Goal: Contribute content

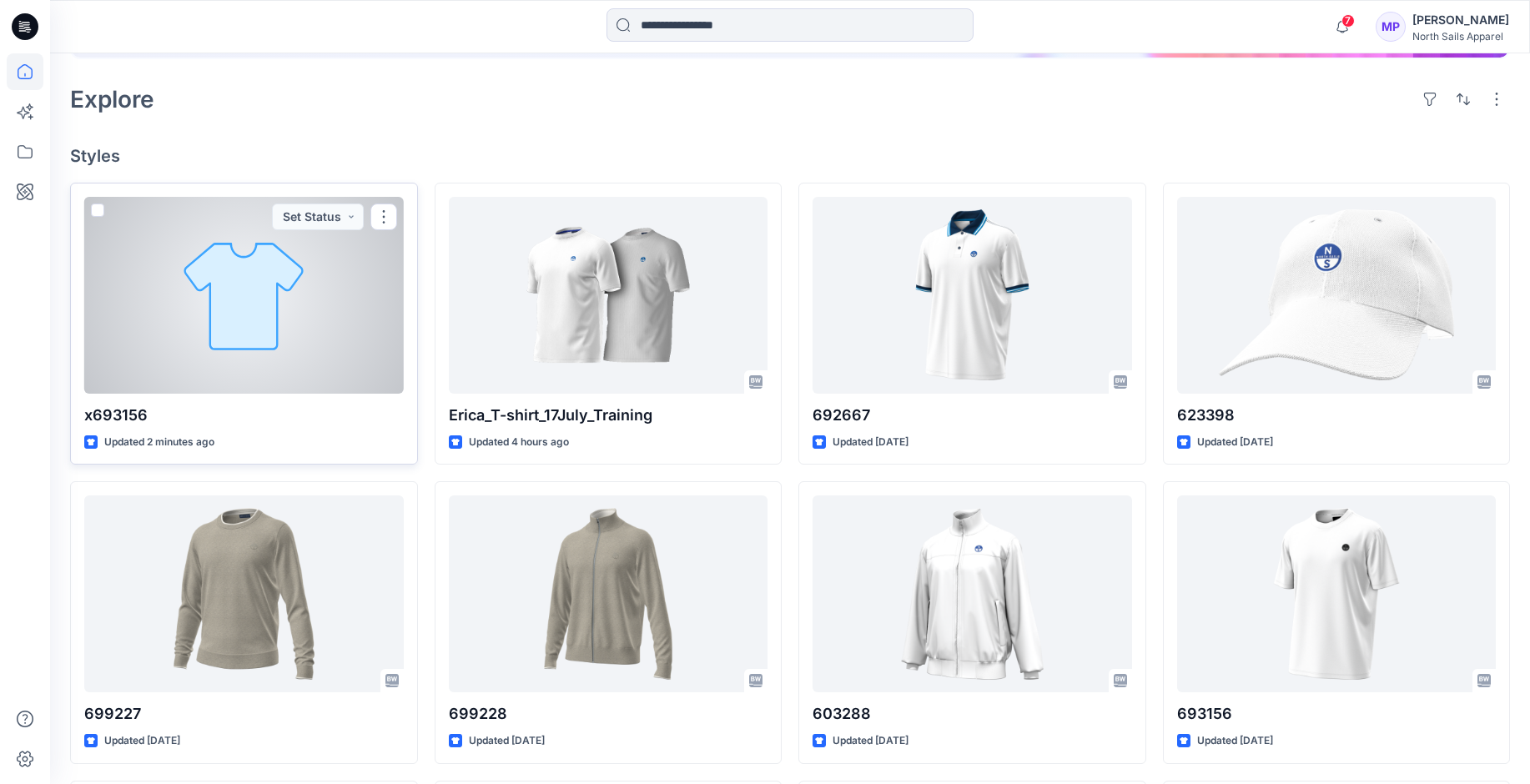
scroll to position [333, 0]
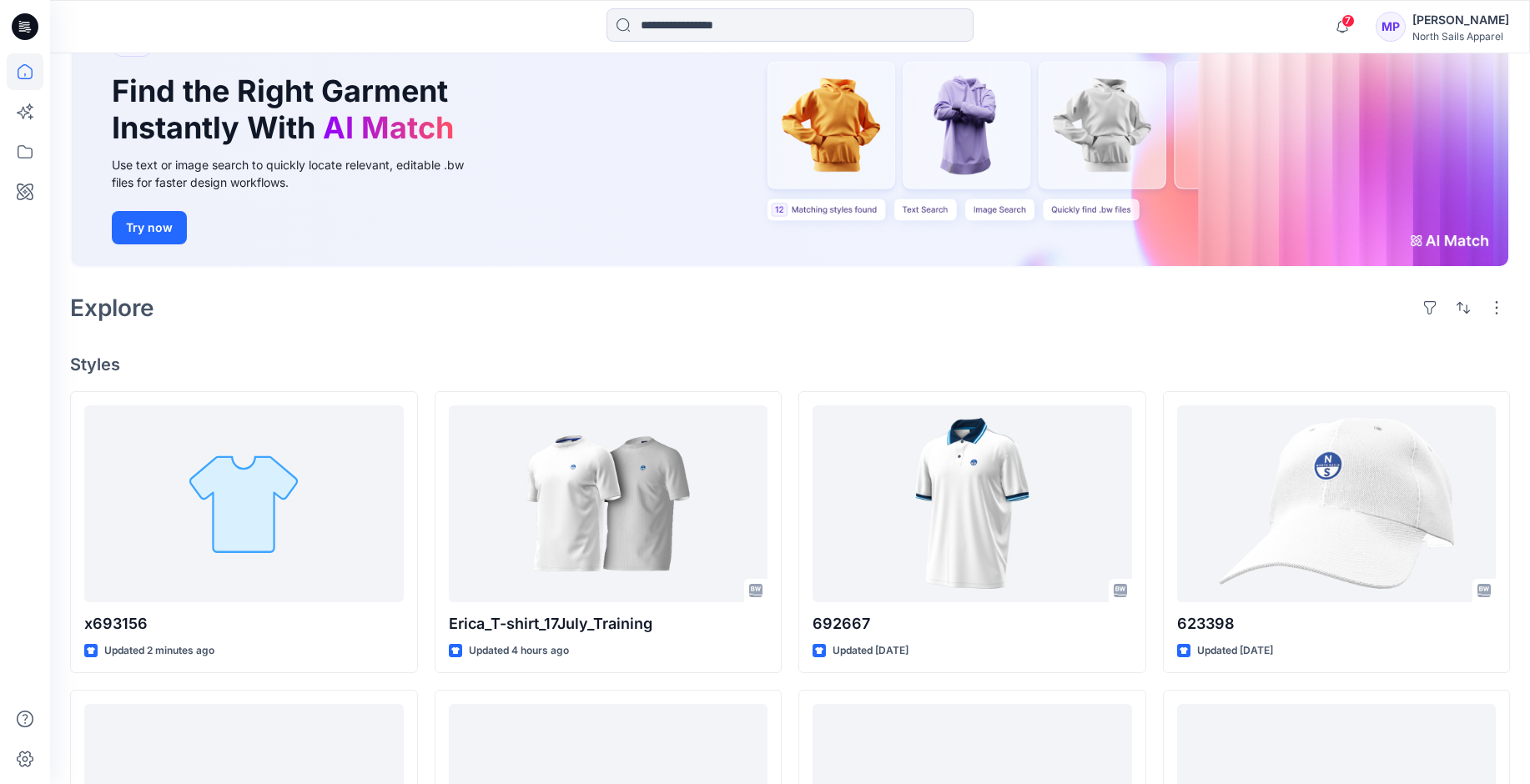
scroll to position [167, 0]
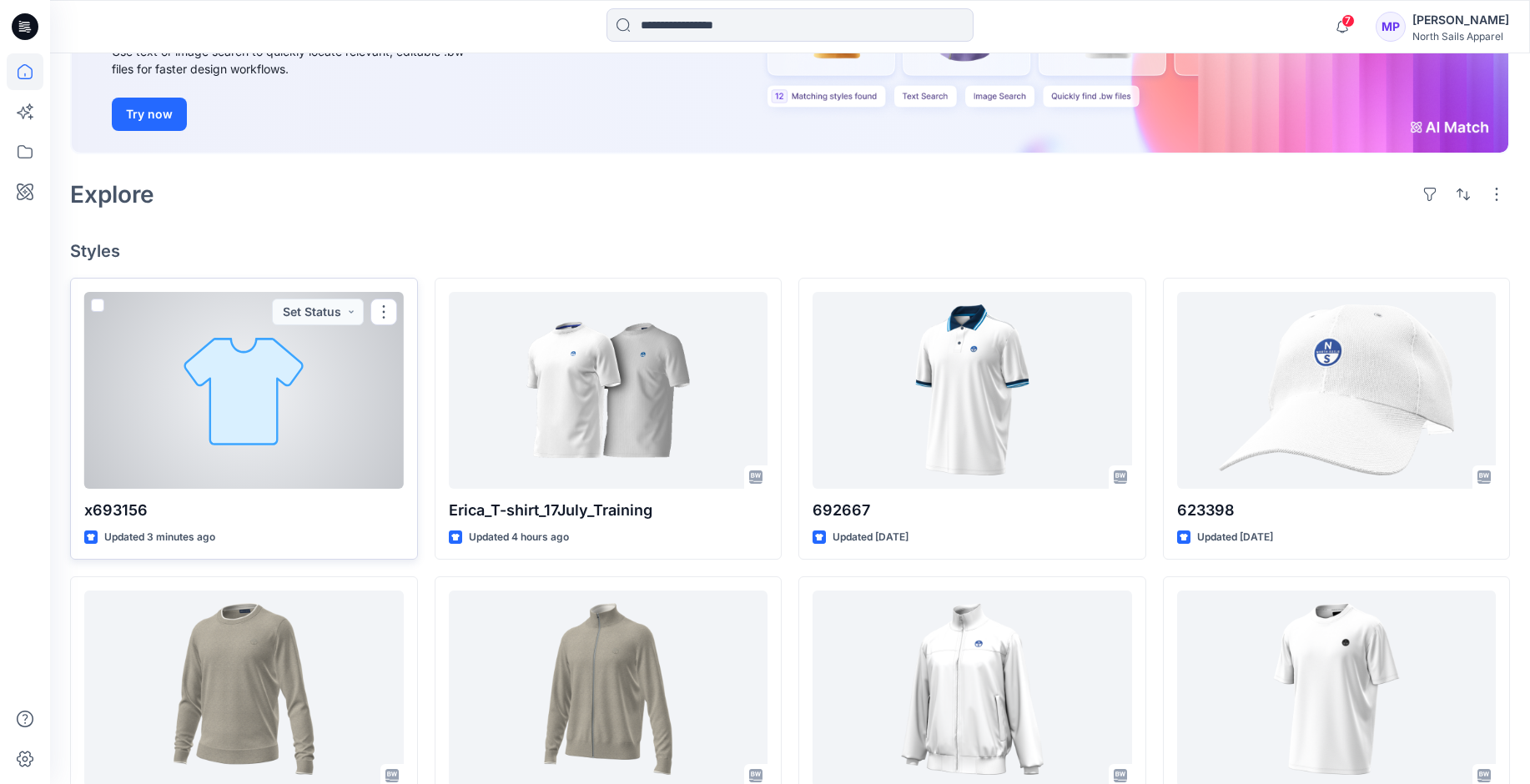
scroll to position [250, 0]
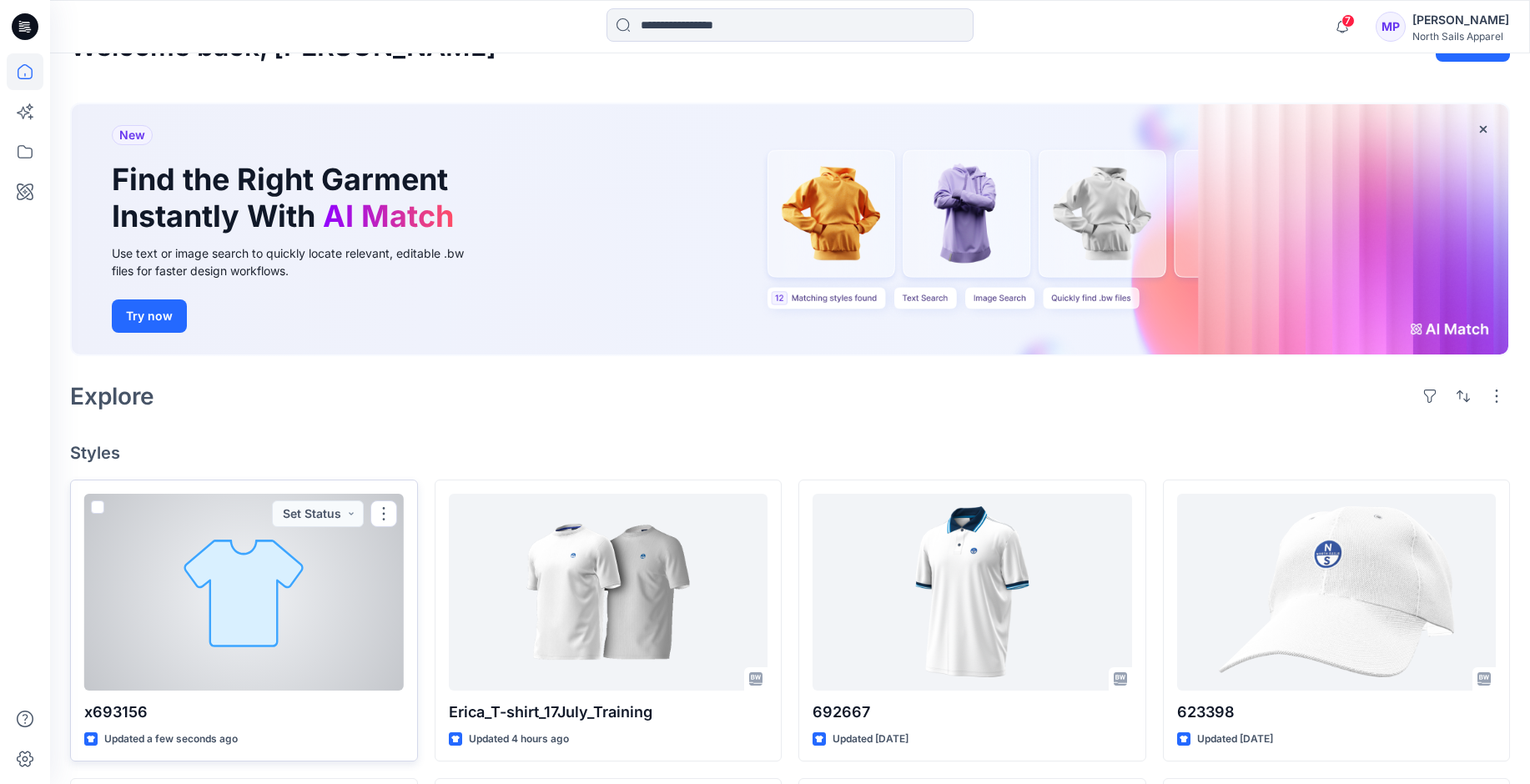
scroll to position [250, 0]
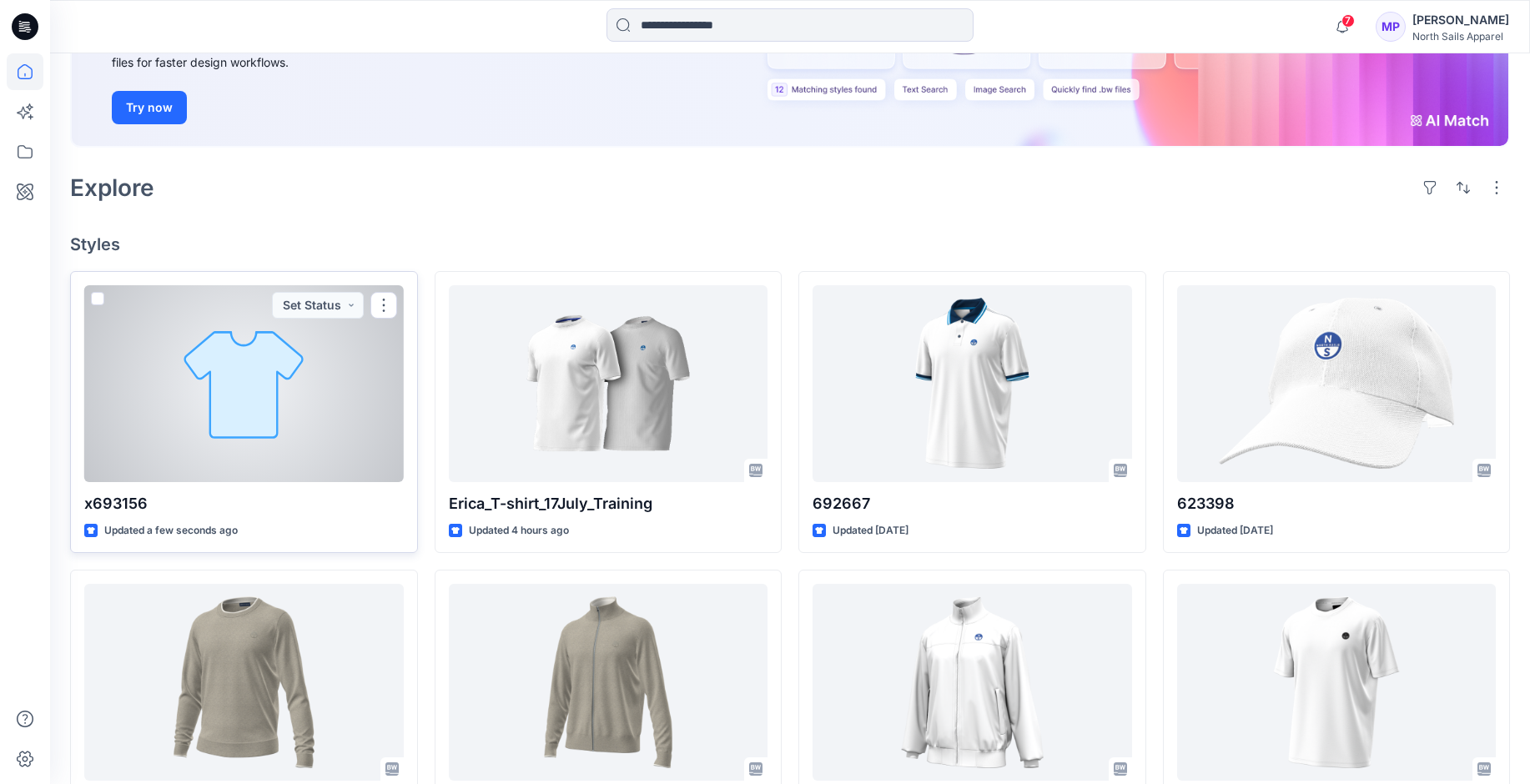
click at [267, 408] on div at bounding box center [243, 384] width 319 height 197
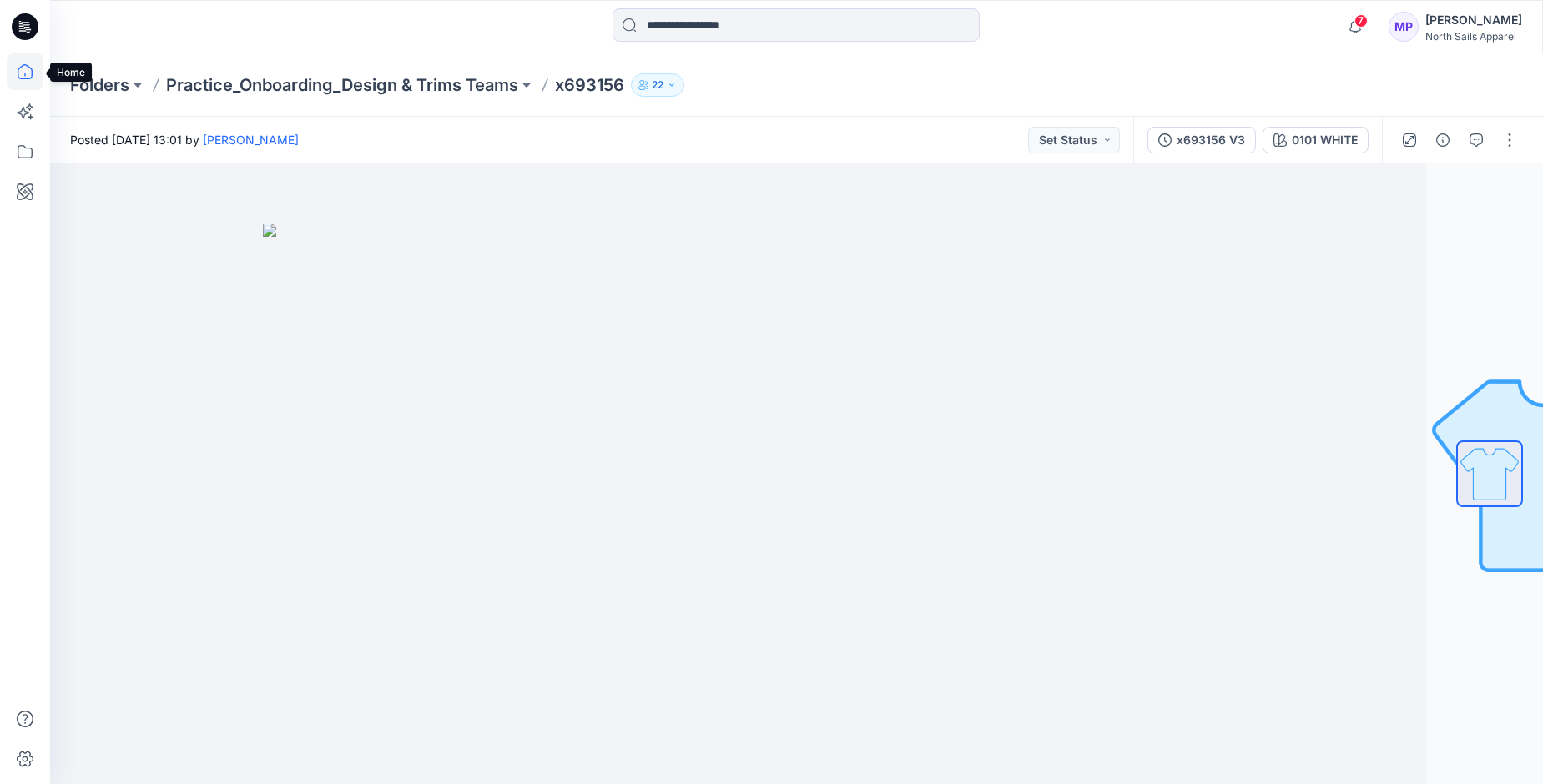
click at [24, 75] on icon at bounding box center [25, 71] width 37 height 37
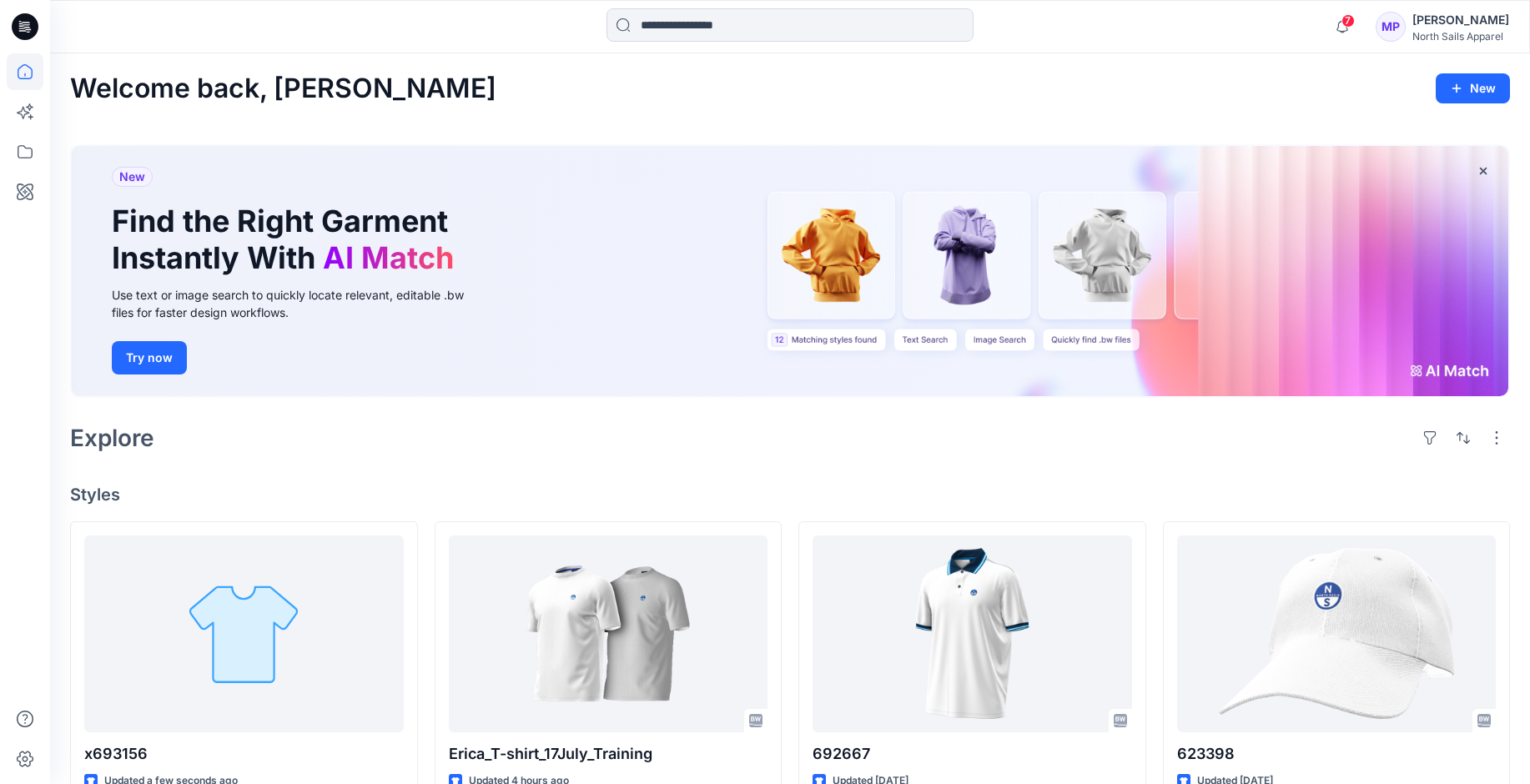
click at [1395, 28] on div "MP" at bounding box center [1391, 27] width 30 height 30
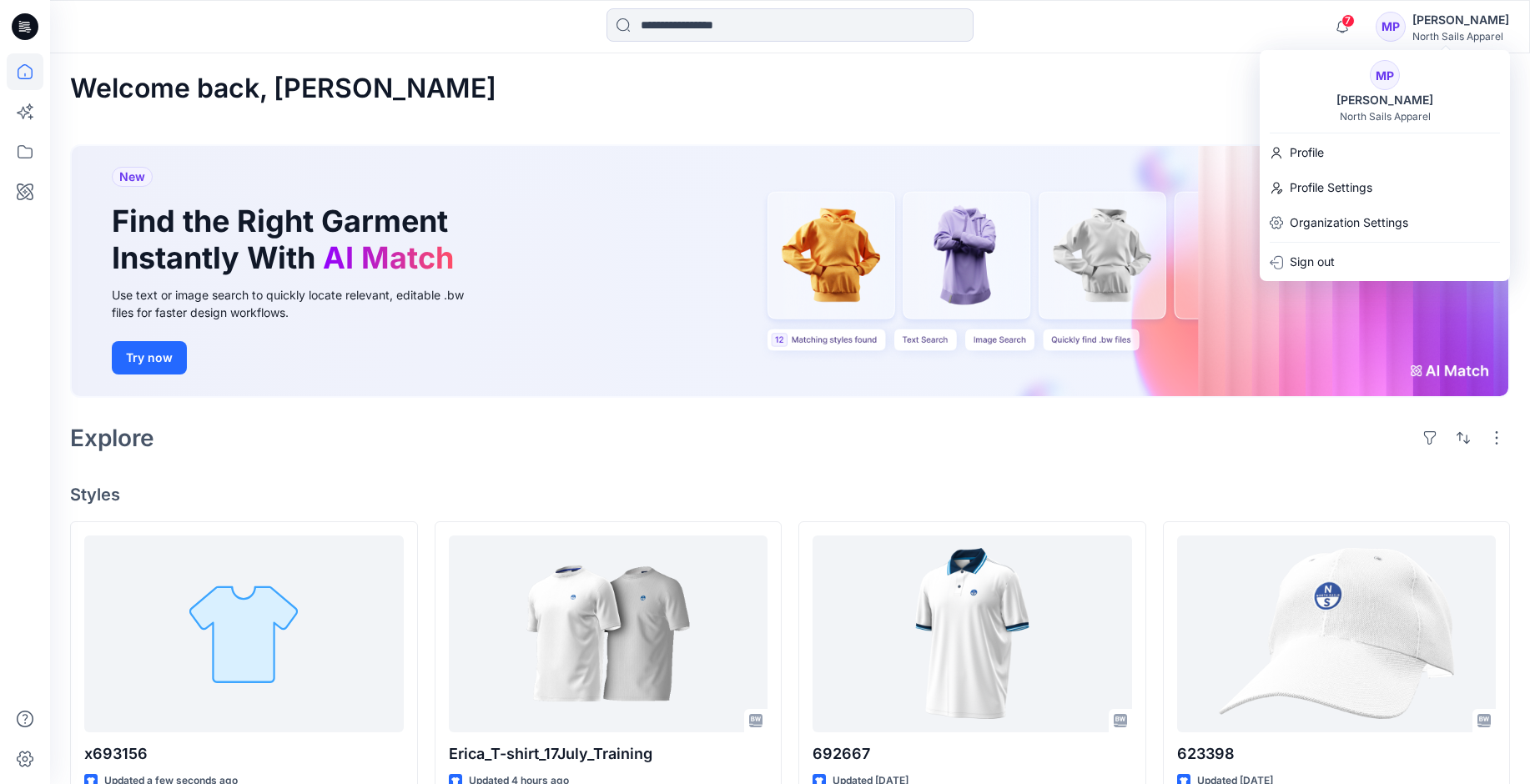
click at [841, 97] on div "Welcome back, Marina New" at bounding box center [790, 88] width 1440 height 31
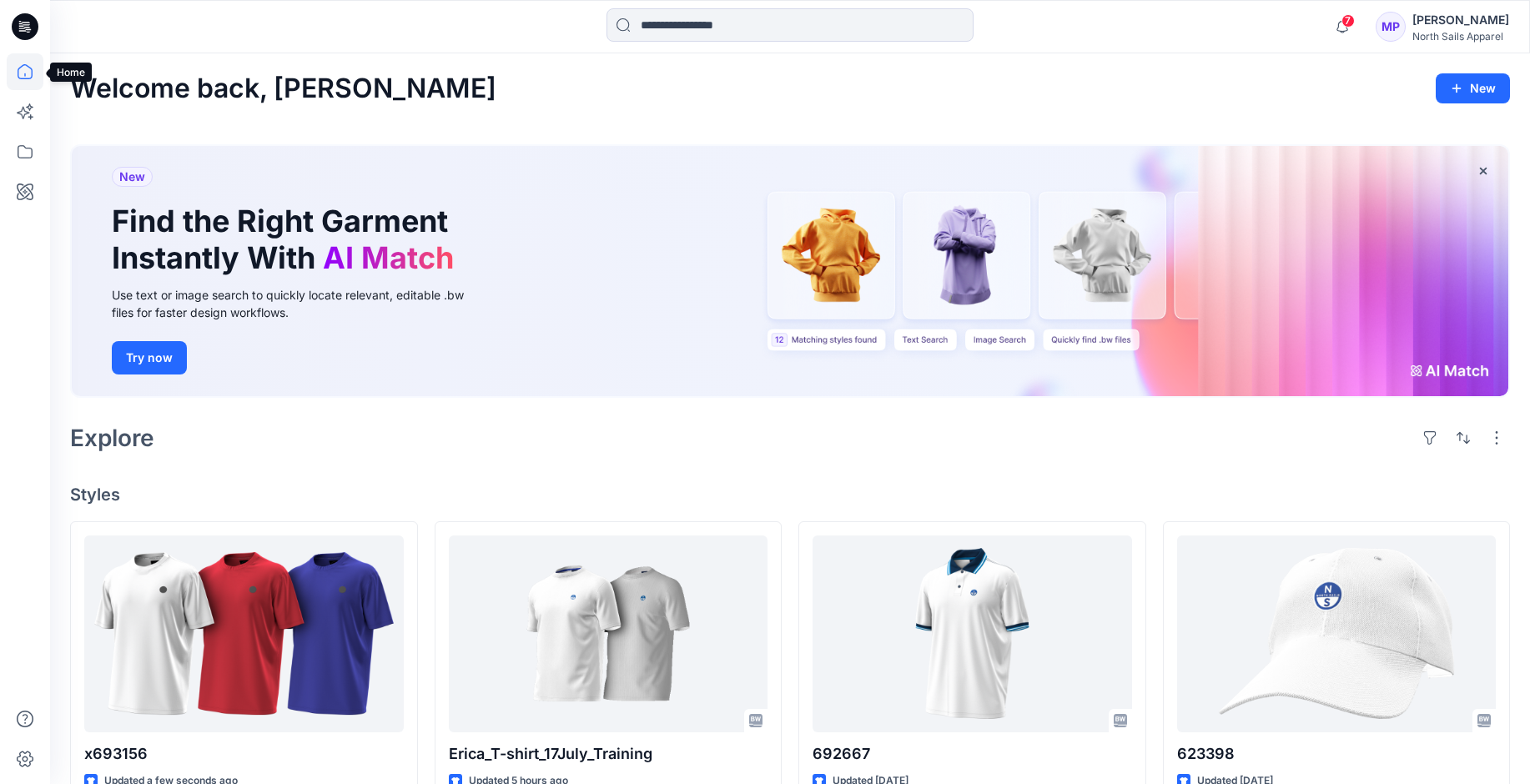
click at [30, 65] on icon at bounding box center [25, 71] width 37 height 37
click at [19, 71] on icon at bounding box center [25, 71] width 37 height 37
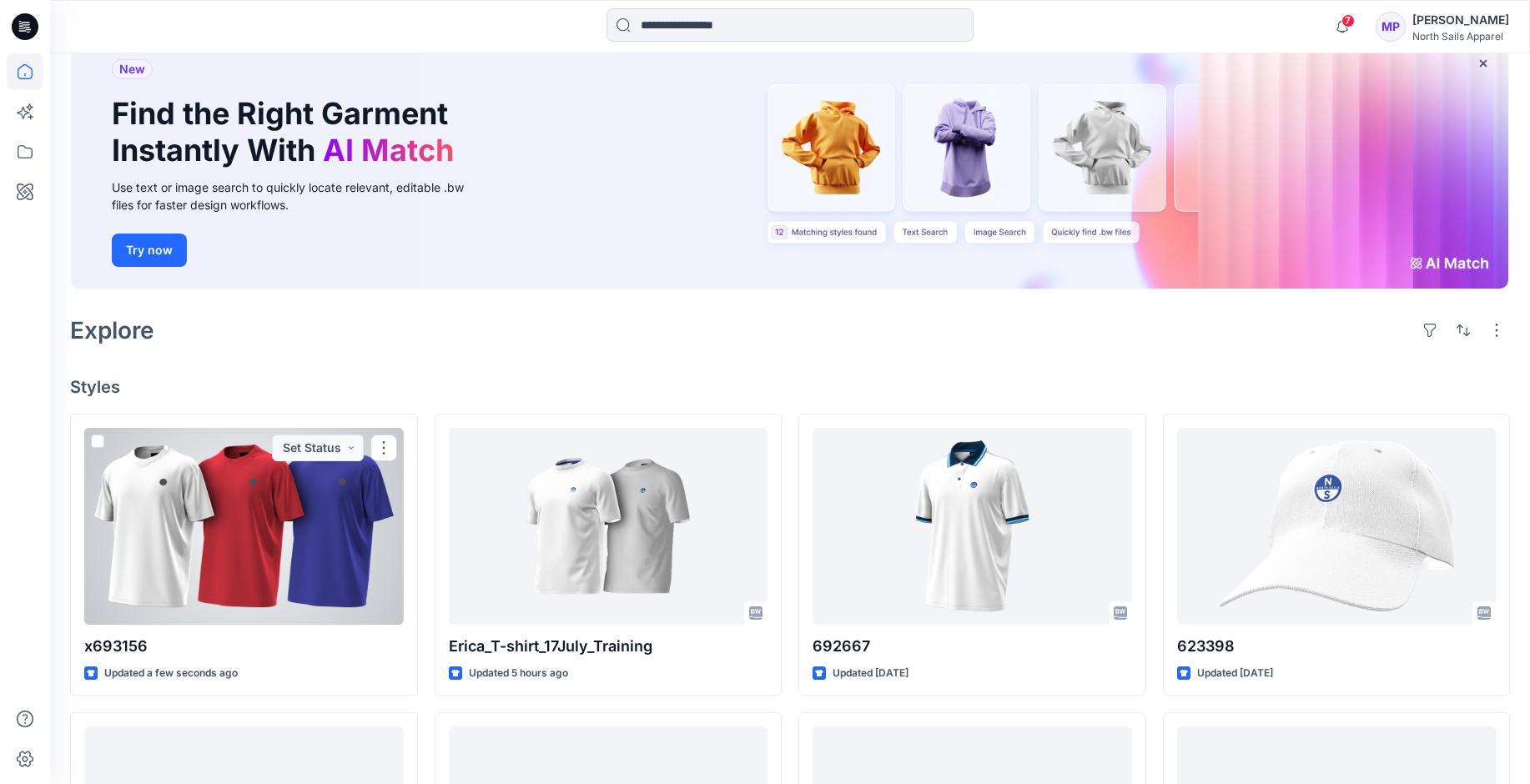
scroll to position [83, 0]
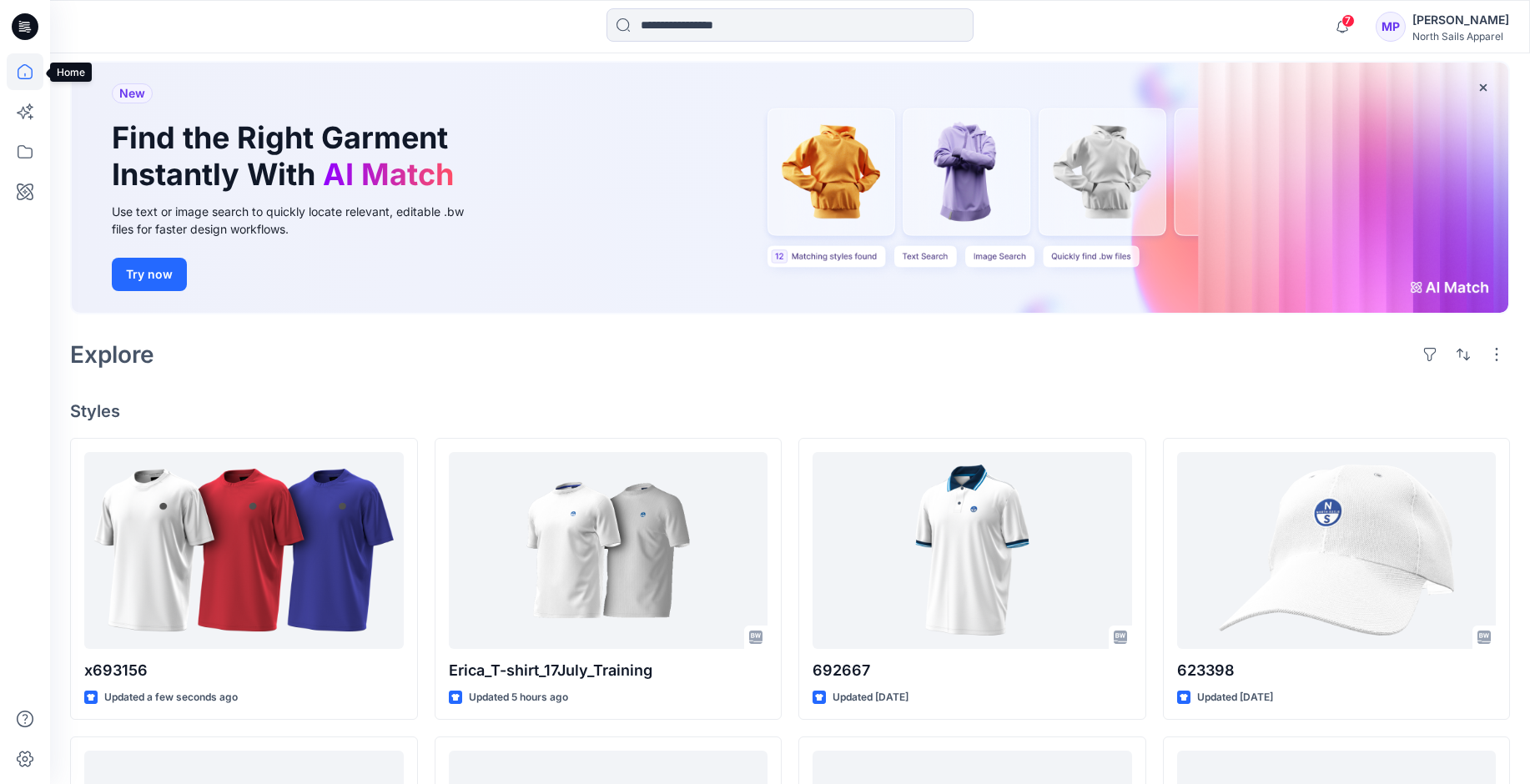
click at [31, 68] on icon at bounding box center [25, 71] width 15 height 15
click at [1460, 30] on div "North Sails Apparel" at bounding box center [1461, 36] width 97 height 13
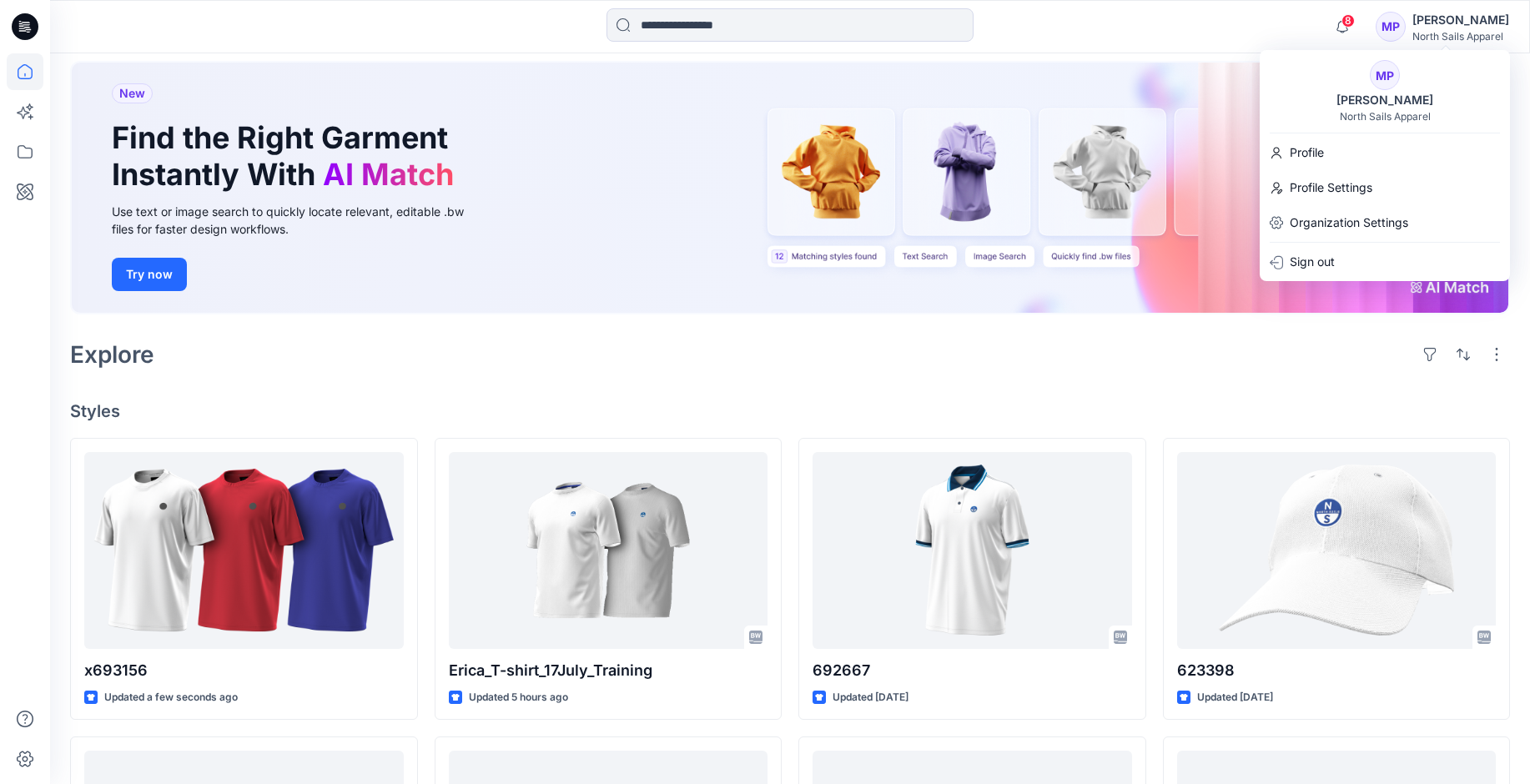
click at [1401, 31] on div "MP" at bounding box center [1391, 27] width 30 height 30
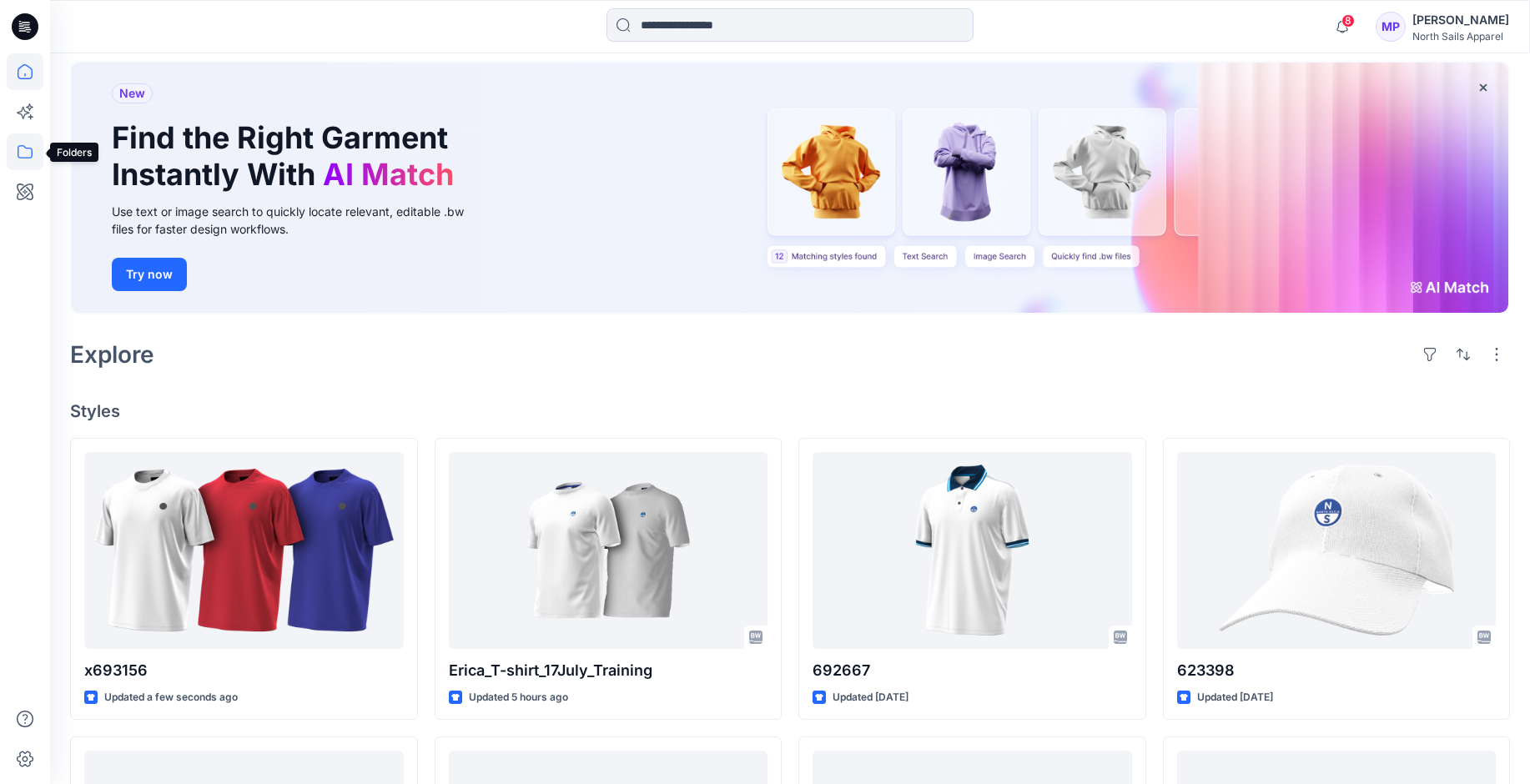
click at [23, 149] on icon at bounding box center [25, 151] width 37 height 37
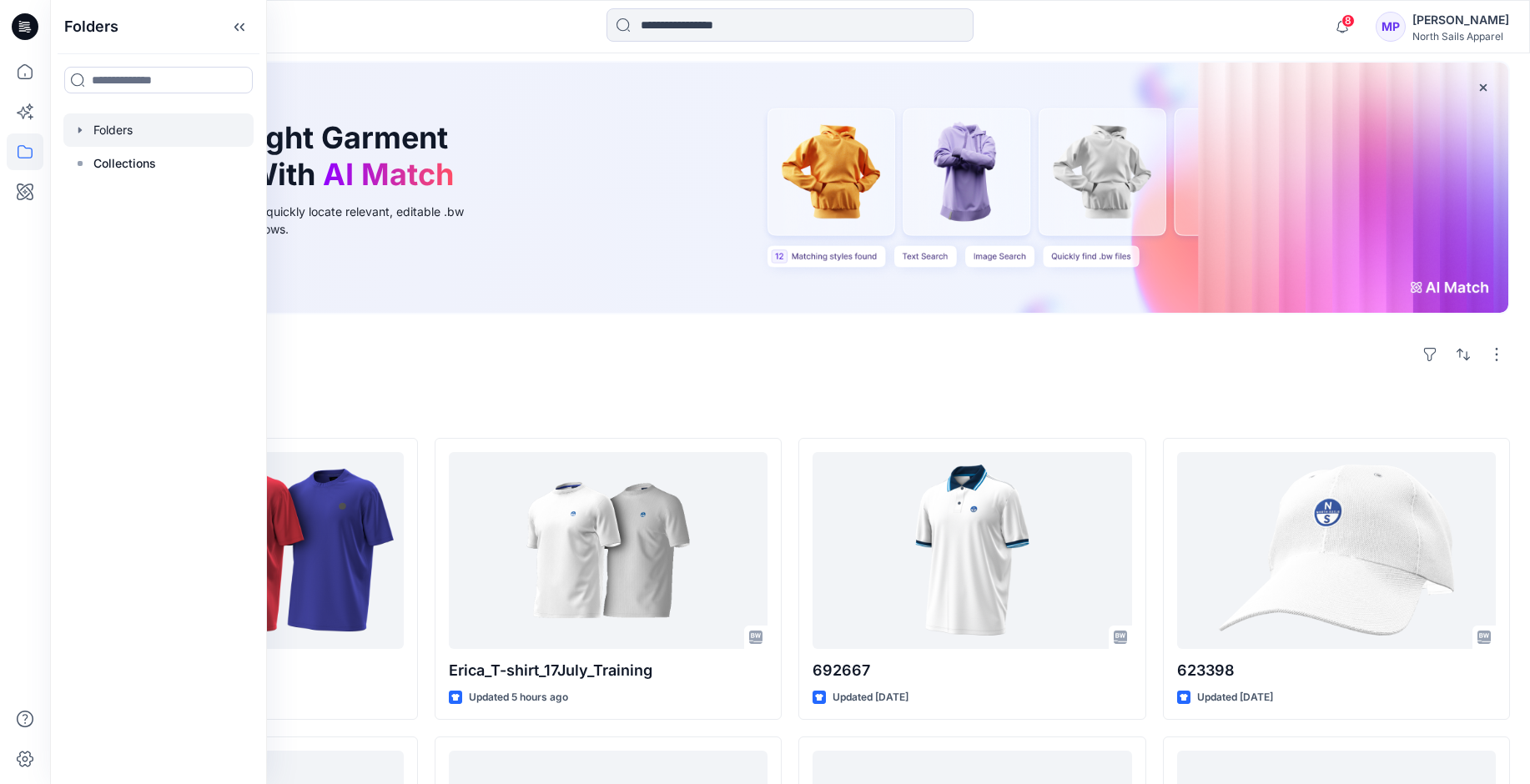
click at [83, 131] on icon "button" at bounding box center [79, 130] width 13 height 13
click at [164, 164] on p "BW Studio Projects" at bounding box center [163, 163] width 108 height 20
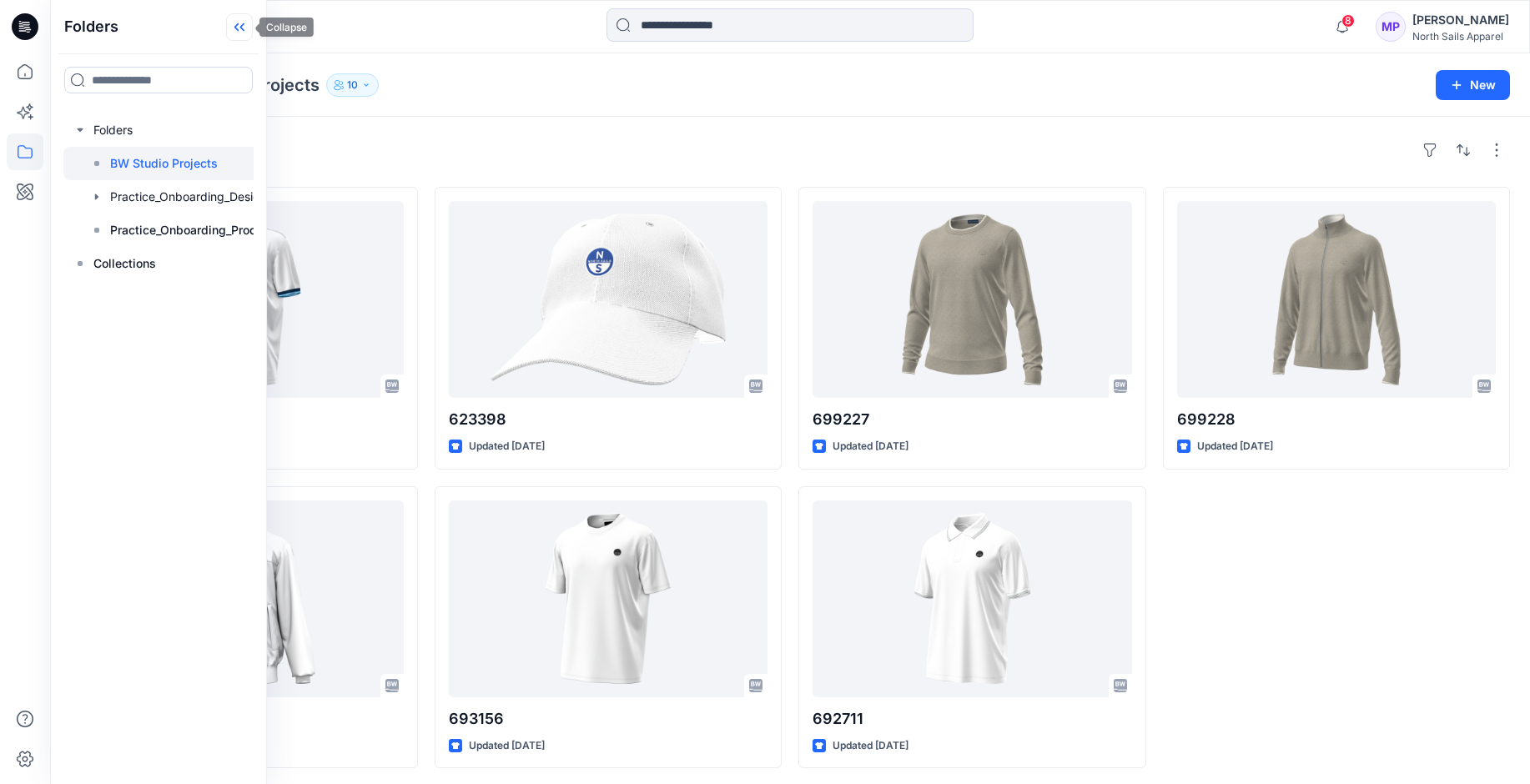
click at [234, 25] on icon at bounding box center [239, 27] width 27 height 28
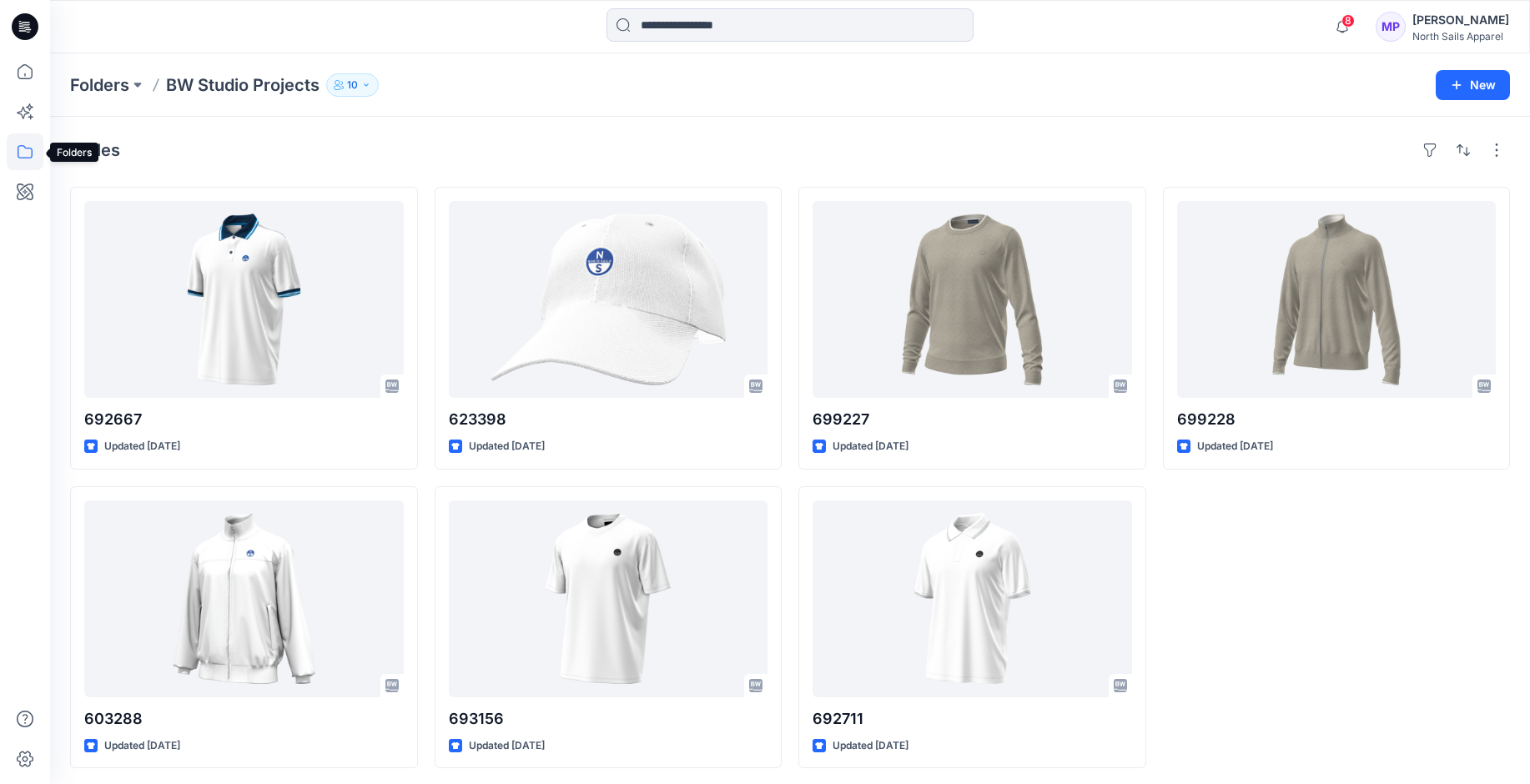
click at [21, 158] on icon at bounding box center [25, 151] width 37 height 37
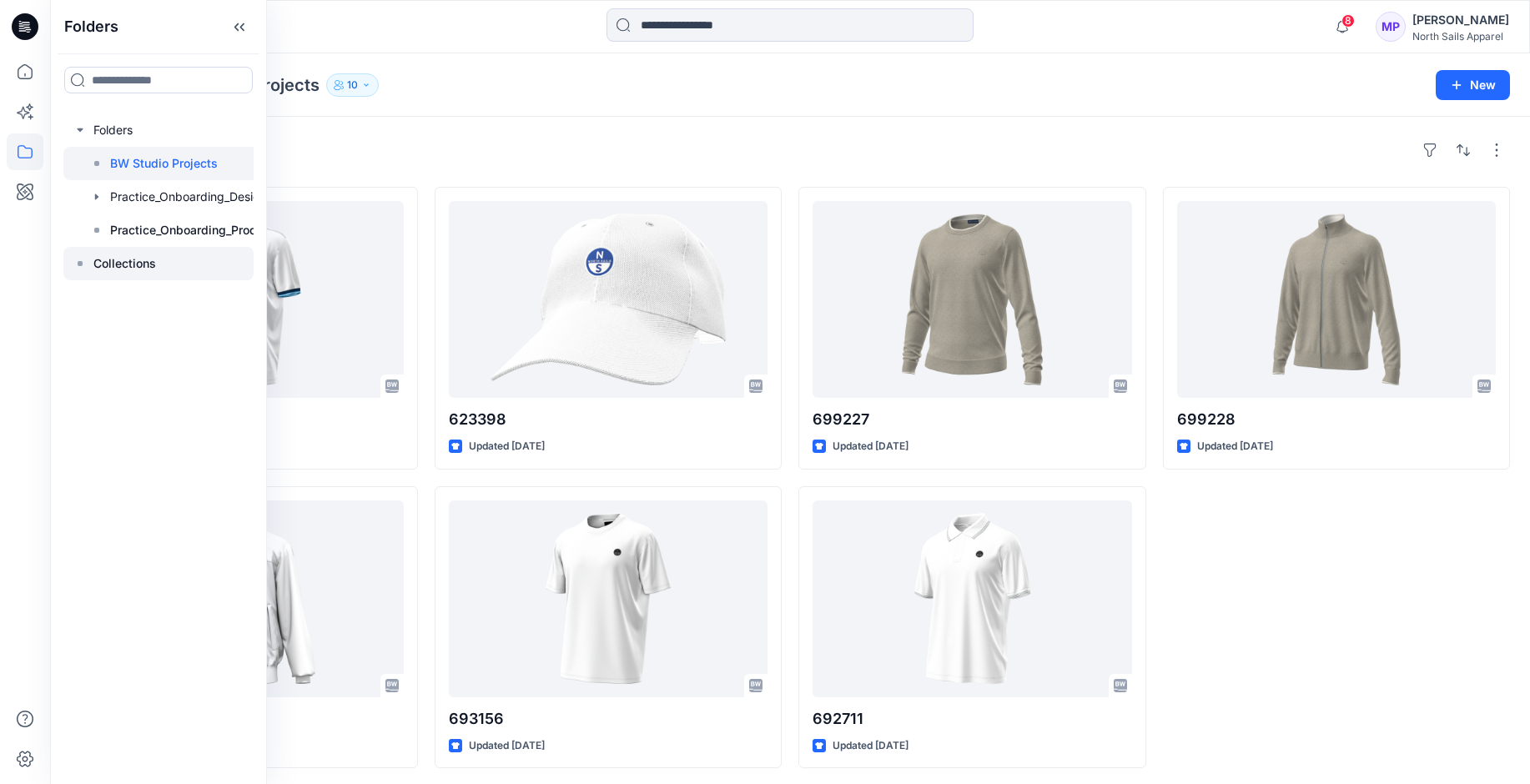
click at [110, 266] on p "Collections" at bounding box center [124, 263] width 62 height 20
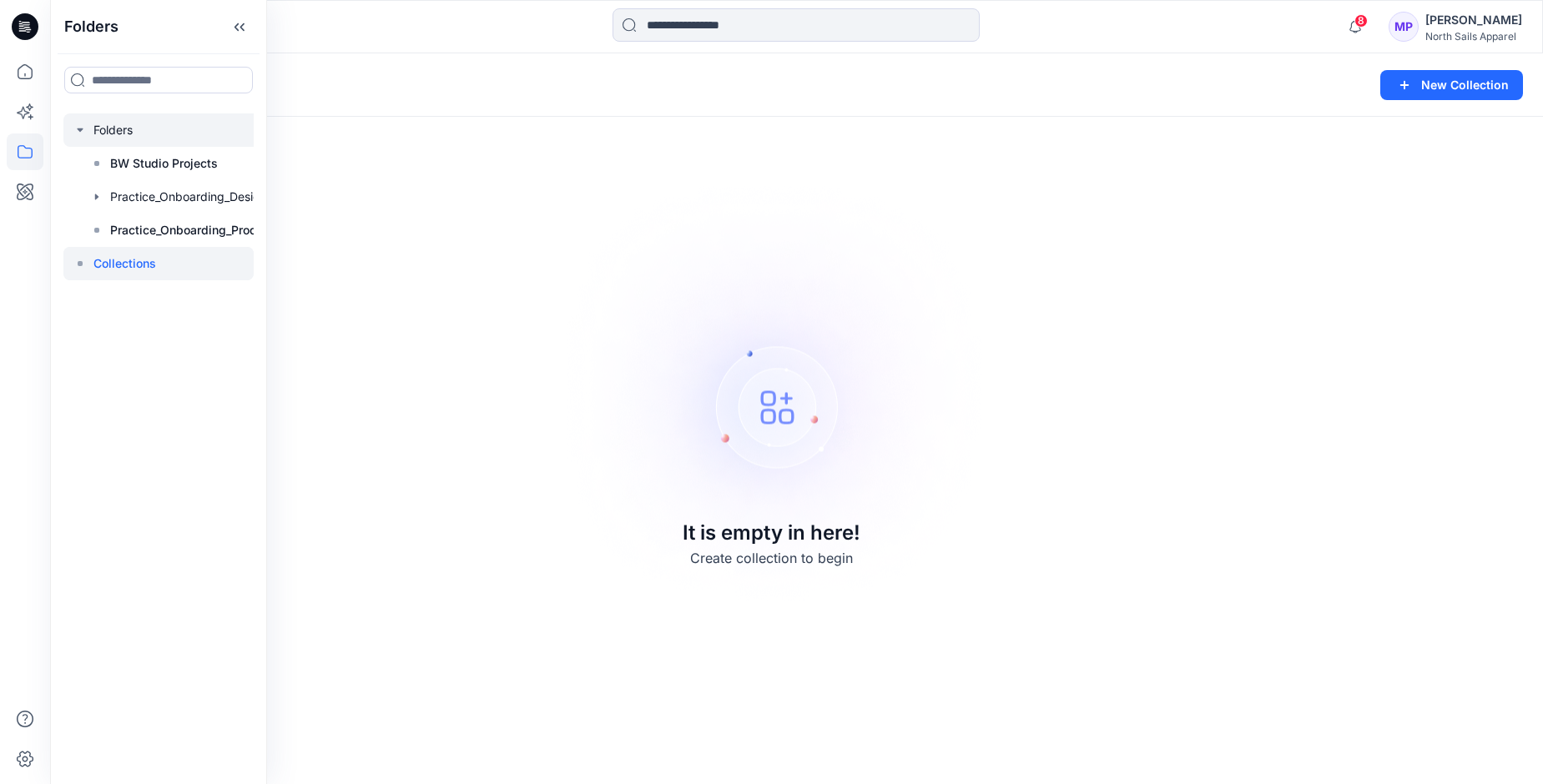
click at [116, 135] on div at bounding box center [180, 131] width 233 height 34
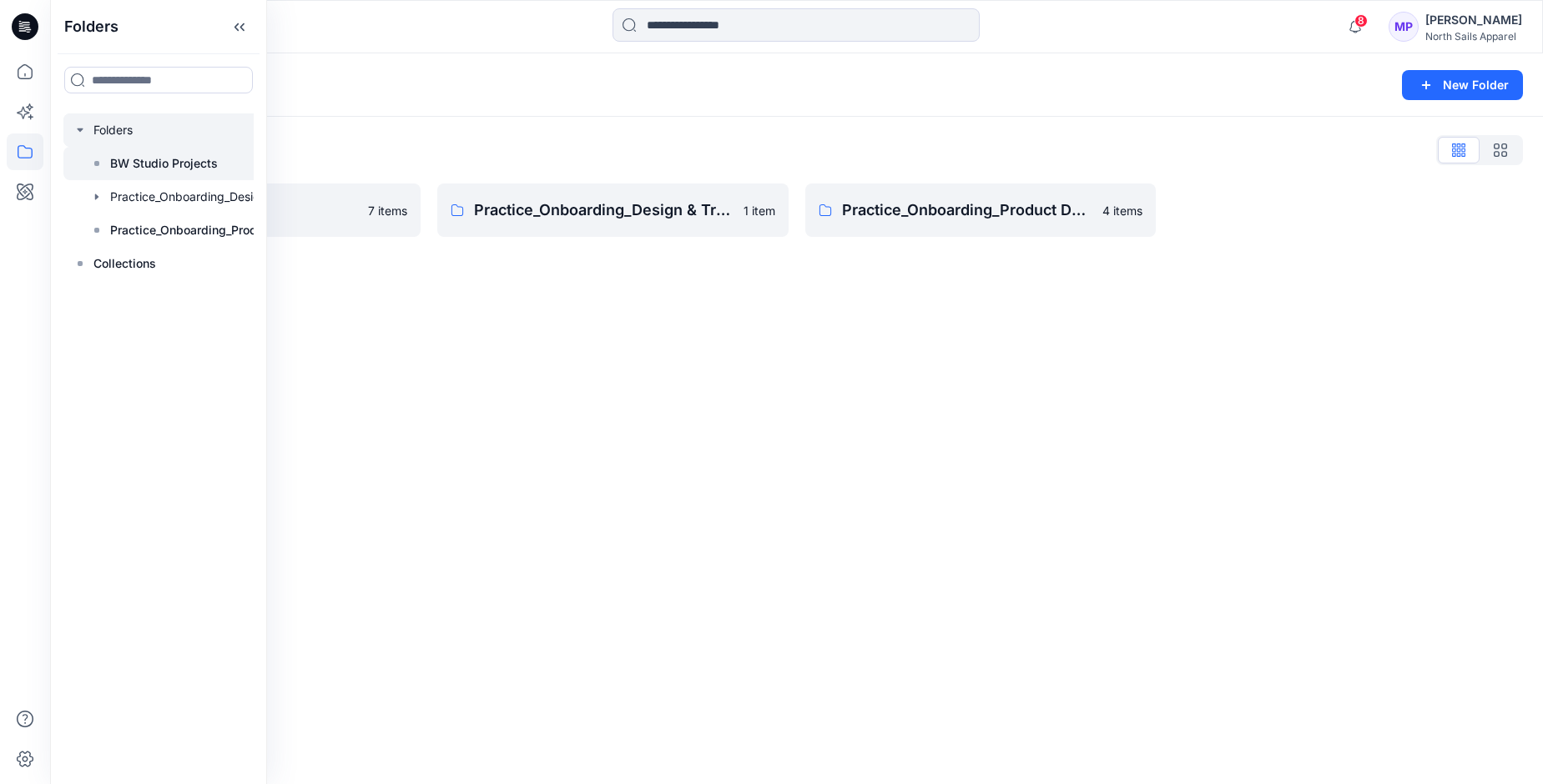
click at [168, 165] on p "BW Studio Projects" at bounding box center [163, 163] width 108 height 20
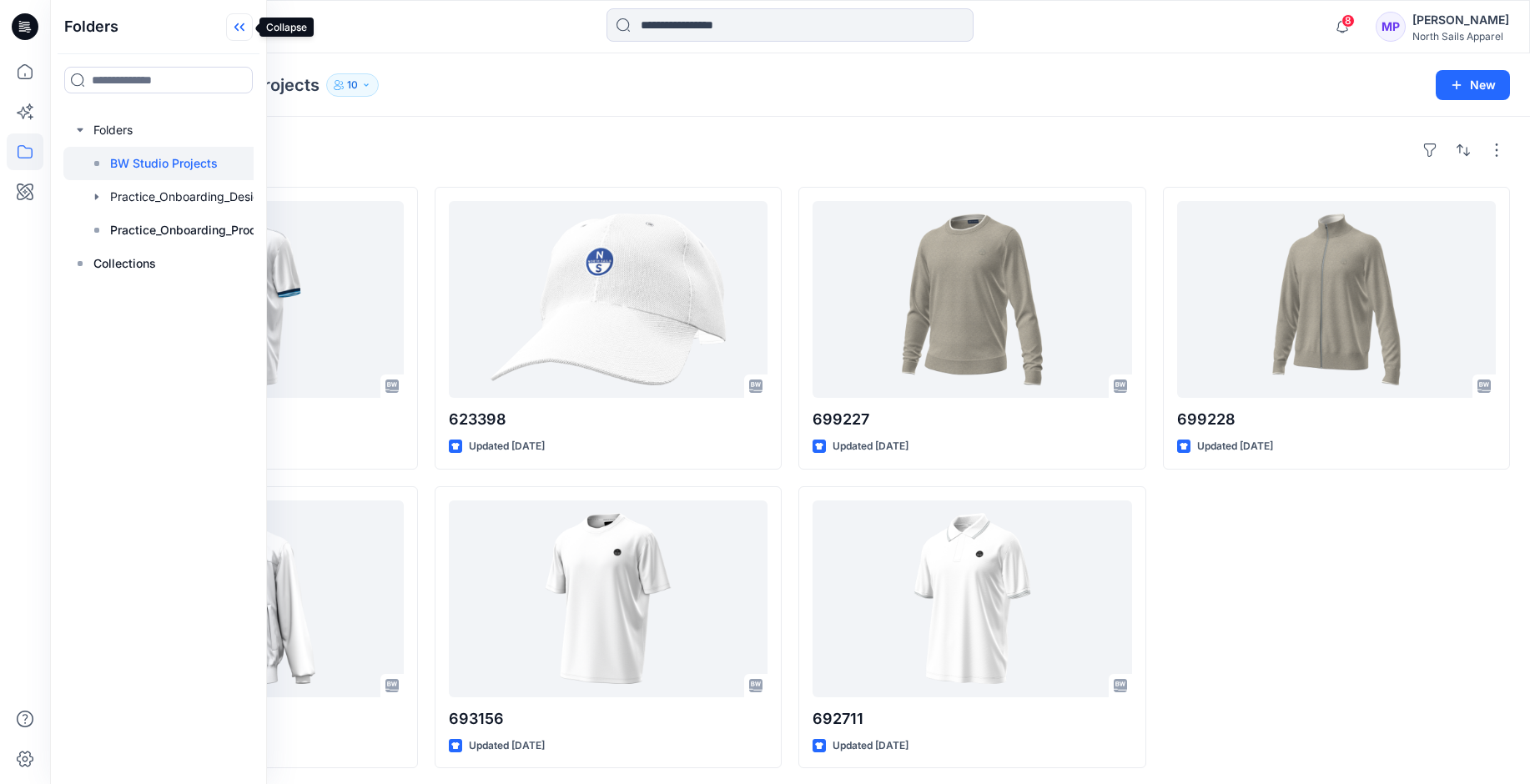
click at [246, 26] on icon at bounding box center [239, 27] width 27 height 28
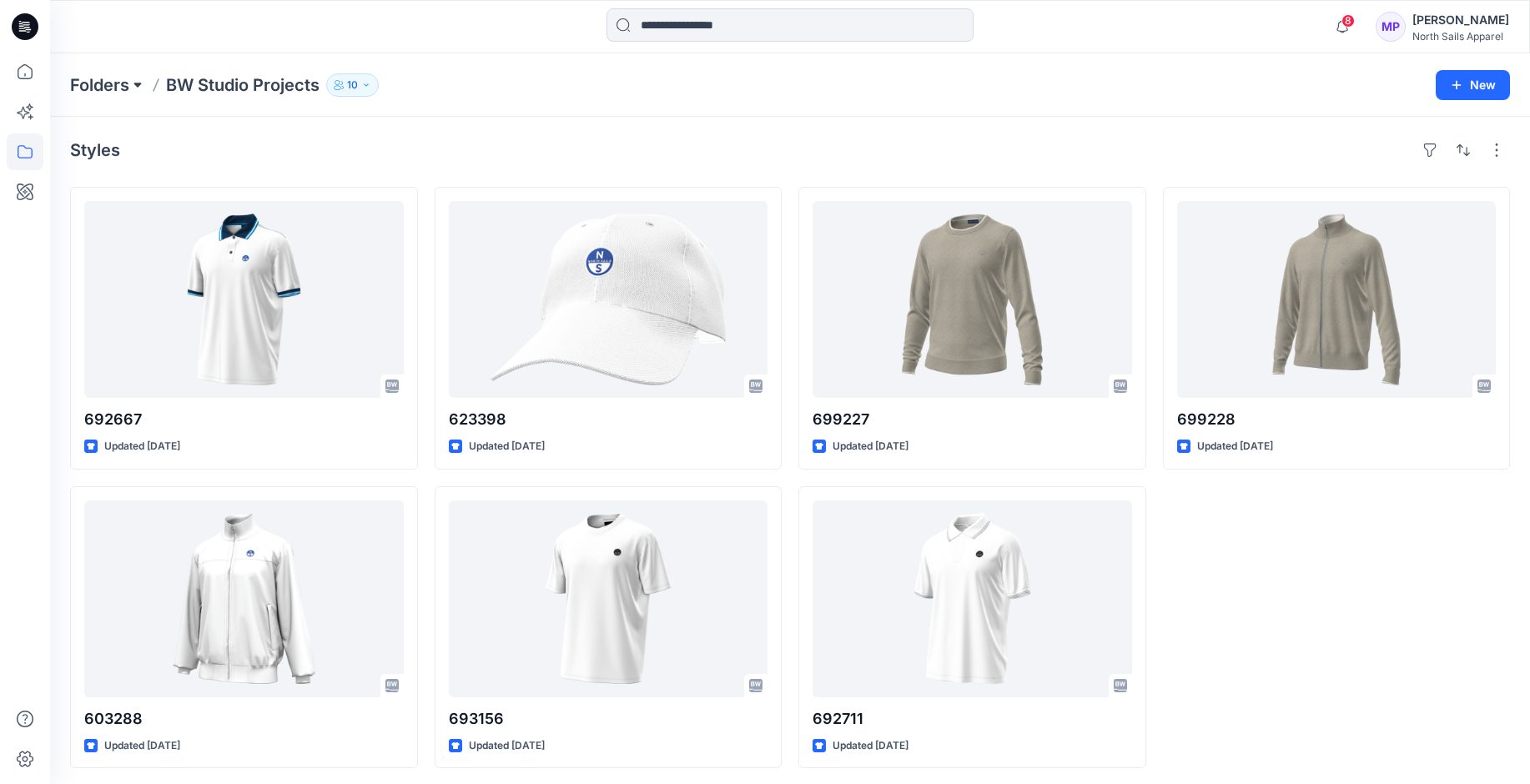
click at [132, 83] on button at bounding box center [137, 85] width 17 height 24
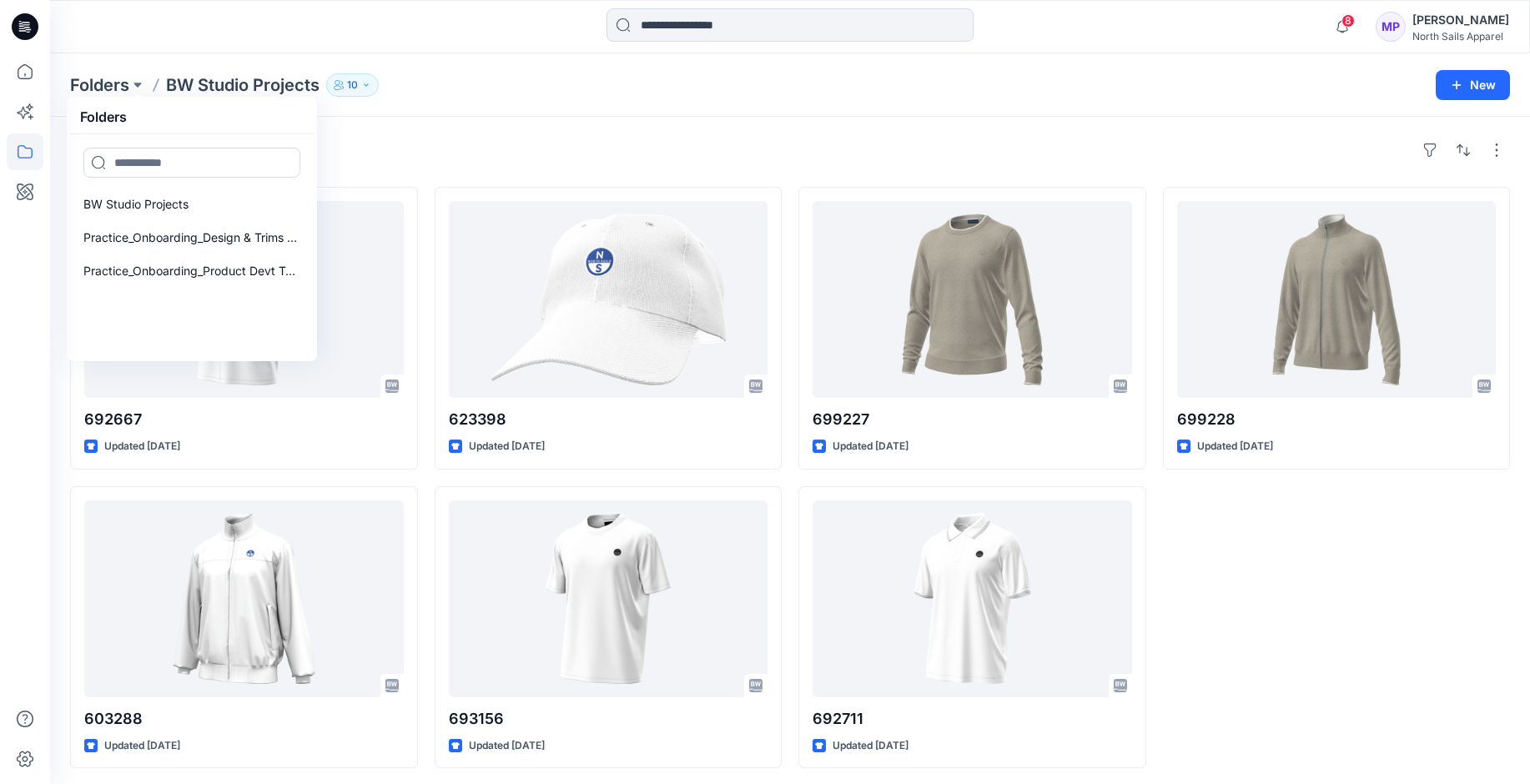
click at [542, 144] on div "Styles" at bounding box center [790, 149] width 1440 height 27
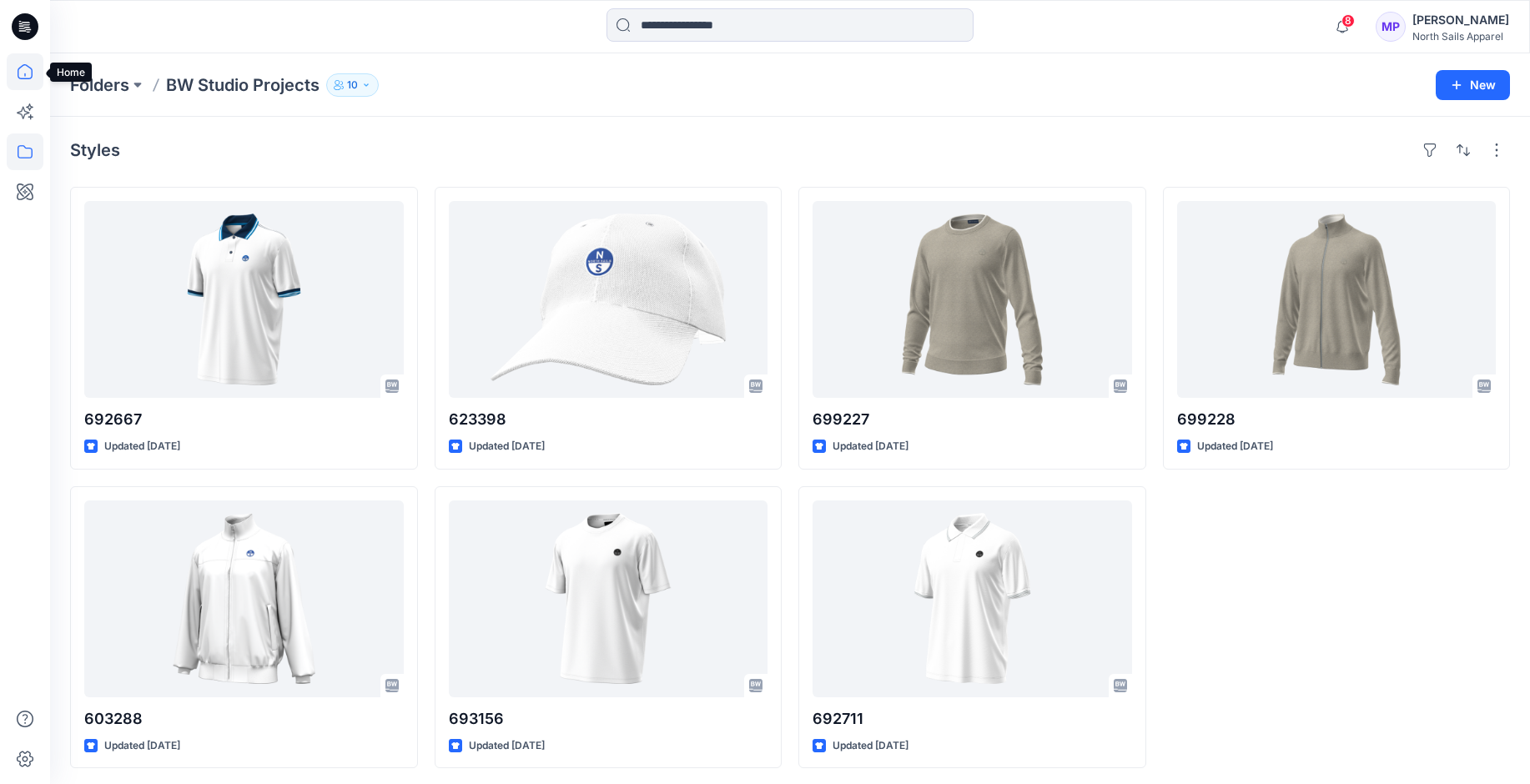
click at [26, 77] on icon at bounding box center [25, 71] width 37 height 37
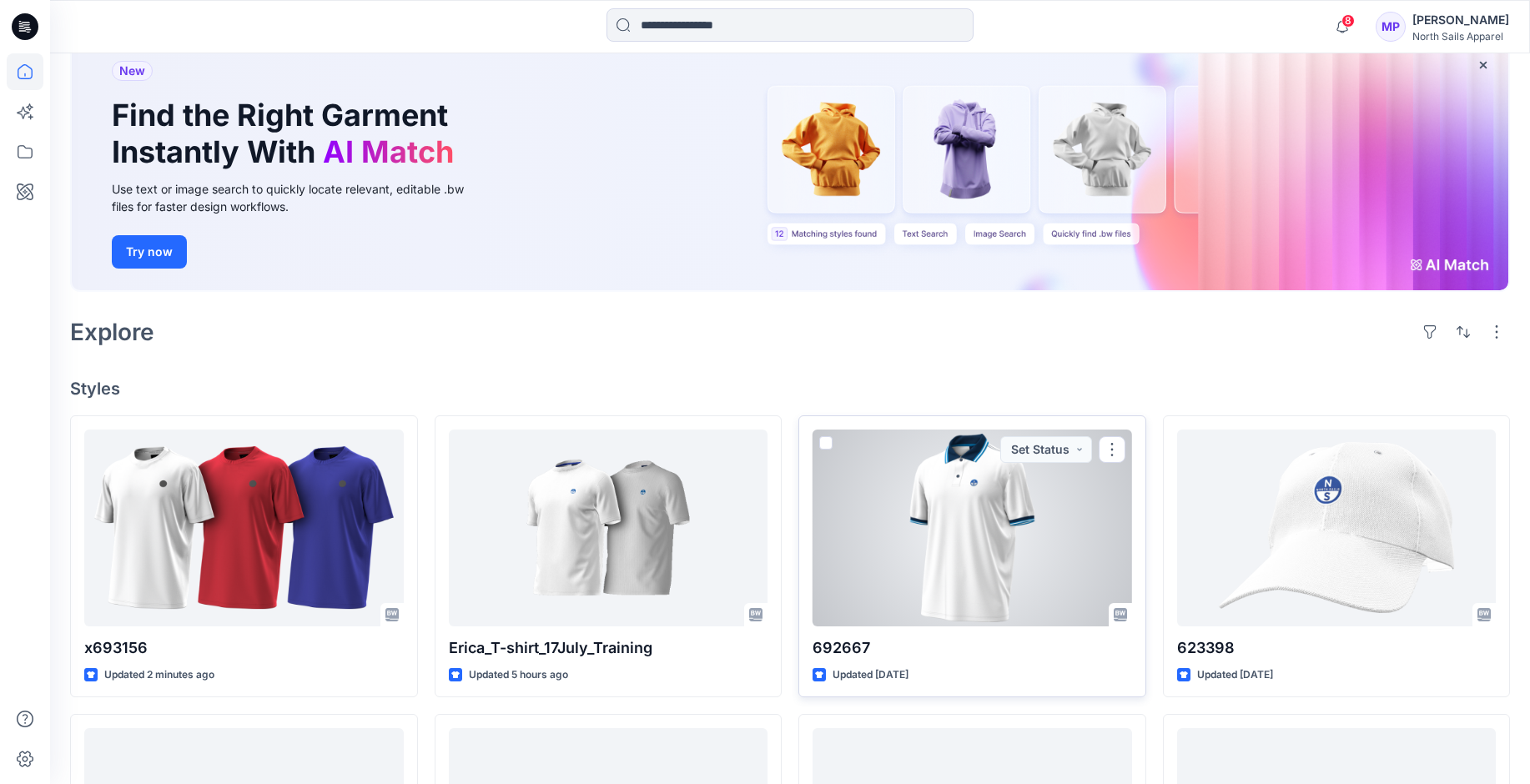
scroll to position [114, 0]
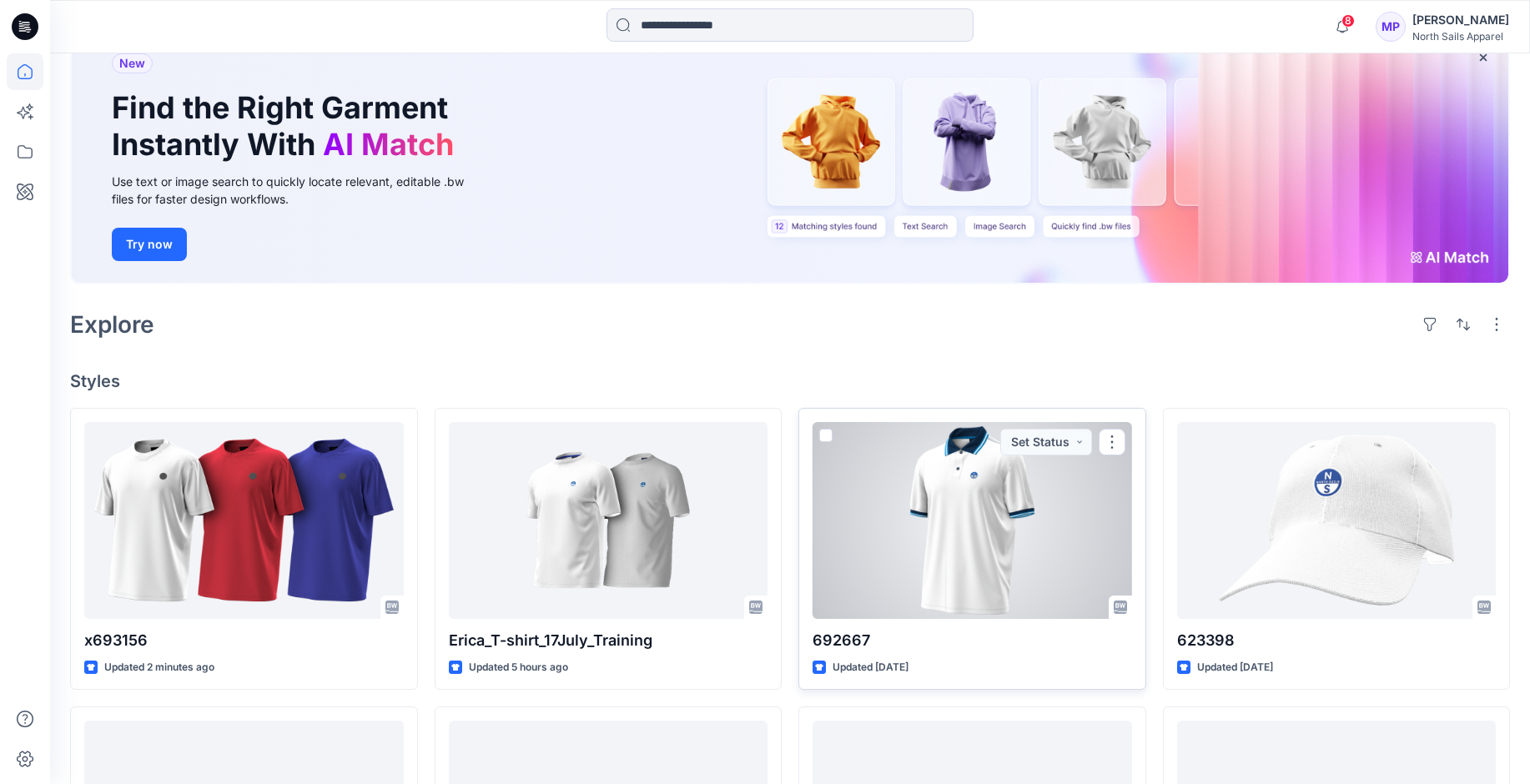
click at [989, 504] on div at bounding box center [972, 520] width 319 height 197
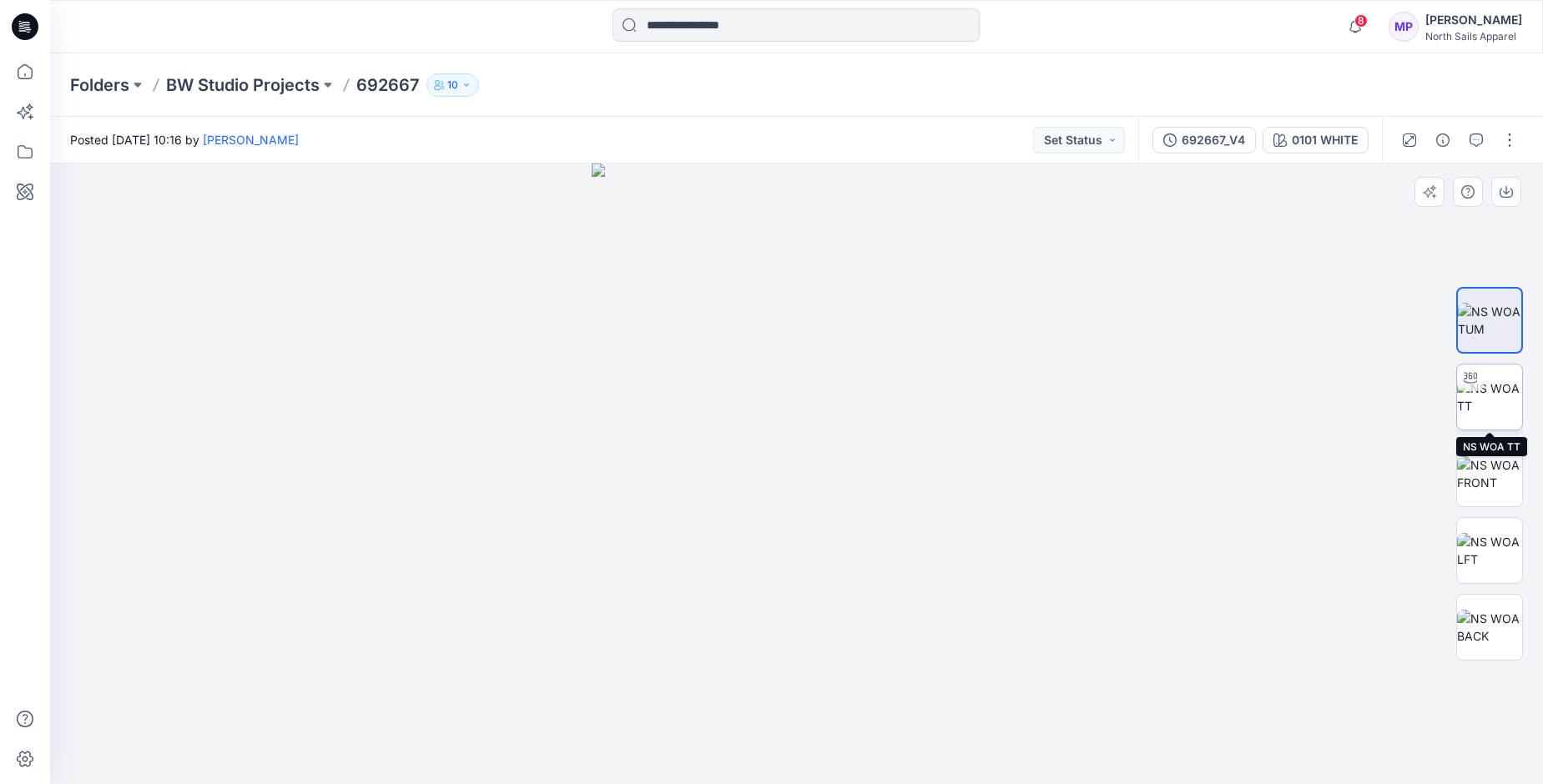
click at [1489, 389] on img at bounding box center [1490, 396] width 65 height 35
drag, startPoint x: 836, startPoint y: 768, endPoint x: 995, endPoint y: 698, distance: 173.7
click at [995, 698] on div at bounding box center [796, 474] width 1493 height 621
drag, startPoint x: 753, startPoint y: 764, endPoint x: 627, endPoint y: 740, distance: 128.3
click at [627, 740] on icon at bounding box center [799, 734] width 504 height 62
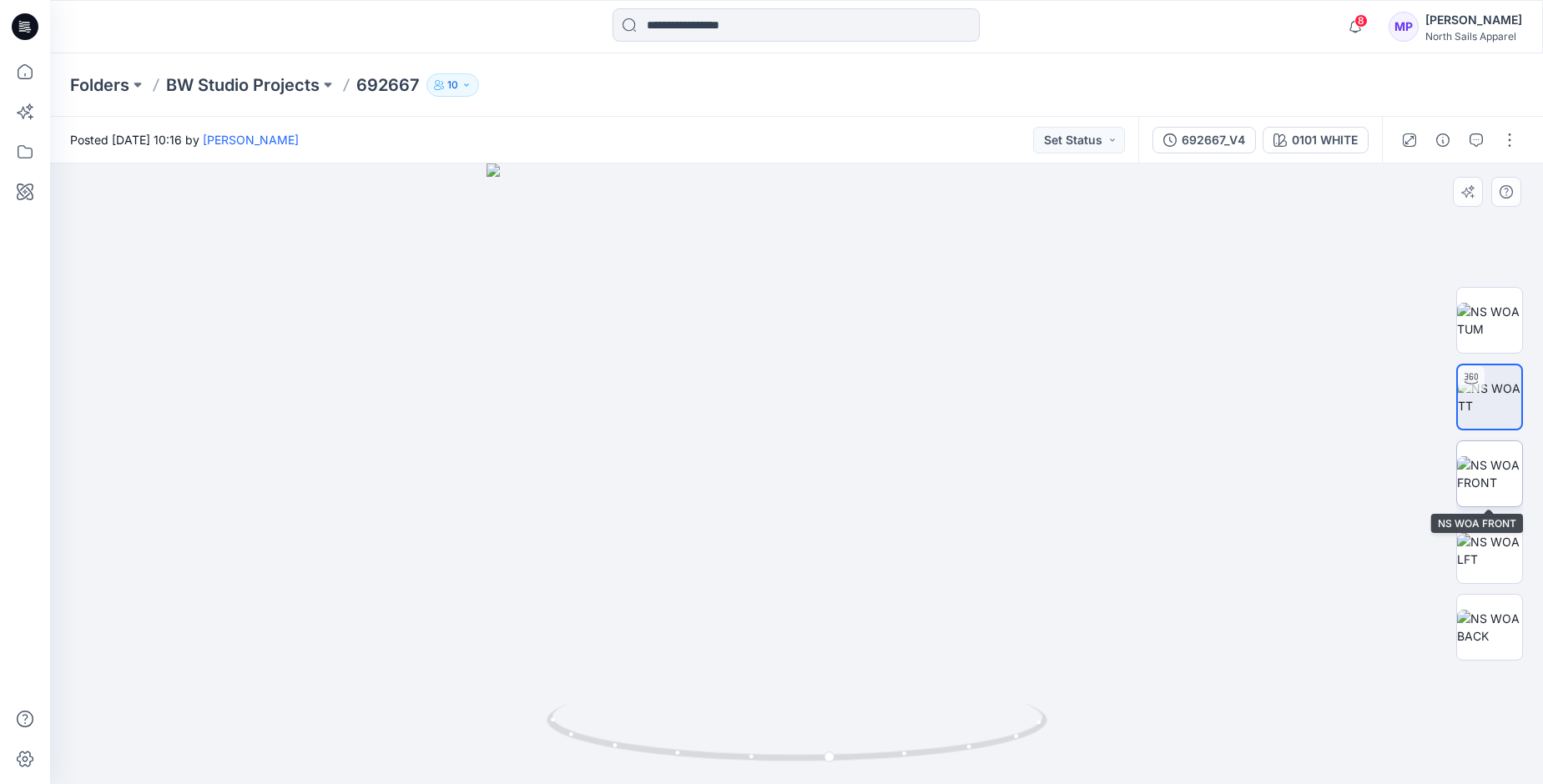
click at [1497, 468] on img at bounding box center [1490, 474] width 65 height 35
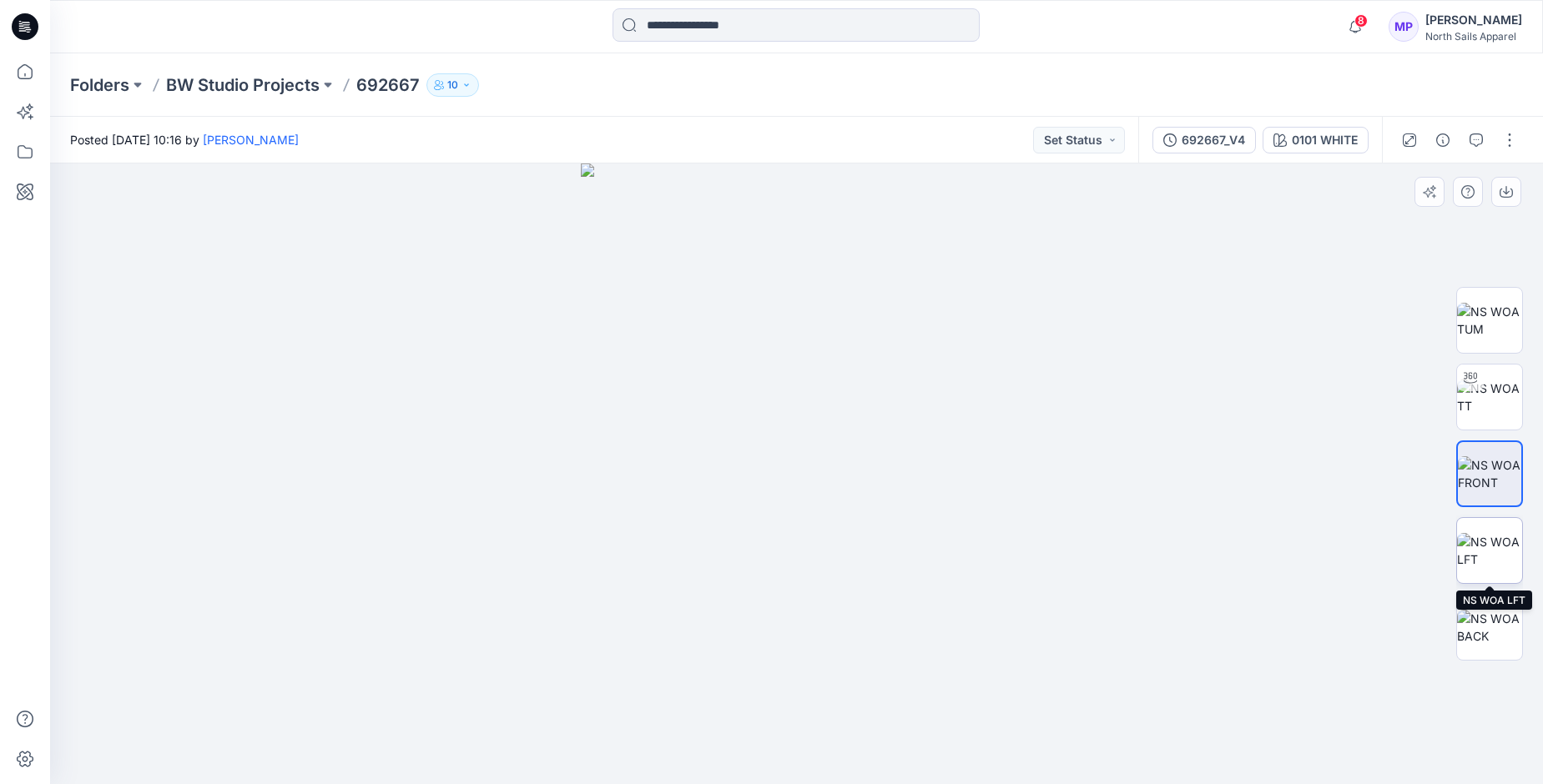
click at [1489, 551] on img at bounding box center [1490, 550] width 65 height 35
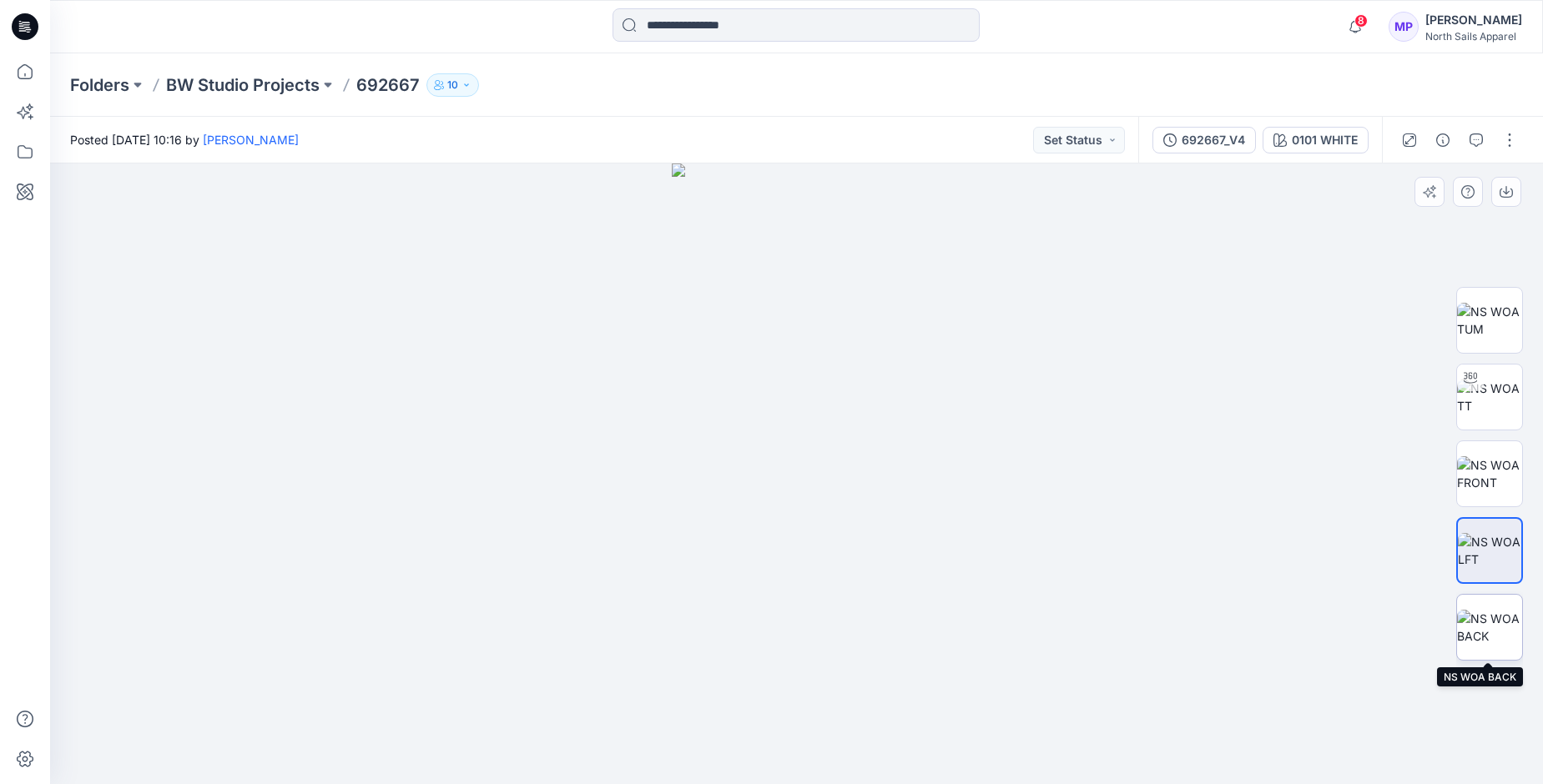
click at [1489, 638] on img at bounding box center [1490, 627] width 65 height 35
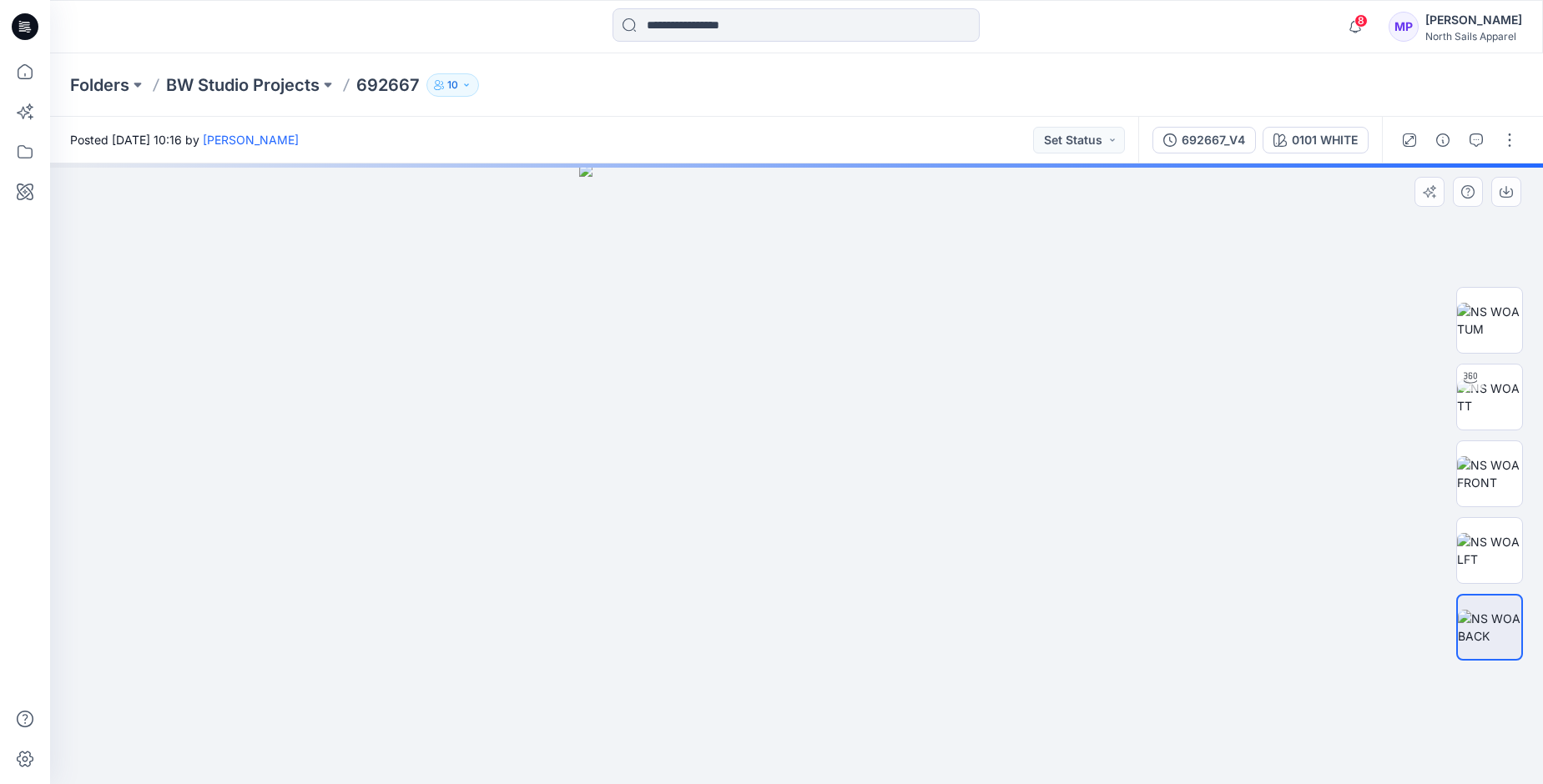
drag, startPoint x: 519, startPoint y: 338, endPoint x: 251, endPoint y: 382, distance: 271.6
click at [251, 382] on div at bounding box center [796, 474] width 1493 height 621
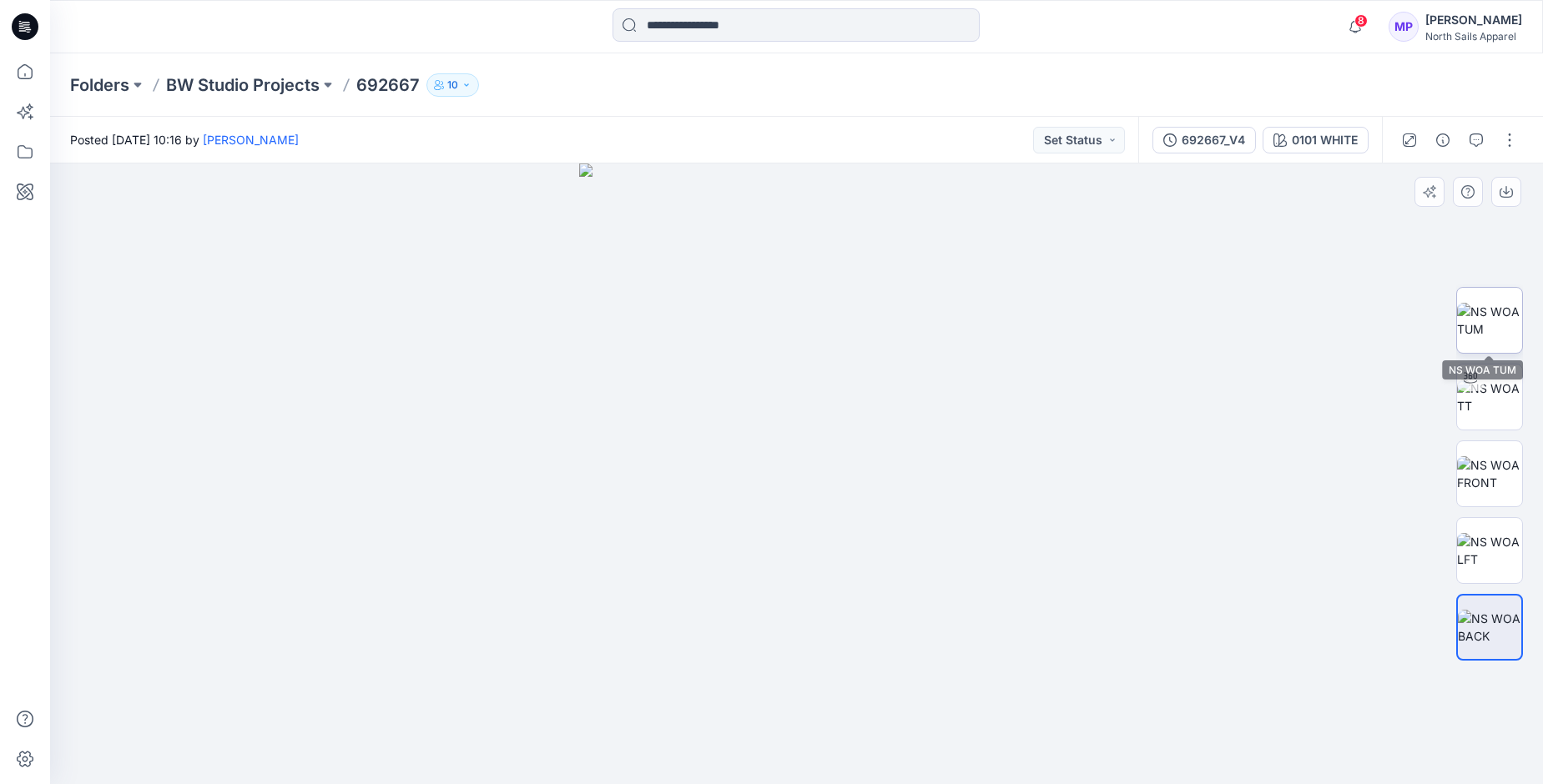
click at [1488, 310] on img at bounding box center [1490, 319] width 65 height 35
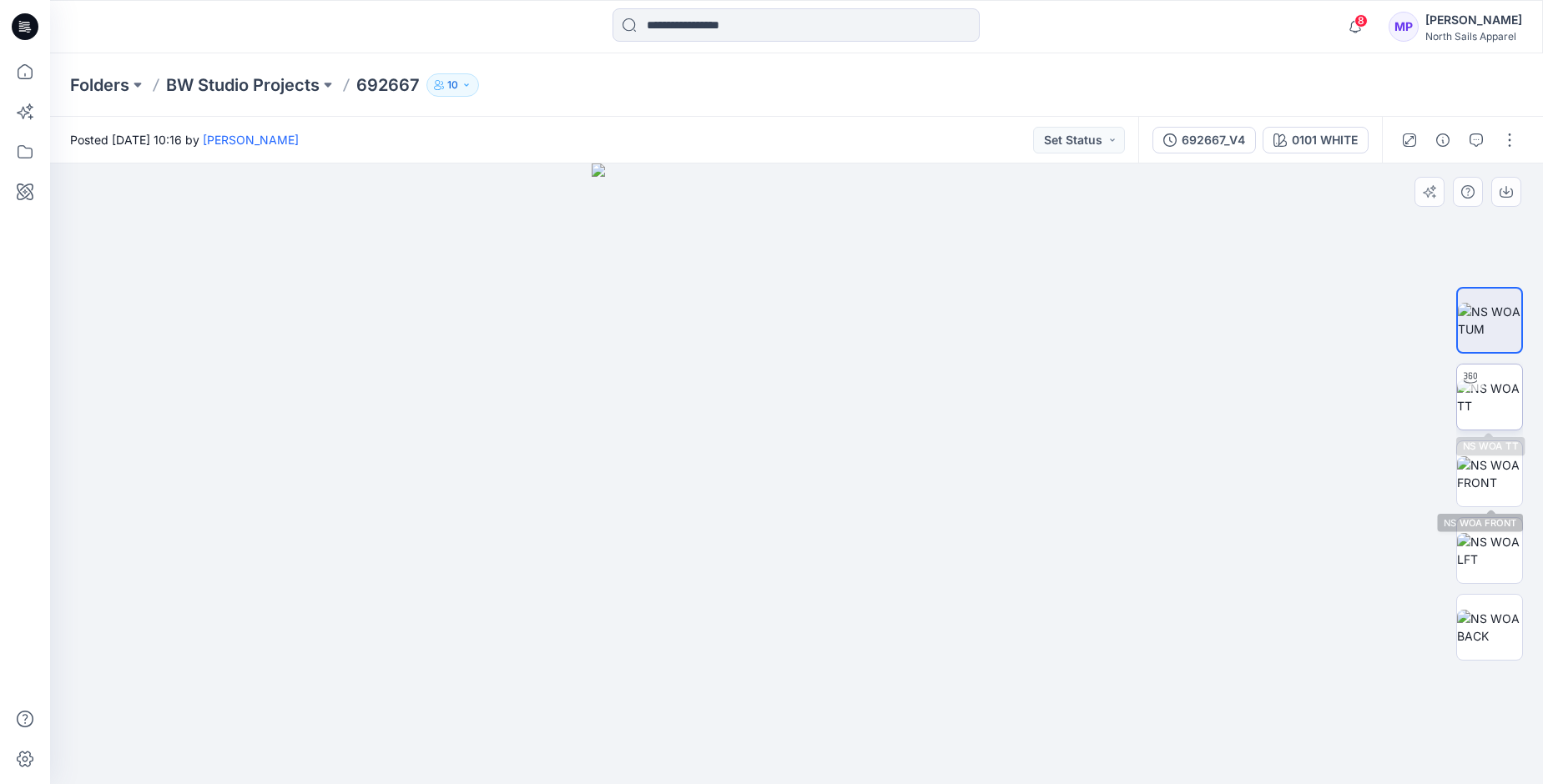
click at [1503, 403] on img at bounding box center [1490, 396] width 65 height 35
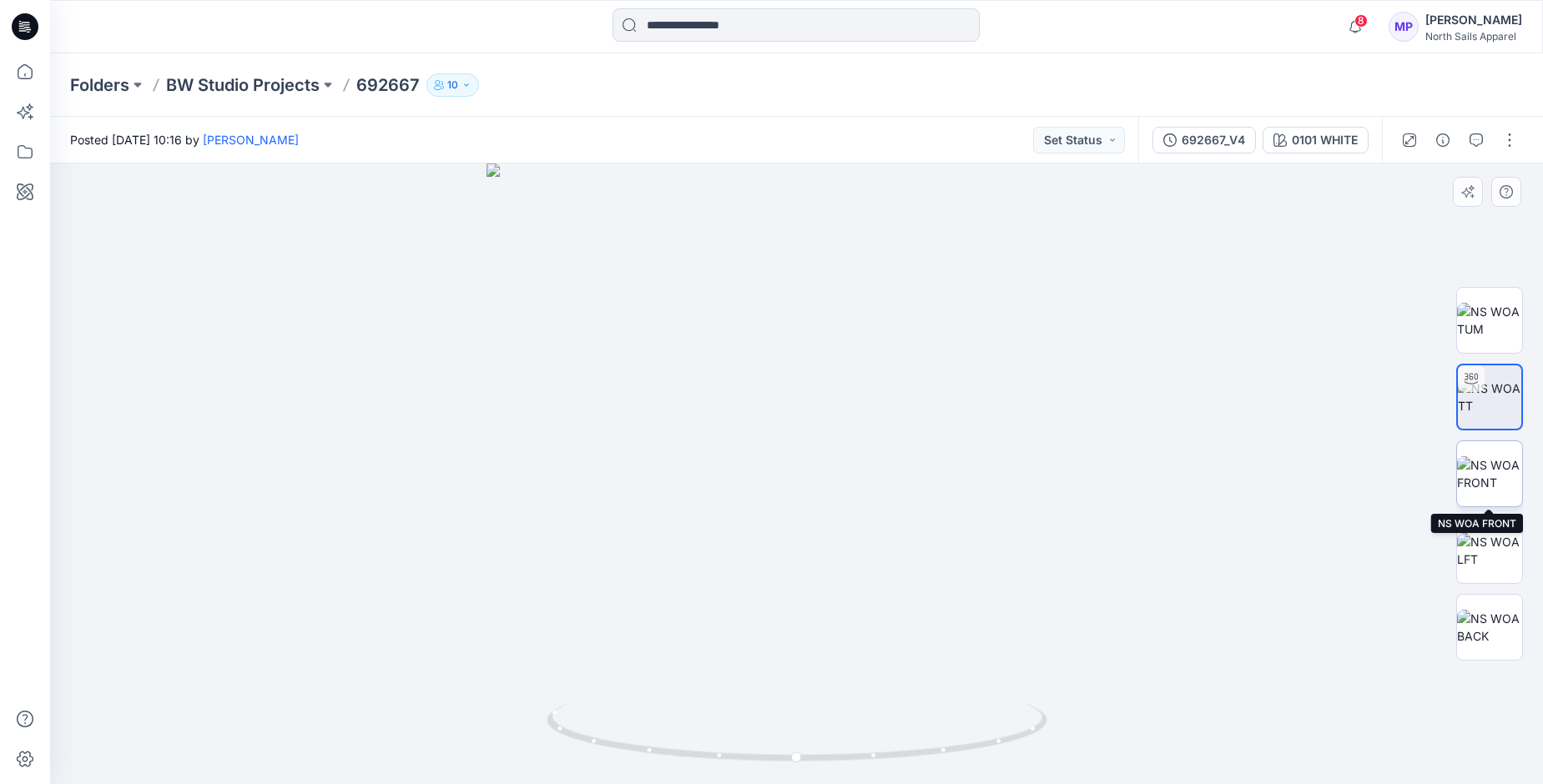
click at [1472, 483] on img at bounding box center [1490, 474] width 65 height 35
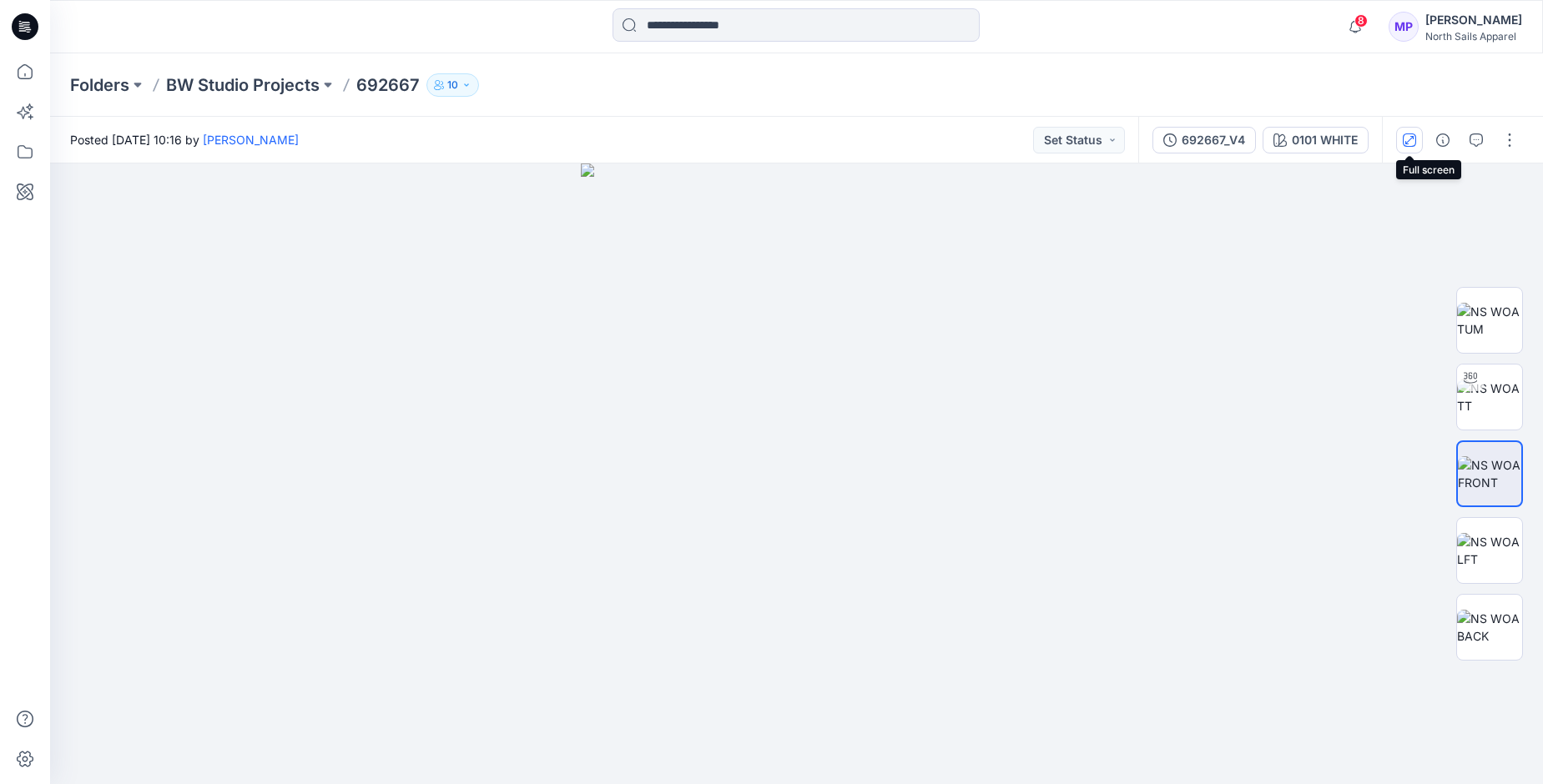
click at [1412, 143] on icon "button" at bounding box center [1408, 139] width 13 height 13
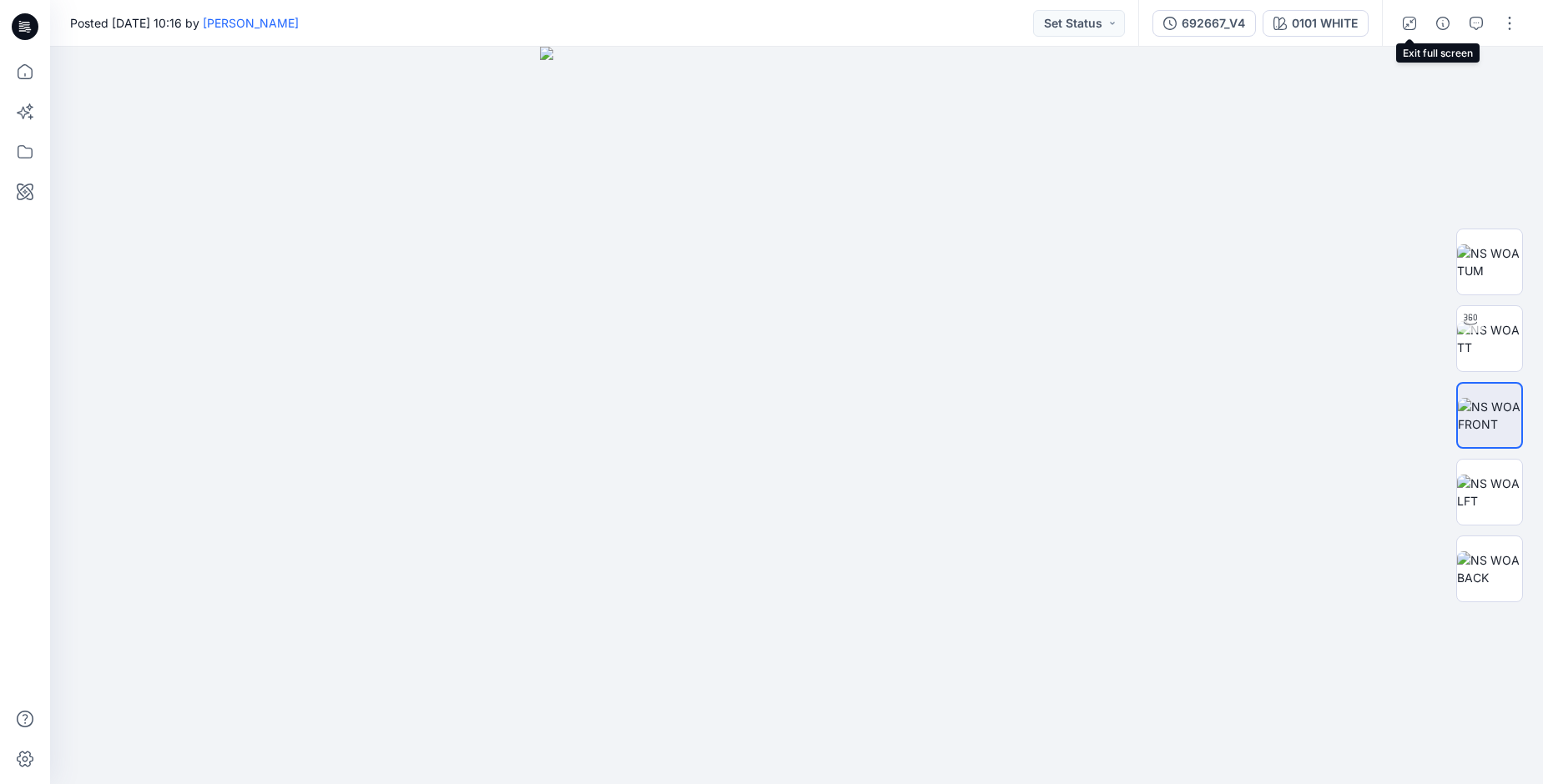
click at [1402, 27] on button "button" at bounding box center [1409, 23] width 27 height 27
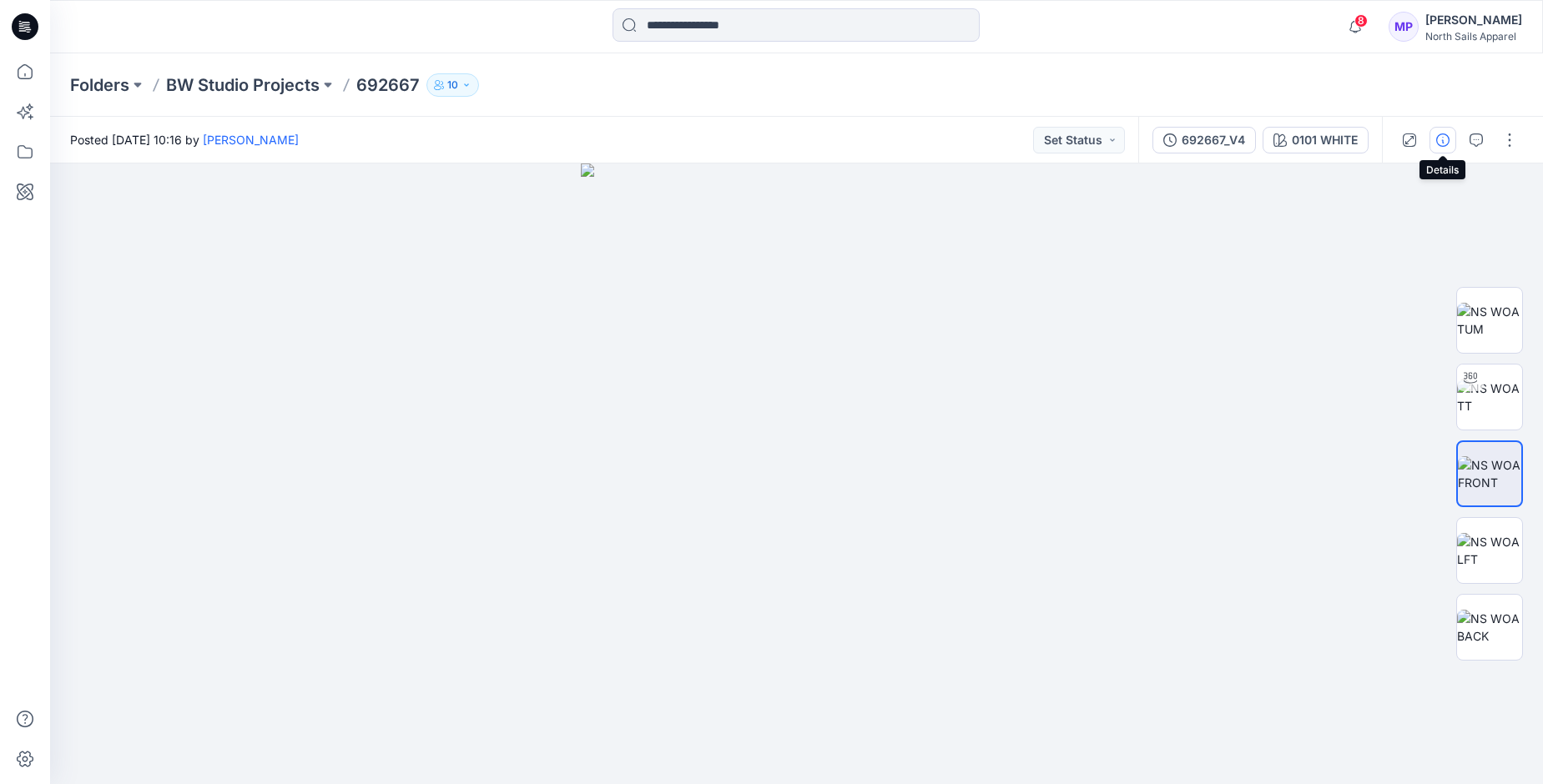
click at [1443, 141] on icon "button" at bounding box center [1442, 139] width 13 height 13
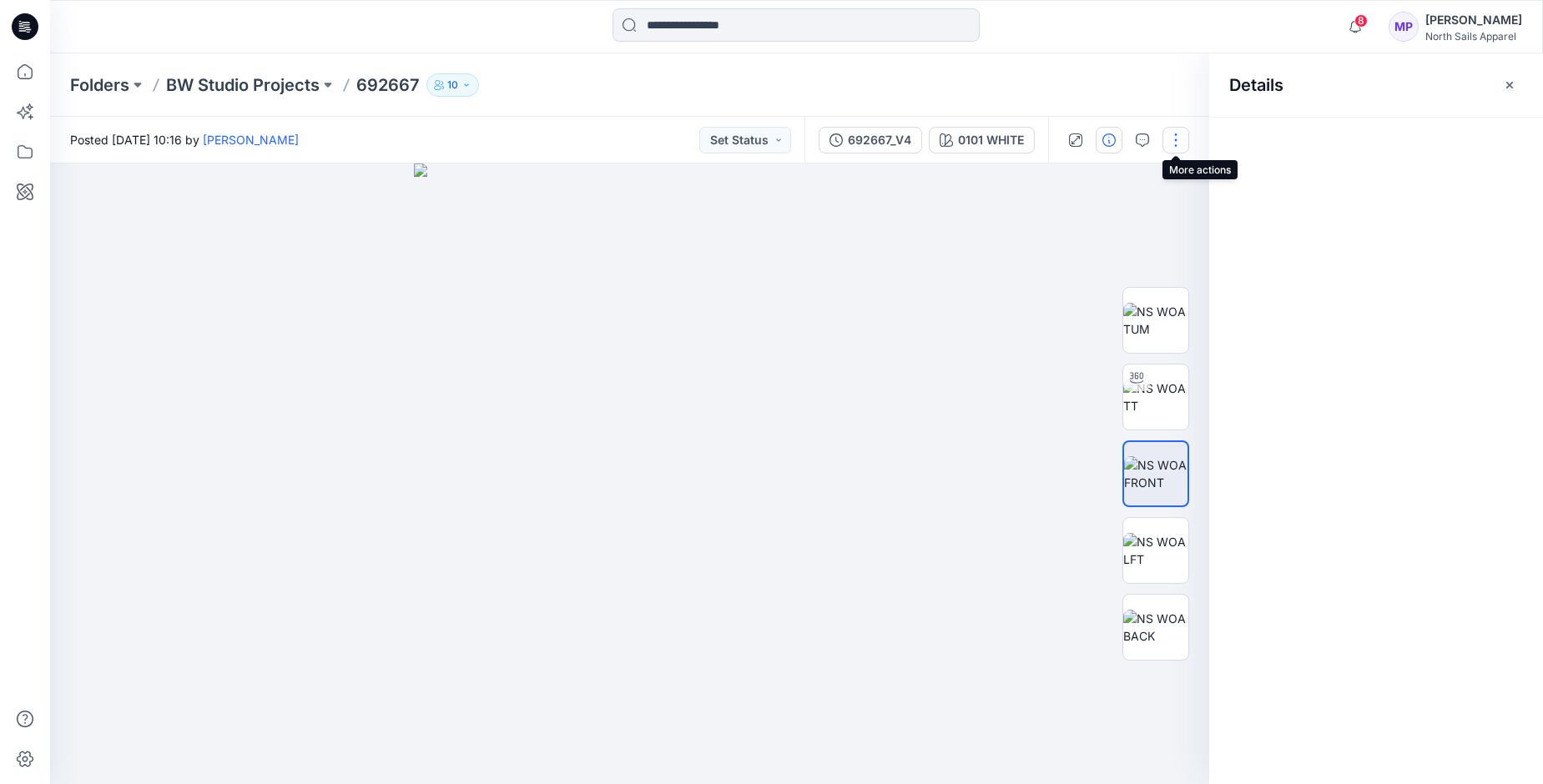
click at [1177, 144] on button "button" at bounding box center [1175, 139] width 27 height 27
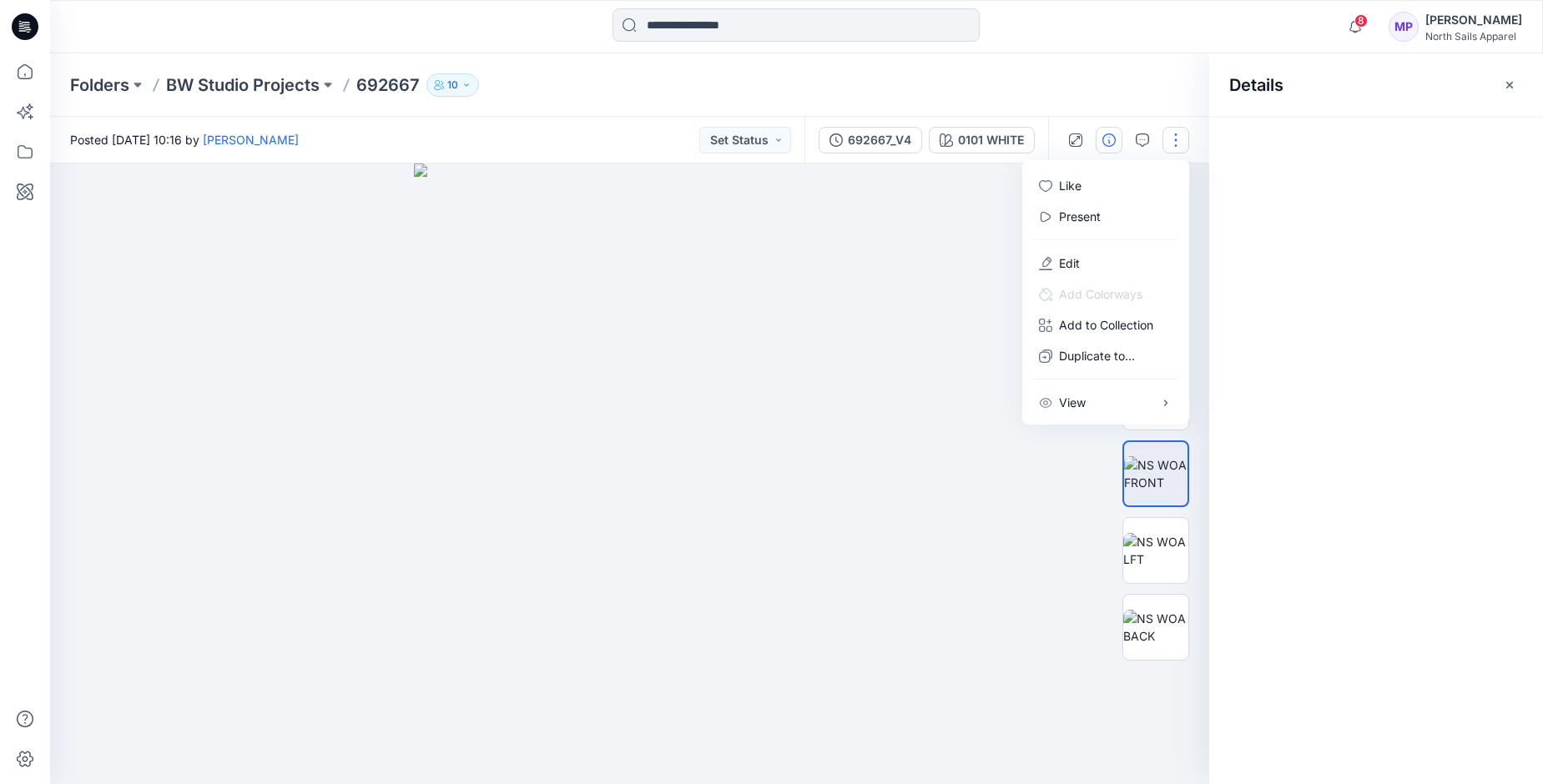
click at [1406, 206] on div at bounding box center [1376, 450] width 333 height 667
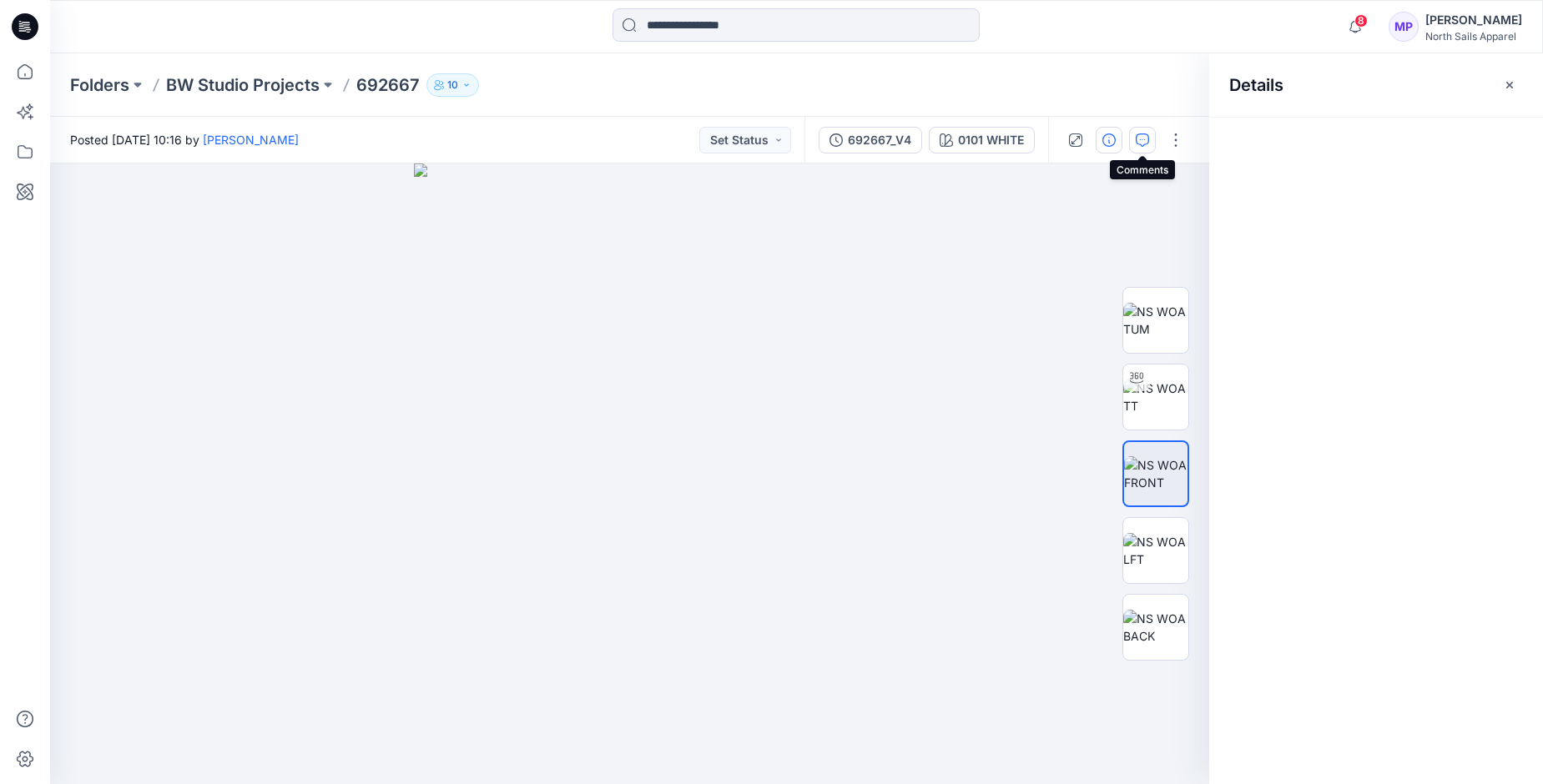
click at [1145, 138] on icon "button" at bounding box center [1141, 139] width 13 height 13
click at [1417, 140] on button "Add Comment" at bounding box center [1393, 139] width 260 height 27
click at [646, 257] on div "1" at bounding box center [630, 474] width 1159 height 621
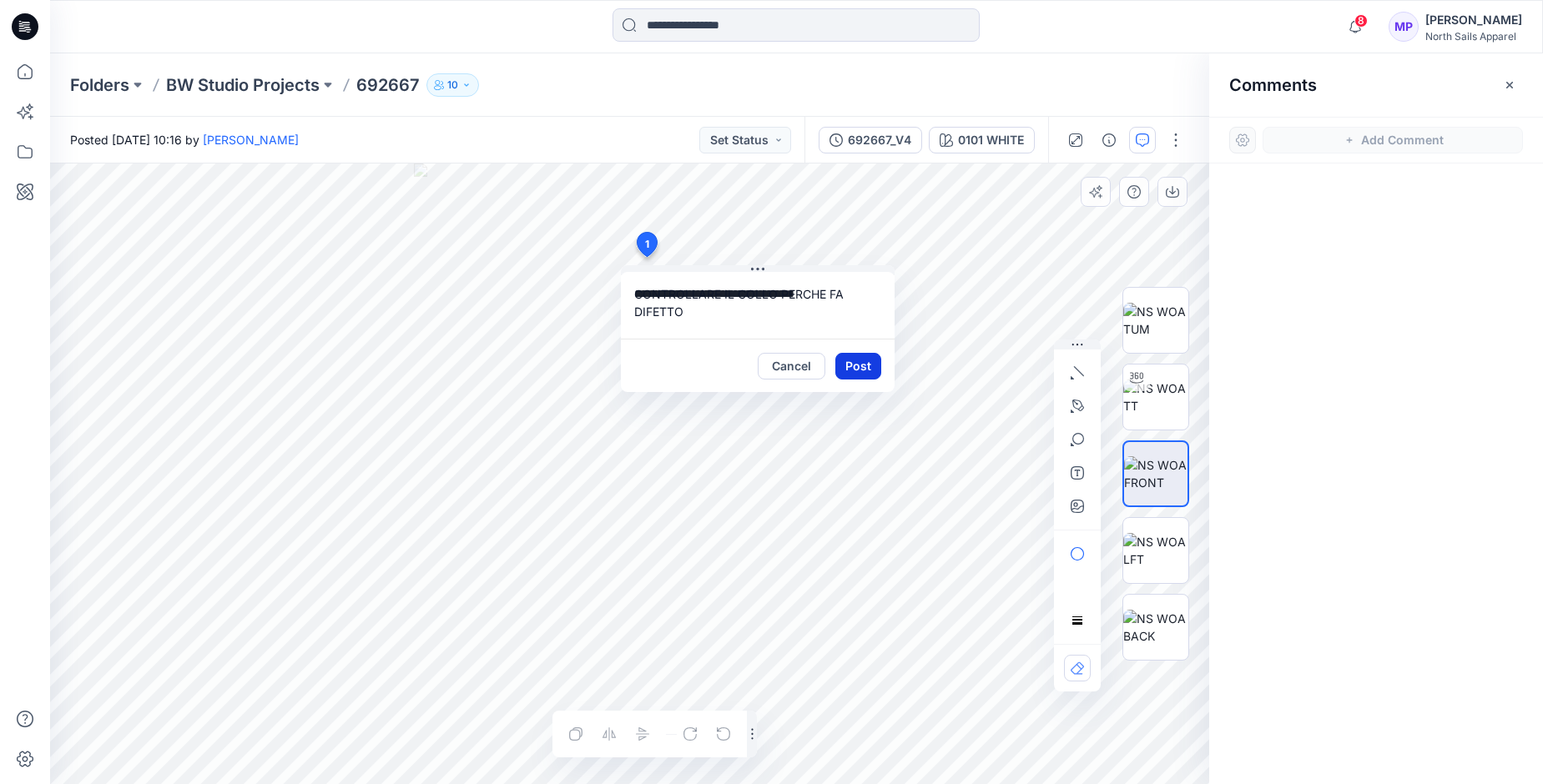
type textarea "**********"
click at [862, 365] on button "Post" at bounding box center [859, 366] width 45 height 27
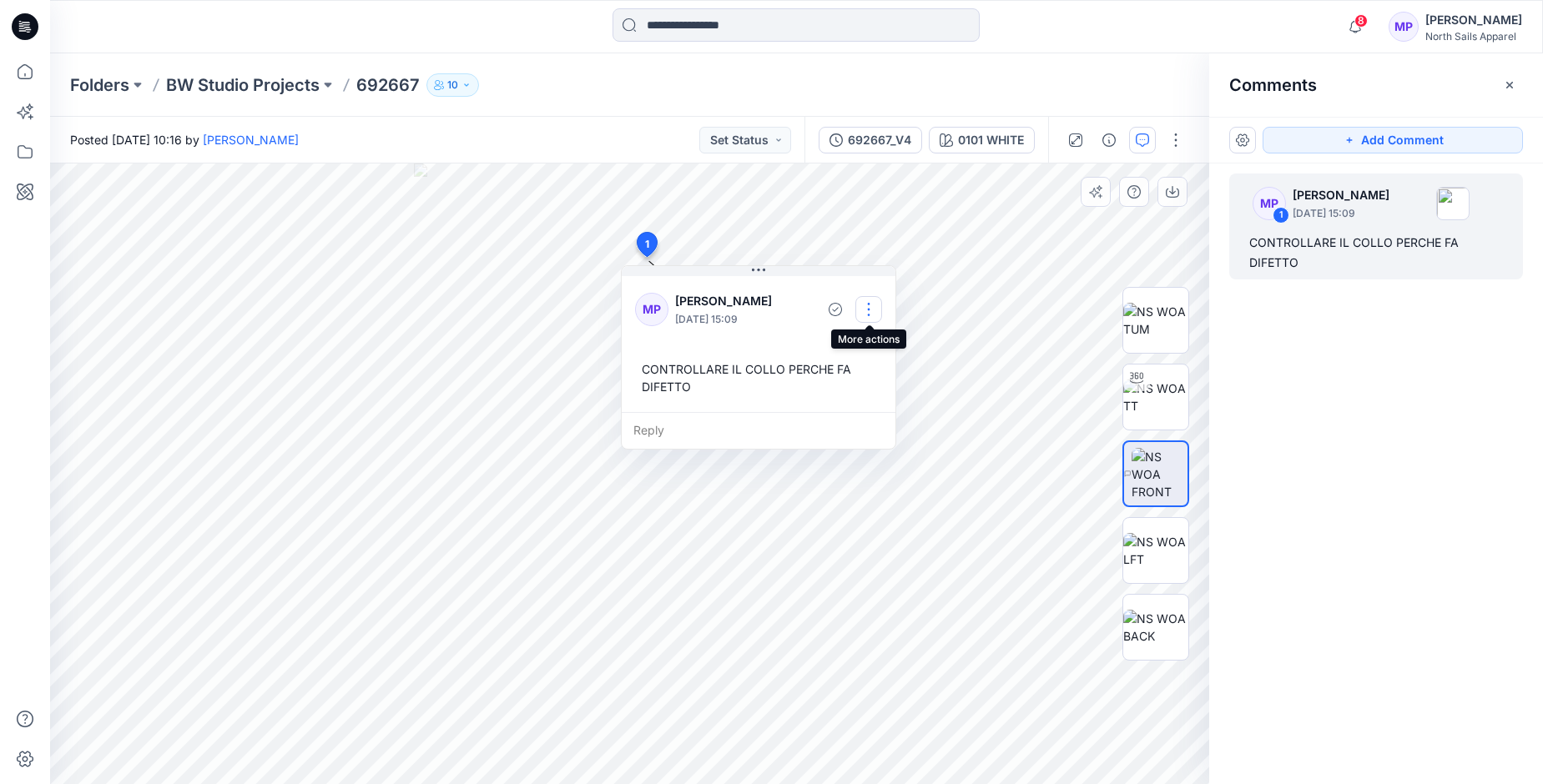
click at [868, 312] on button "button" at bounding box center [868, 309] width 27 height 27
click at [873, 393] on p "Delete thread" at bounding box center [872, 393] width 74 height 18
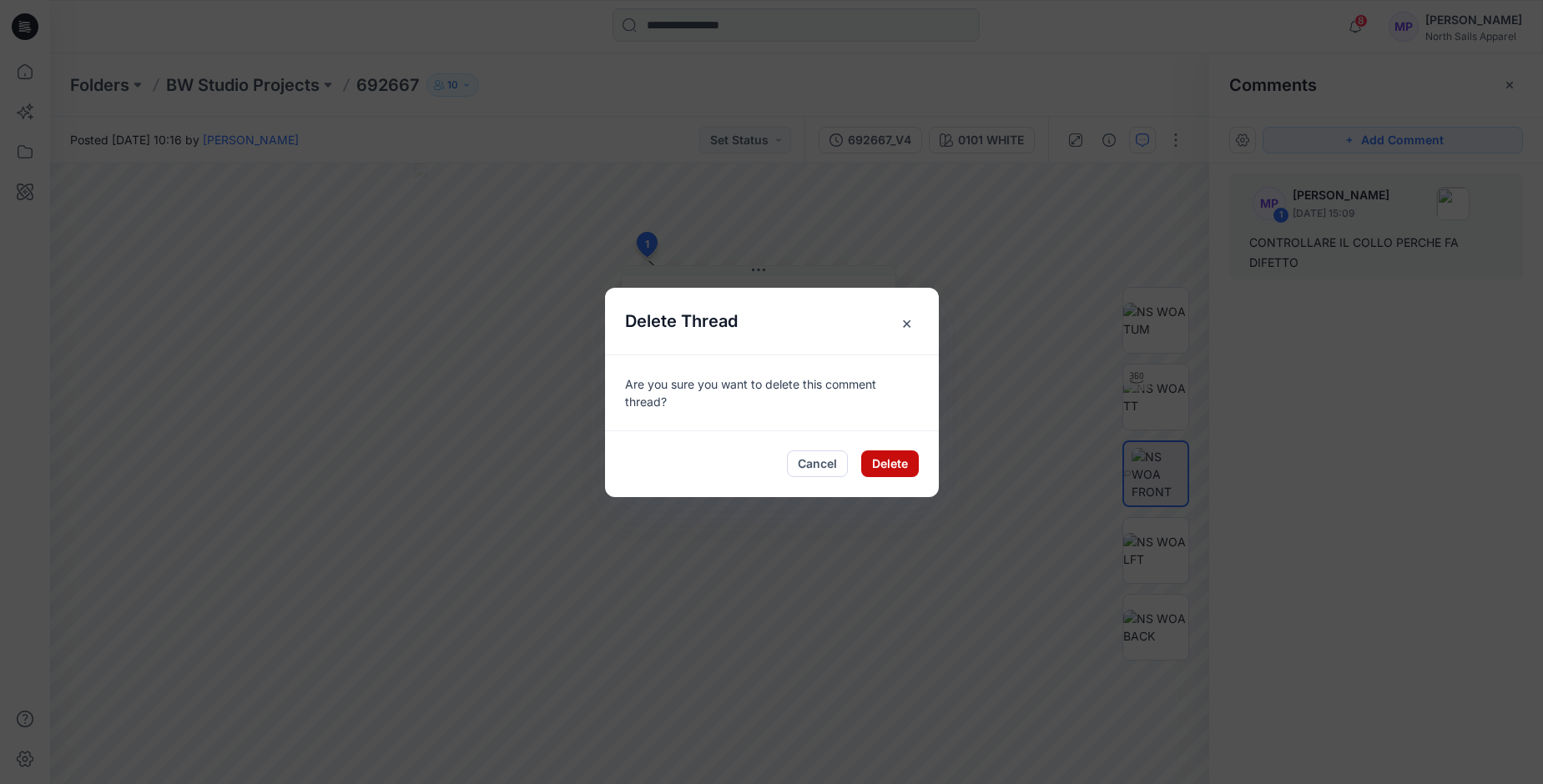
click at [876, 469] on button "Delete" at bounding box center [890, 464] width 57 height 27
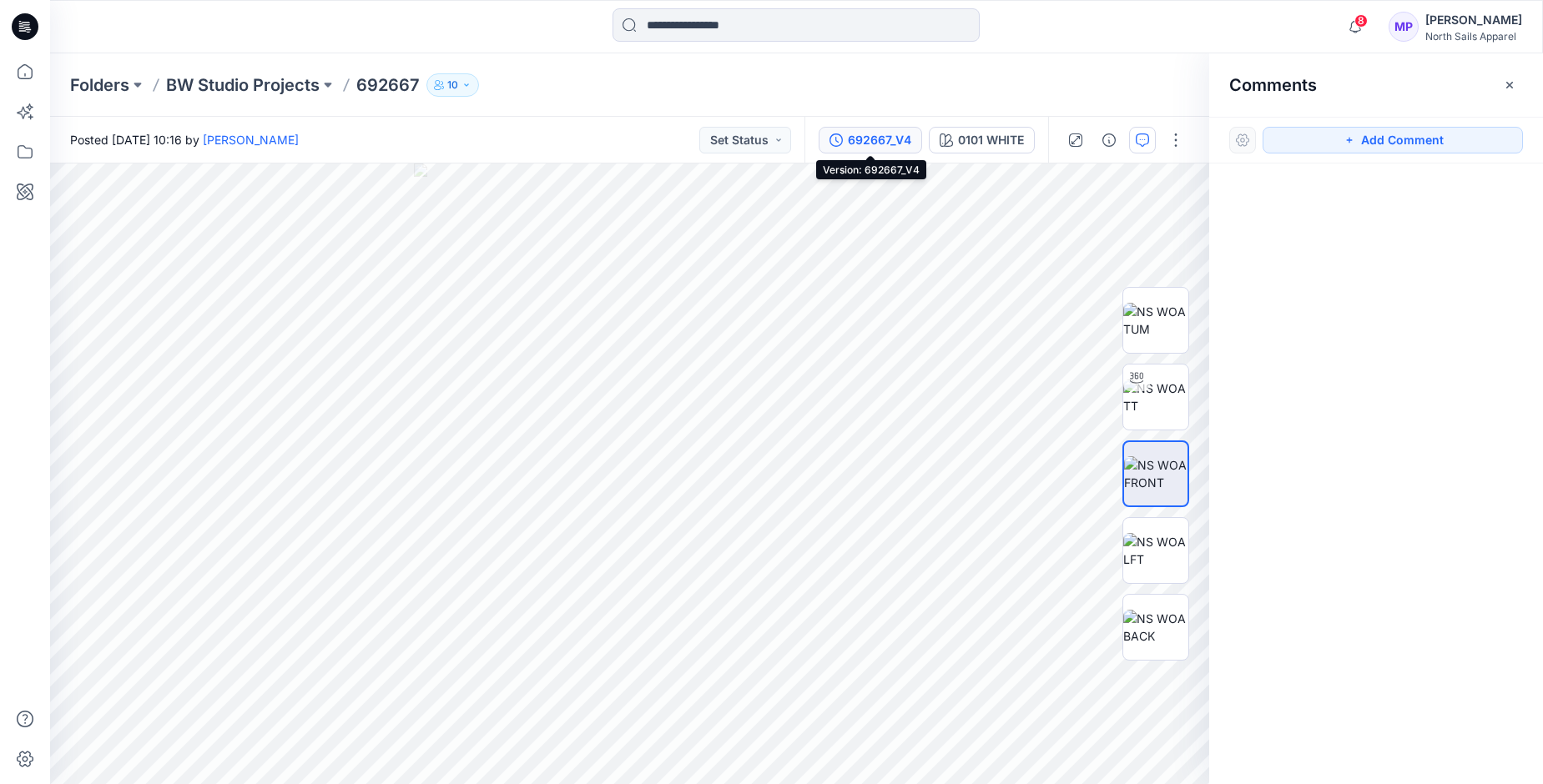
click at [874, 143] on div "692667_V4" at bounding box center [879, 139] width 63 height 19
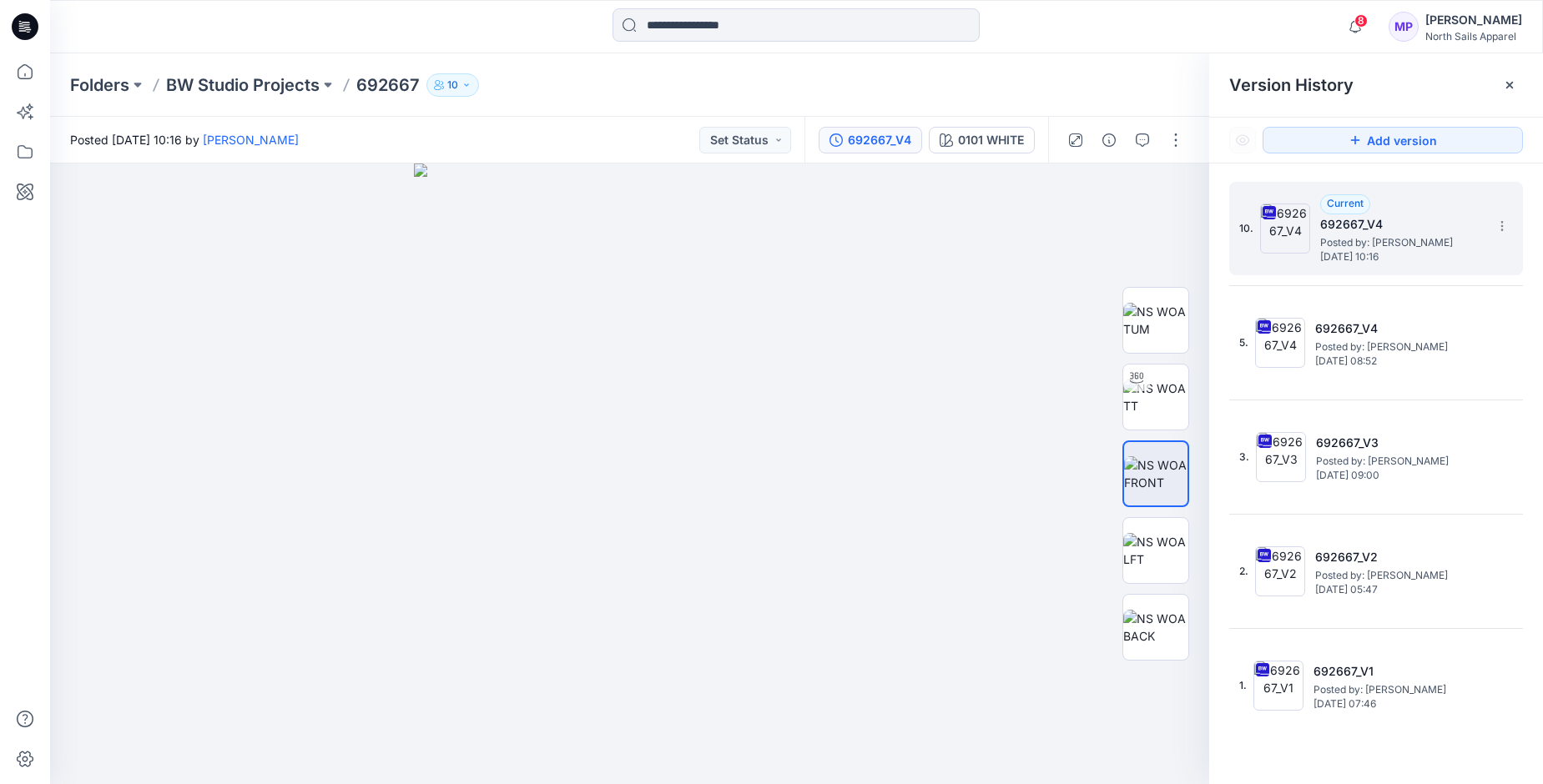
click at [1394, 220] on h5 "692667_V4" at bounding box center [1404, 224] width 167 height 20
click at [1508, 235] on section at bounding box center [1500, 224] width 27 height 27
click at [27, 75] on icon at bounding box center [25, 71] width 37 height 37
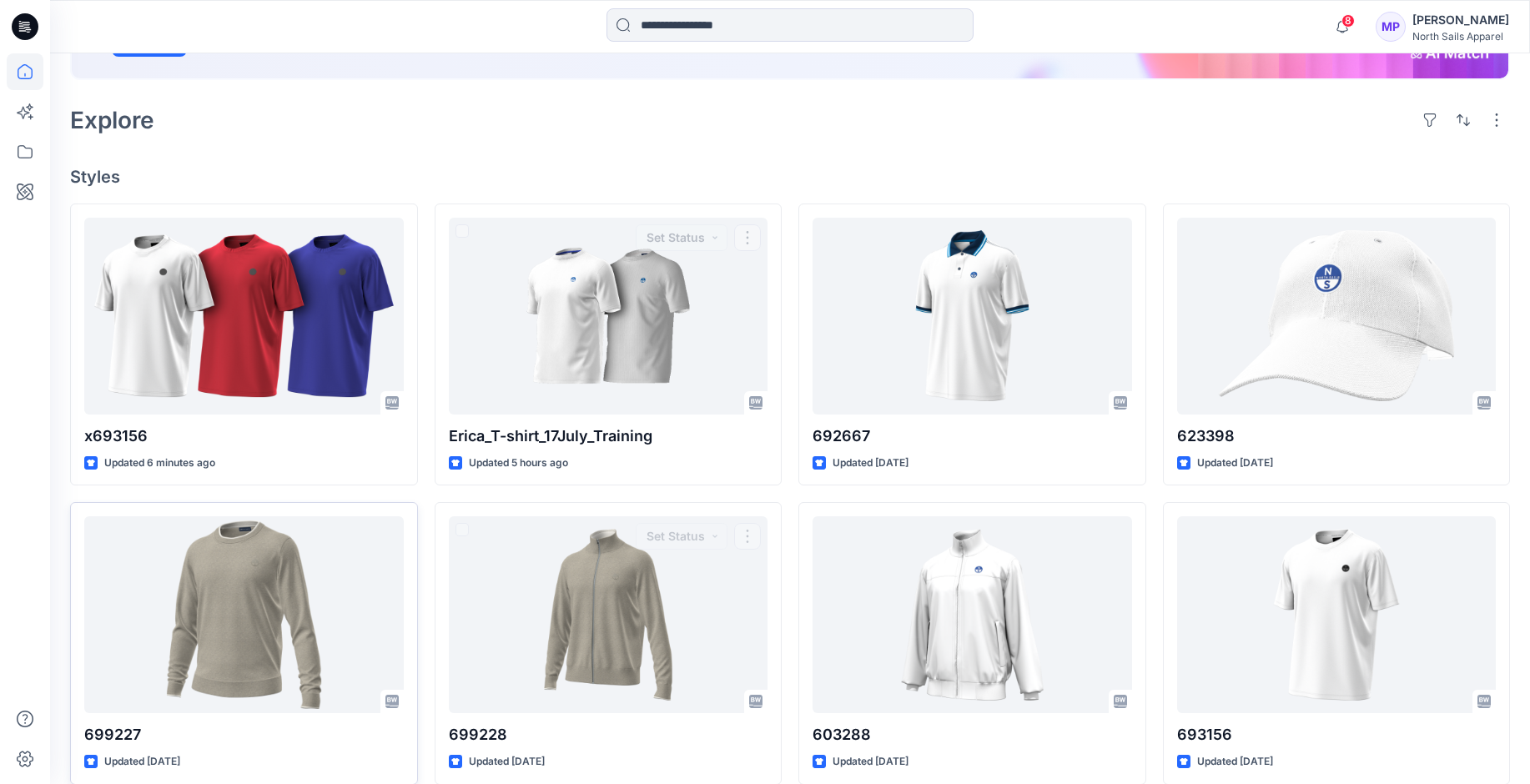
scroll to position [333, 0]
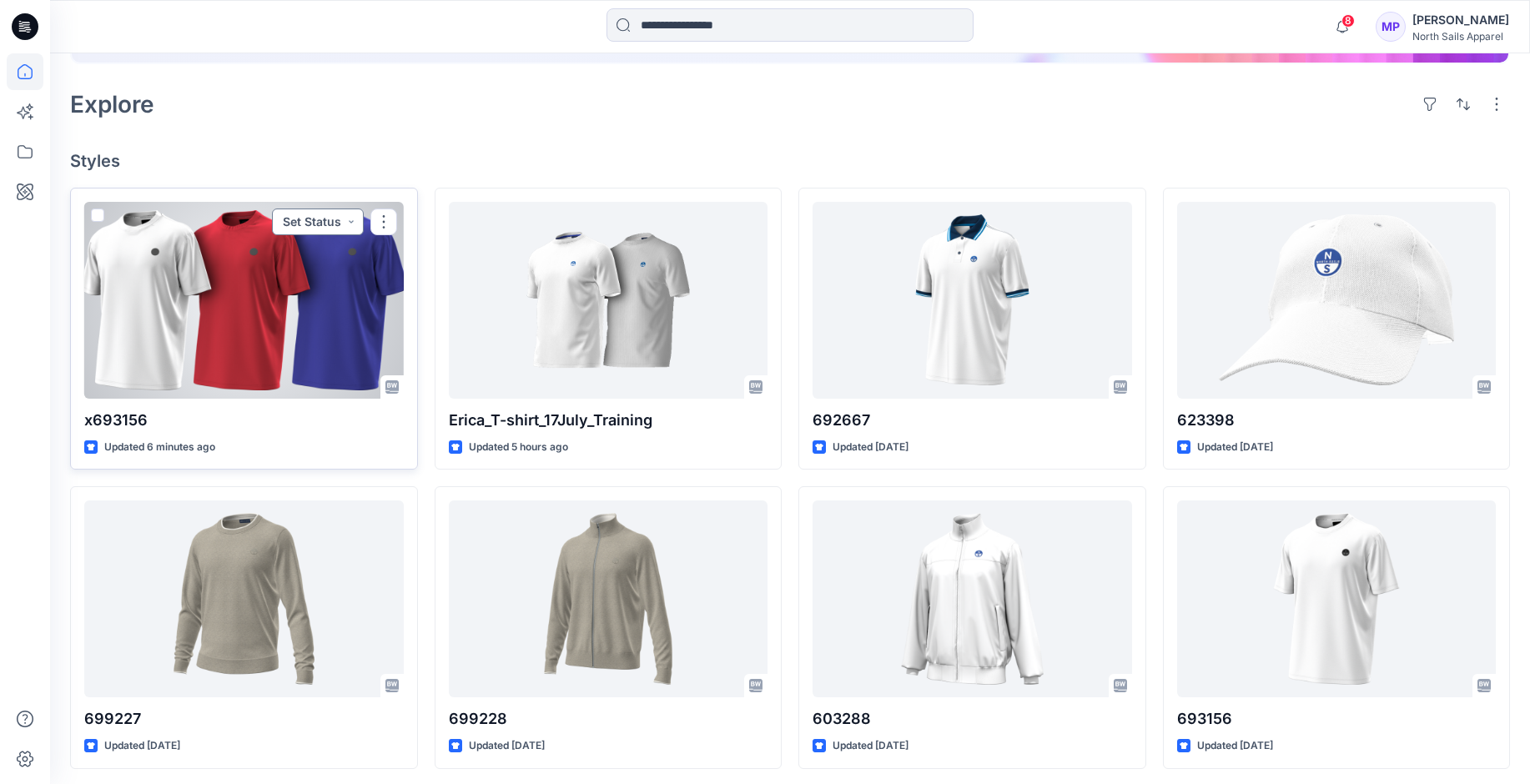
click at [350, 221] on button "Set Status" at bounding box center [317, 221] width 92 height 27
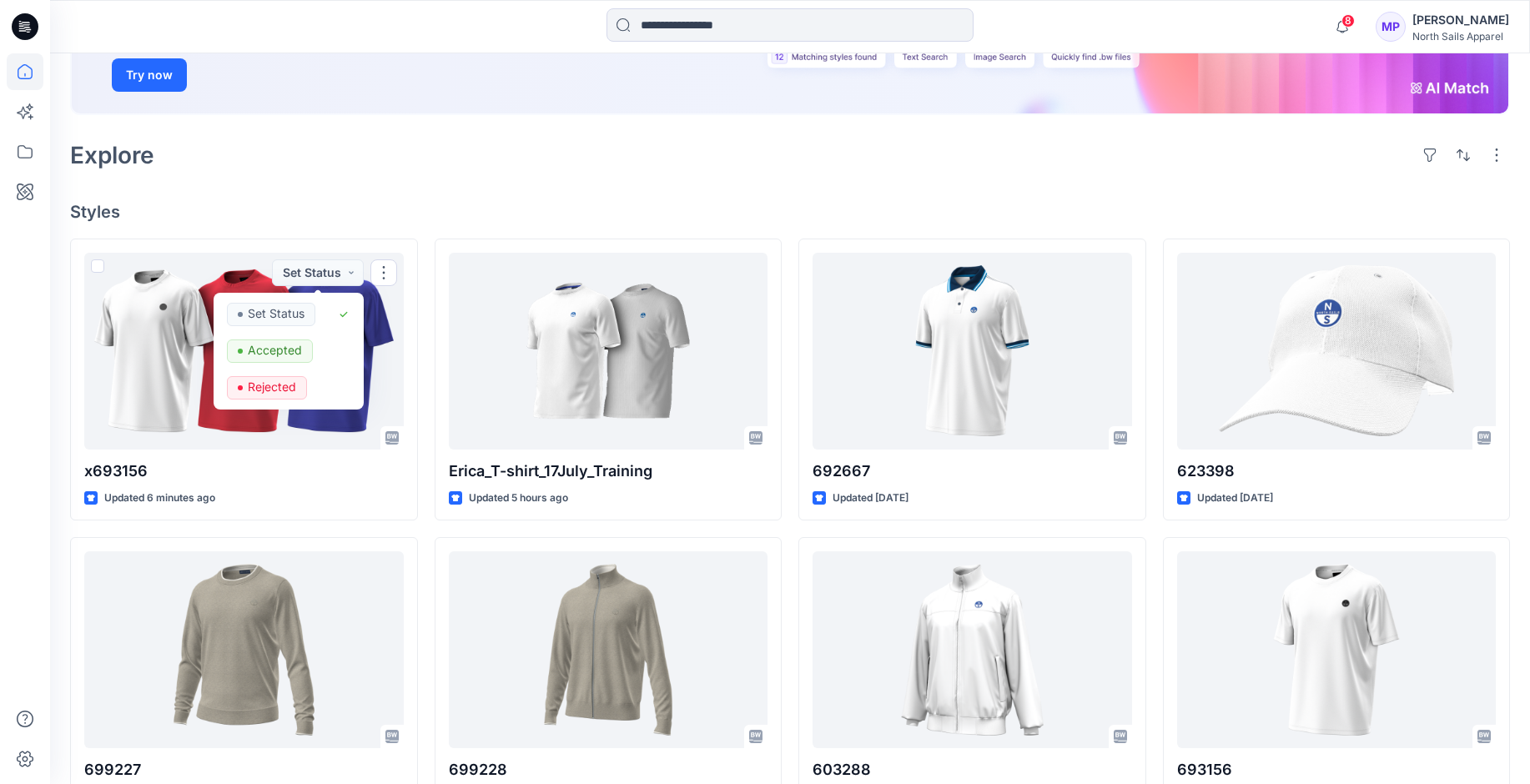
scroll to position [250, 0]
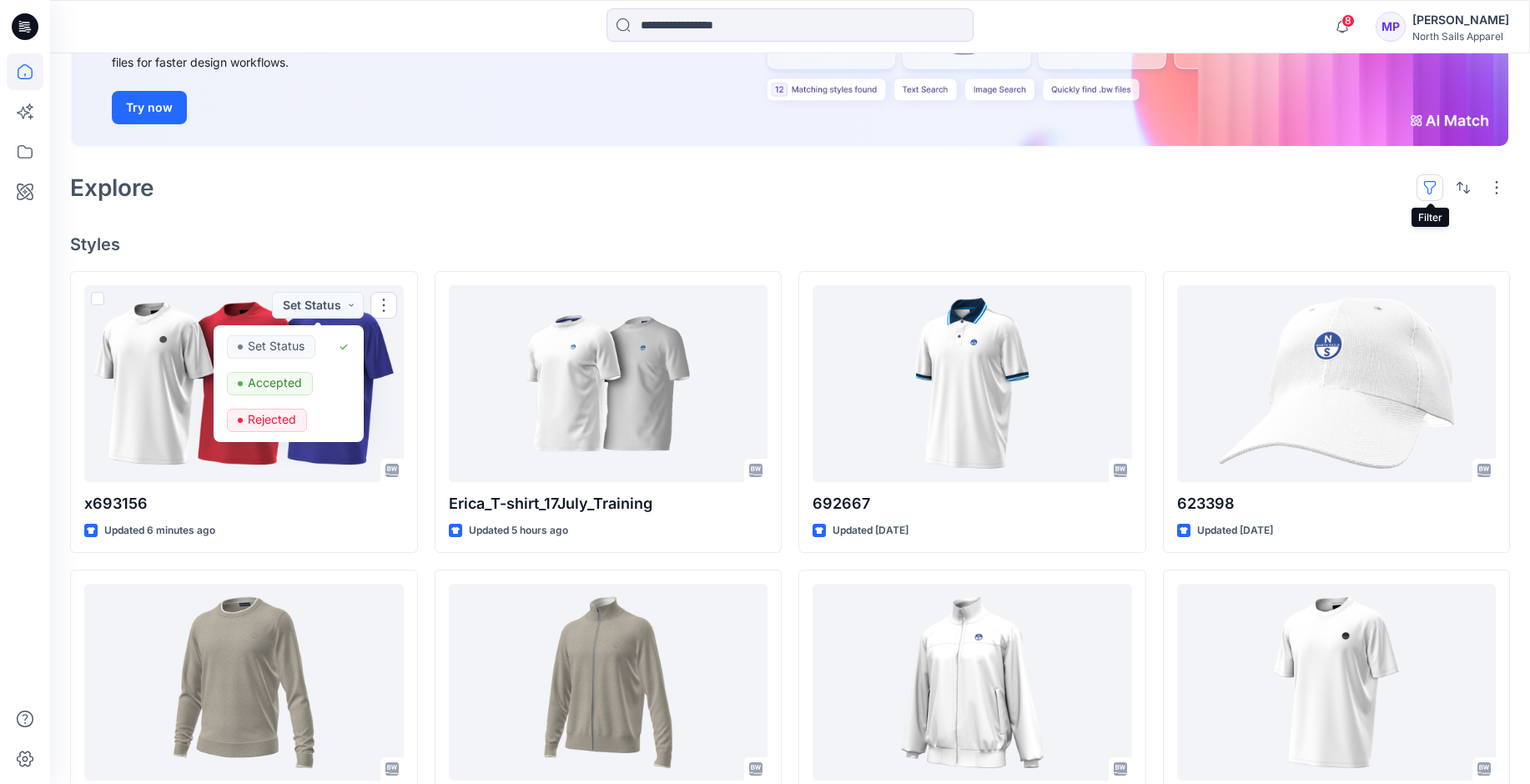
click at [1428, 186] on button "button" at bounding box center [1430, 187] width 27 height 27
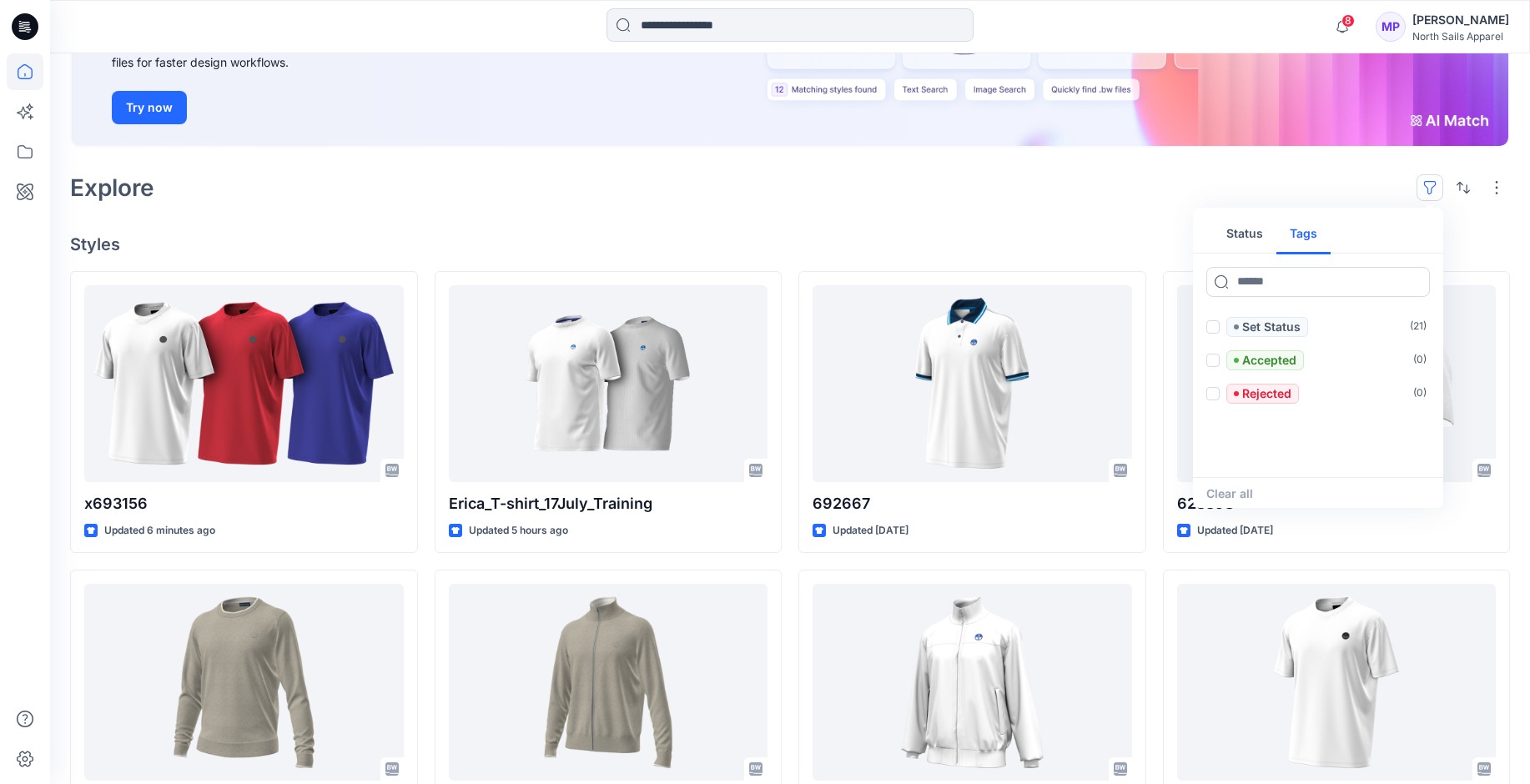
click at [1316, 237] on button "Tags" at bounding box center [1304, 234] width 54 height 40
click at [1265, 241] on button "Status" at bounding box center [1245, 234] width 63 height 40
click at [1293, 182] on div "Explore Status Tags Set Status ( 21 ) Accepted ( 0 ) Rejected ( 0 ) Clear all" at bounding box center [790, 188] width 1440 height 40
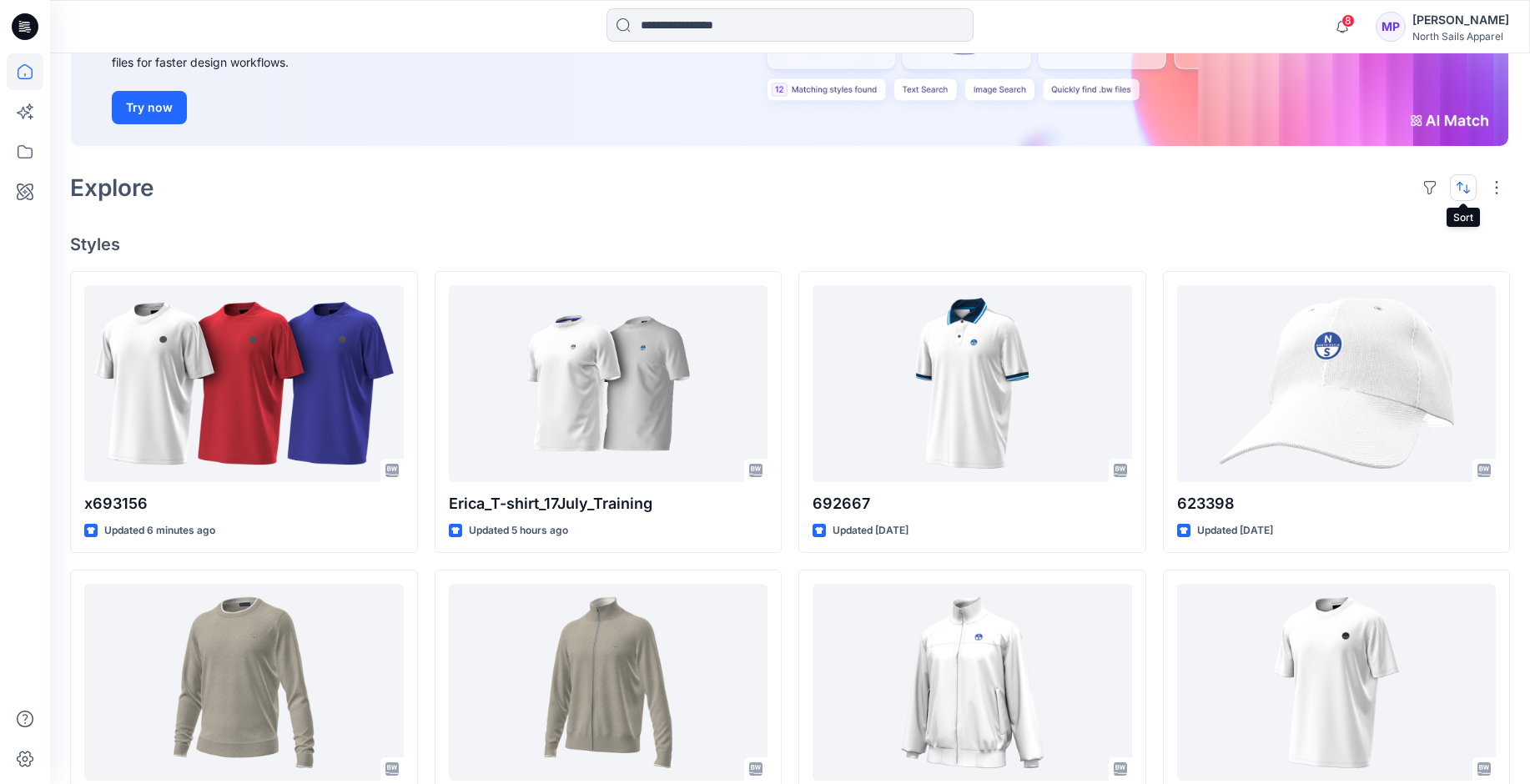
click at [1466, 195] on button "button" at bounding box center [1463, 187] width 27 height 27
click at [1342, 181] on div "Explore Last update A to Z" at bounding box center [790, 188] width 1440 height 40
click at [1492, 188] on button "button" at bounding box center [1496, 187] width 27 height 27
click at [1251, 217] on p "Grid" at bounding box center [1282, 211] width 83 height 20
click at [1238, 275] on p "Card Info" at bounding box center [1265, 278] width 83 height 20
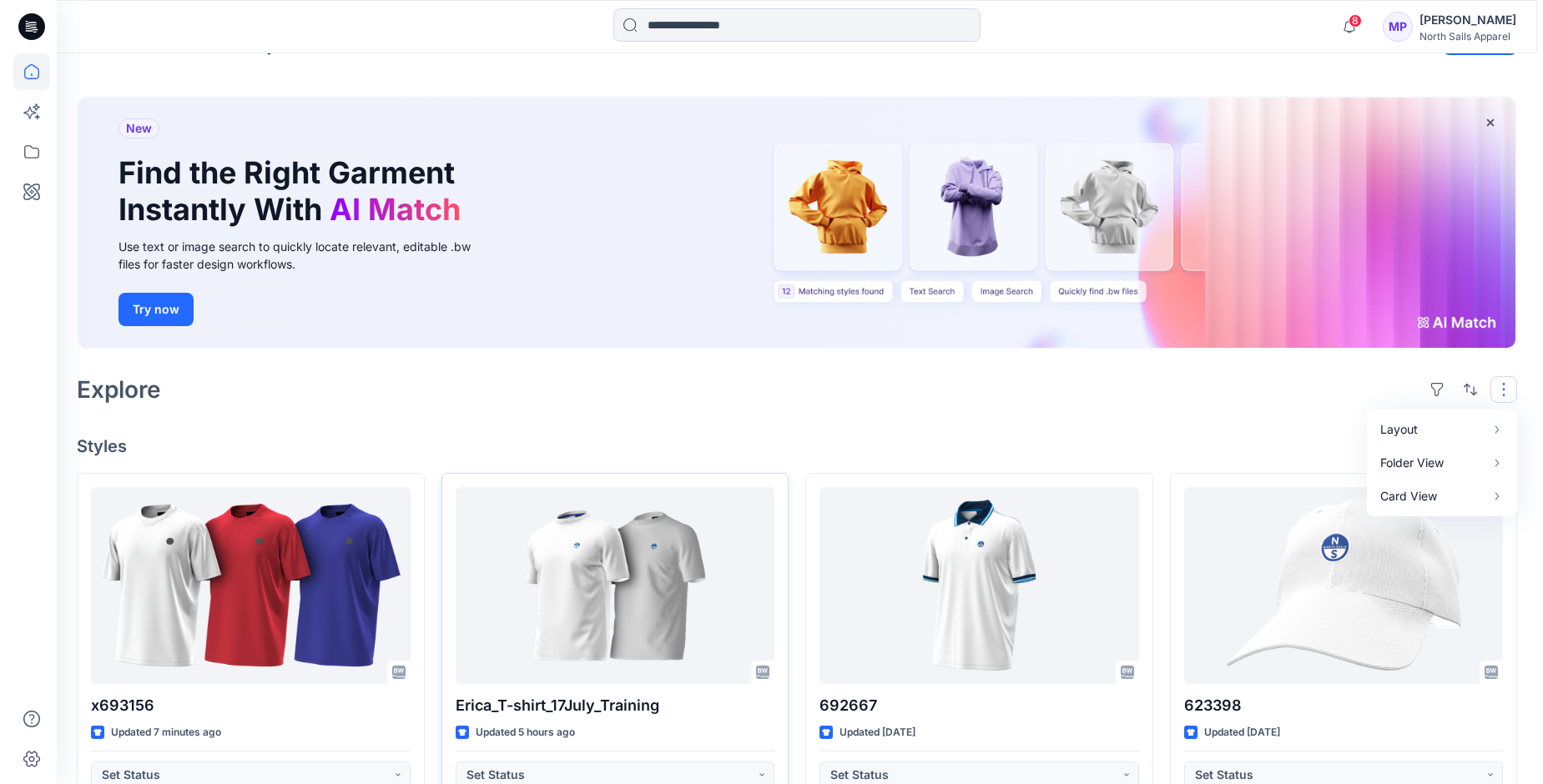
scroll to position [0, 0]
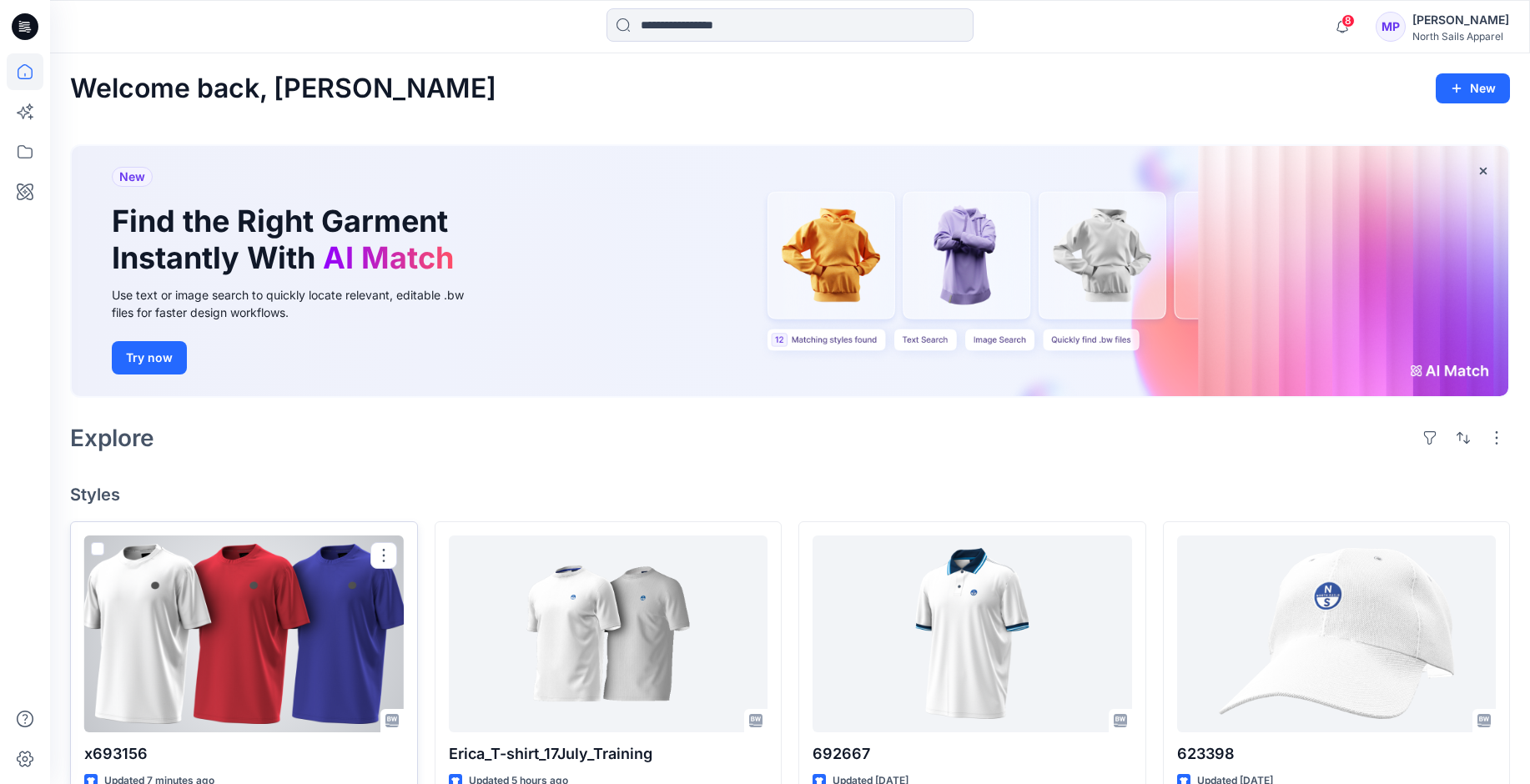
click at [211, 612] on div at bounding box center [243, 634] width 319 height 197
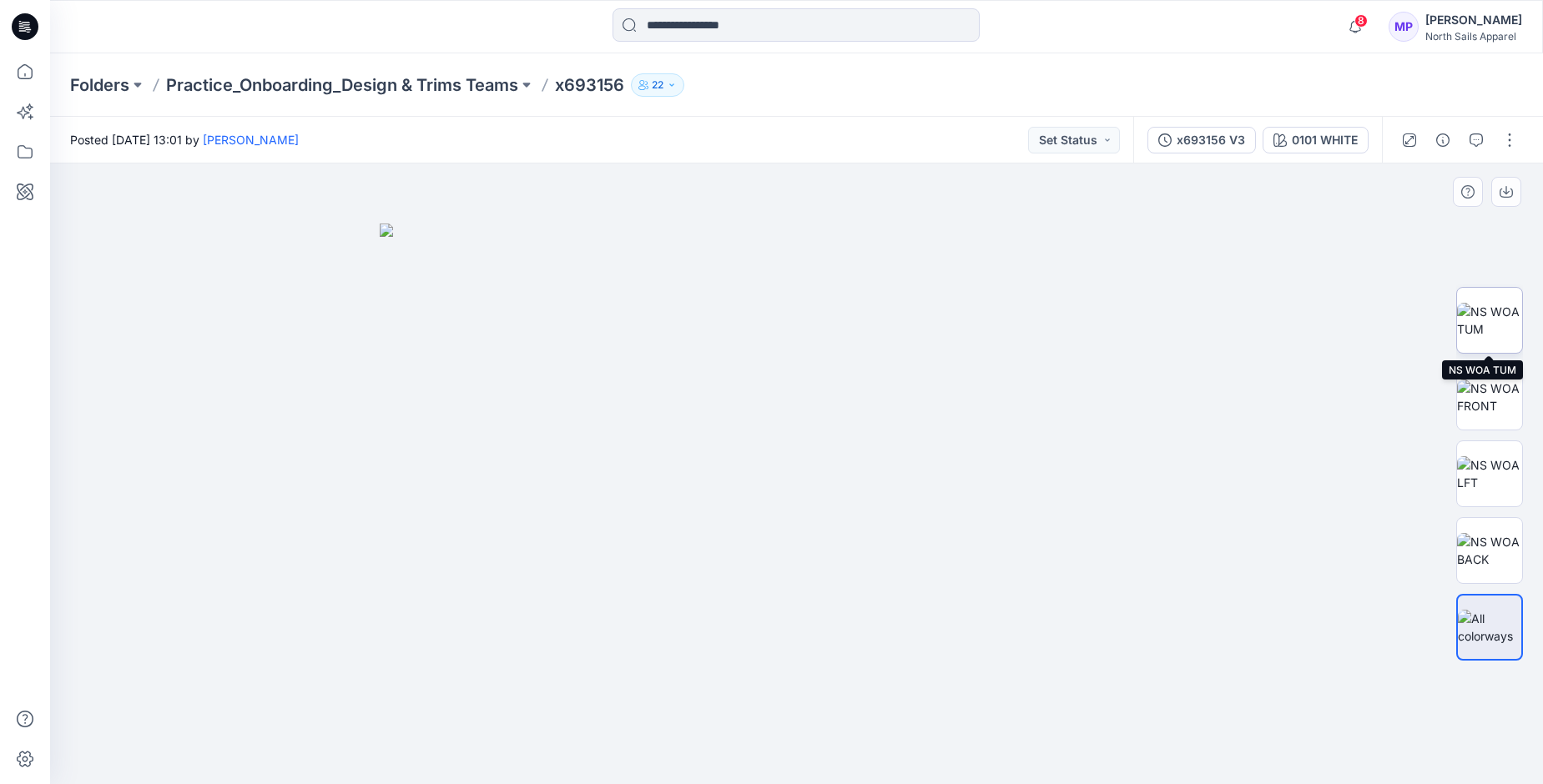
click at [1487, 312] on img at bounding box center [1490, 319] width 65 height 35
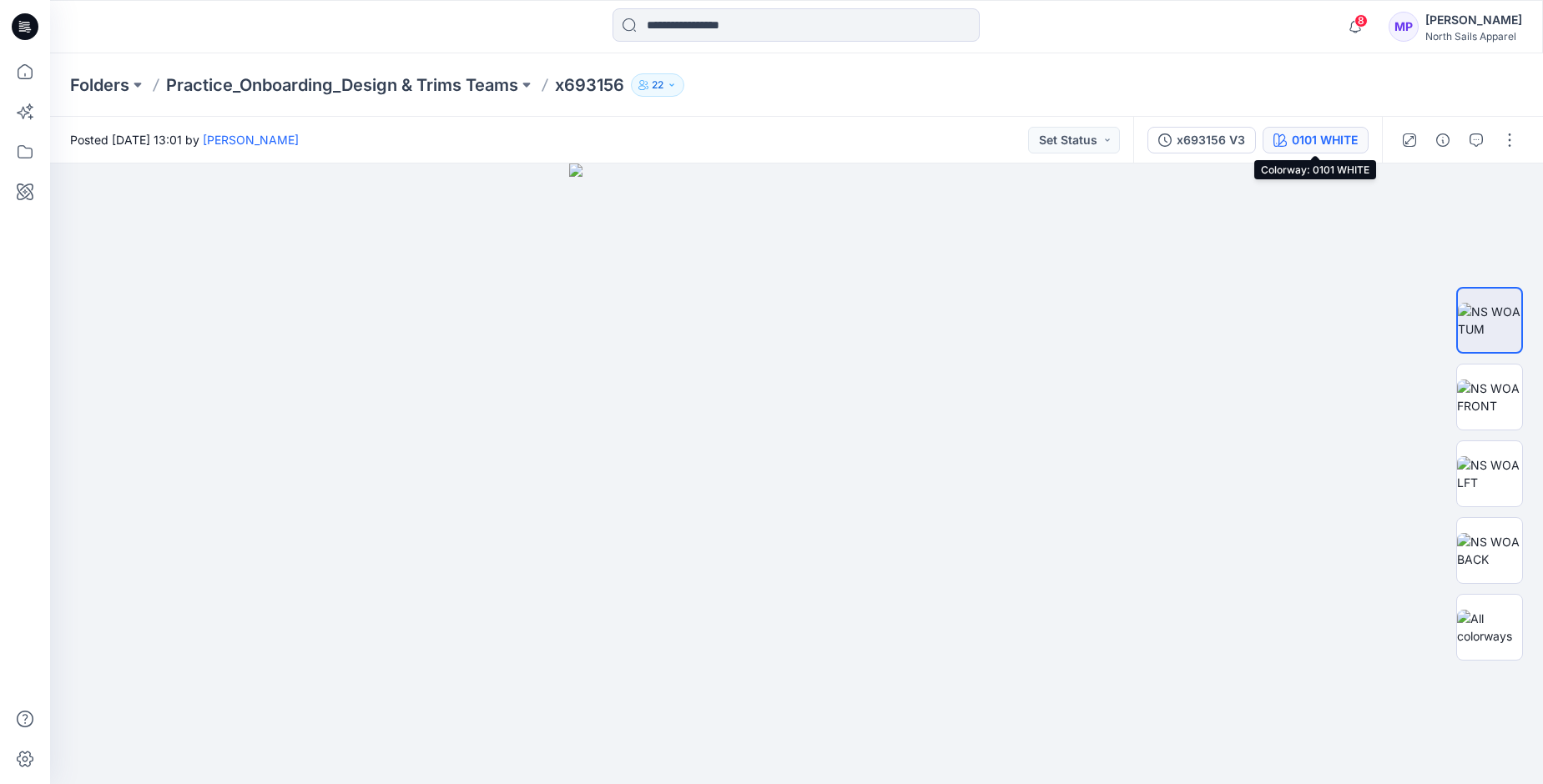
click at [1301, 145] on div "0101 WHITE" at bounding box center [1324, 139] width 66 height 19
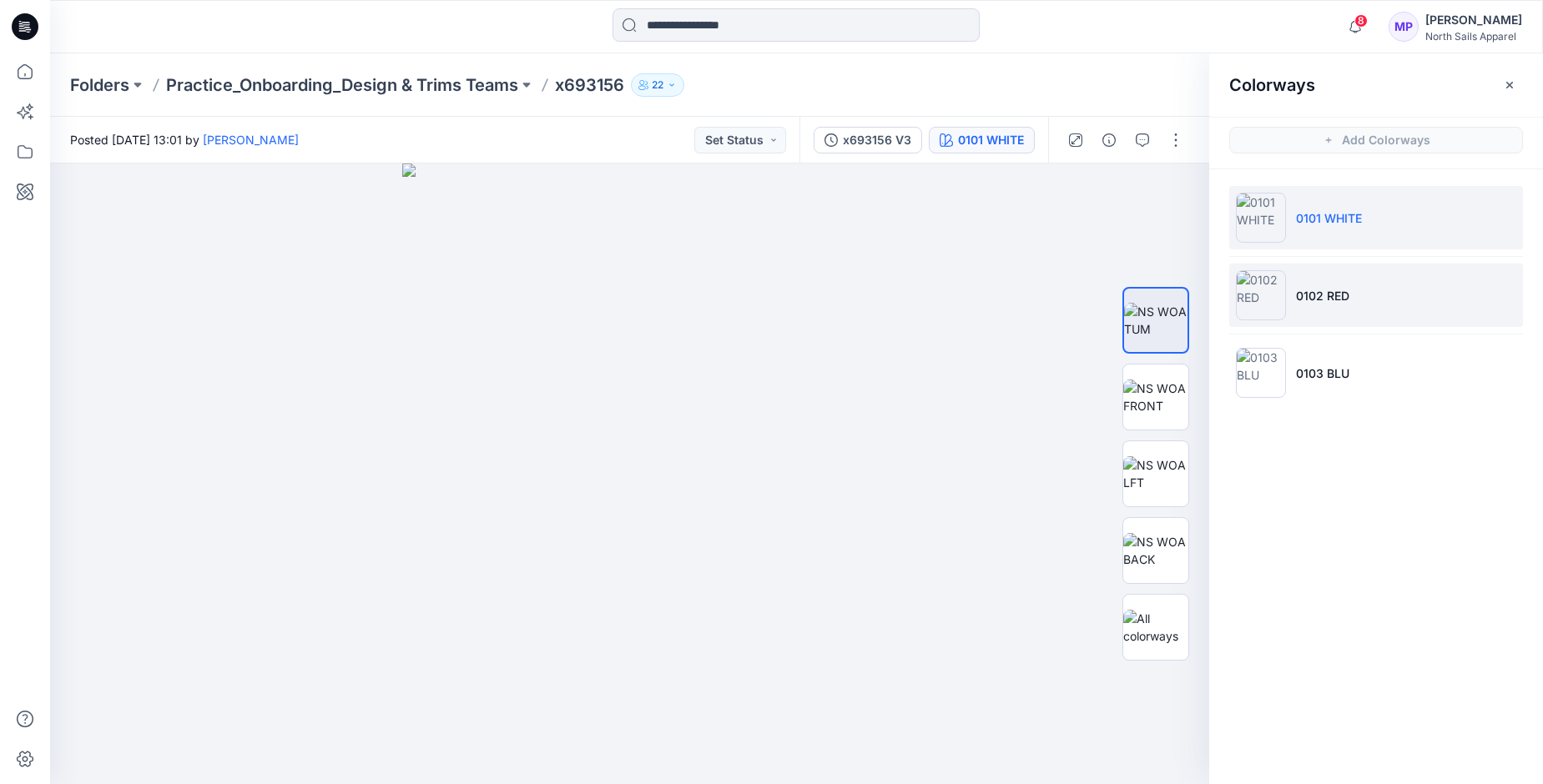
click at [1272, 306] on img at bounding box center [1261, 295] width 50 height 50
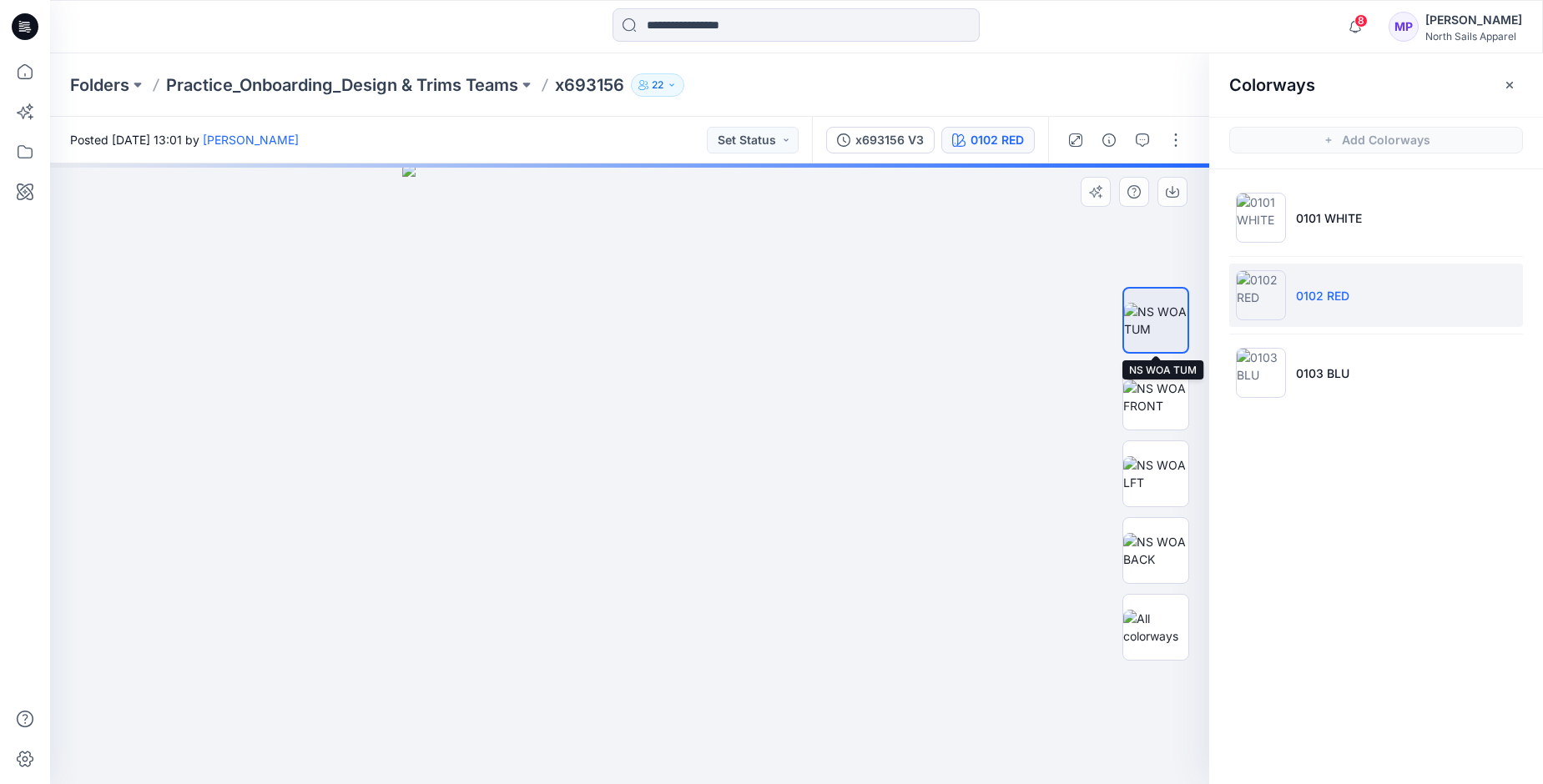
click at [1143, 308] on img at bounding box center [1155, 319] width 63 height 35
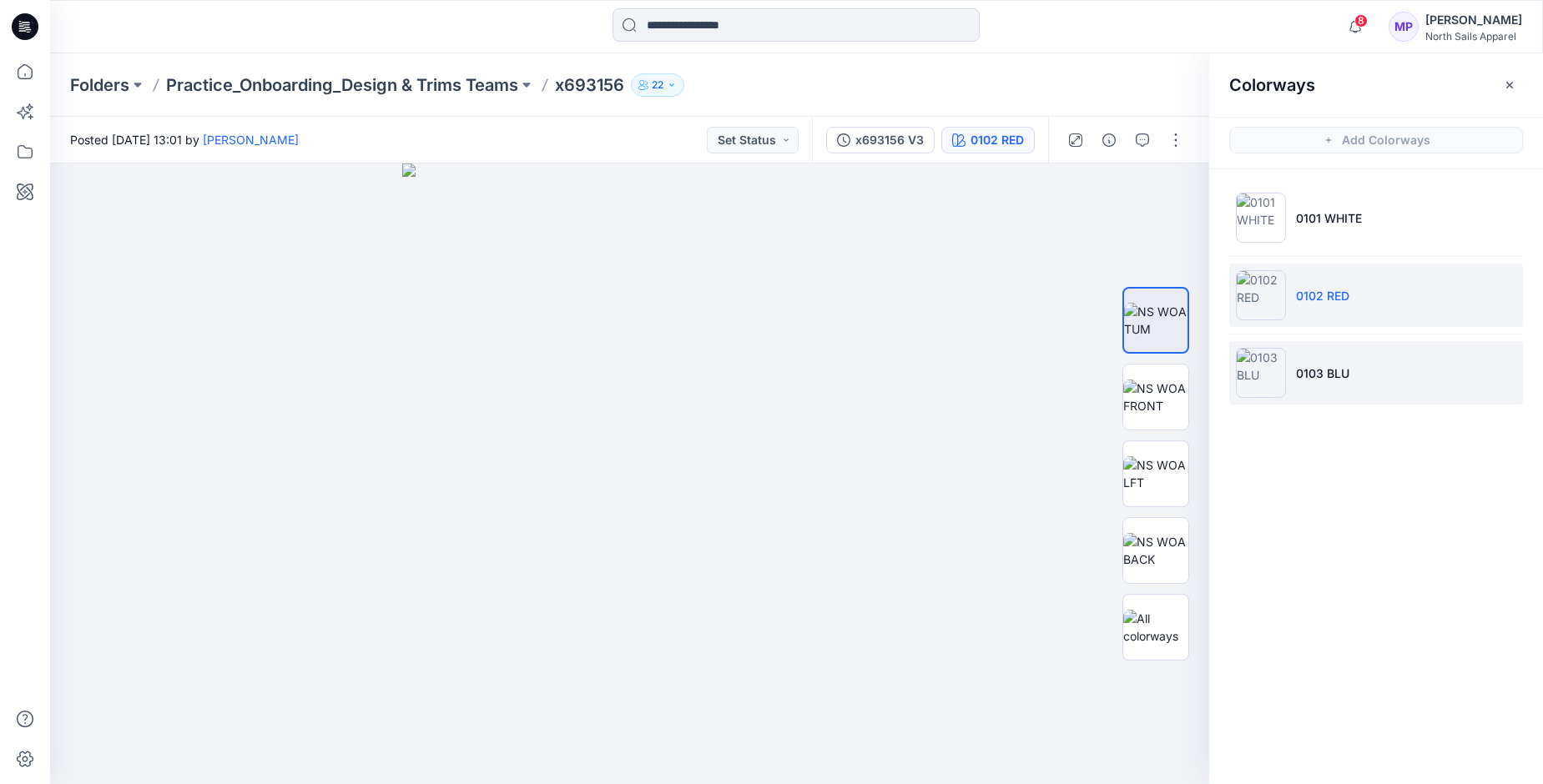
click at [1279, 365] on img at bounding box center [1261, 373] width 50 height 50
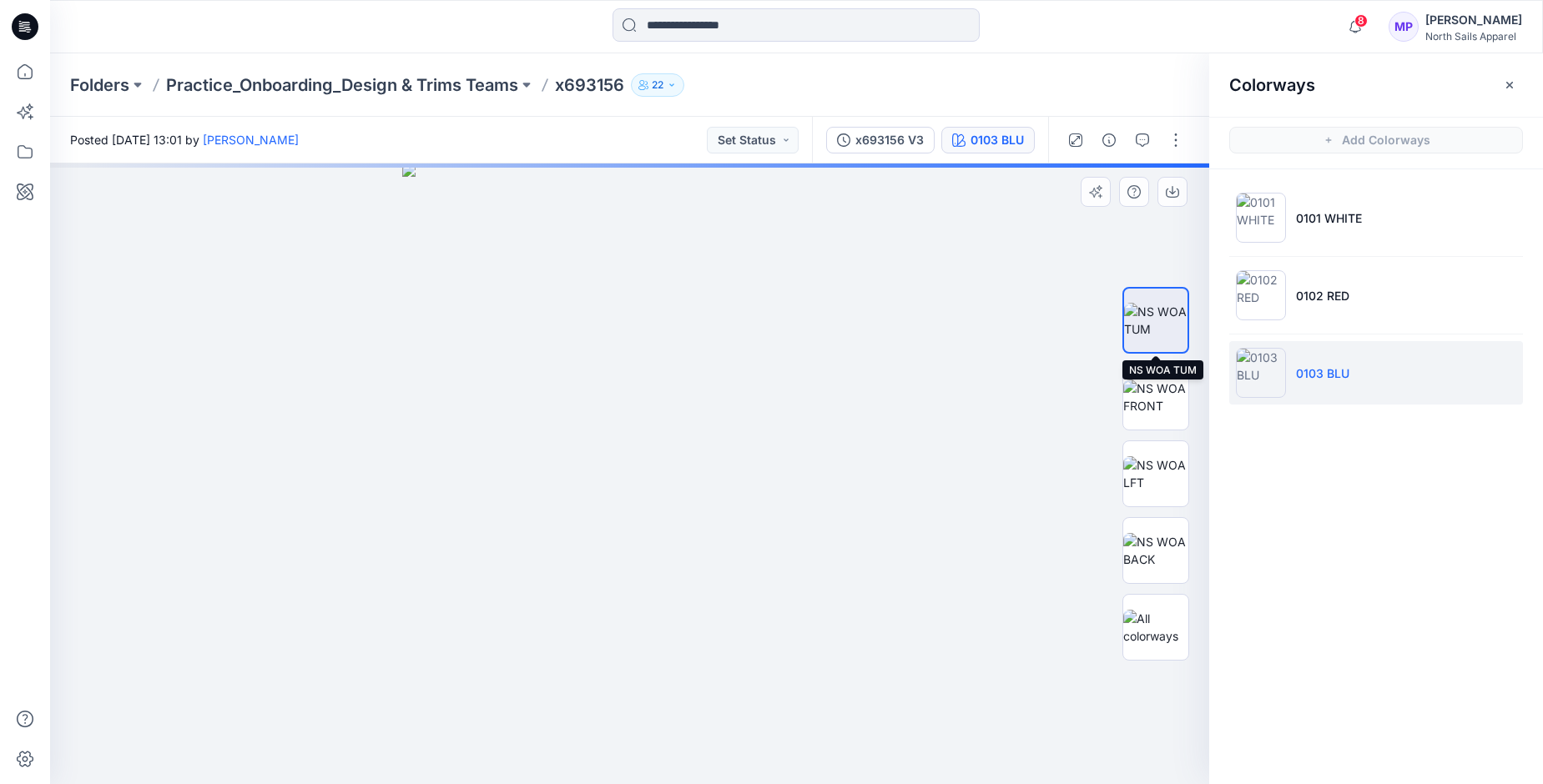
click at [1171, 327] on img at bounding box center [1155, 319] width 63 height 35
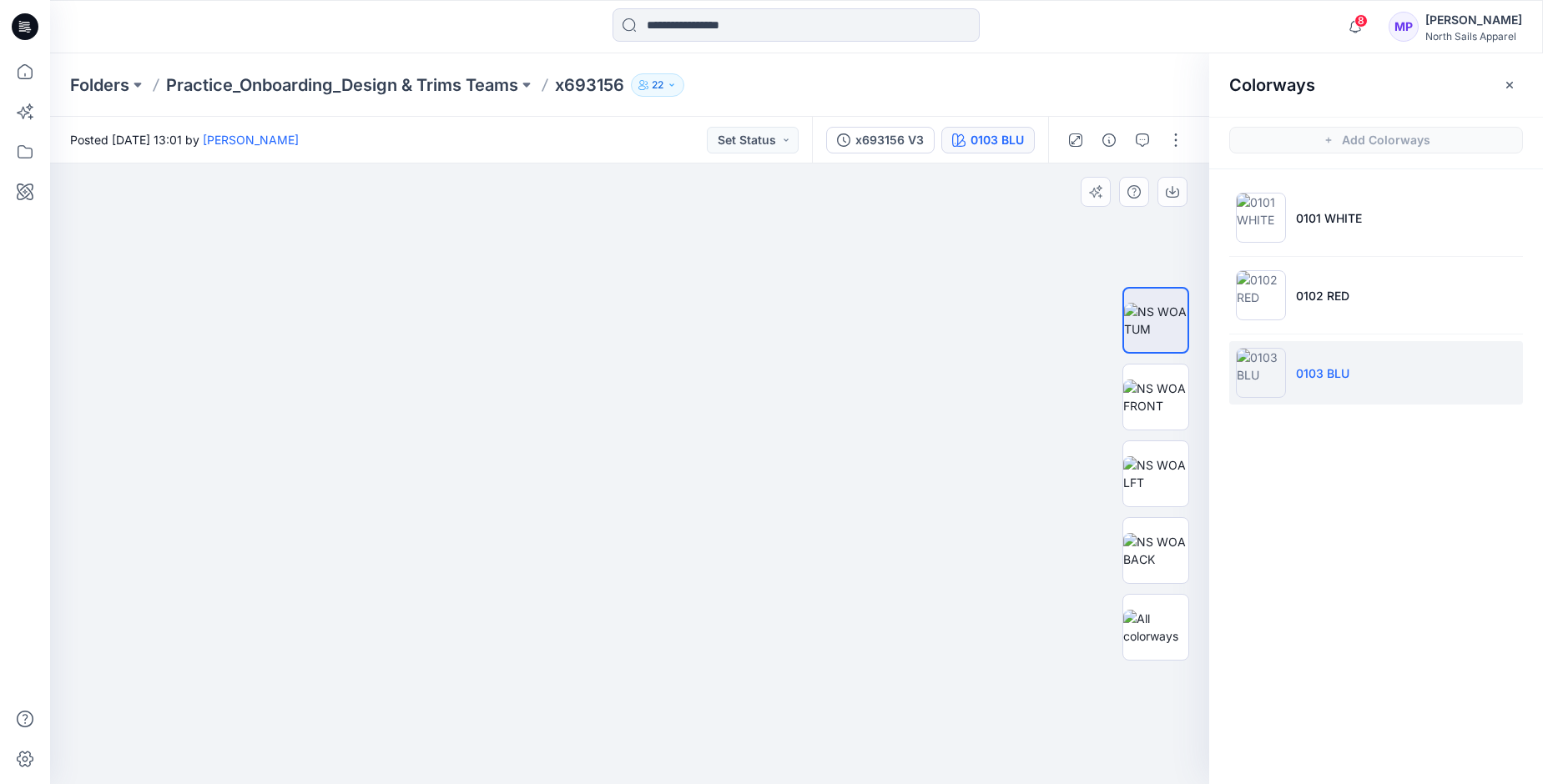
drag, startPoint x: 1055, startPoint y: 493, endPoint x: 734, endPoint y: 470, distance: 321.8
drag, startPoint x: 974, startPoint y: 372, endPoint x: 615, endPoint y: 343, distance: 360.2
click at [585, 325] on img at bounding box center [496, 84] width 1425 height 1400
drag, startPoint x: 1008, startPoint y: 485, endPoint x: 985, endPoint y: 442, distance: 48.8
drag, startPoint x: 907, startPoint y: 330, endPoint x: 1300, endPoint y: 645, distance: 503.7
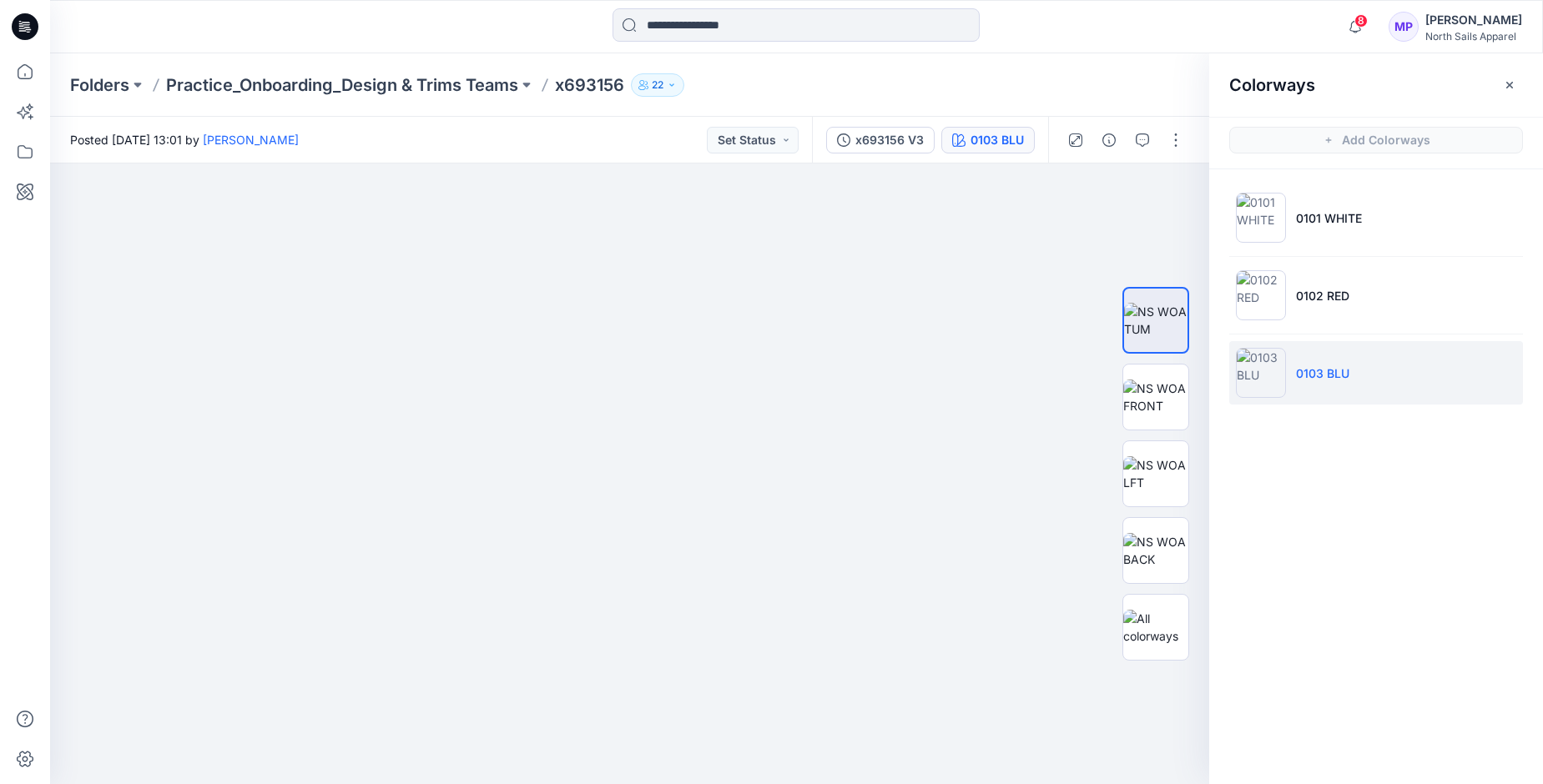
click at [1337, 783] on html "8 Notifications Your style x693156 is ready 1 hours ago Kapila Kothalawala has …" at bounding box center [772, 392] width 1543 height 784
drag, startPoint x: 529, startPoint y: 226, endPoint x: 753, endPoint y: 626, distance: 458.4
click at [748, 629] on img at bounding box center [640, 378] width 1425 height 813
click at [1262, 362] on img at bounding box center [1261, 373] width 50 height 50
click at [1362, 146] on span "Add Colorways" at bounding box center [1376, 139] width 333 height 46
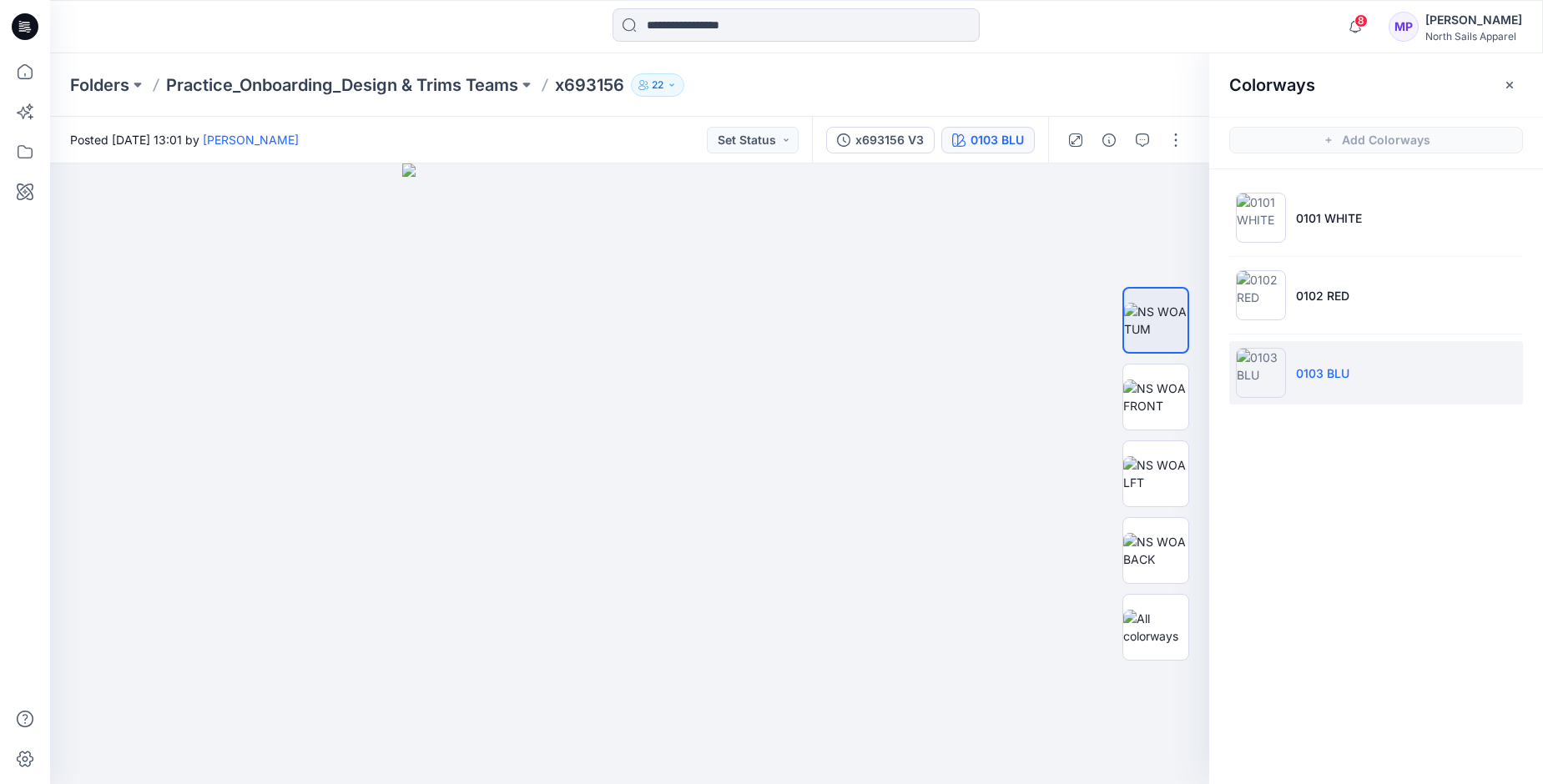
click at [1362, 138] on span "Add Colorways" at bounding box center [1376, 139] width 333 height 46
click at [1178, 141] on button "button" at bounding box center [1175, 139] width 27 height 27
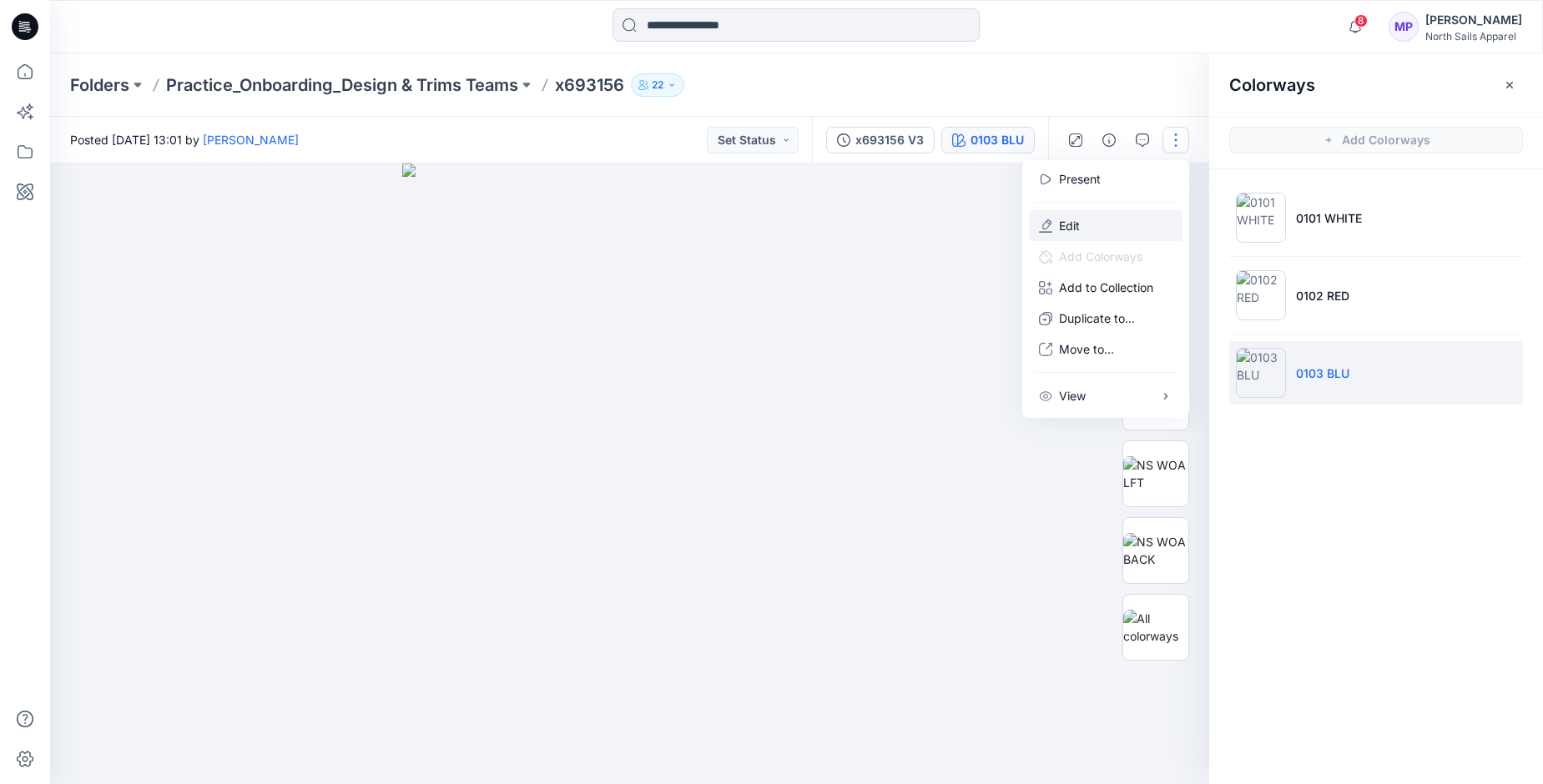
click at [1057, 229] on button "Edit" at bounding box center [1105, 225] width 153 height 31
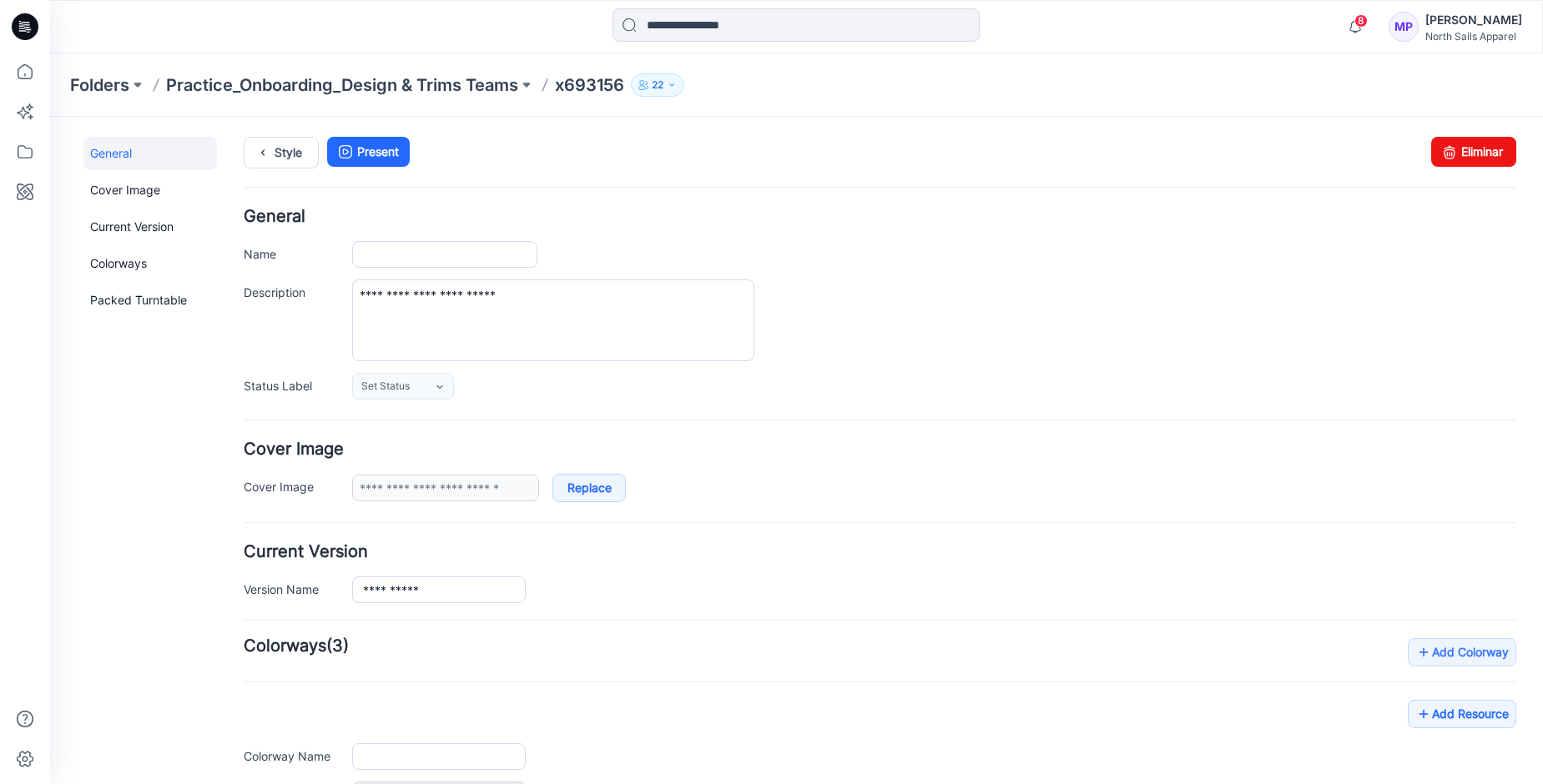
type input "*******"
type input "**********"
click at [374, 300] on textarea "**********" at bounding box center [553, 320] width 403 height 82
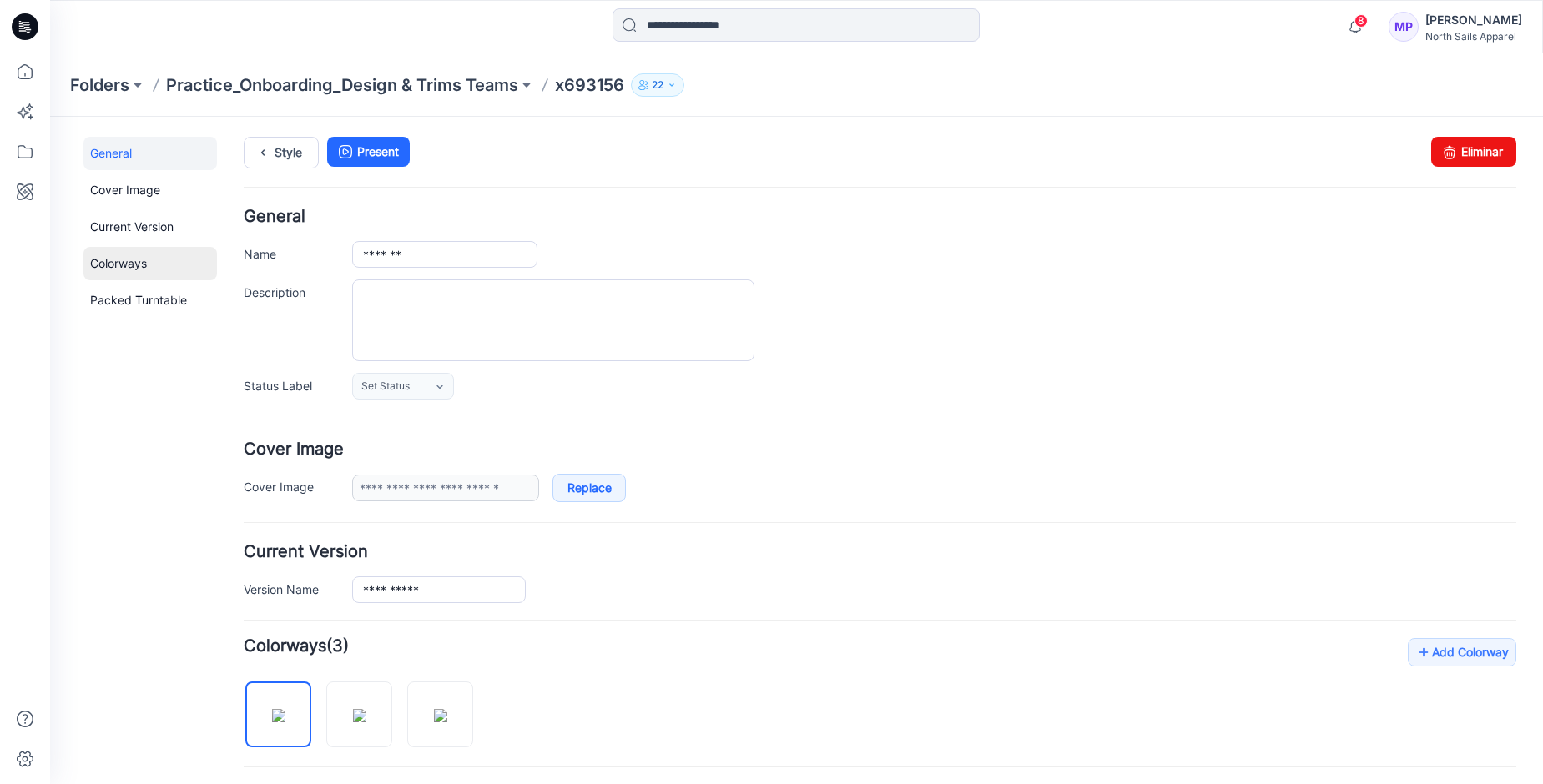
click at [137, 264] on link "Colorways" at bounding box center [149, 264] width 134 height 34
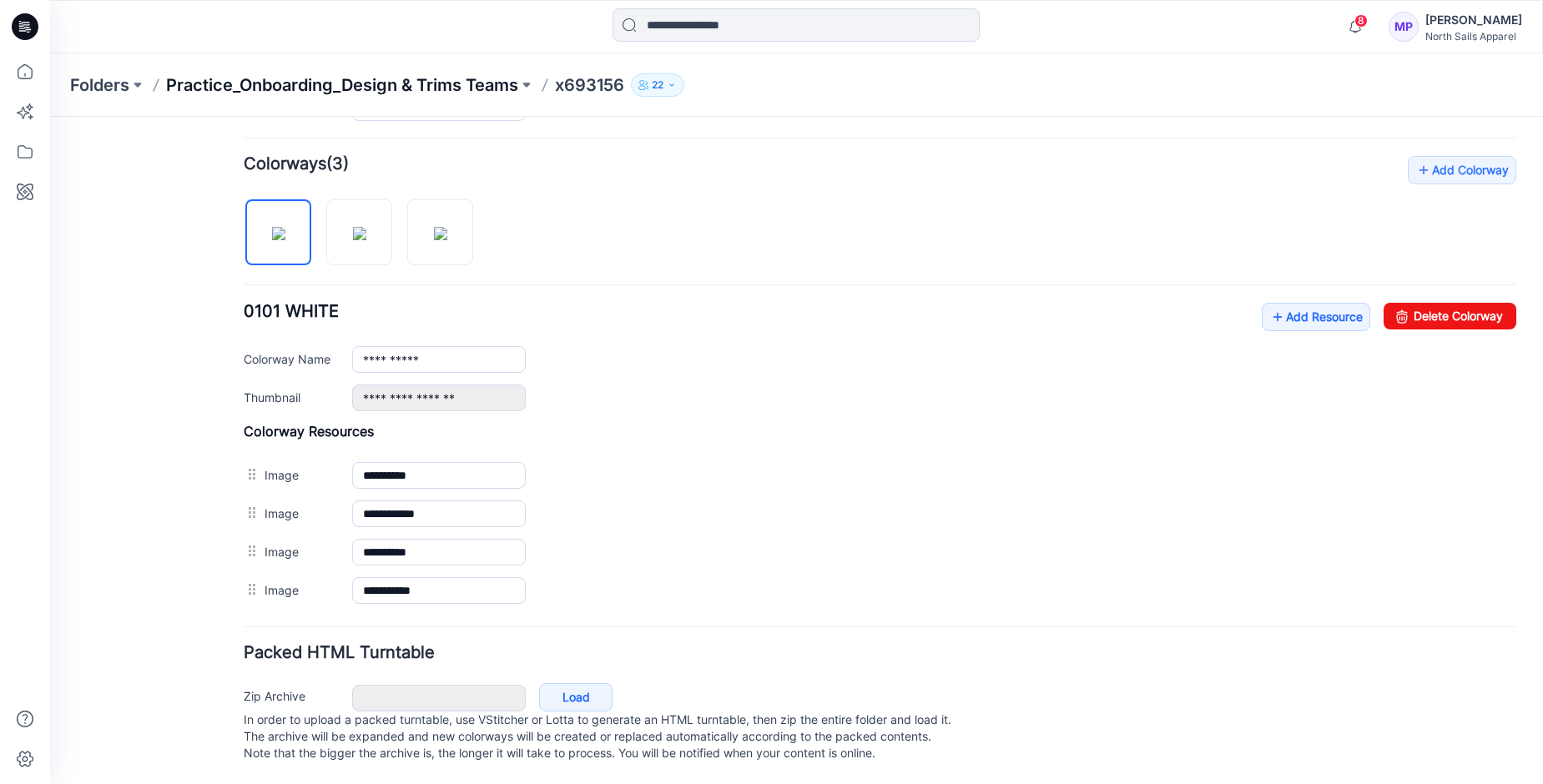
click at [467, 84] on p "Practice_Onboarding_Design & Trims Teams" at bounding box center [342, 85] width 352 height 24
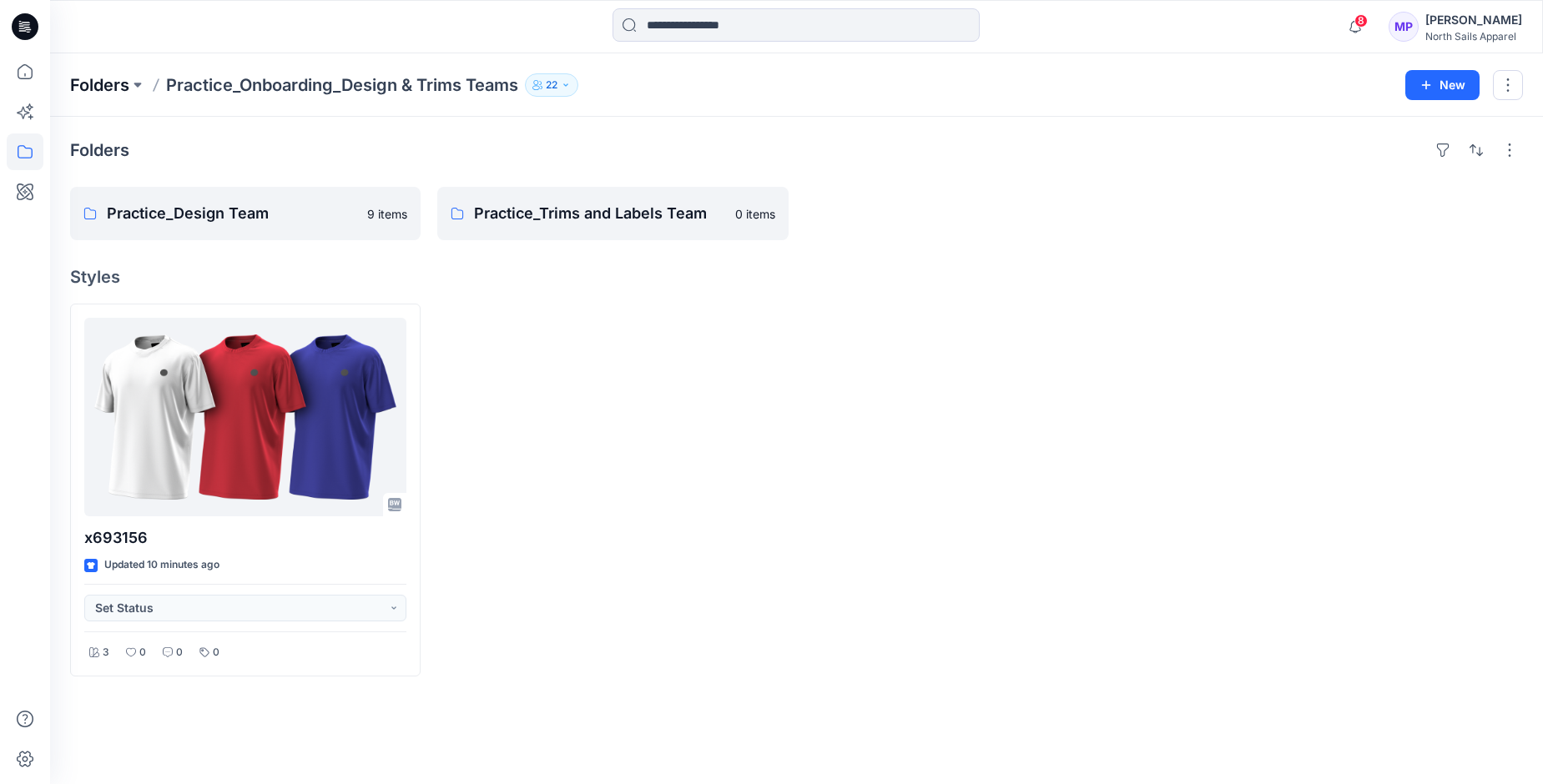
click at [99, 86] on p "Folders" at bounding box center [100, 85] width 59 height 24
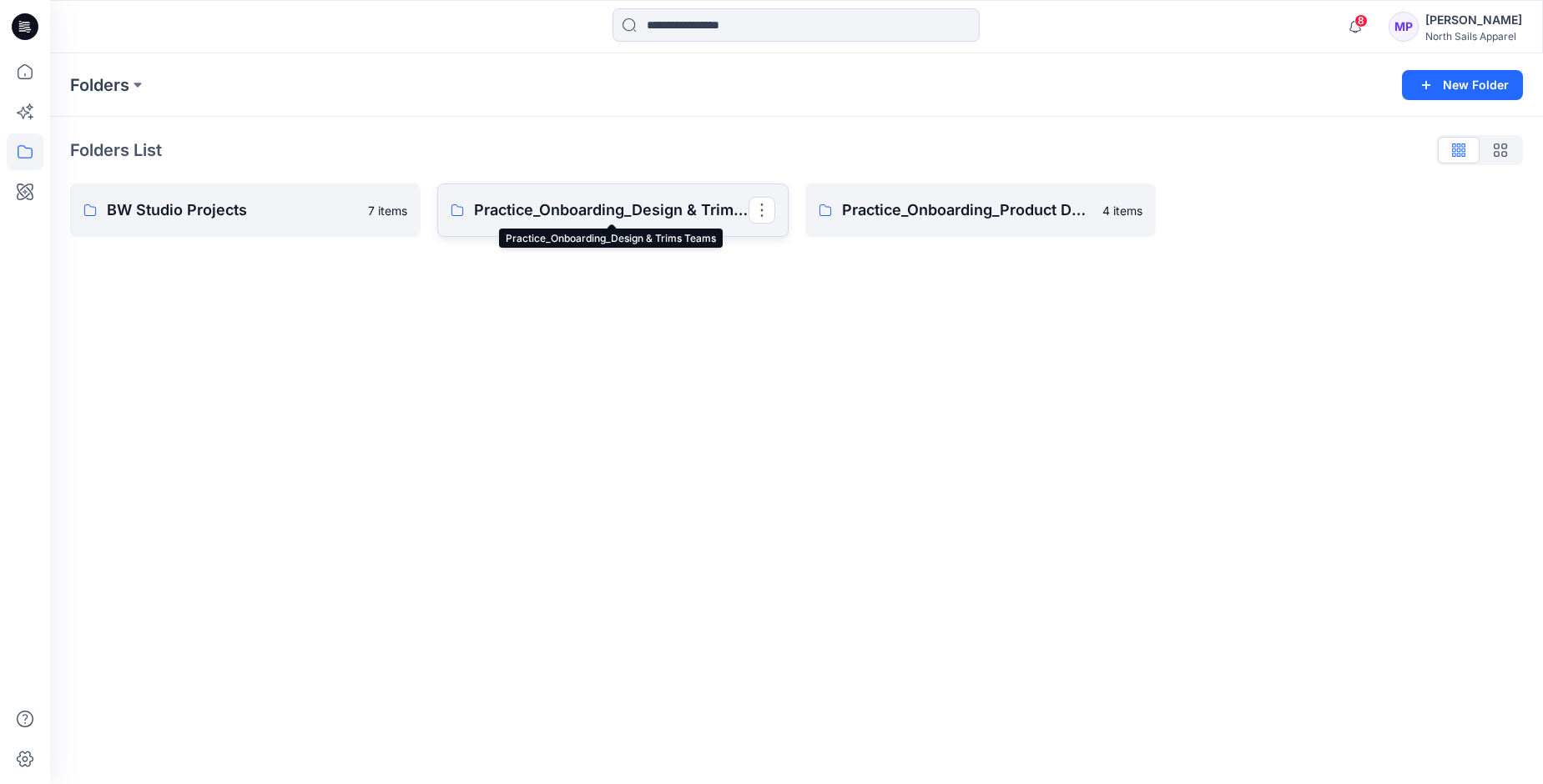
click at [563, 215] on p "Practice_Onboarding_Design & Trims Teams" at bounding box center [610, 211] width 274 height 24
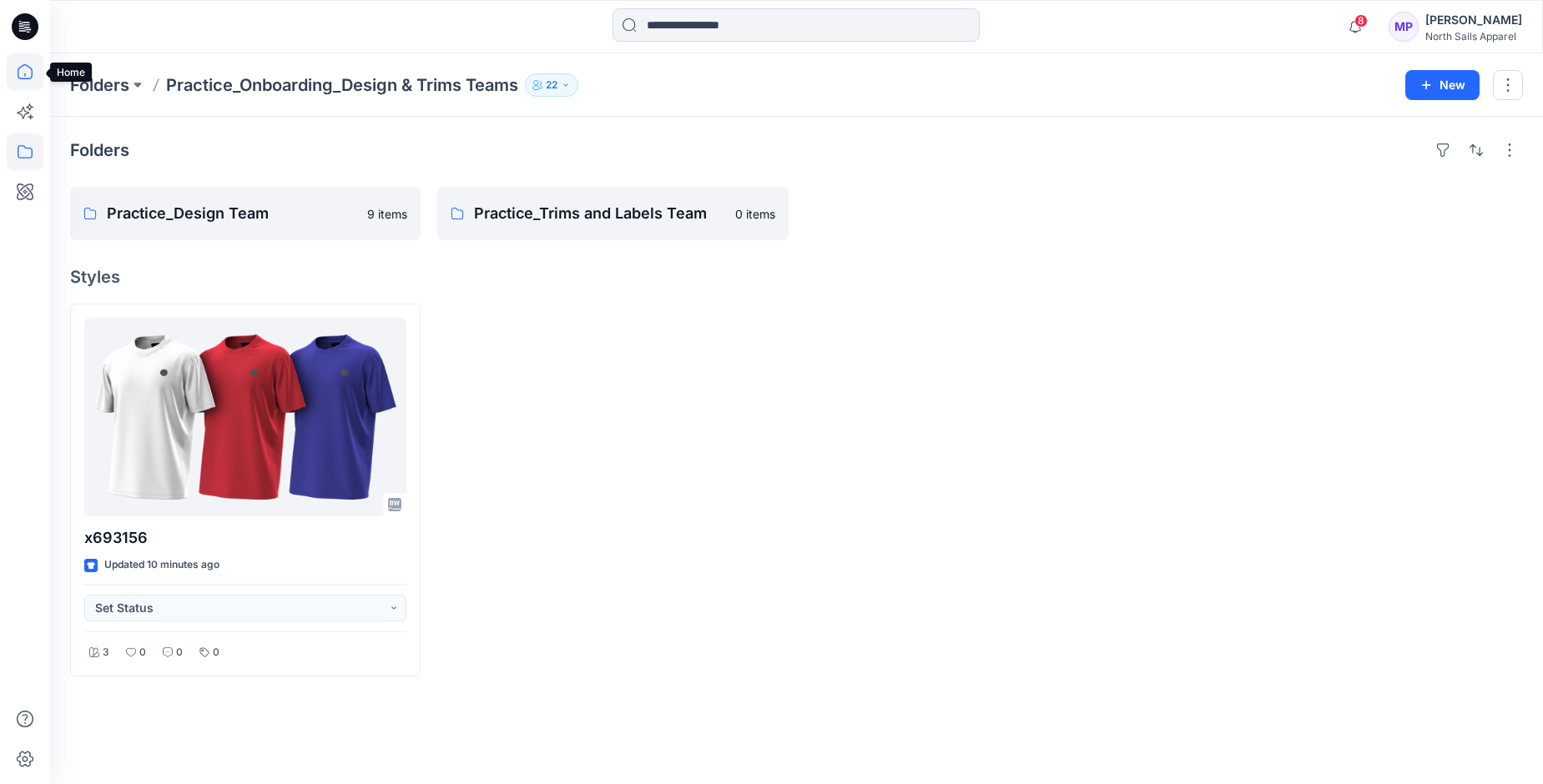
click at [16, 74] on icon at bounding box center [25, 71] width 37 height 37
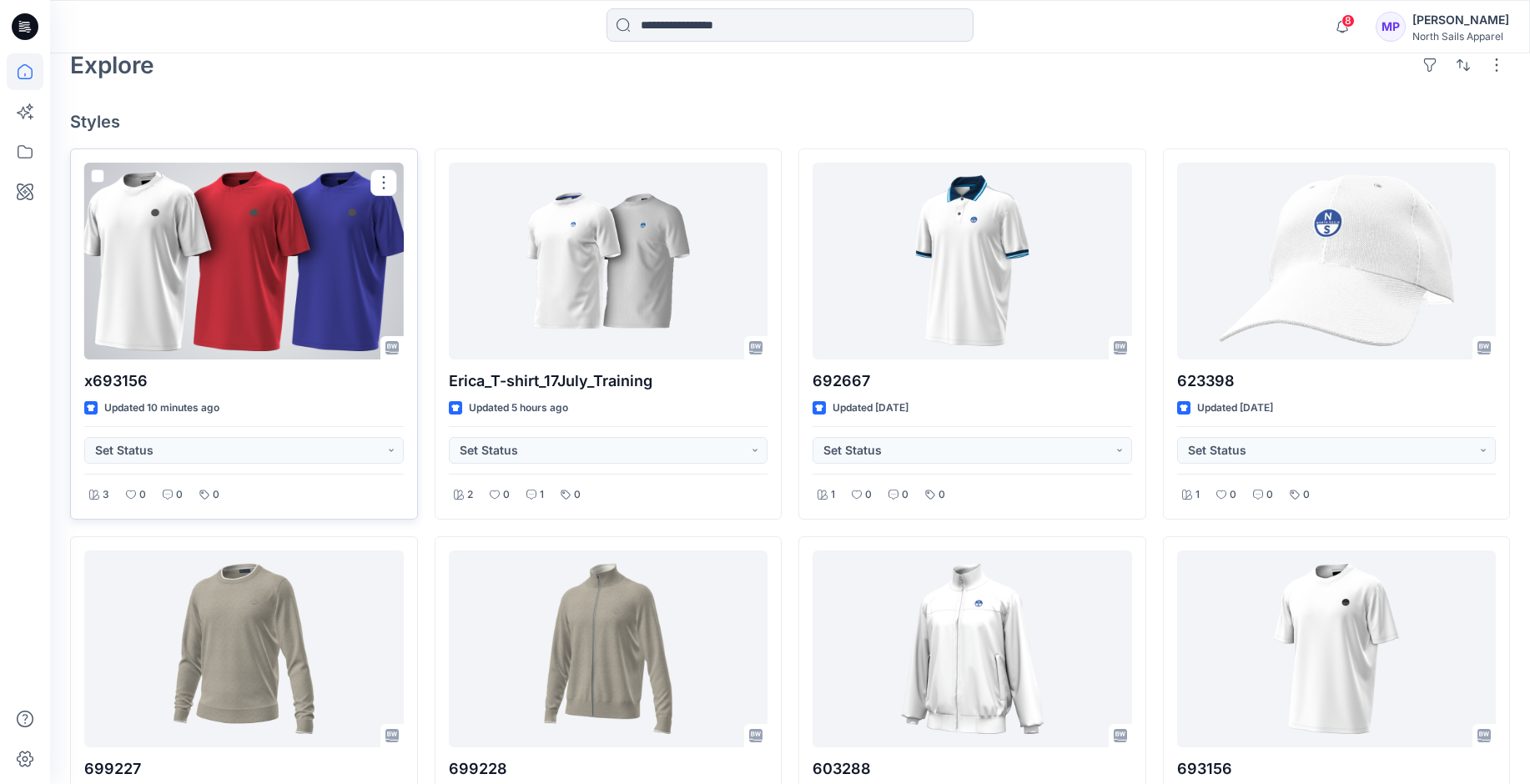
scroll to position [167, 0]
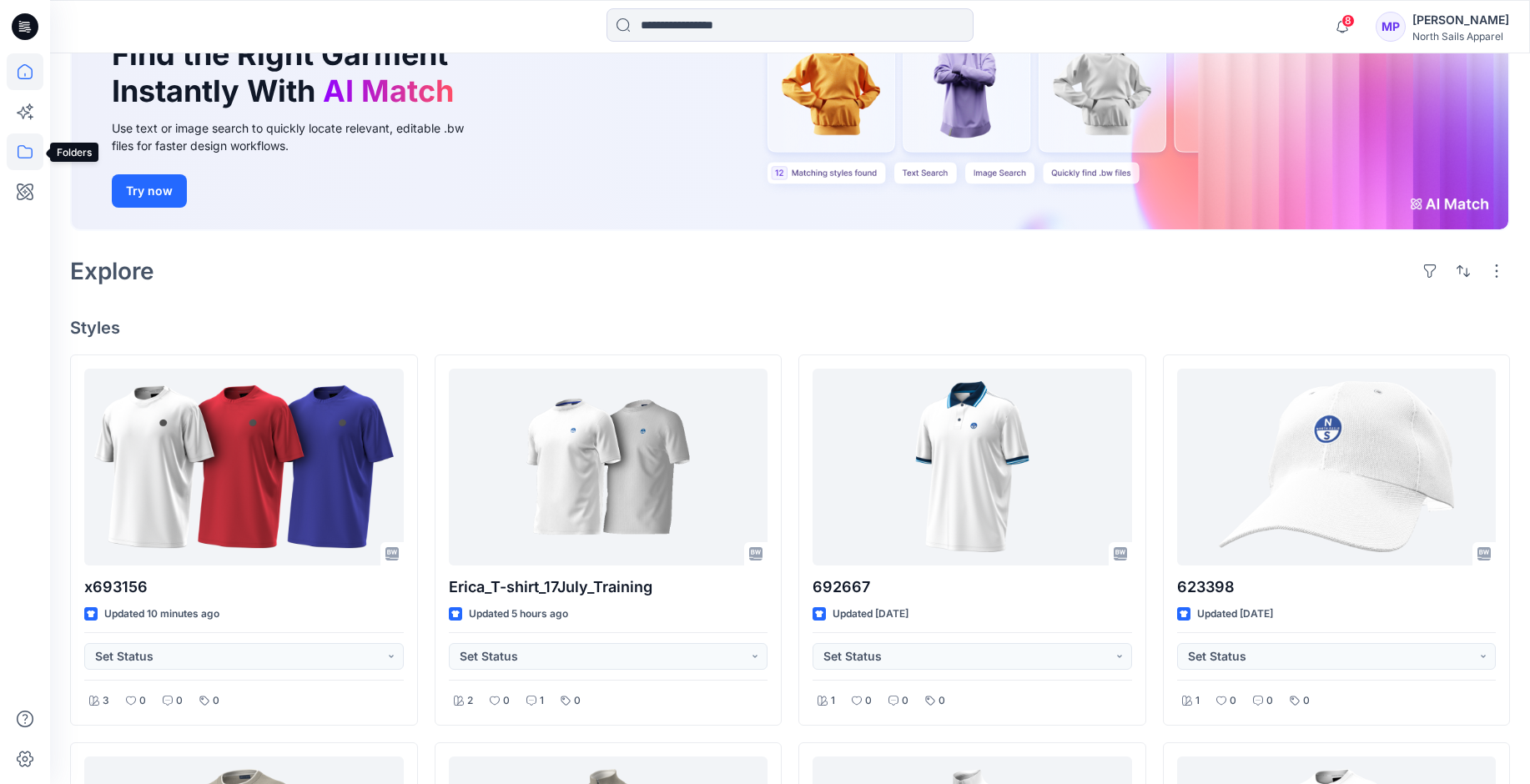
click at [20, 157] on icon at bounding box center [25, 151] width 37 height 37
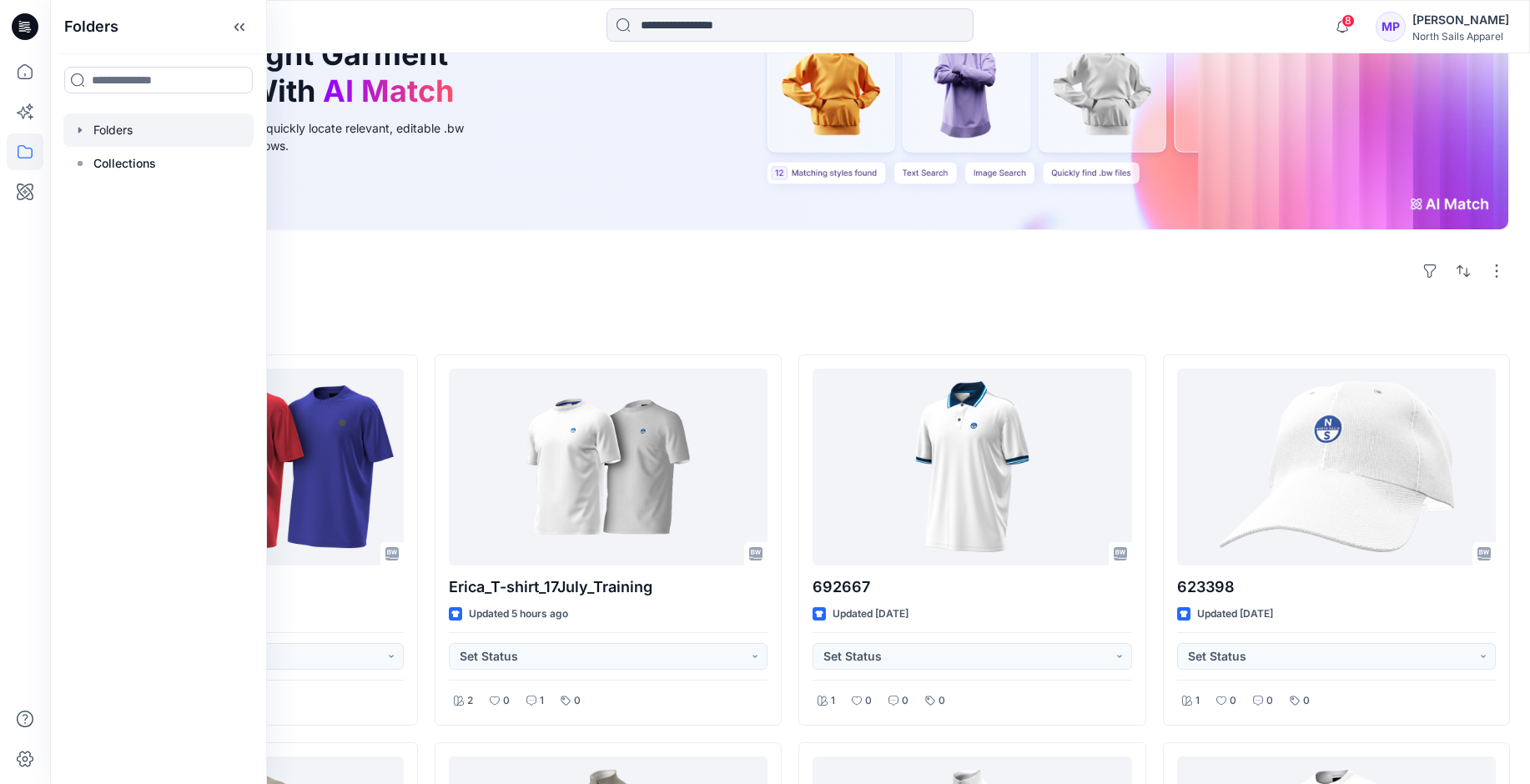
click at [81, 135] on icon "button" at bounding box center [79, 130] width 13 height 13
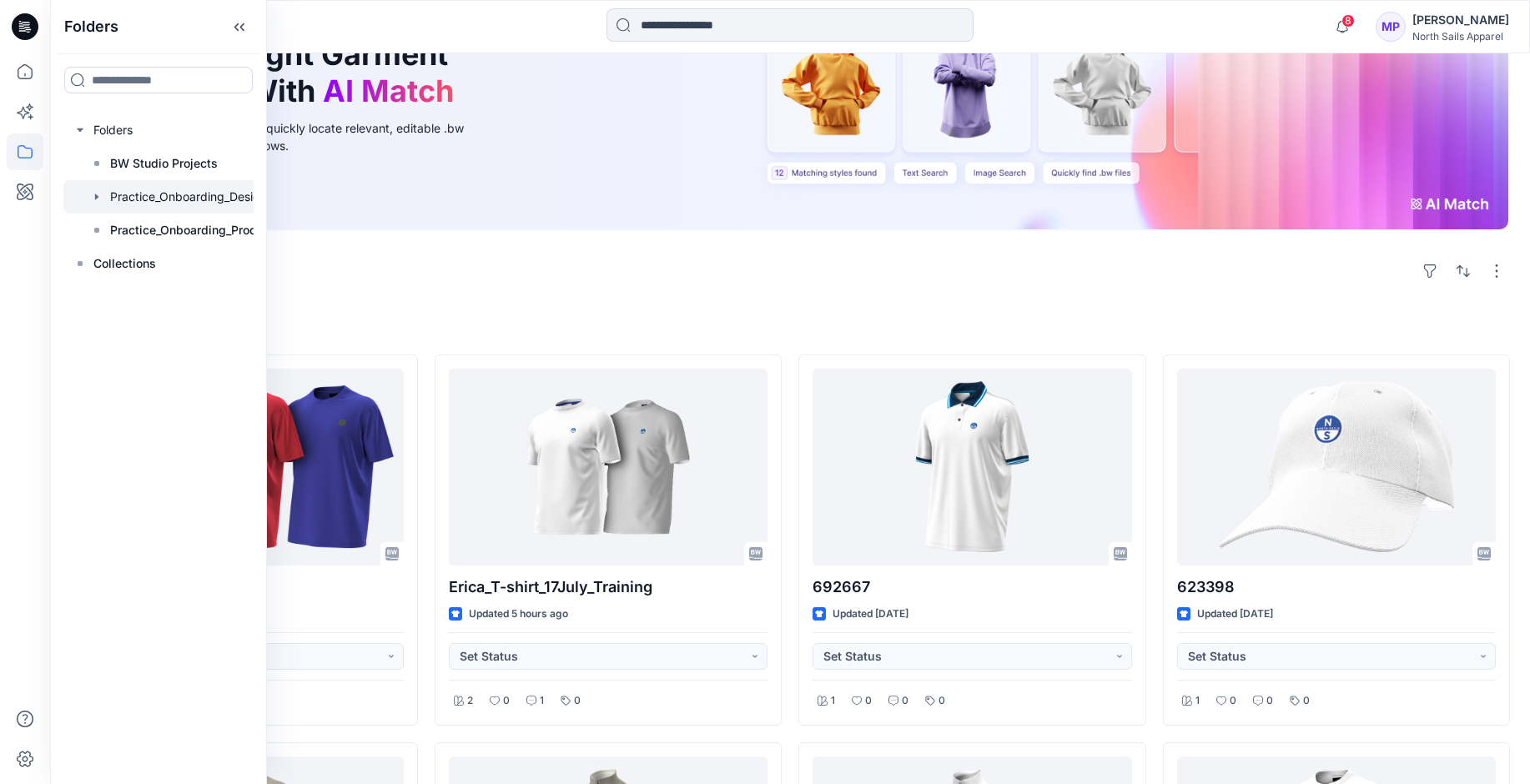
click at [146, 202] on div at bounding box center [180, 197] width 233 height 34
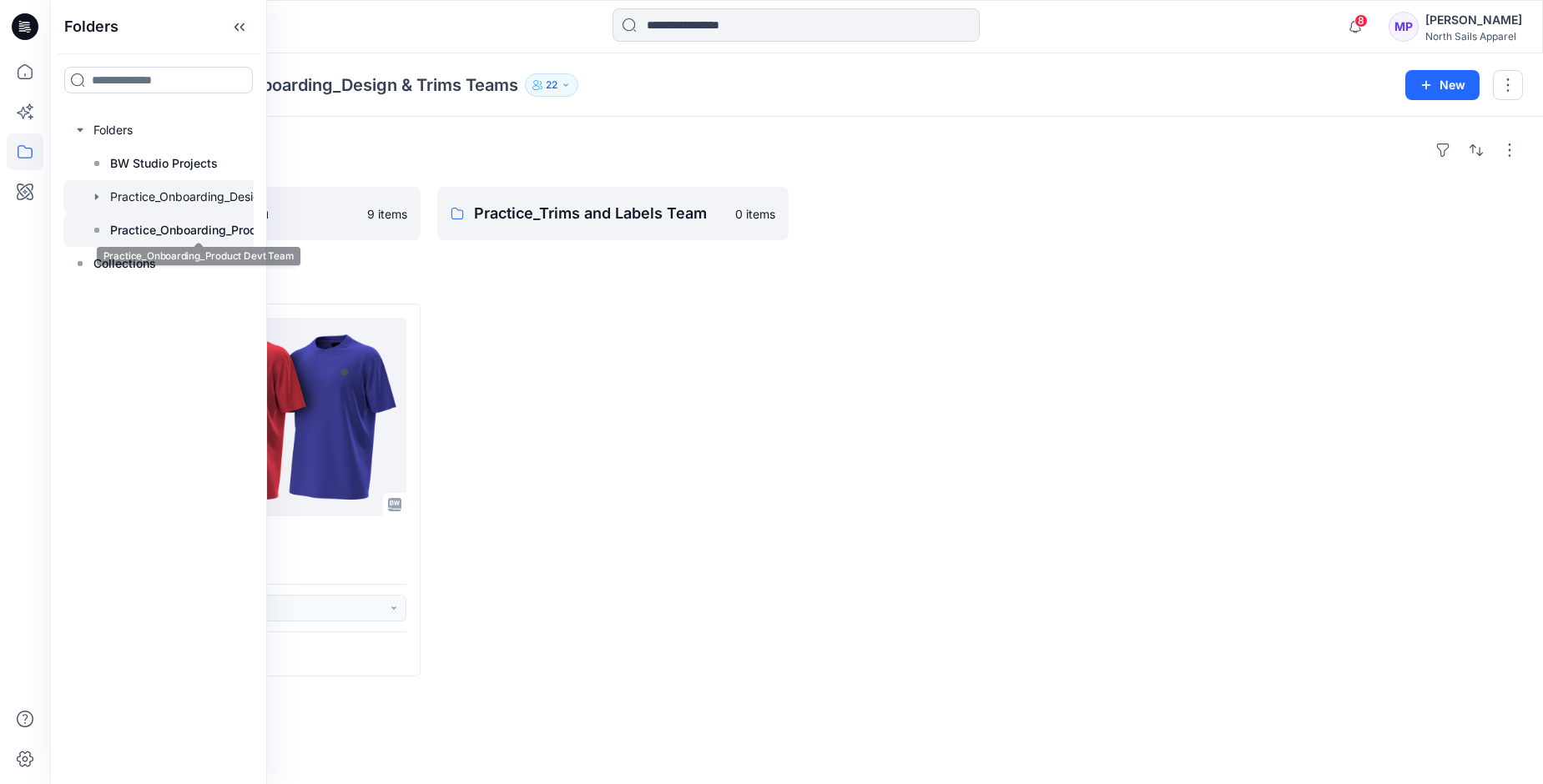
click at [122, 219] on div at bounding box center [180, 230] width 233 height 34
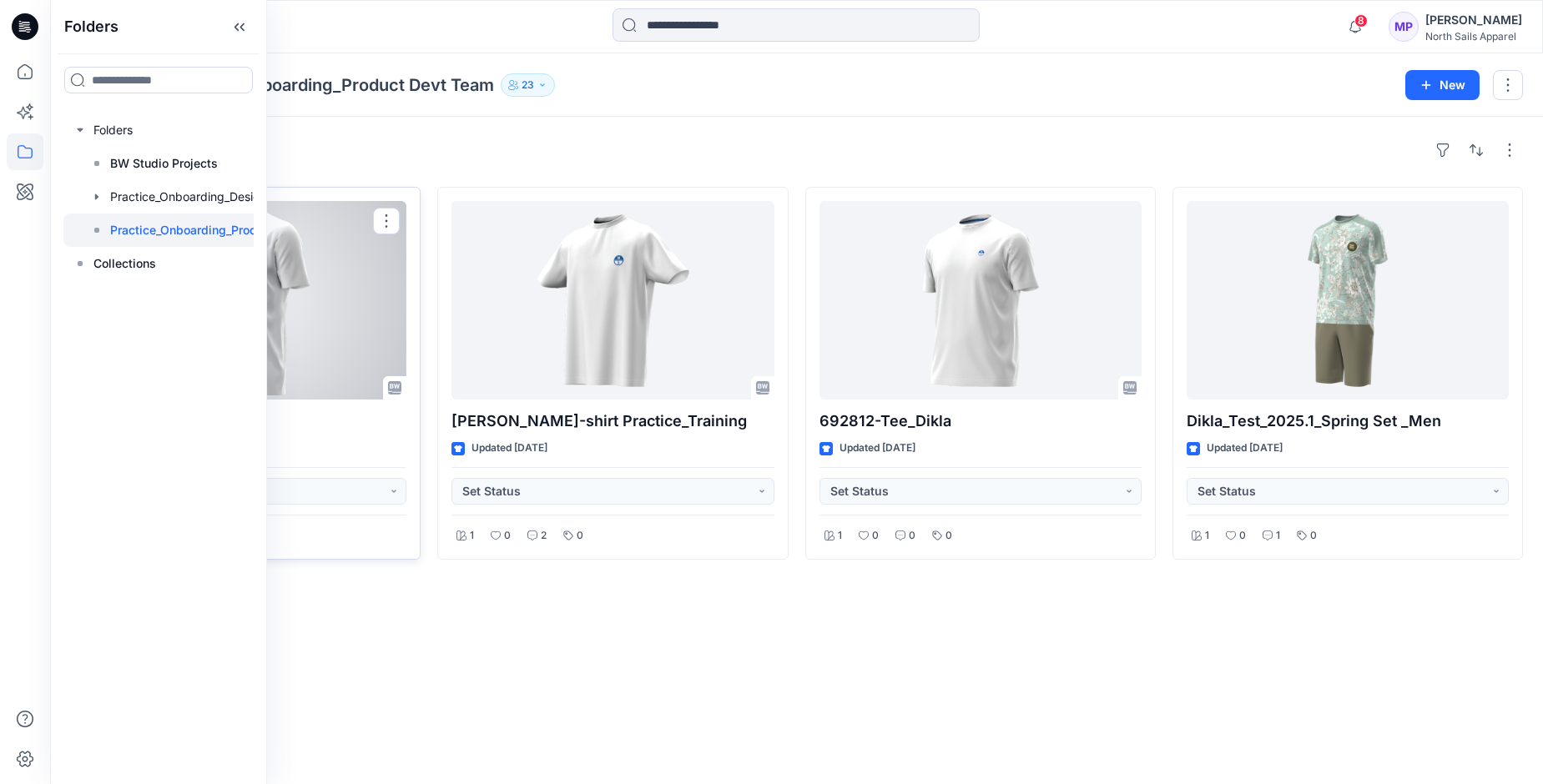
click at [350, 318] on div at bounding box center [245, 300] width 322 height 199
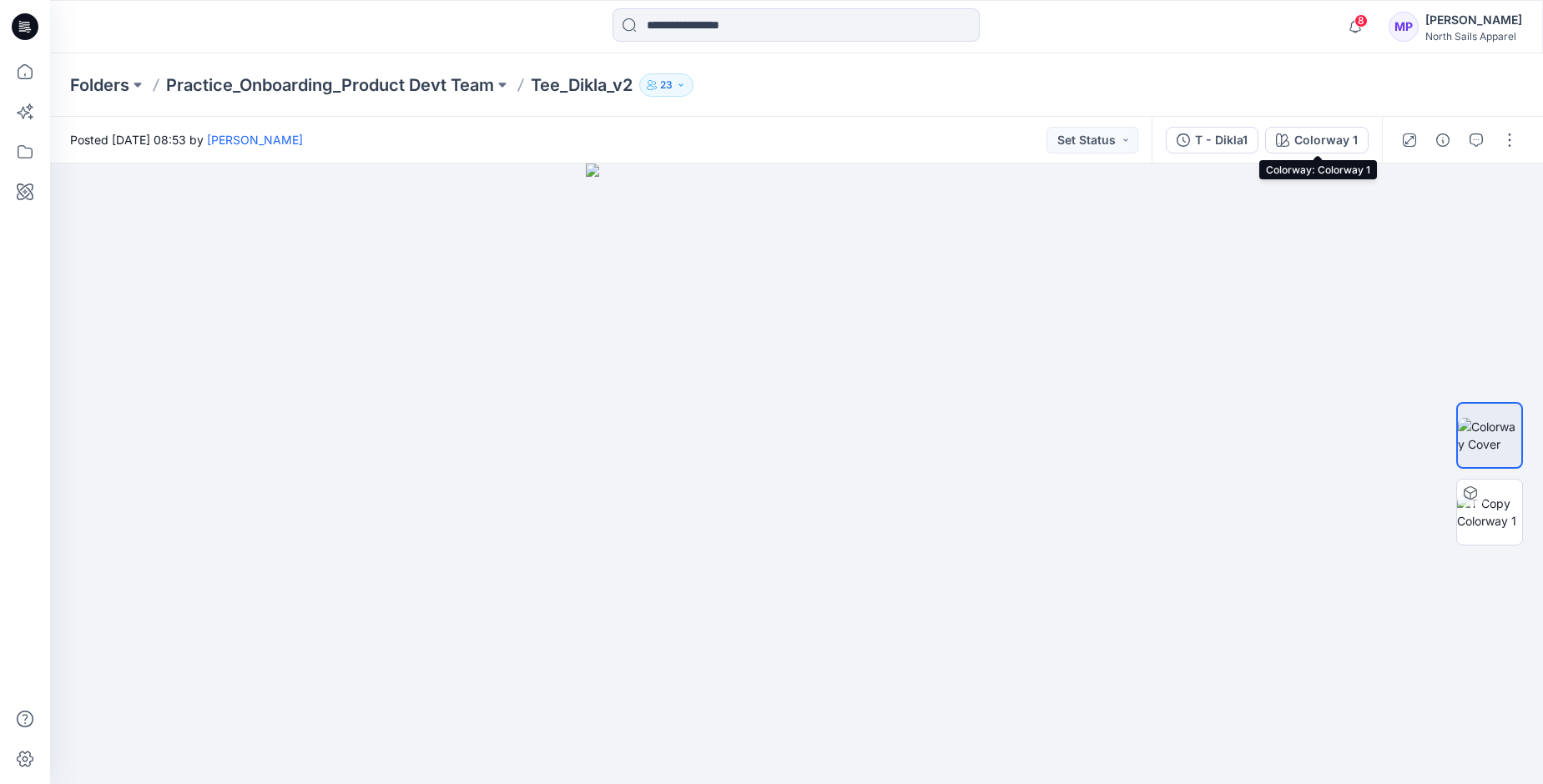
click at [1317, 139] on div "Colorway 1" at bounding box center [1326, 139] width 63 height 19
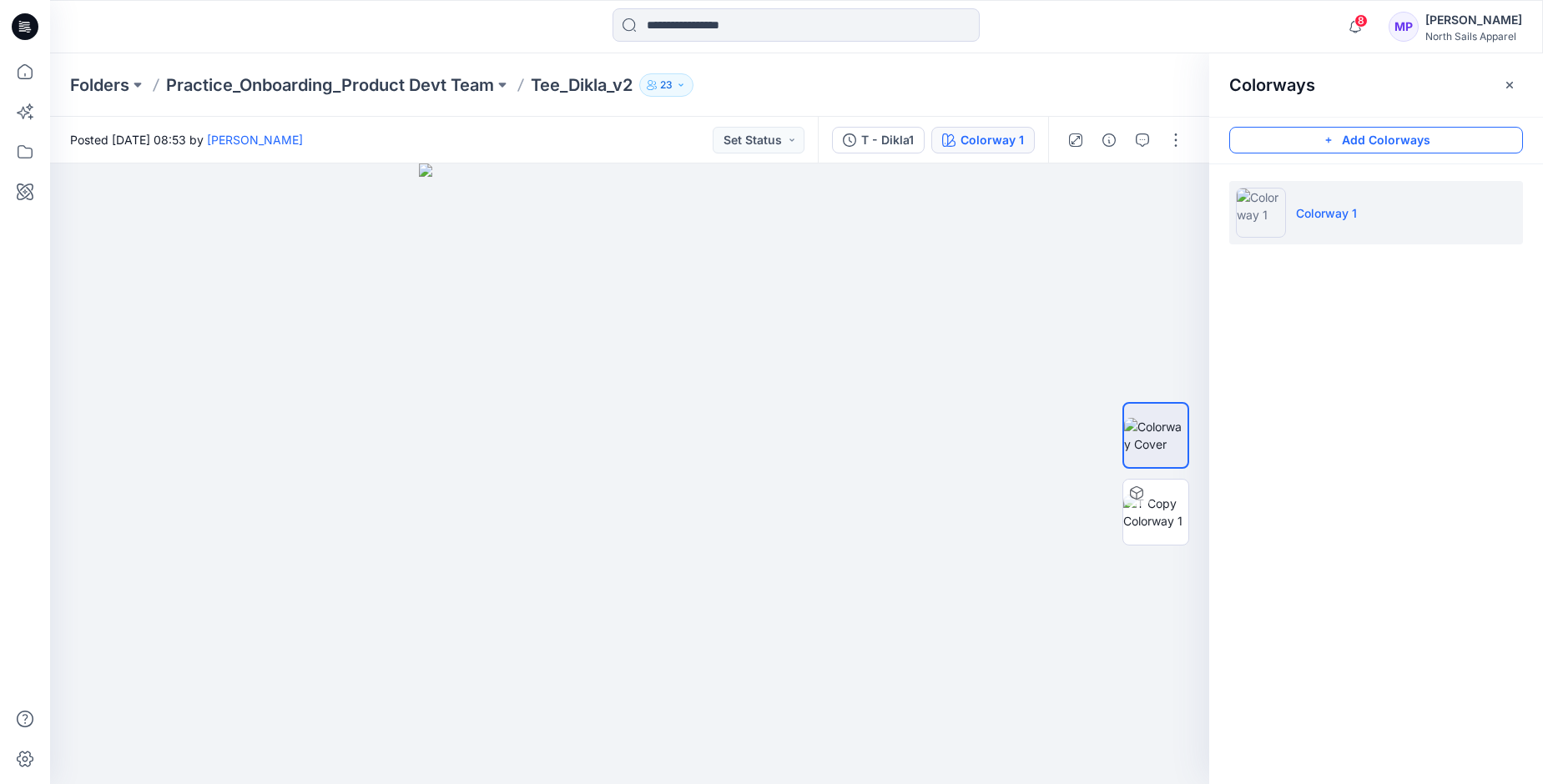
click at [1355, 139] on button "Add Colorways" at bounding box center [1376, 139] width 294 height 27
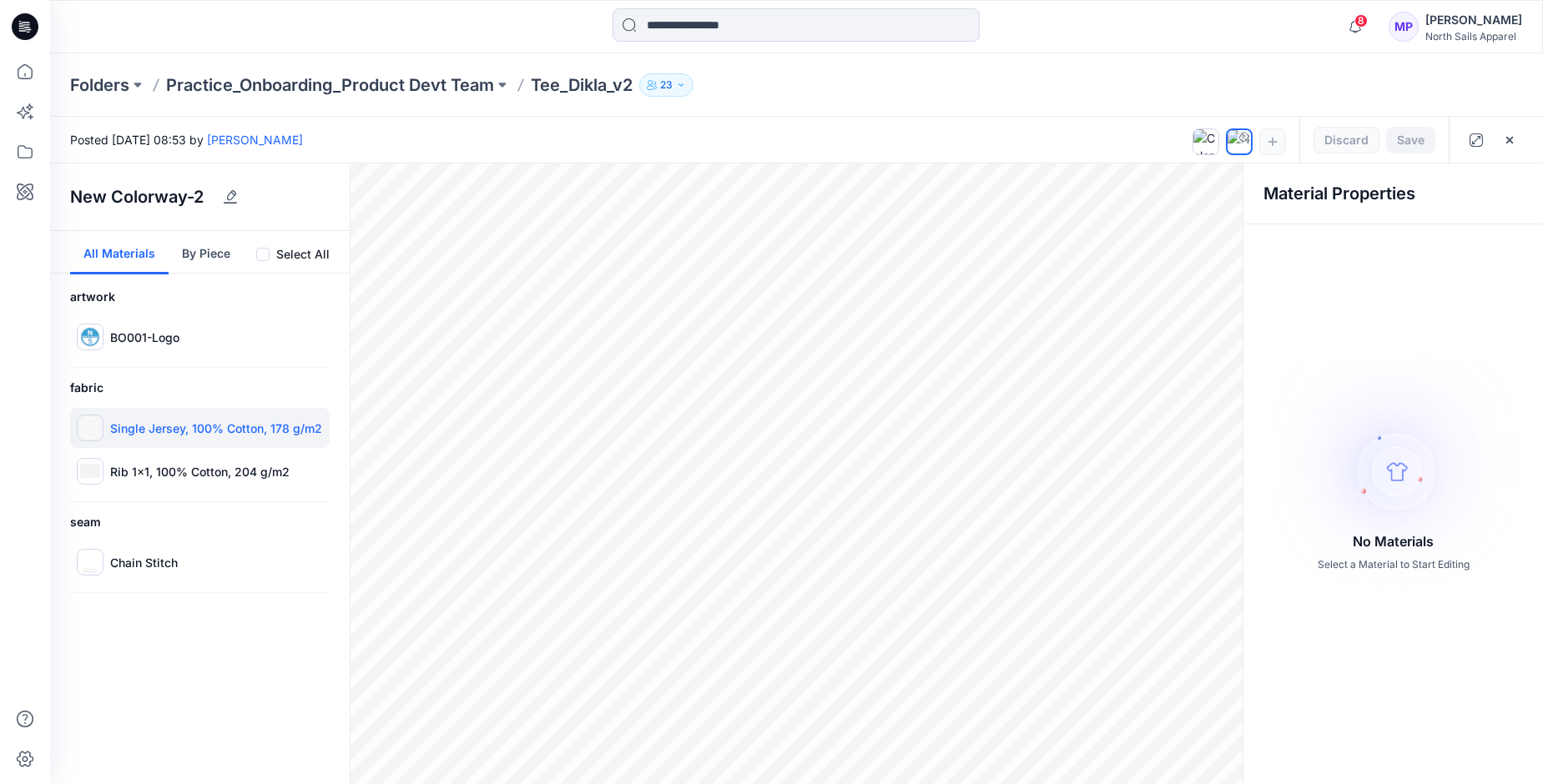
click at [105, 424] on div "Single Jersey, 100% Cotton, 178 g/m2" at bounding box center [200, 428] width 259 height 40
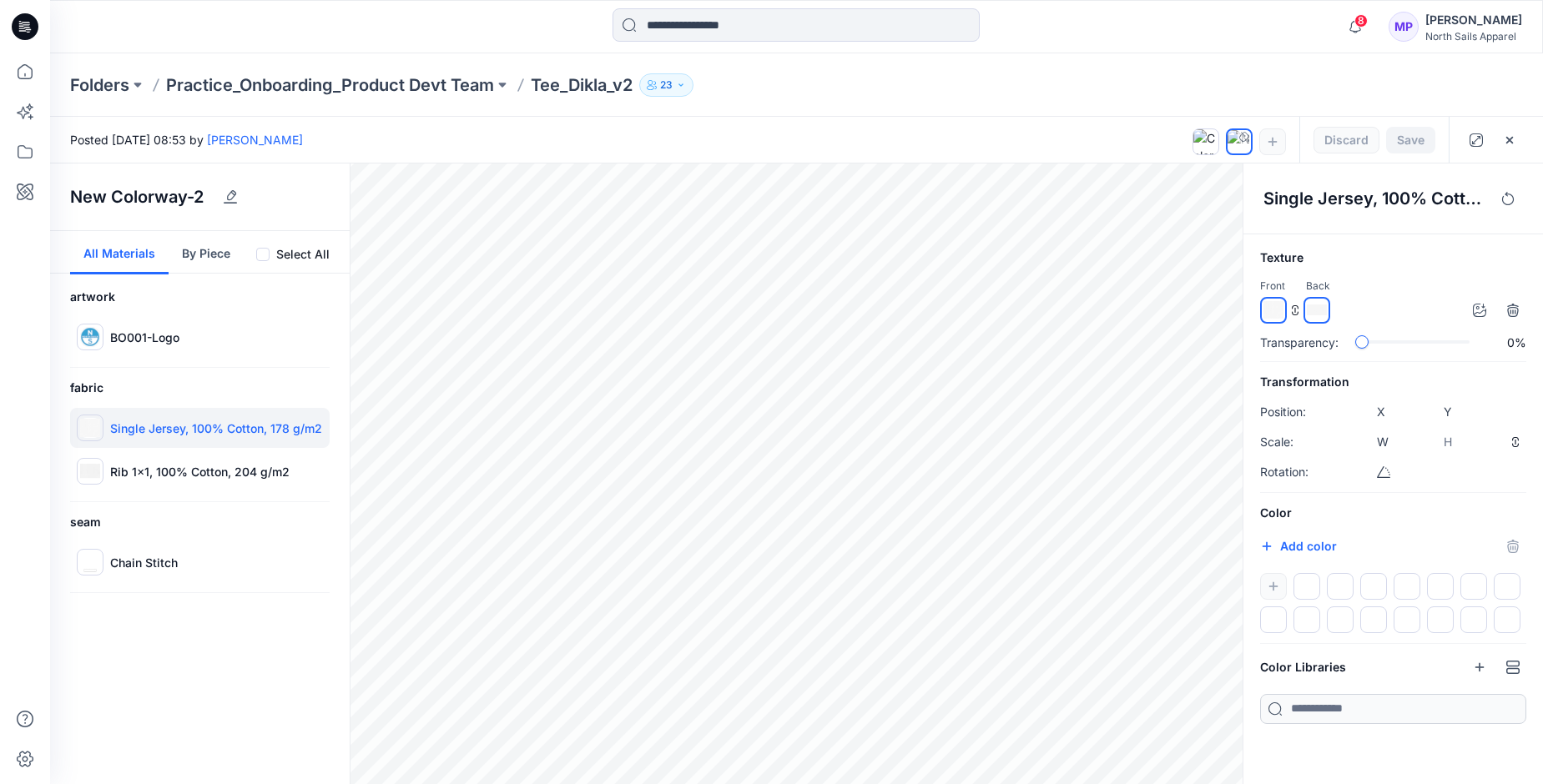
click at [268, 253] on span at bounding box center [262, 254] width 13 height 13
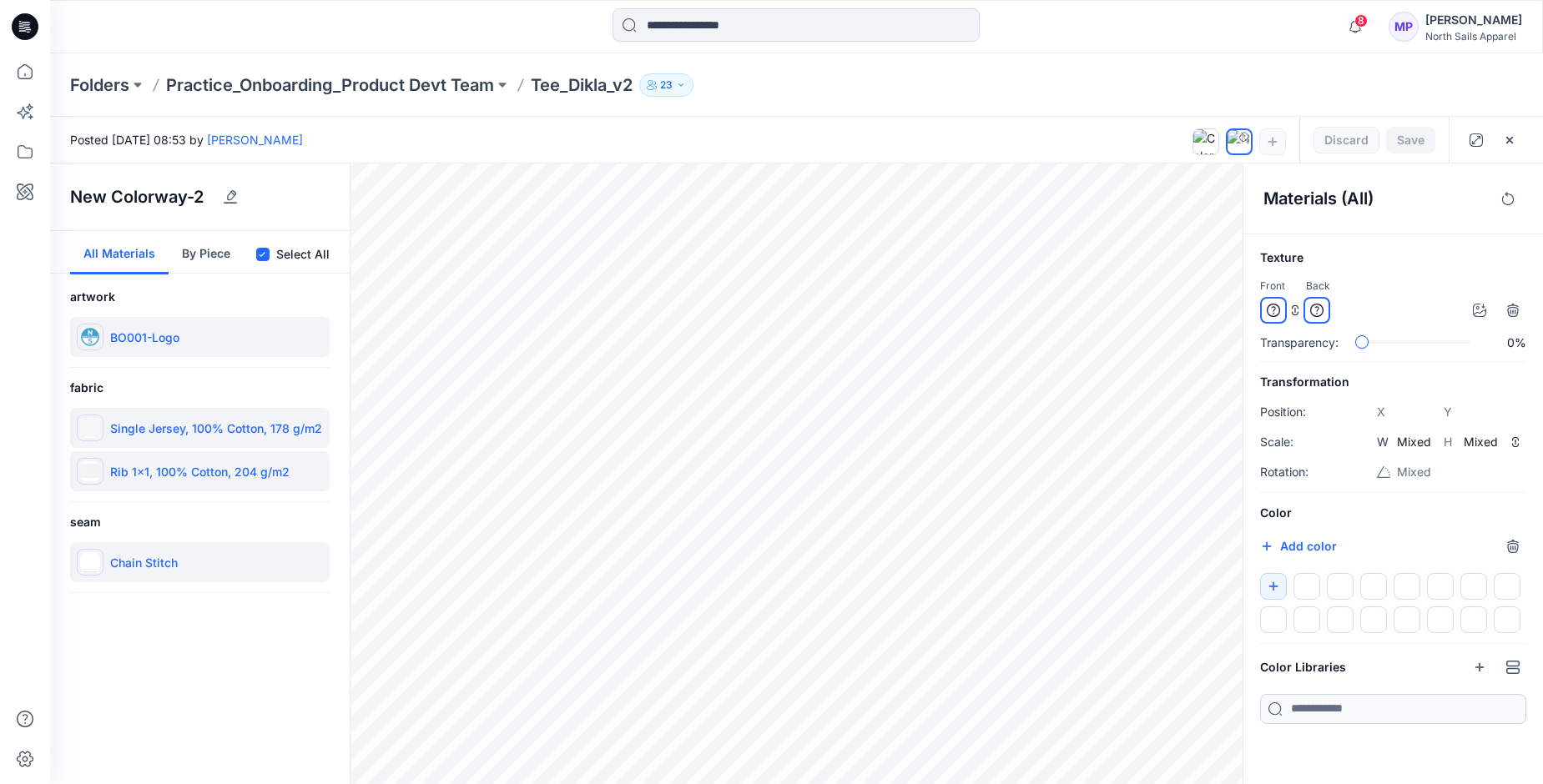
click at [1282, 547] on input "*******" at bounding box center [1285, 548] width 20 height 17
type input "*******"
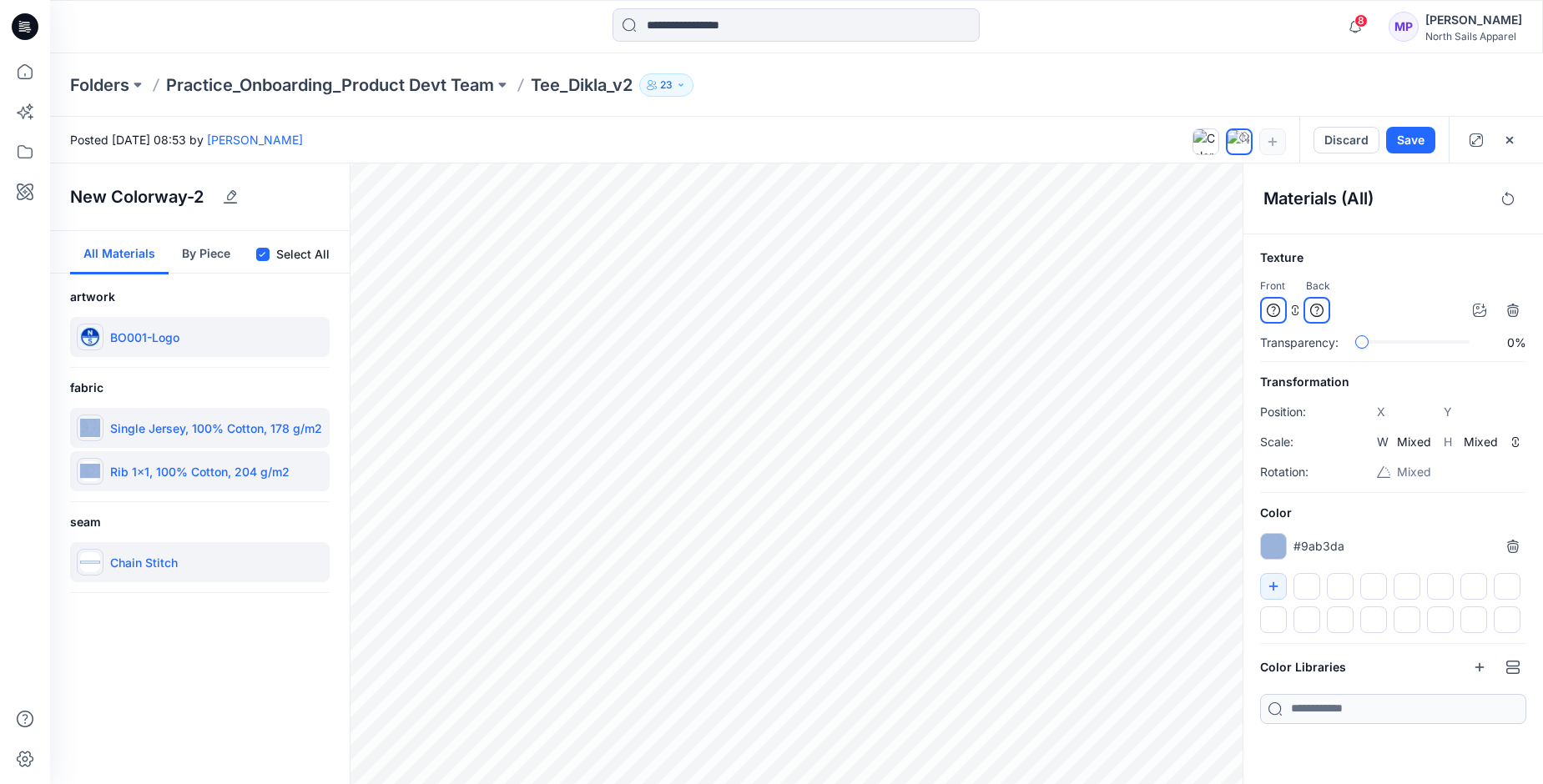
type input "*******"
click at [1429, 520] on h6 "Color" at bounding box center [1393, 513] width 266 height 20
click at [1503, 193] on icon "button" at bounding box center [1507, 198] width 13 height 13
click at [192, 255] on button "By Piece" at bounding box center [206, 253] width 75 height 44
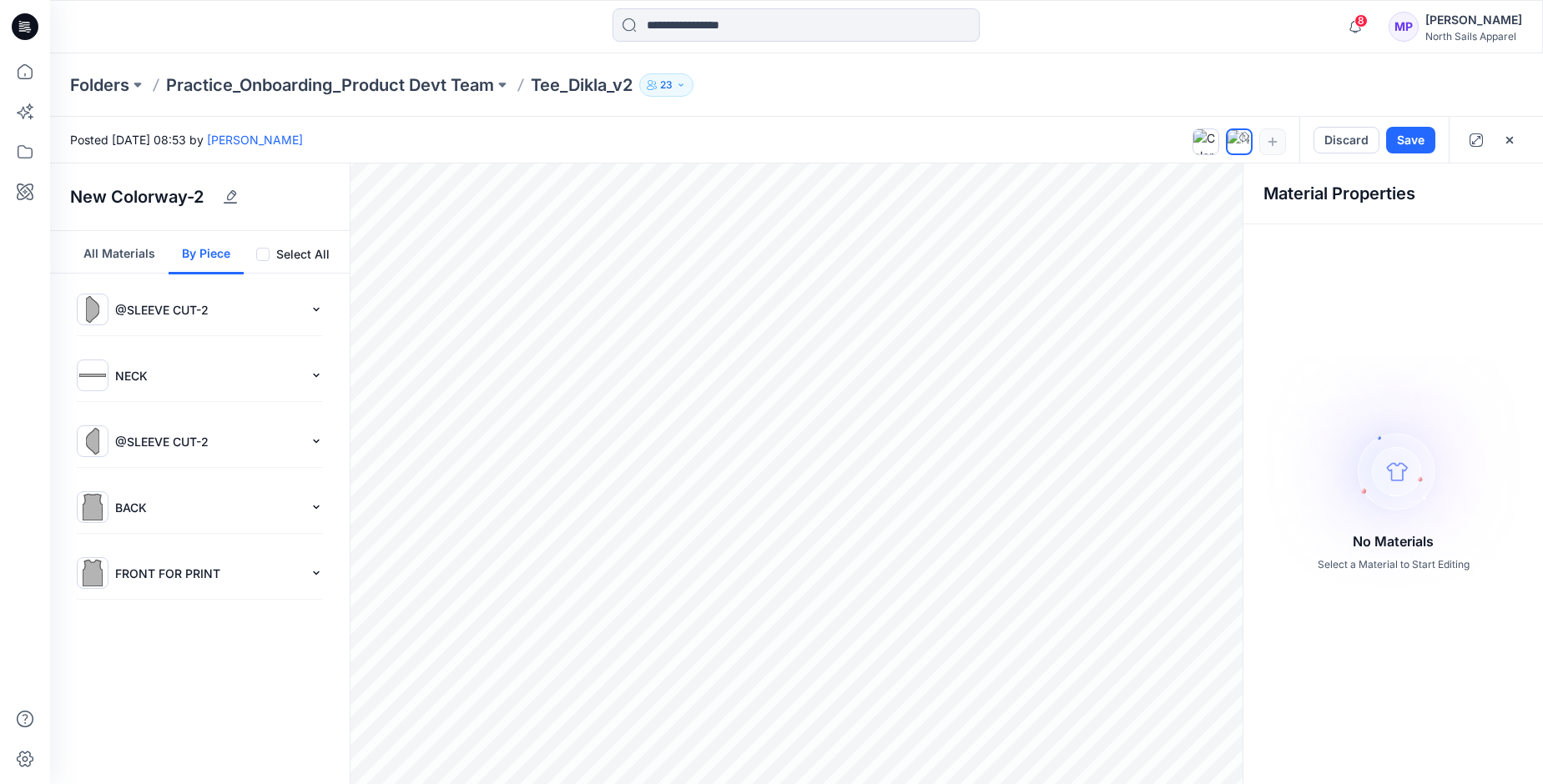
click at [264, 255] on span at bounding box center [262, 254] width 13 height 13
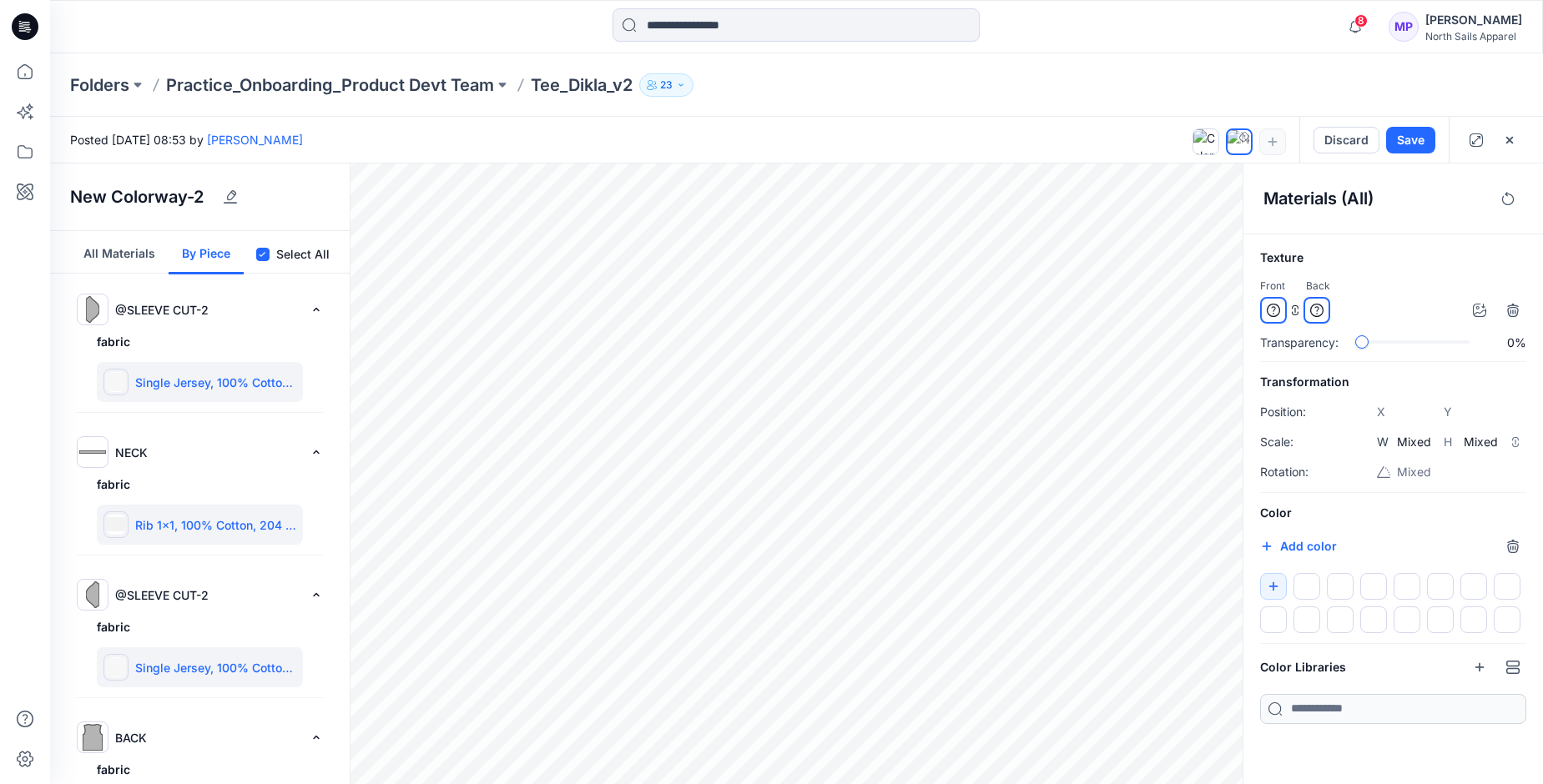
click at [263, 252] on icon at bounding box center [263, 255] width 8 height 6
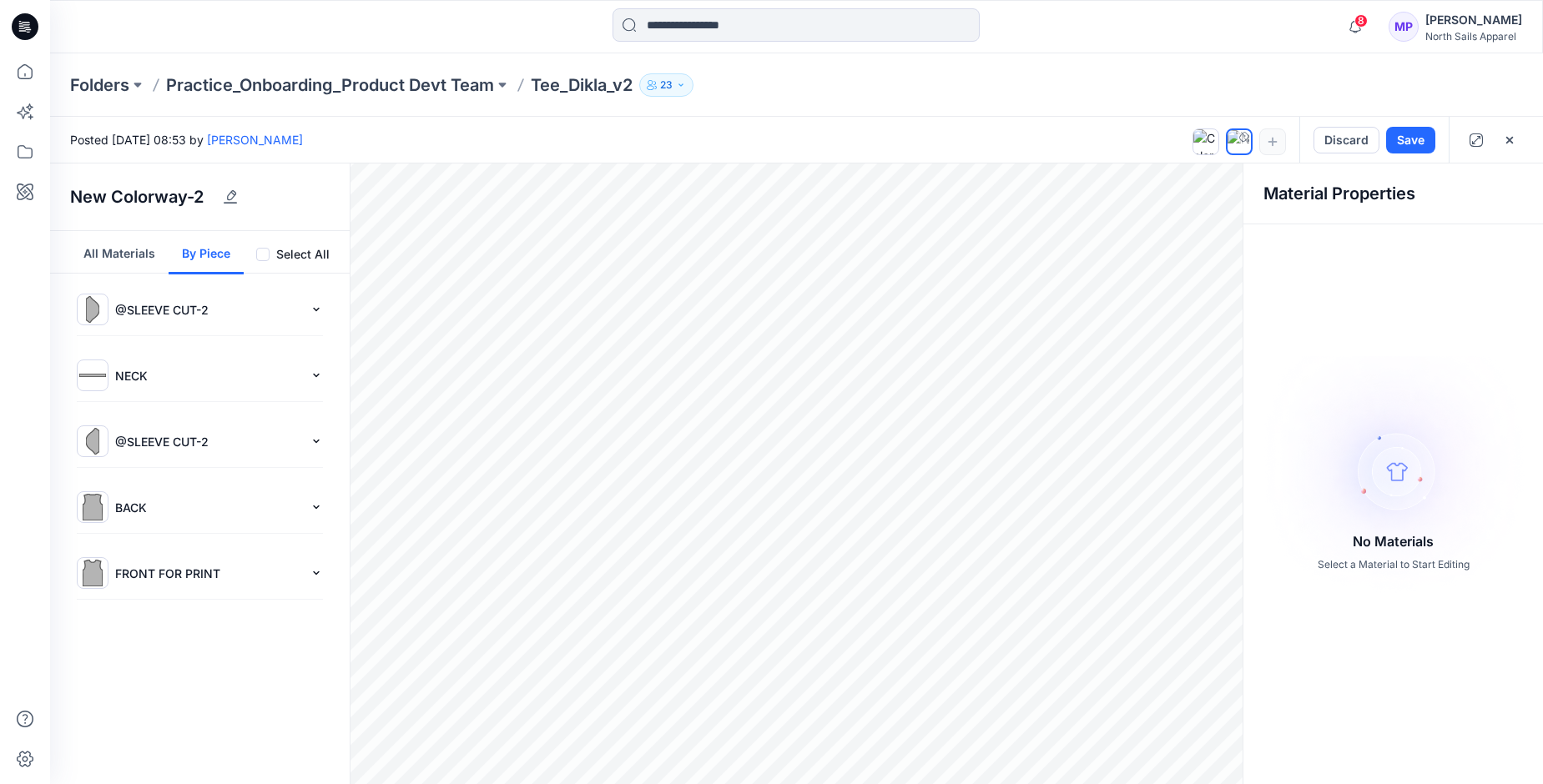
click at [86, 305] on img at bounding box center [92, 309] width 27 height 27
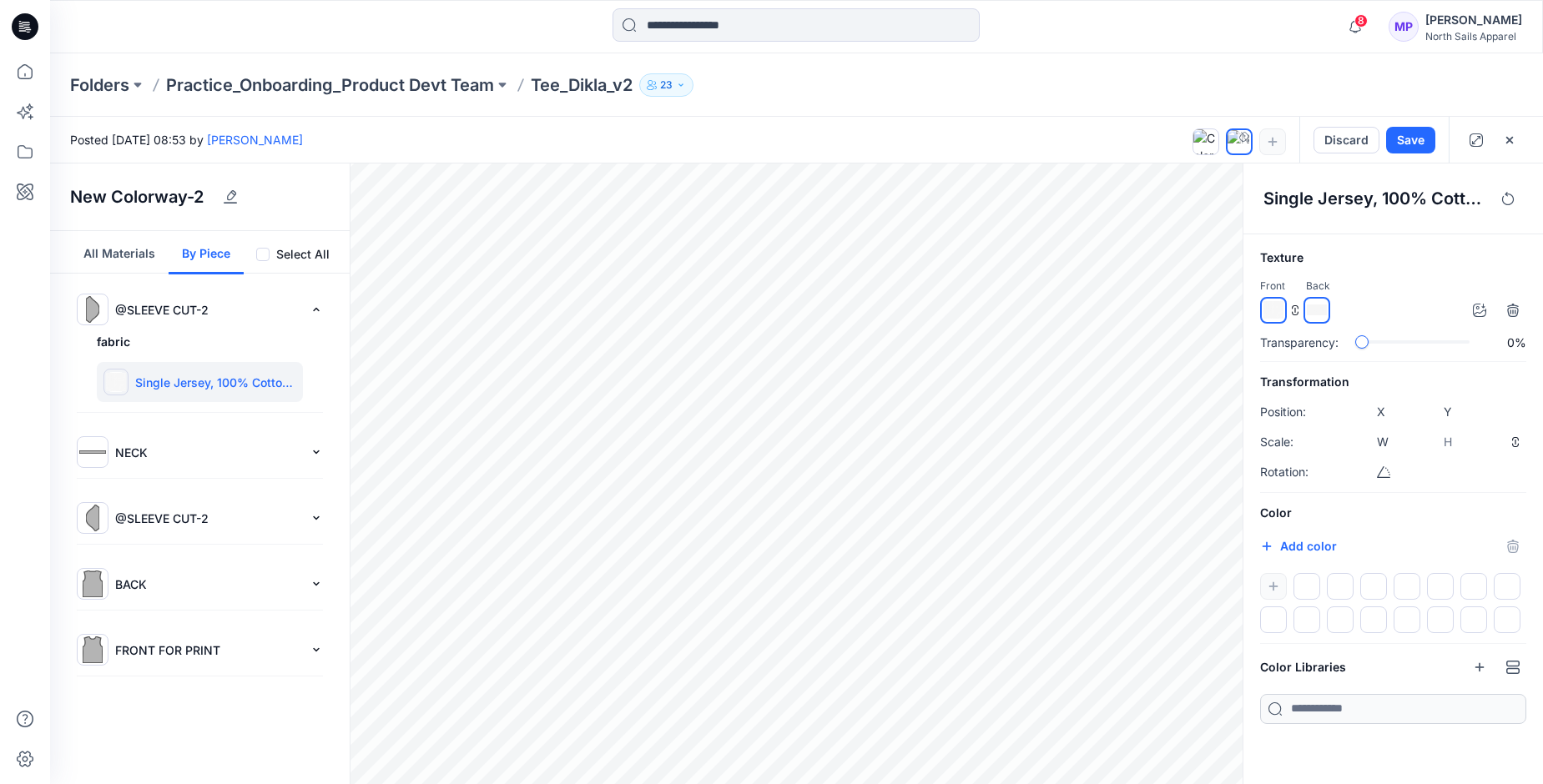
click at [96, 515] on img at bounding box center [92, 517] width 27 height 27
click at [99, 450] on img at bounding box center [92, 452] width 27 height 27
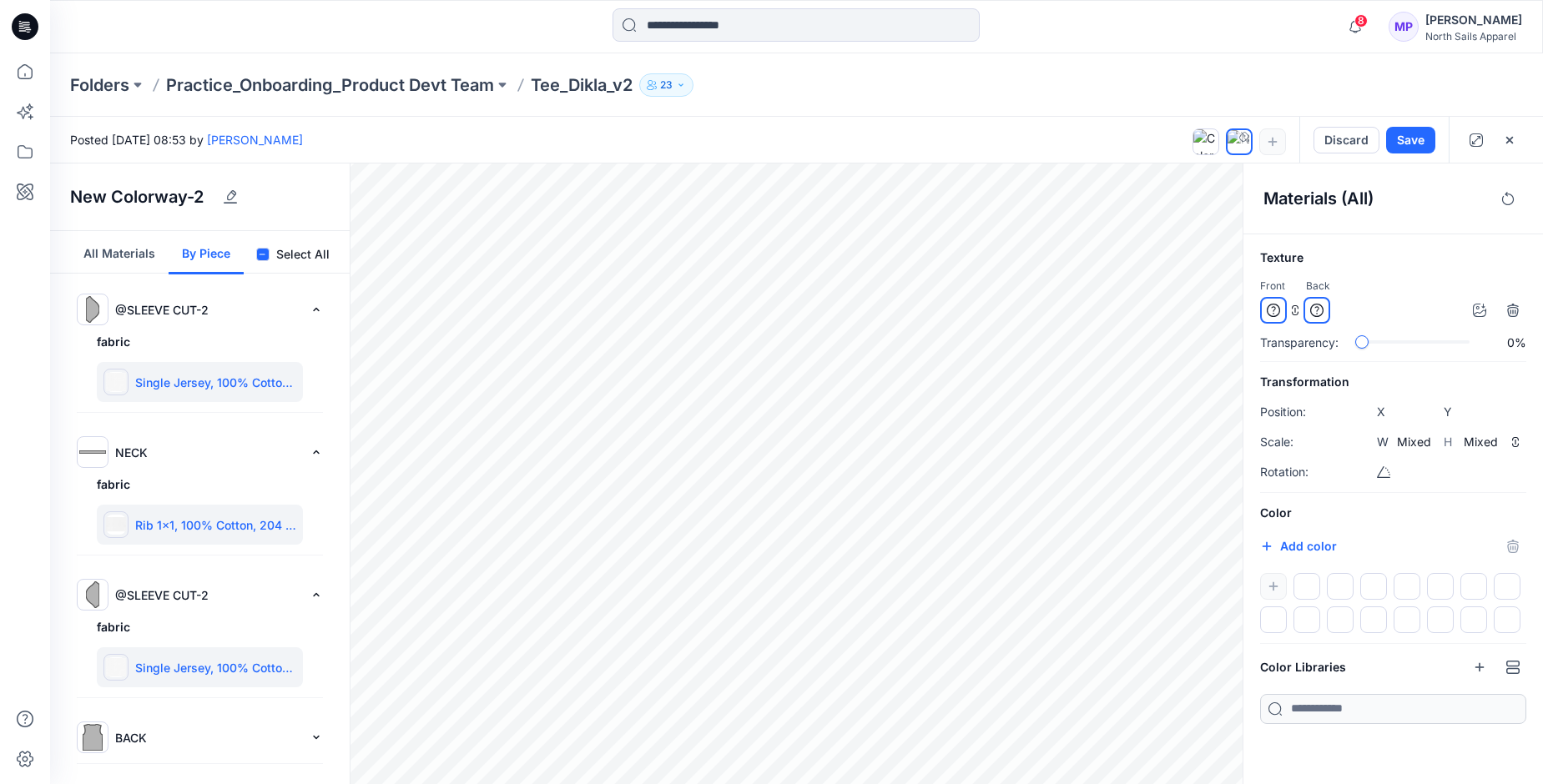
click at [1275, 545] on input "*******" at bounding box center [1285, 548] width 20 height 17
type input "*******"
click at [1479, 670] on icon "button" at bounding box center [1479, 666] width 13 height 13
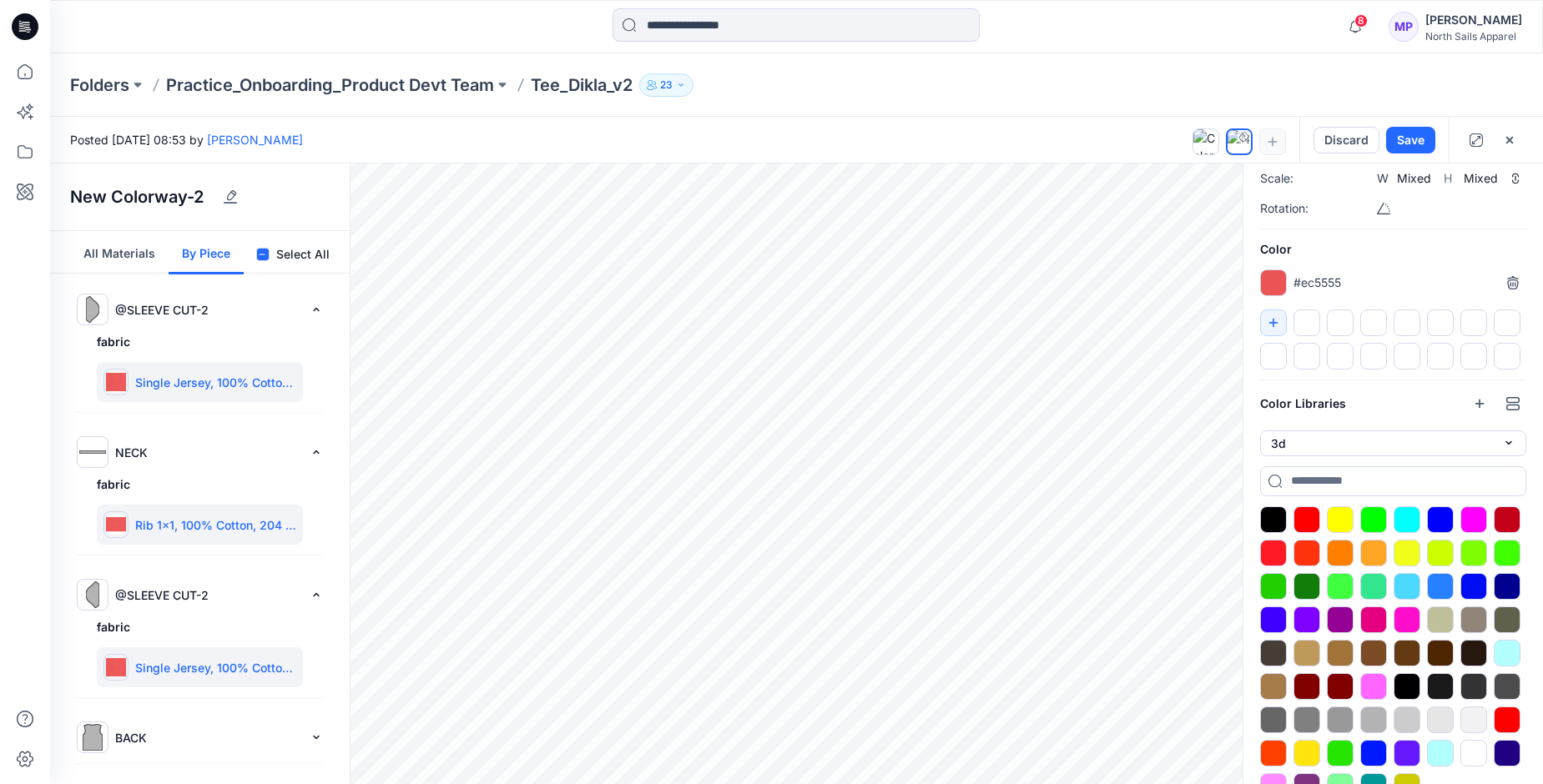
scroll to position [297, 0]
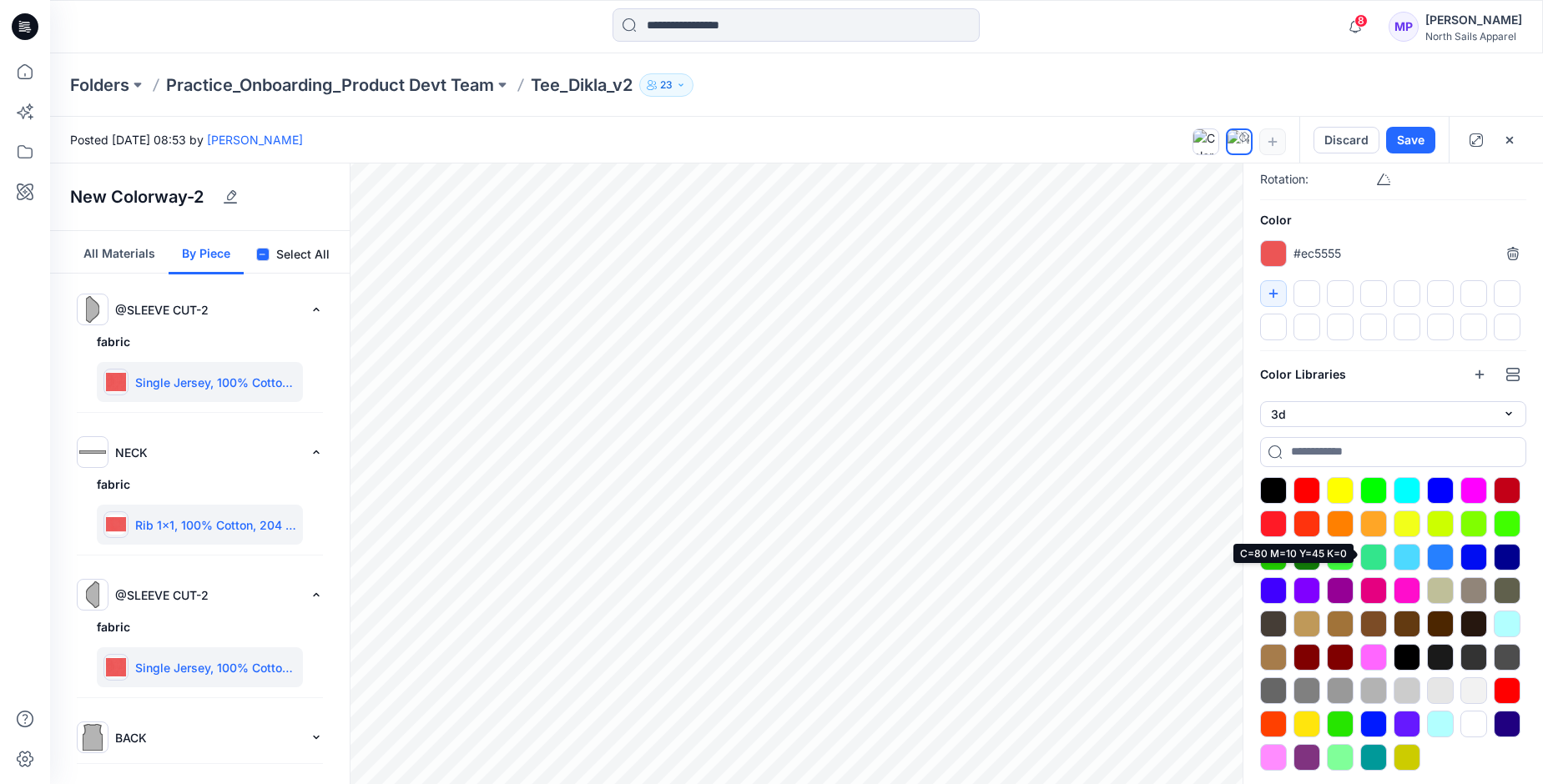
click at [1380, 559] on div at bounding box center [1373, 557] width 27 height 27
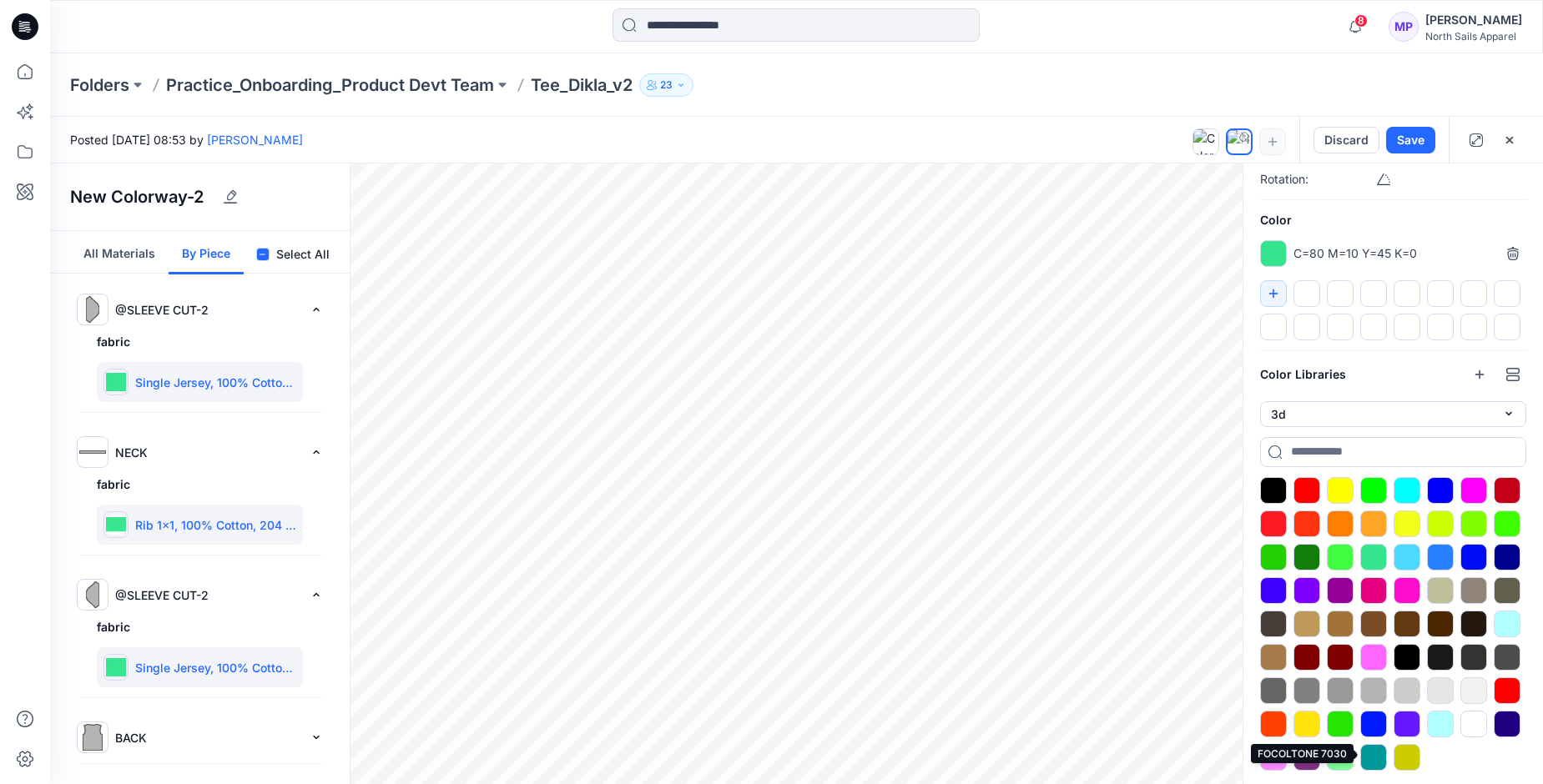
click at [1370, 757] on div at bounding box center [1373, 757] width 27 height 27
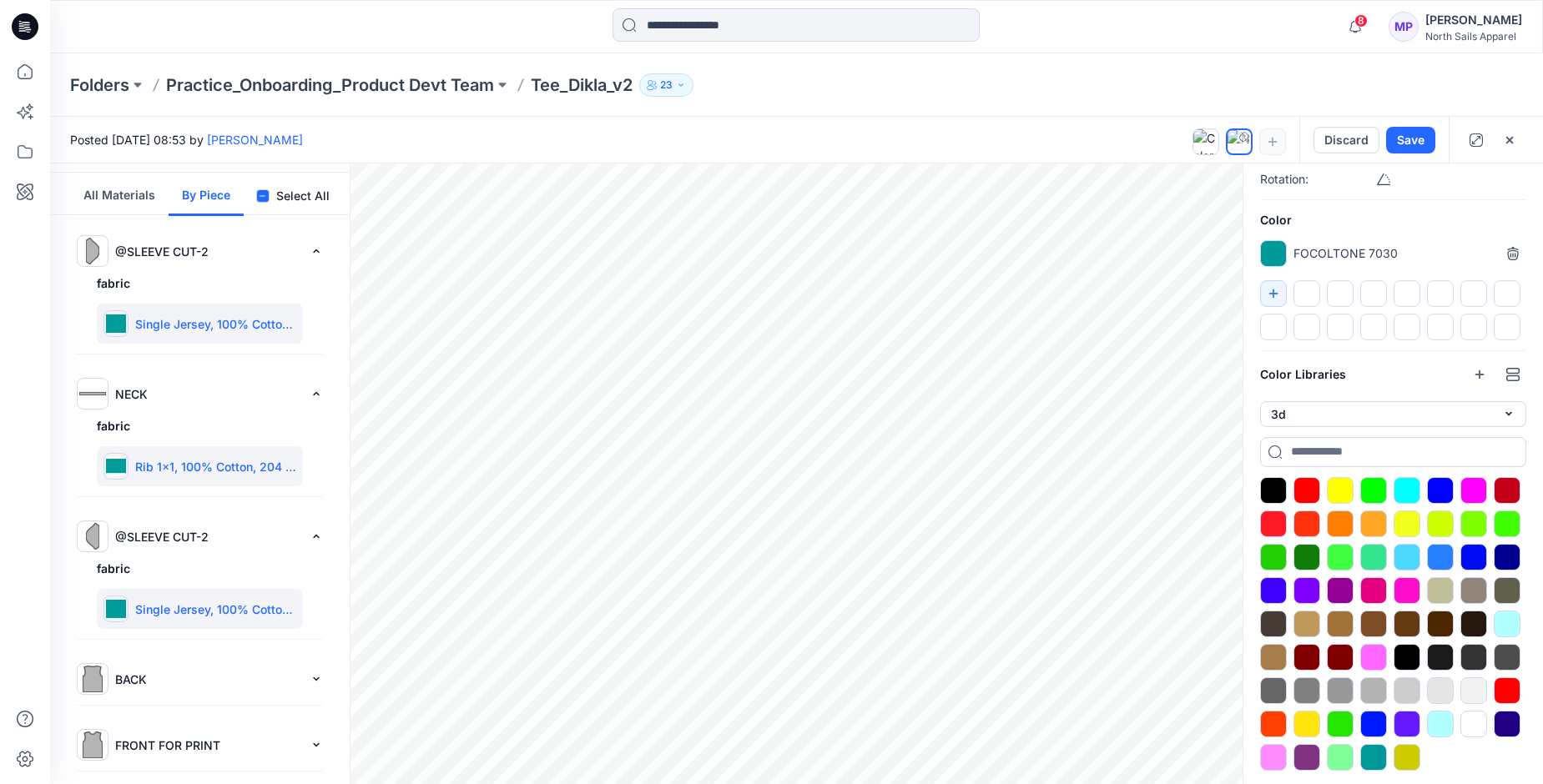
scroll to position [62, 0]
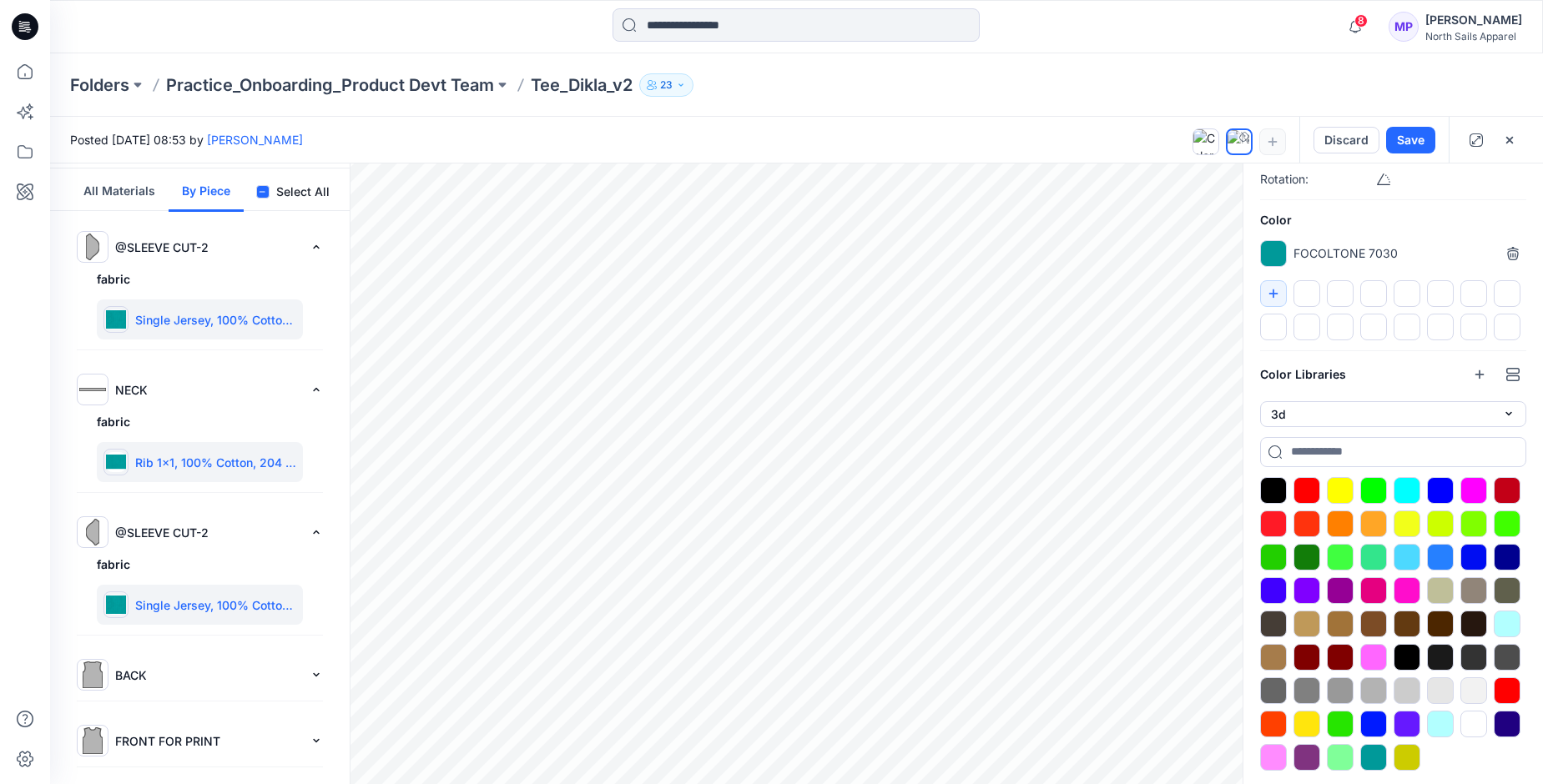
click at [181, 674] on p "BACK" at bounding box center [209, 675] width 188 height 18
type input "****"
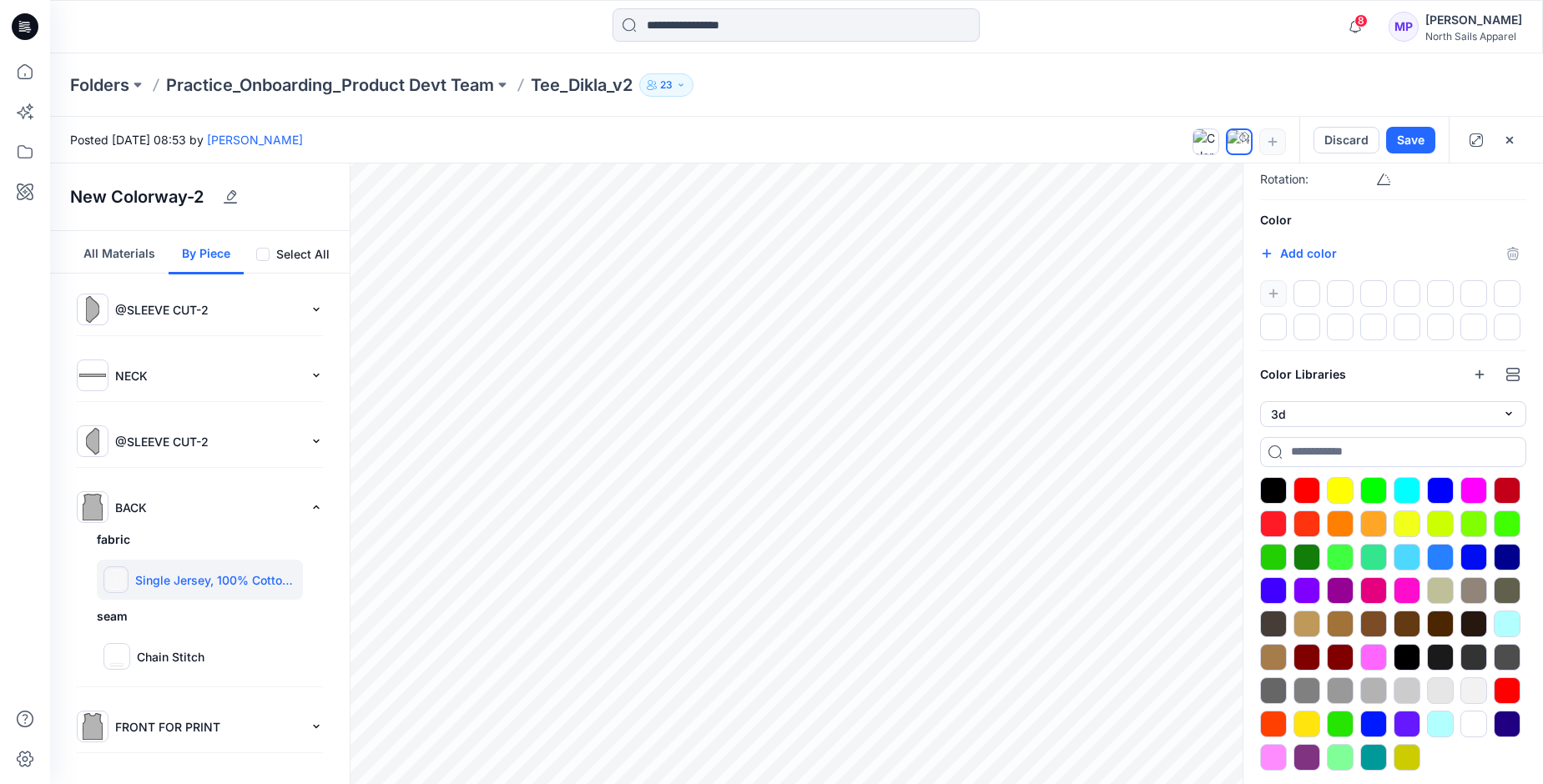
click at [159, 726] on p "FRONT FOR PRINT" at bounding box center [209, 727] width 188 height 18
click at [1274, 687] on div at bounding box center [1273, 690] width 27 height 27
click at [178, 499] on p "BACK" at bounding box center [209, 508] width 188 height 18
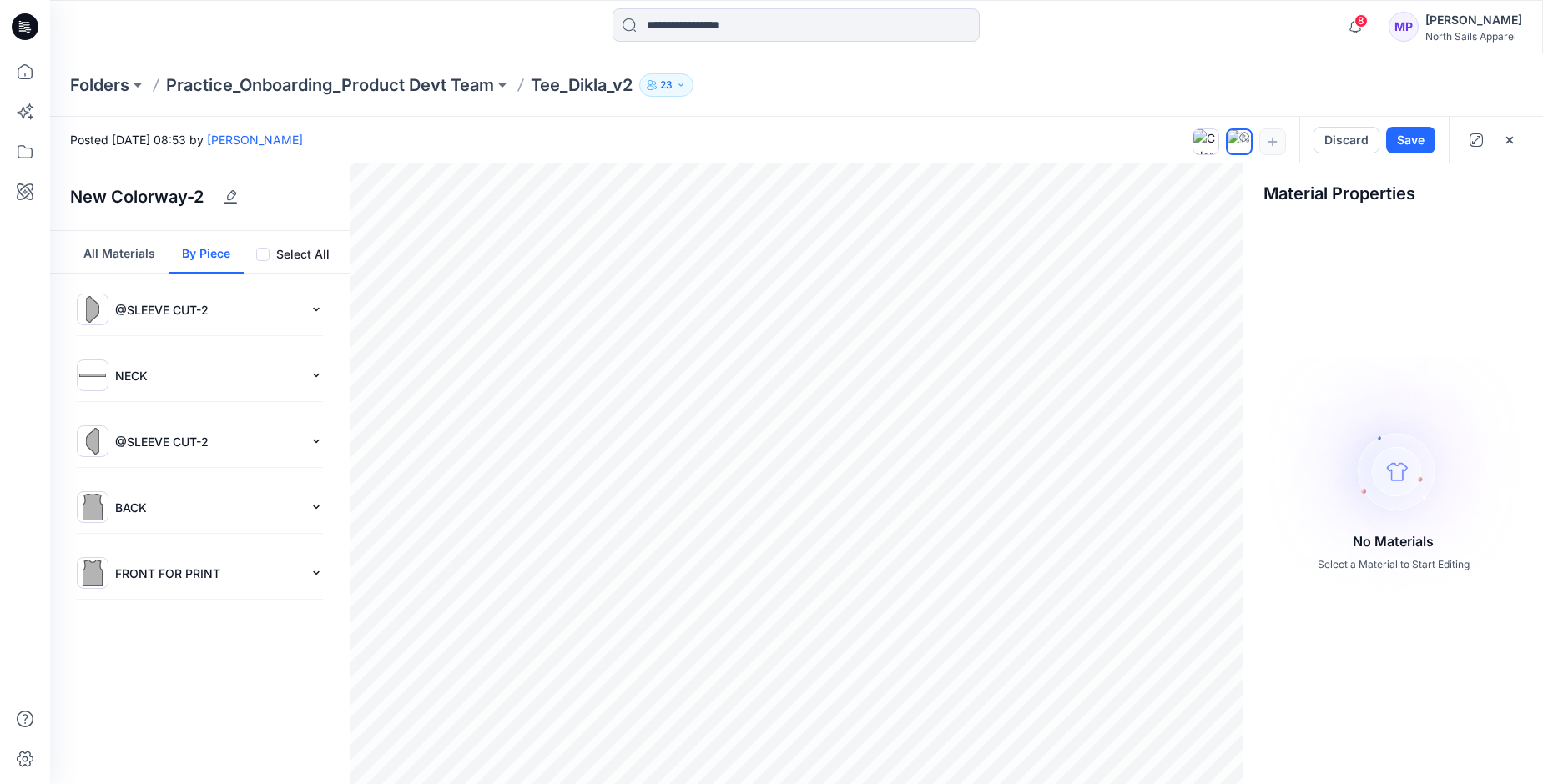
click at [146, 508] on p "BACK" at bounding box center [209, 508] width 188 height 18
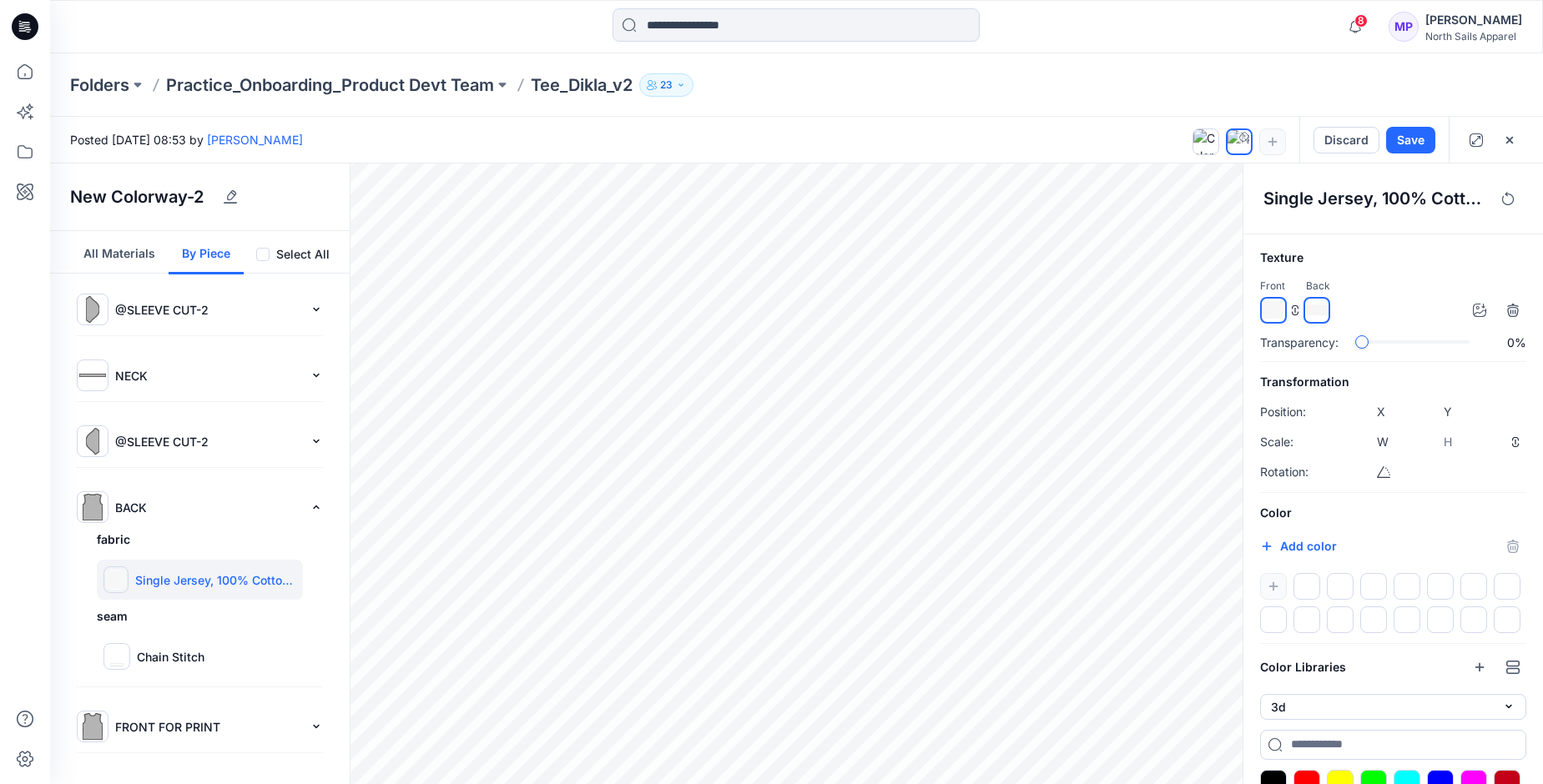
click at [144, 729] on p "FRONT FOR PRINT" at bounding box center [209, 727] width 188 height 18
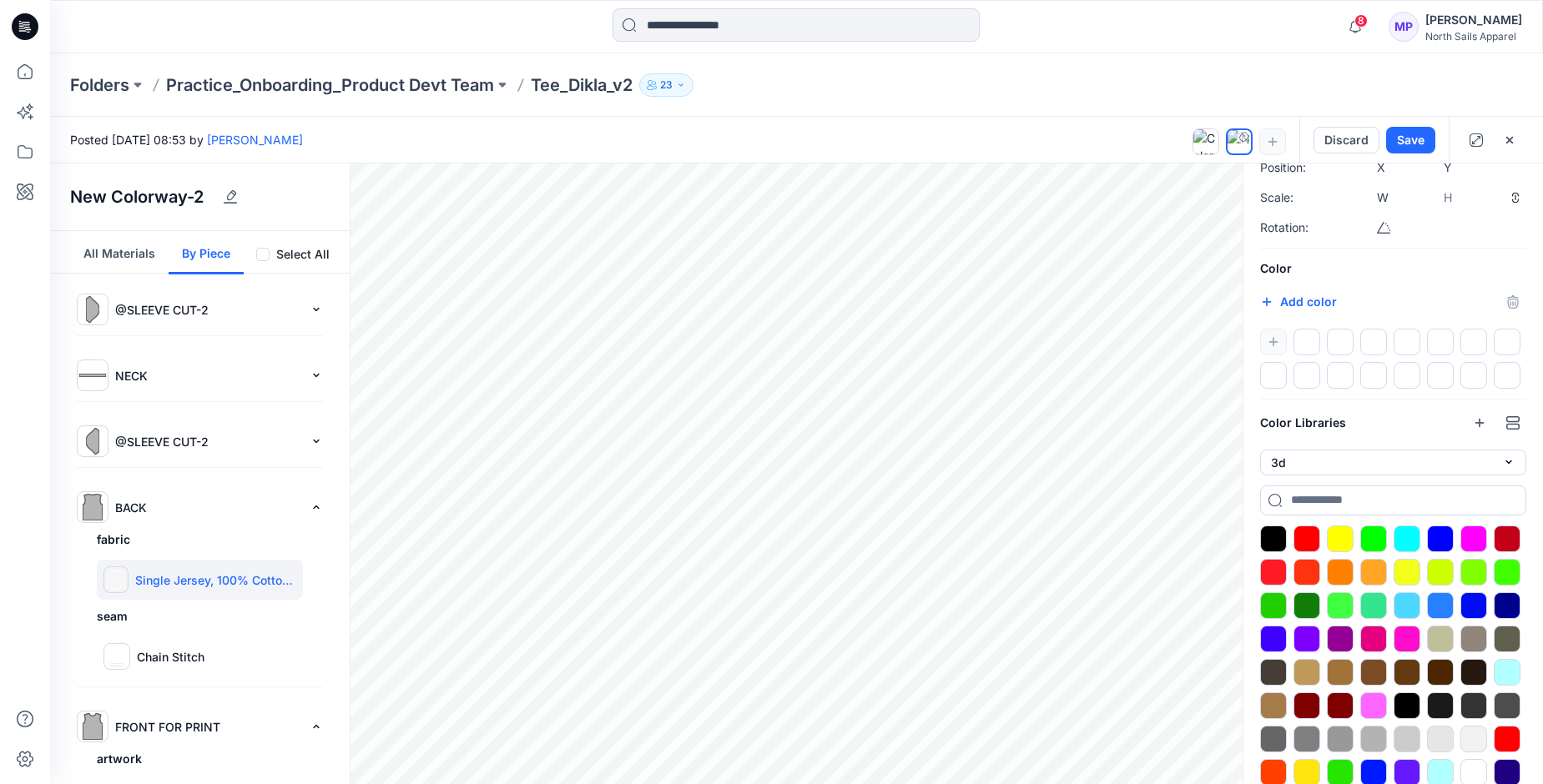
scroll to position [250, 0]
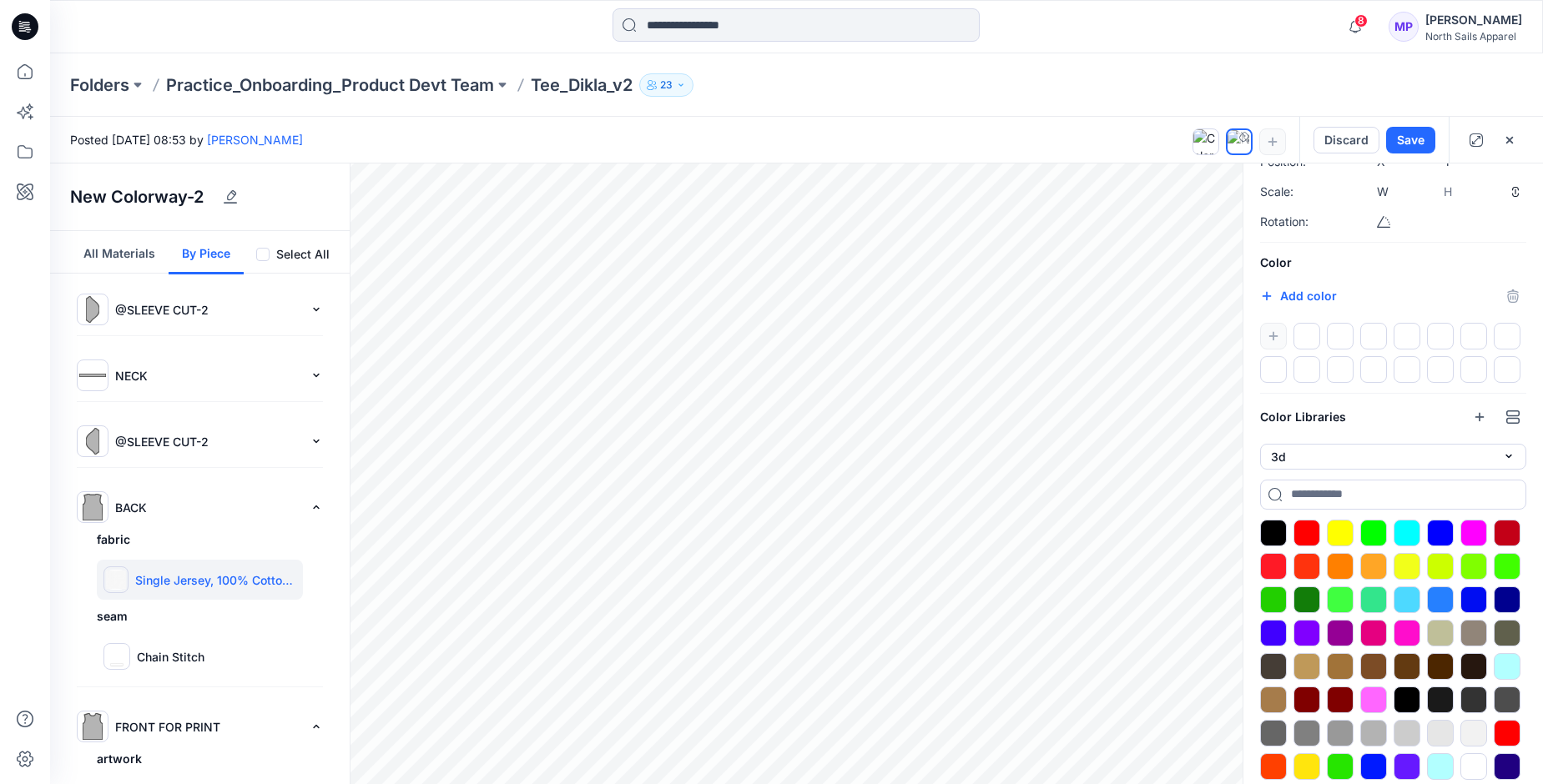
click at [1274, 336] on div at bounding box center [1393, 353] width 266 height 60
click at [1277, 733] on div at bounding box center [1273, 733] width 27 height 27
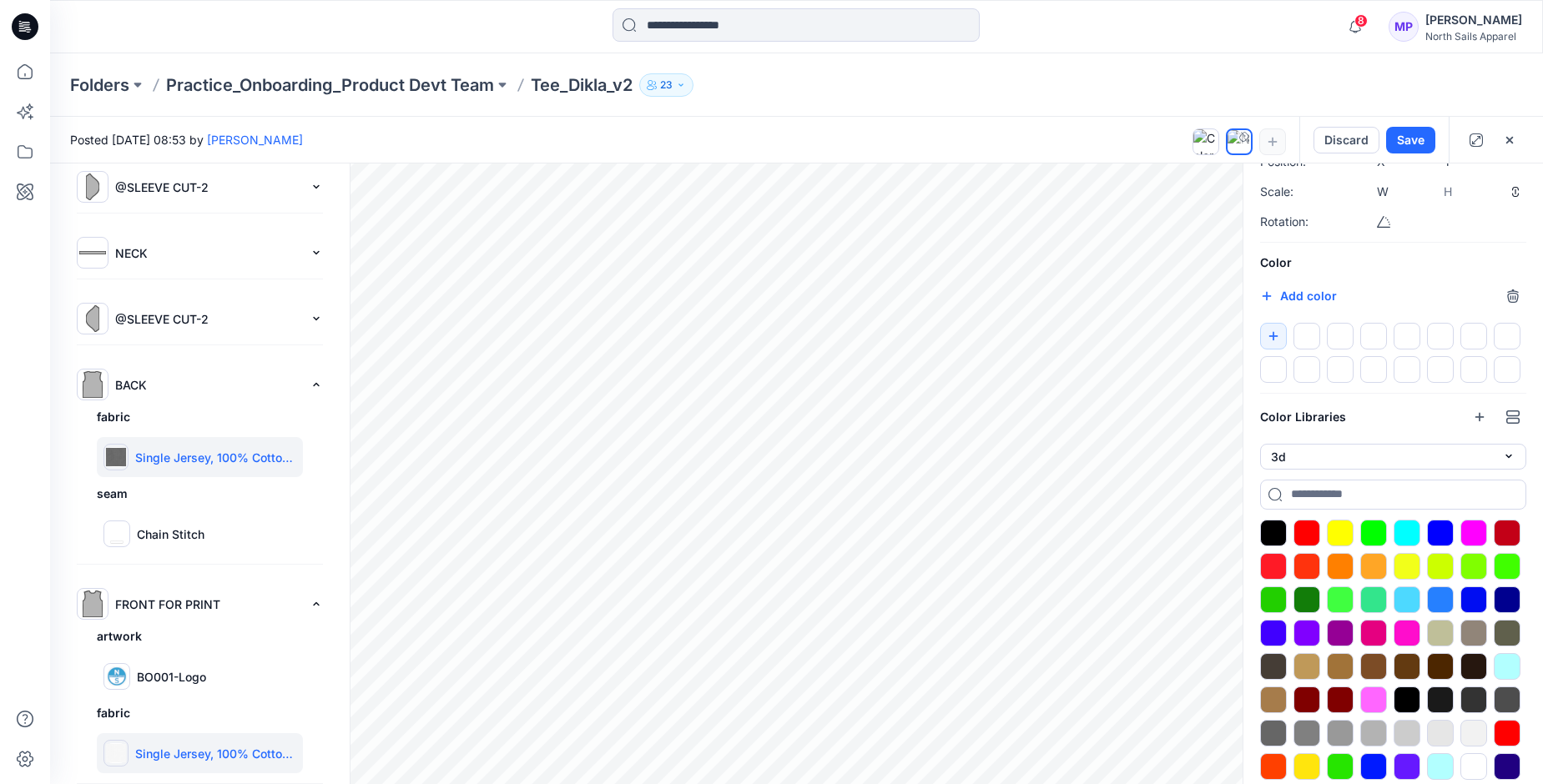
scroll to position [139, 0]
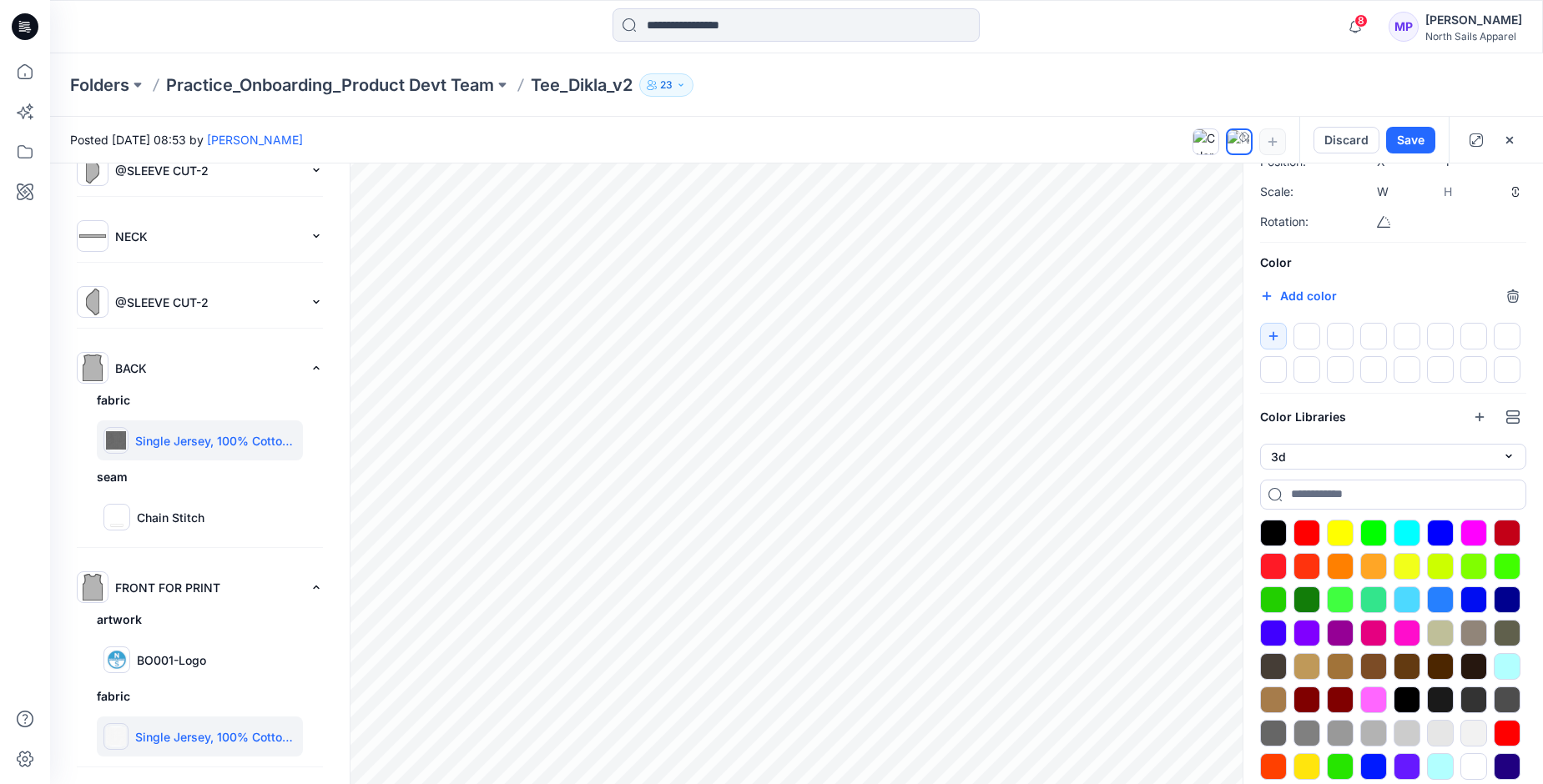
click at [117, 739] on img at bounding box center [116, 737] width 20 height 20
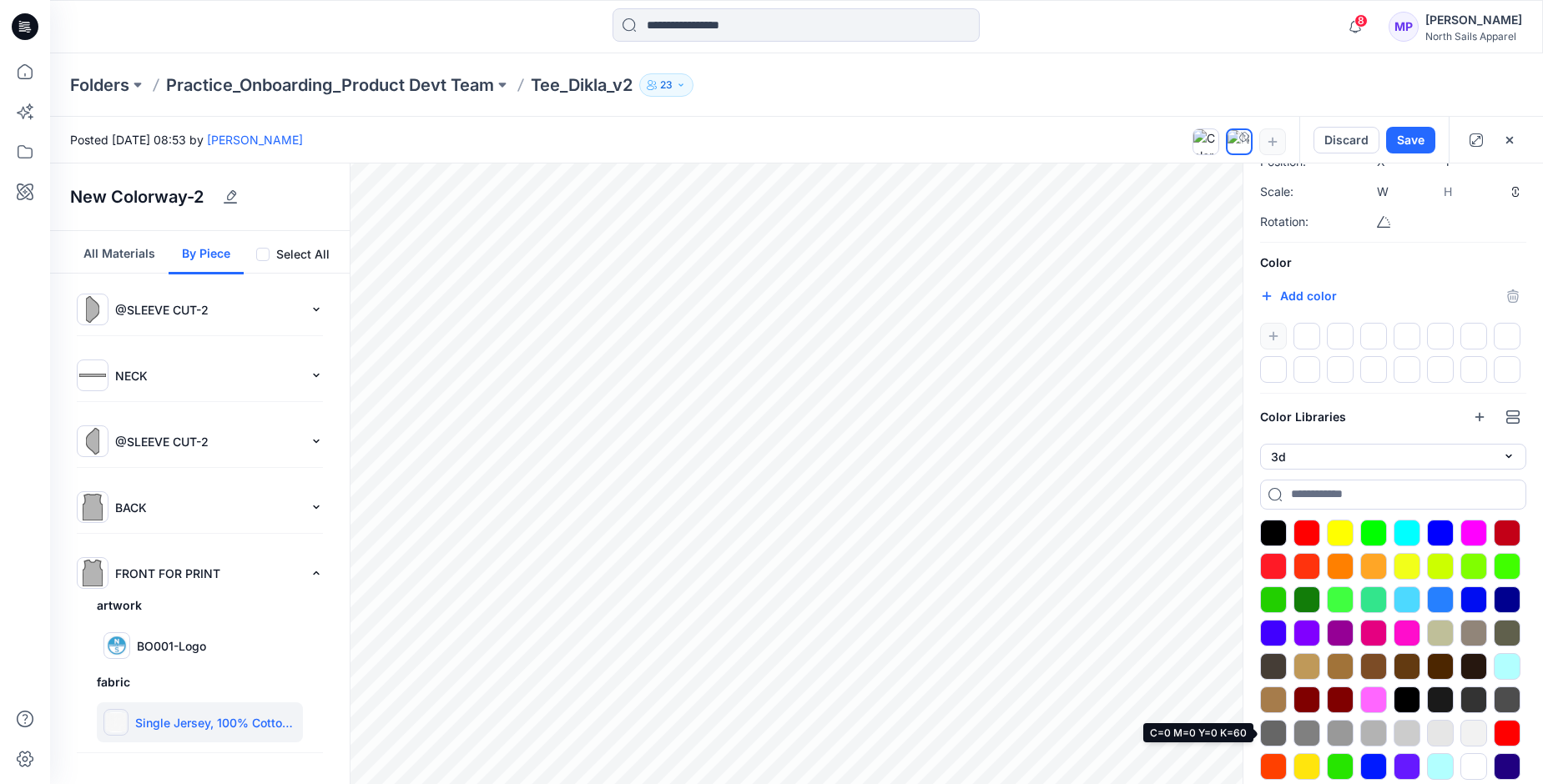
click at [1272, 740] on div at bounding box center [1273, 733] width 27 height 27
click at [111, 725] on img at bounding box center [116, 723] width 20 height 20
click at [1273, 297] on div at bounding box center [1273, 296] width 27 height 27
click at [1272, 335] on icon "button" at bounding box center [1273, 335] width 9 height 9
click at [1276, 336] on icon "button" at bounding box center [1273, 335] width 9 height 9
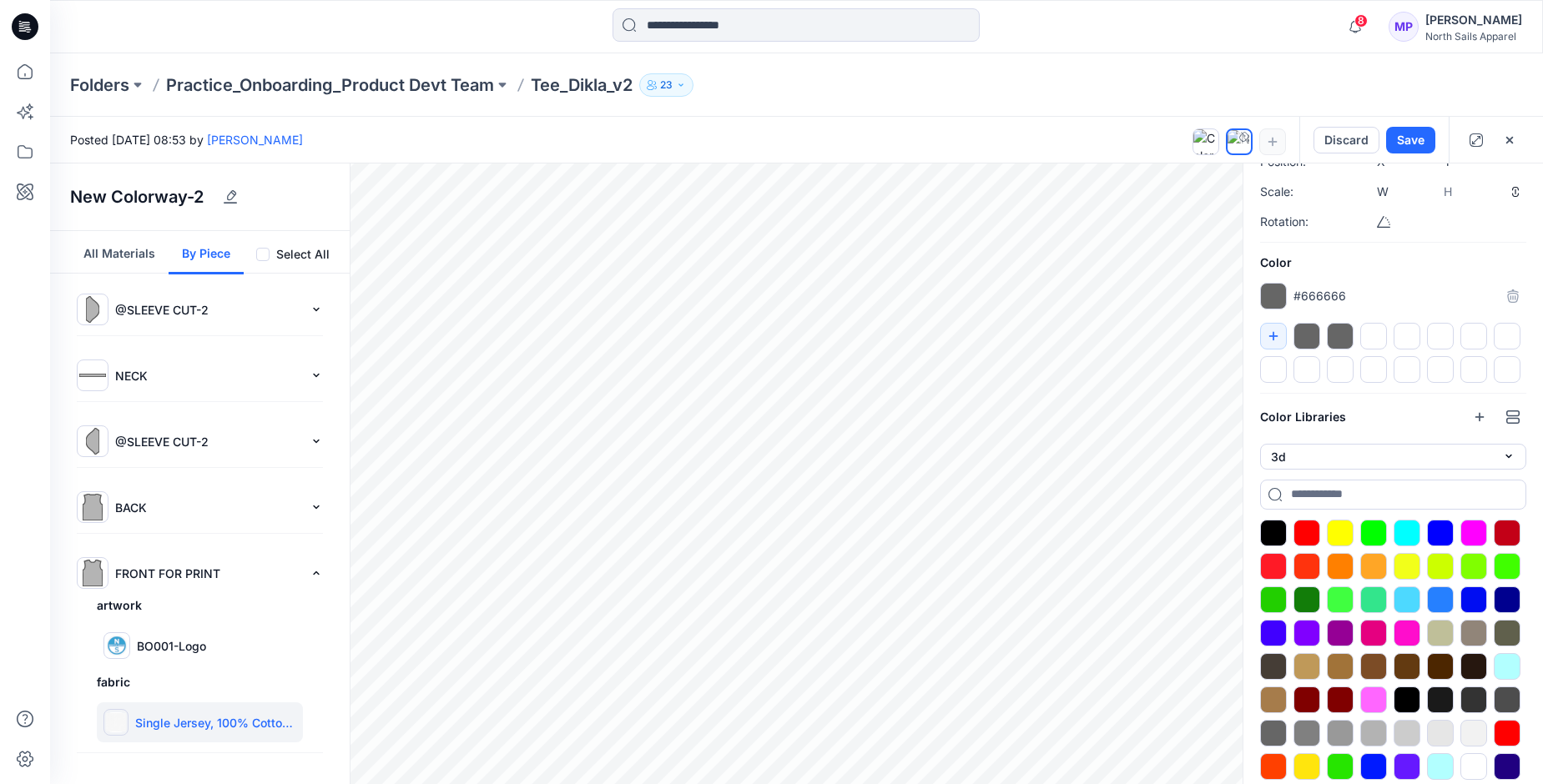
click at [1306, 335] on div at bounding box center [1307, 336] width 27 height 27
click at [95, 303] on img at bounding box center [92, 309] width 27 height 27
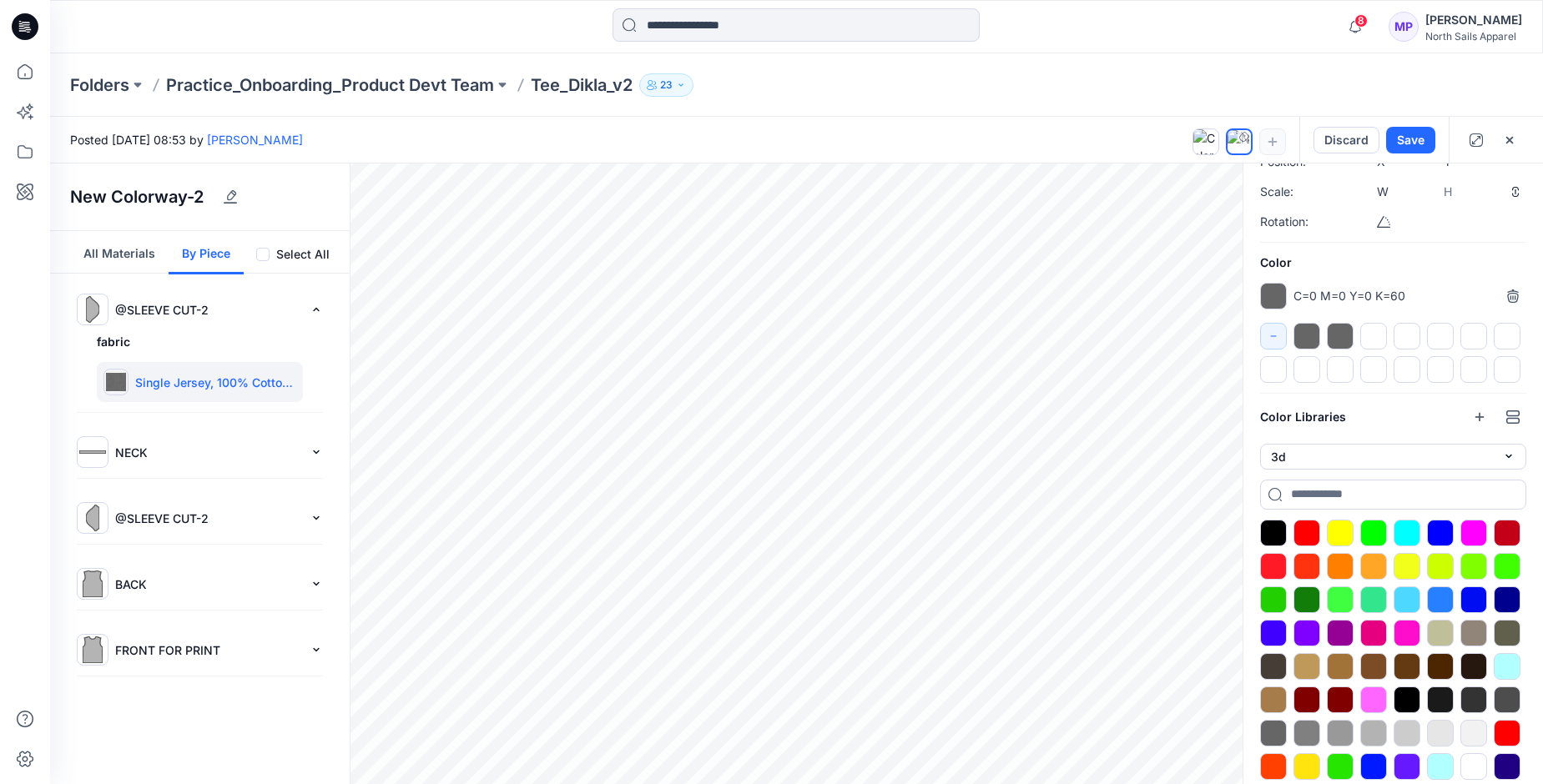
click at [98, 447] on img at bounding box center [92, 452] width 27 height 27
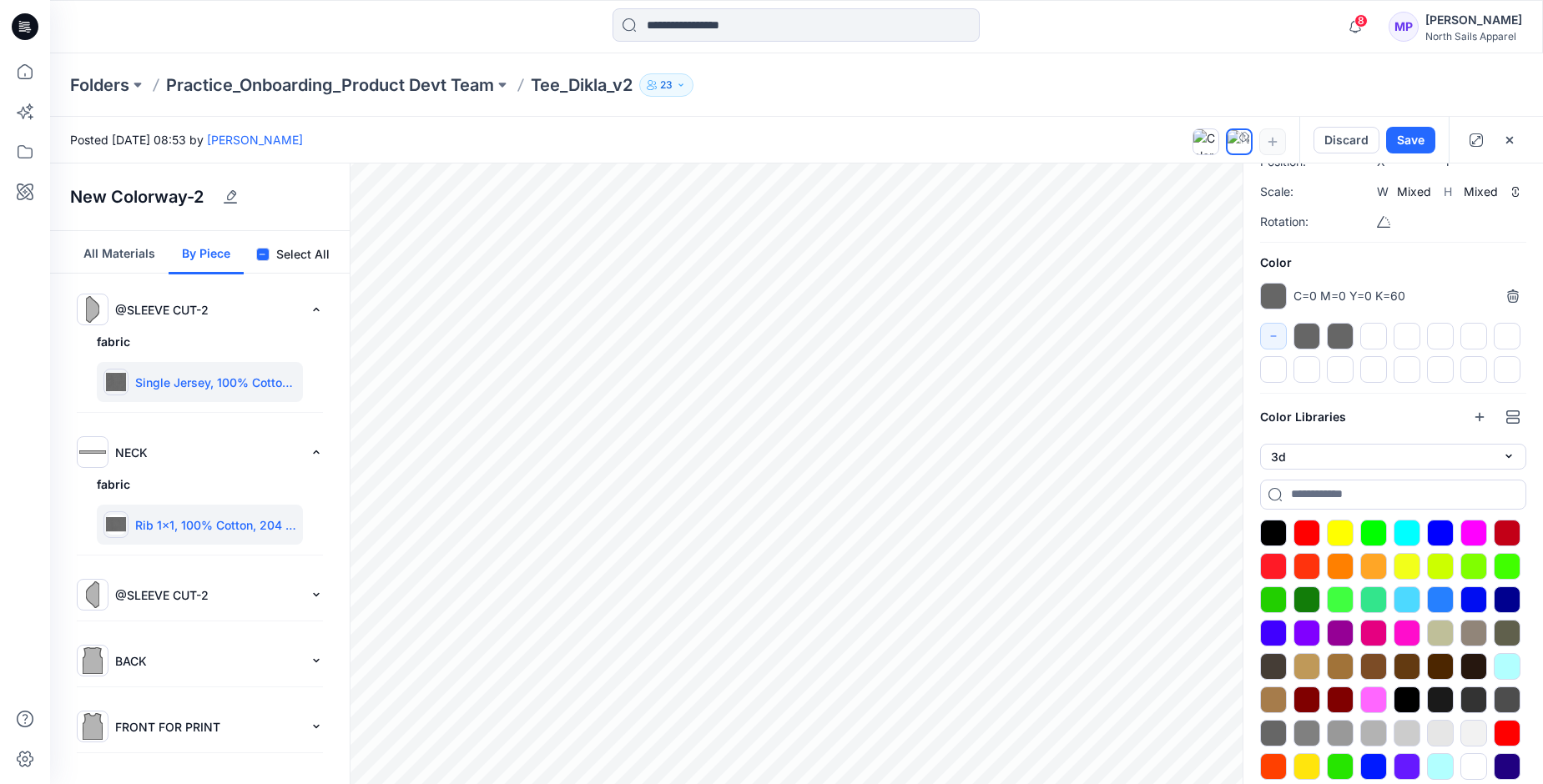
click at [99, 590] on img at bounding box center [92, 594] width 27 height 27
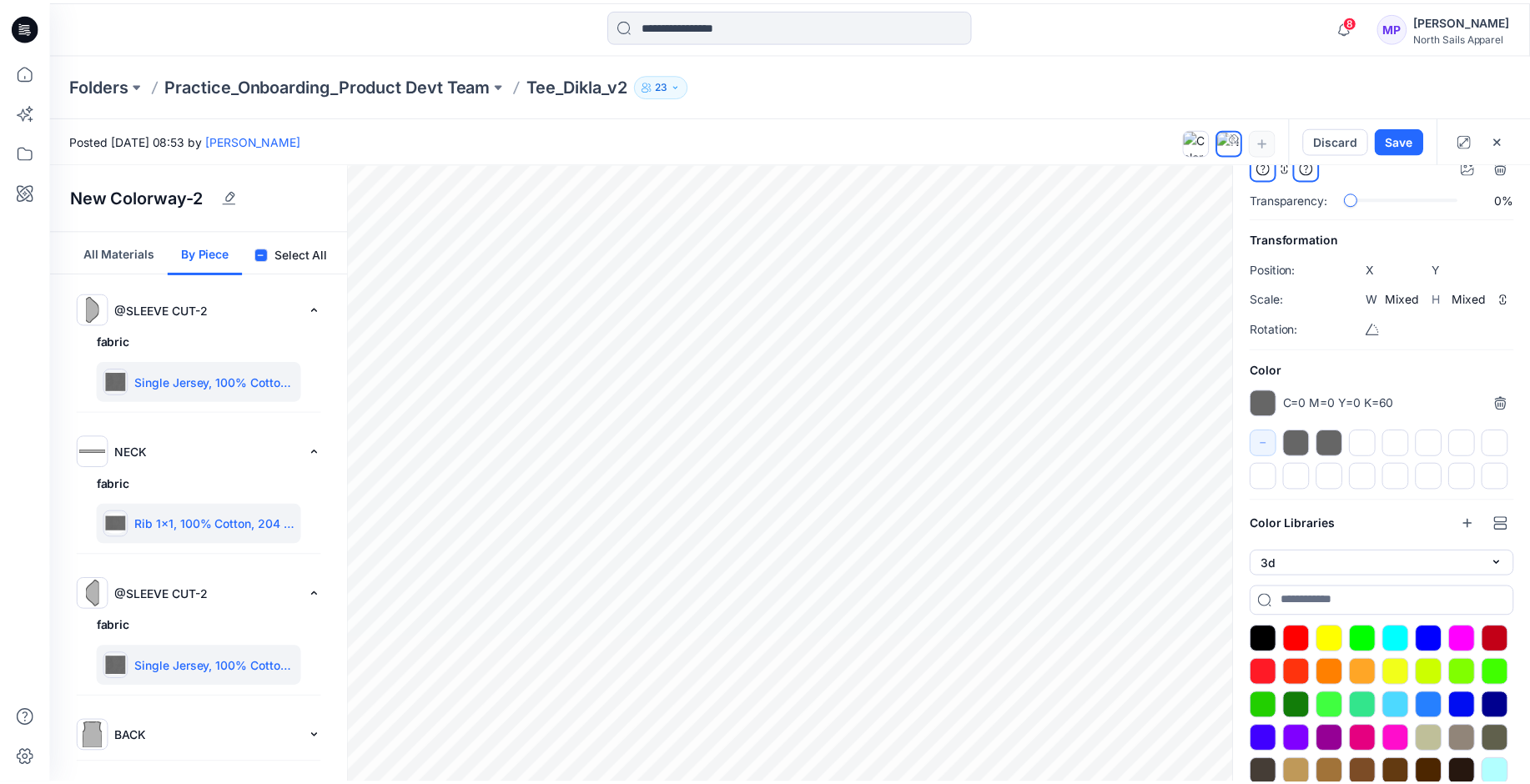
scroll to position [250, 0]
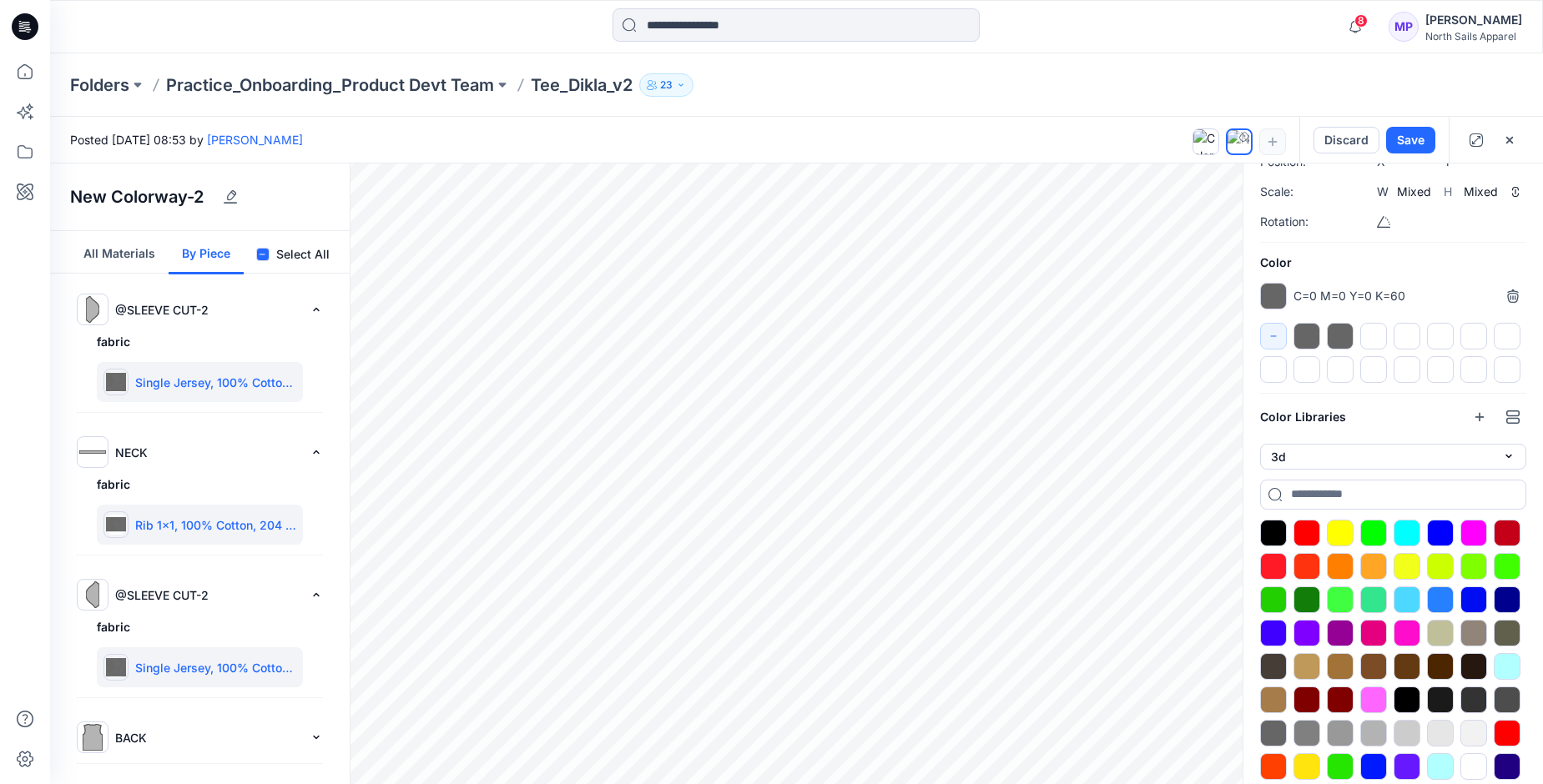
click at [1442, 274] on div "Color C=0 M=0 Y=0 K=60 *******" at bounding box center [1393, 318] width 266 height 131
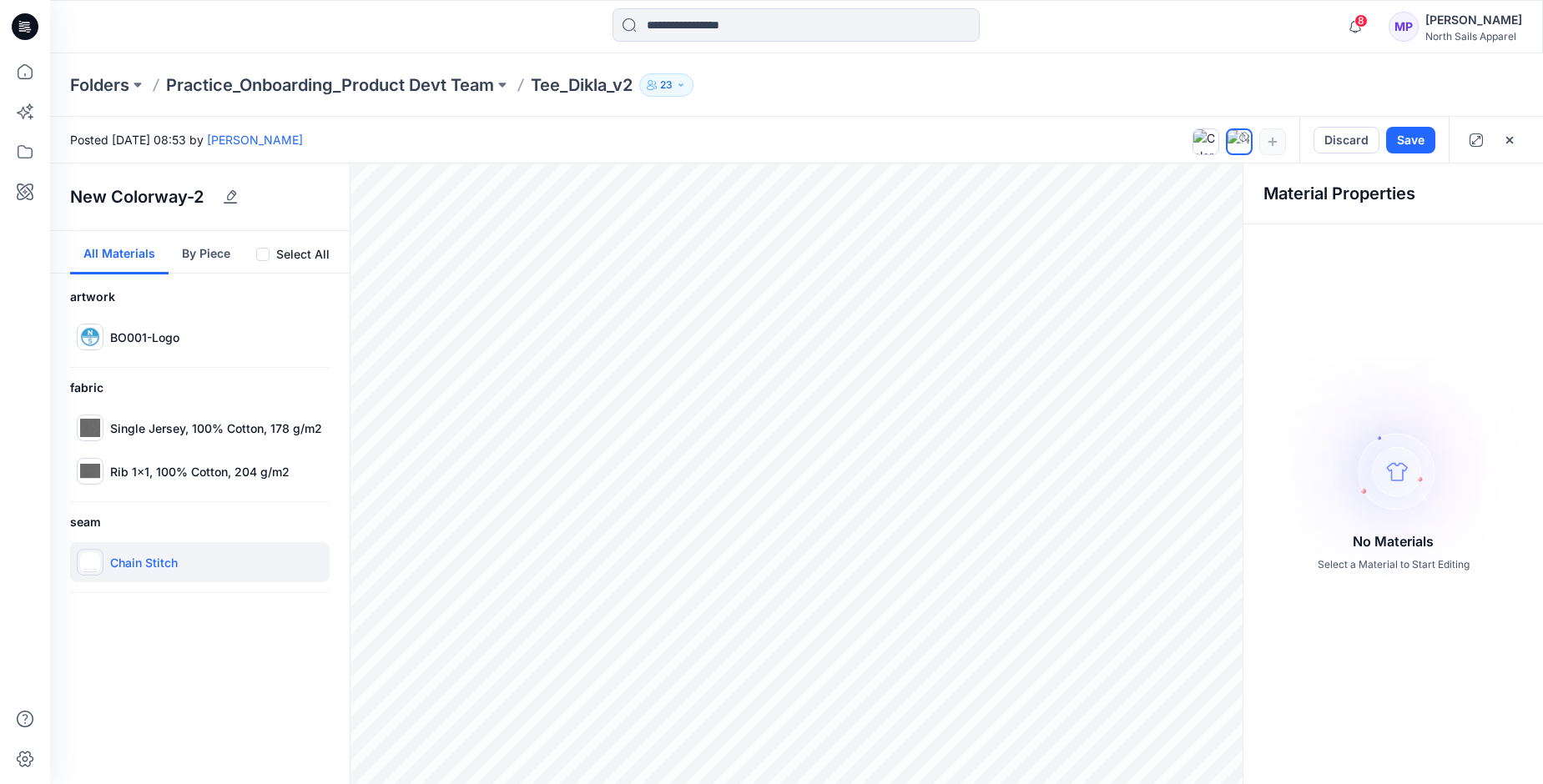
click at [83, 562] on img at bounding box center [90, 563] width 20 height 20
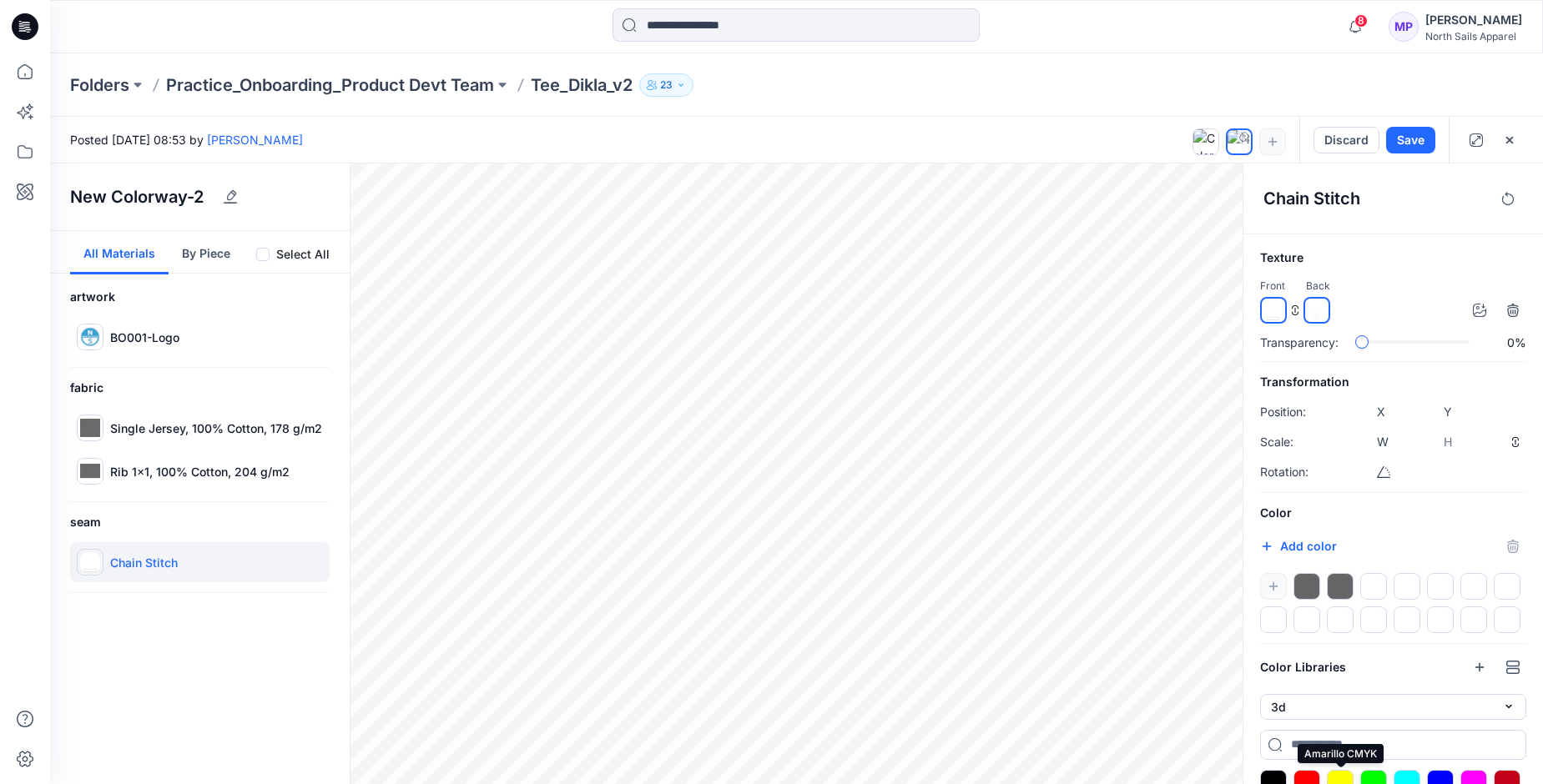
click at [1334, 778] on div at bounding box center [1340, 783] width 27 height 27
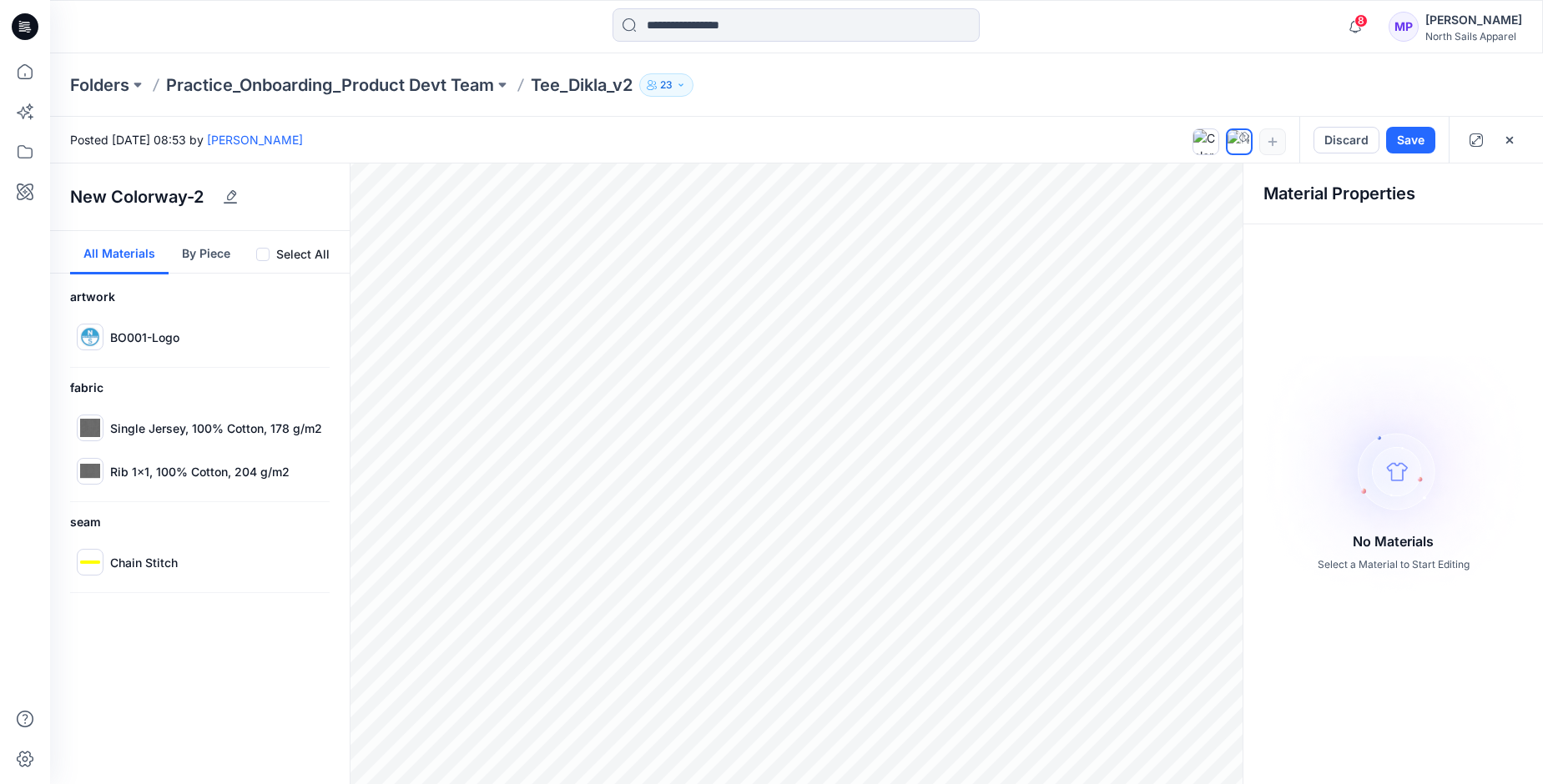
click at [30, 26] on icon at bounding box center [25, 26] width 27 height 27
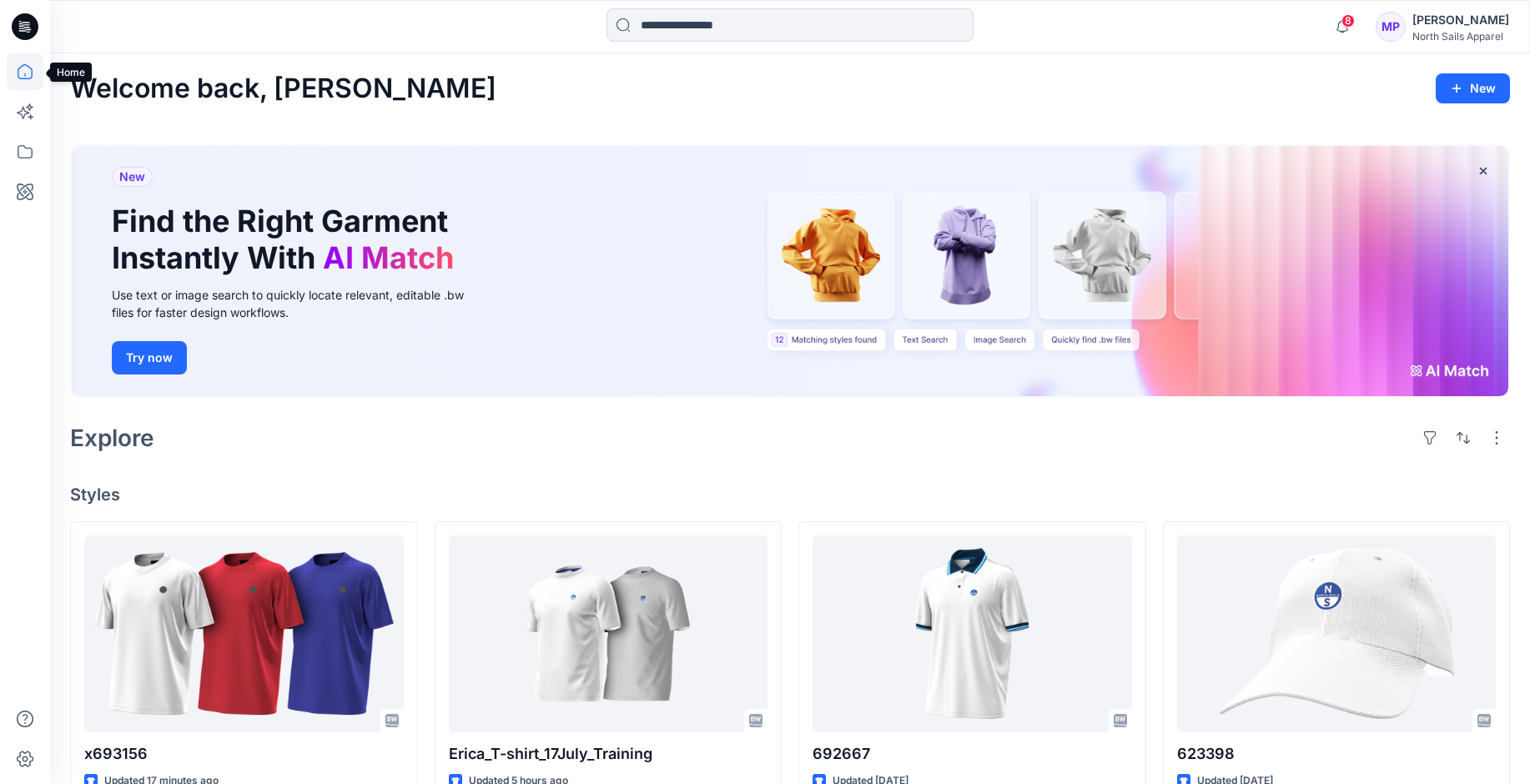
click at [24, 73] on icon at bounding box center [25, 71] width 37 height 37
click at [25, 161] on icon at bounding box center [25, 151] width 37 height 37
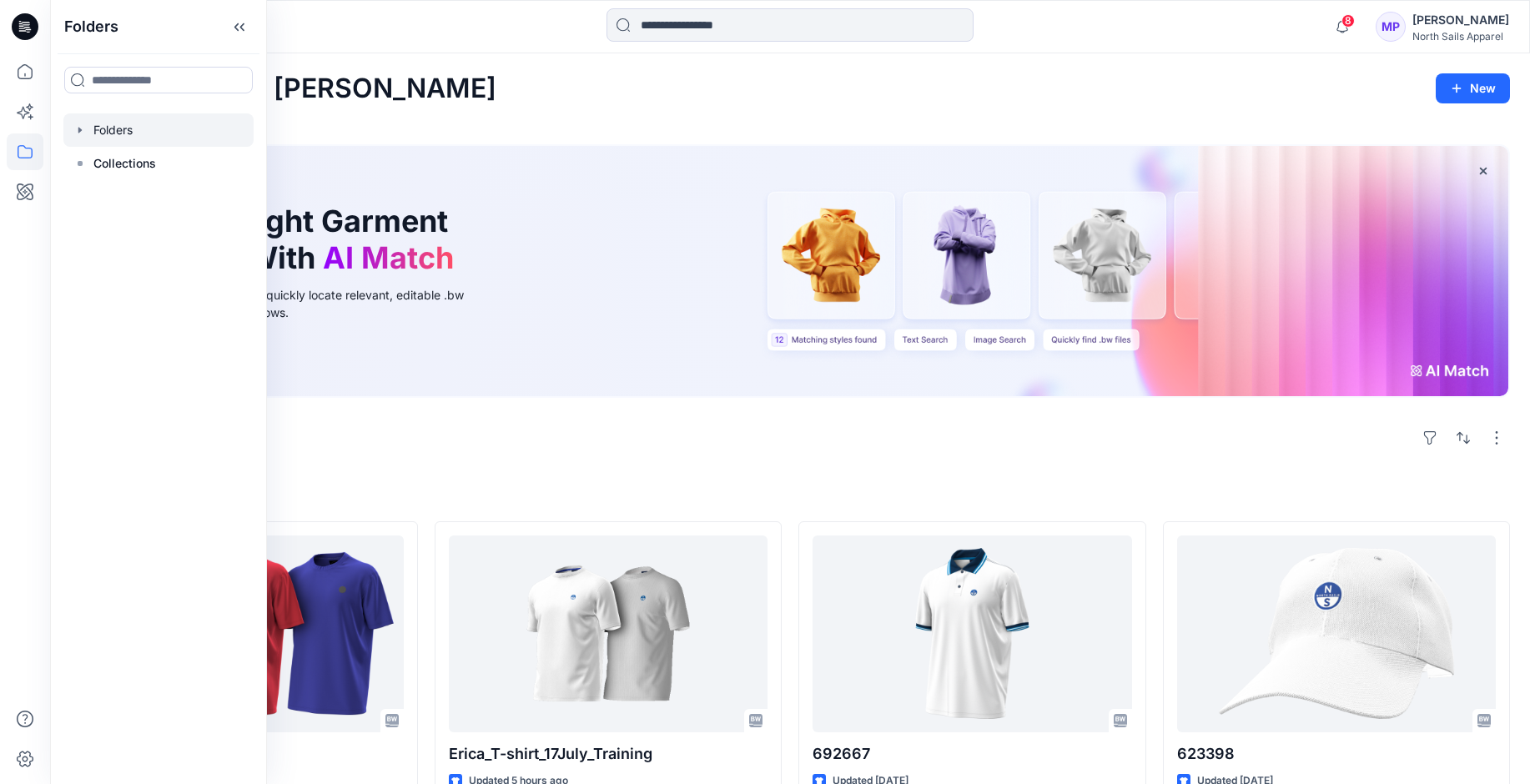
click at [73, 131] on icon "button" at bounding box center [79, 130] width 13 height 13
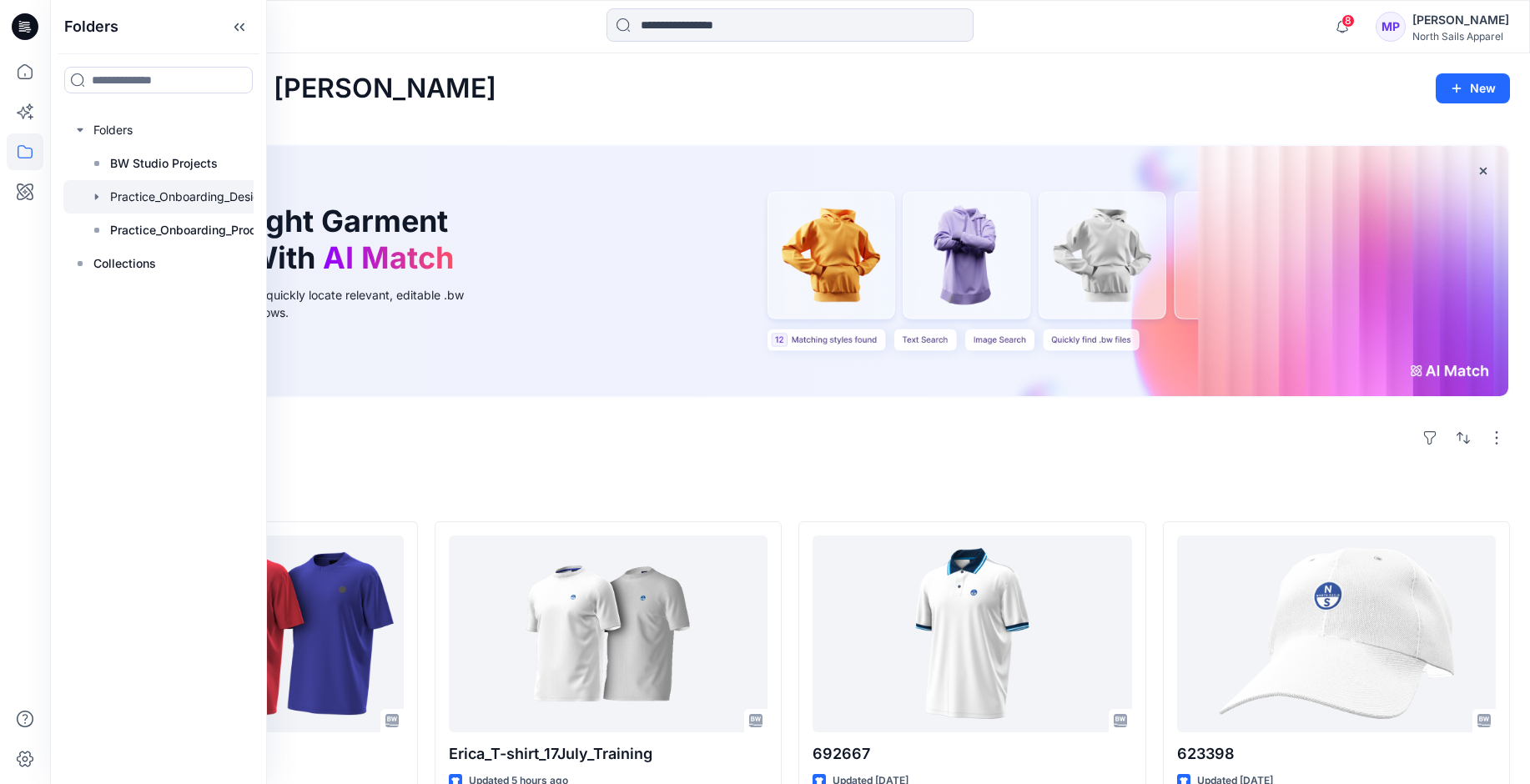
click at [179, 190] on div at bounding box center [180, 197] width 233 height 34
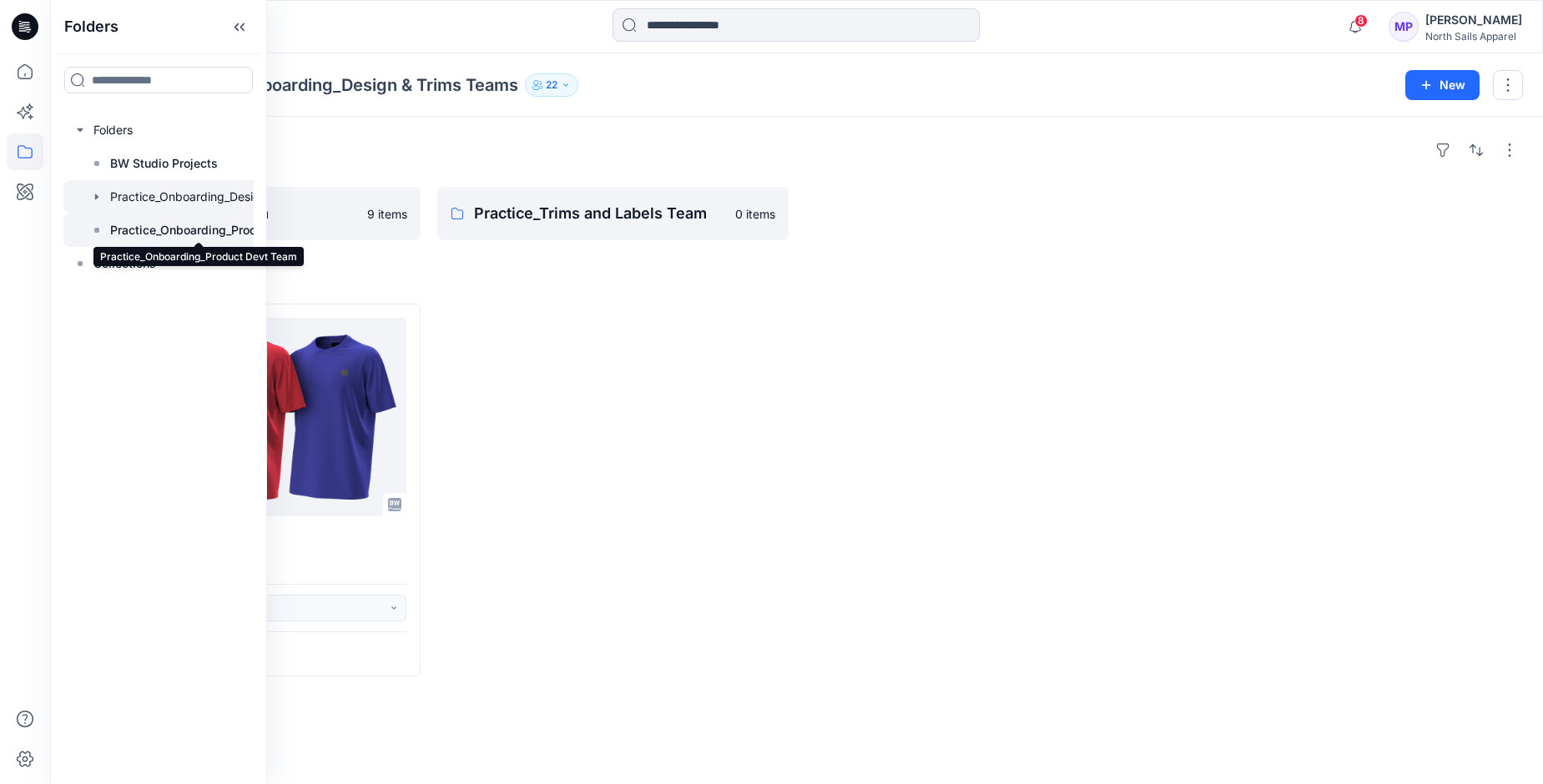
click at [135, 235] on p "Practice_Onboarding_Product Devt Team" at bounding box center [198, 230] width 177 height 20
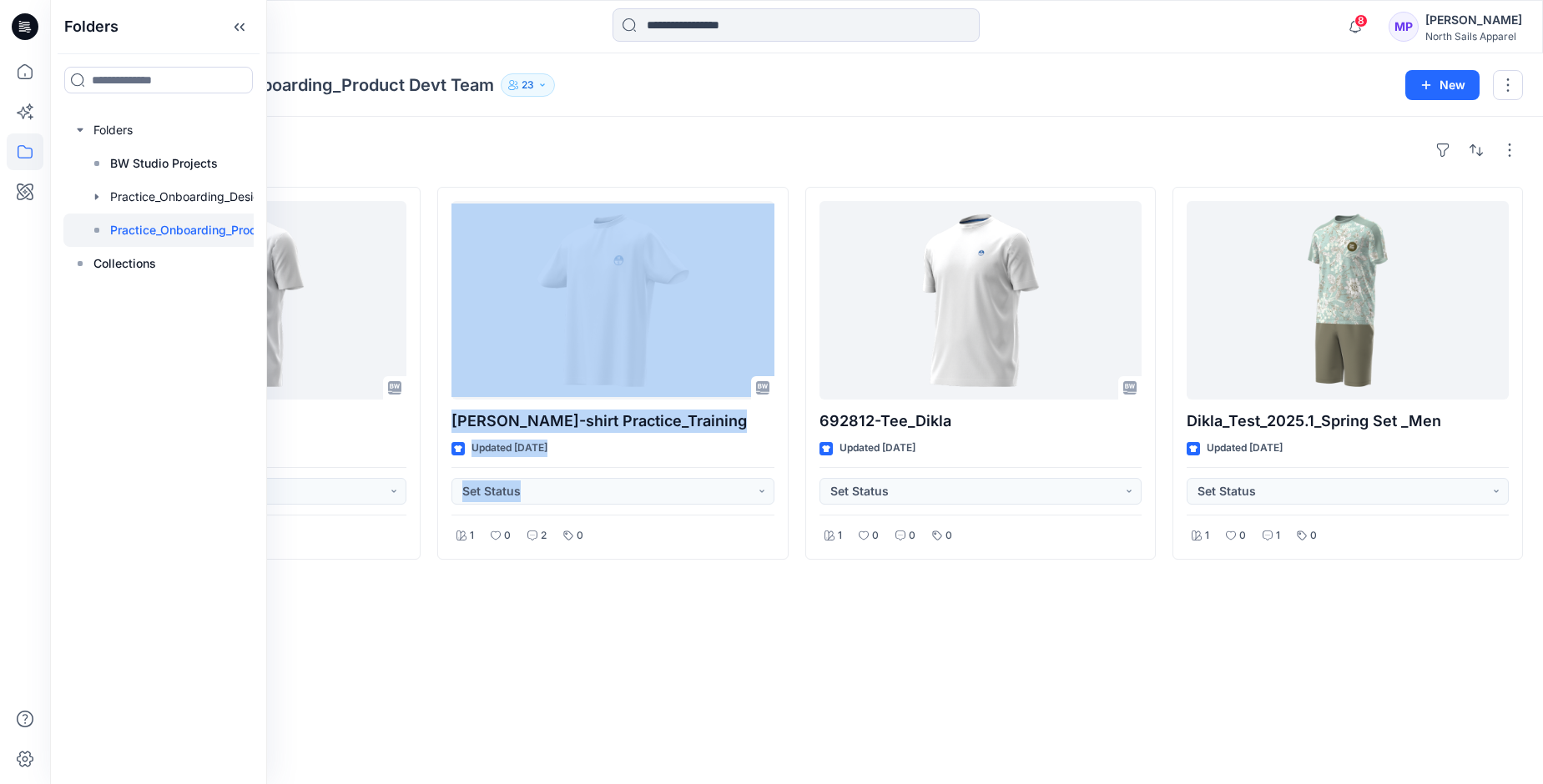
click at [426, 678] on div "Styles Tee_Dikla_v2 Updated [DATE] Set Status 1 0 2 0 [PERSON_NAME]-shirt Pract…" at bounding box center [796, 450] width 1493 height 667
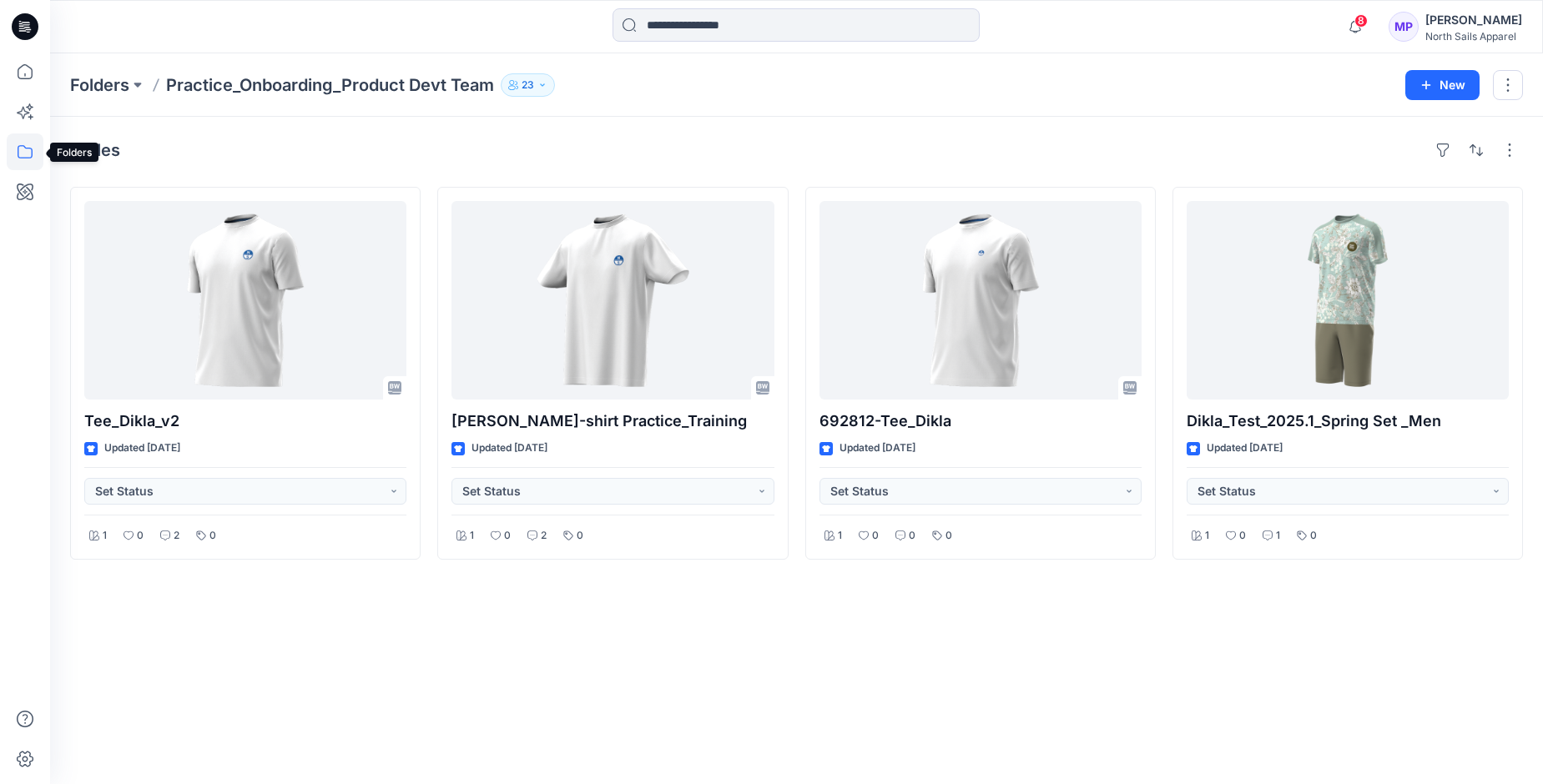
click at [19, 155] on icon at bounding box center [25, 151] width 15 height 13
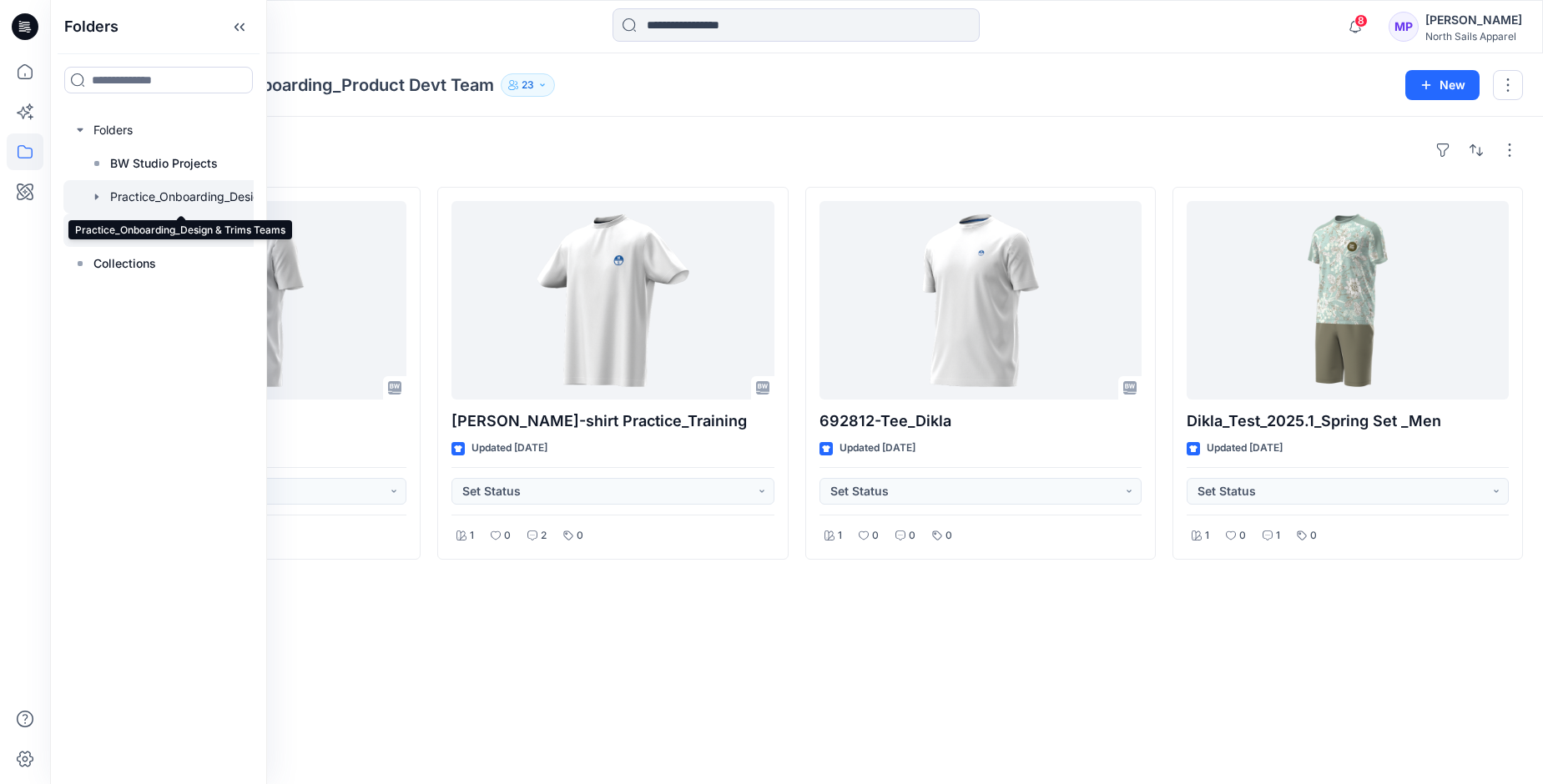
click at [152, 194] on div at bounding box center [180, 197] width 233 height 34
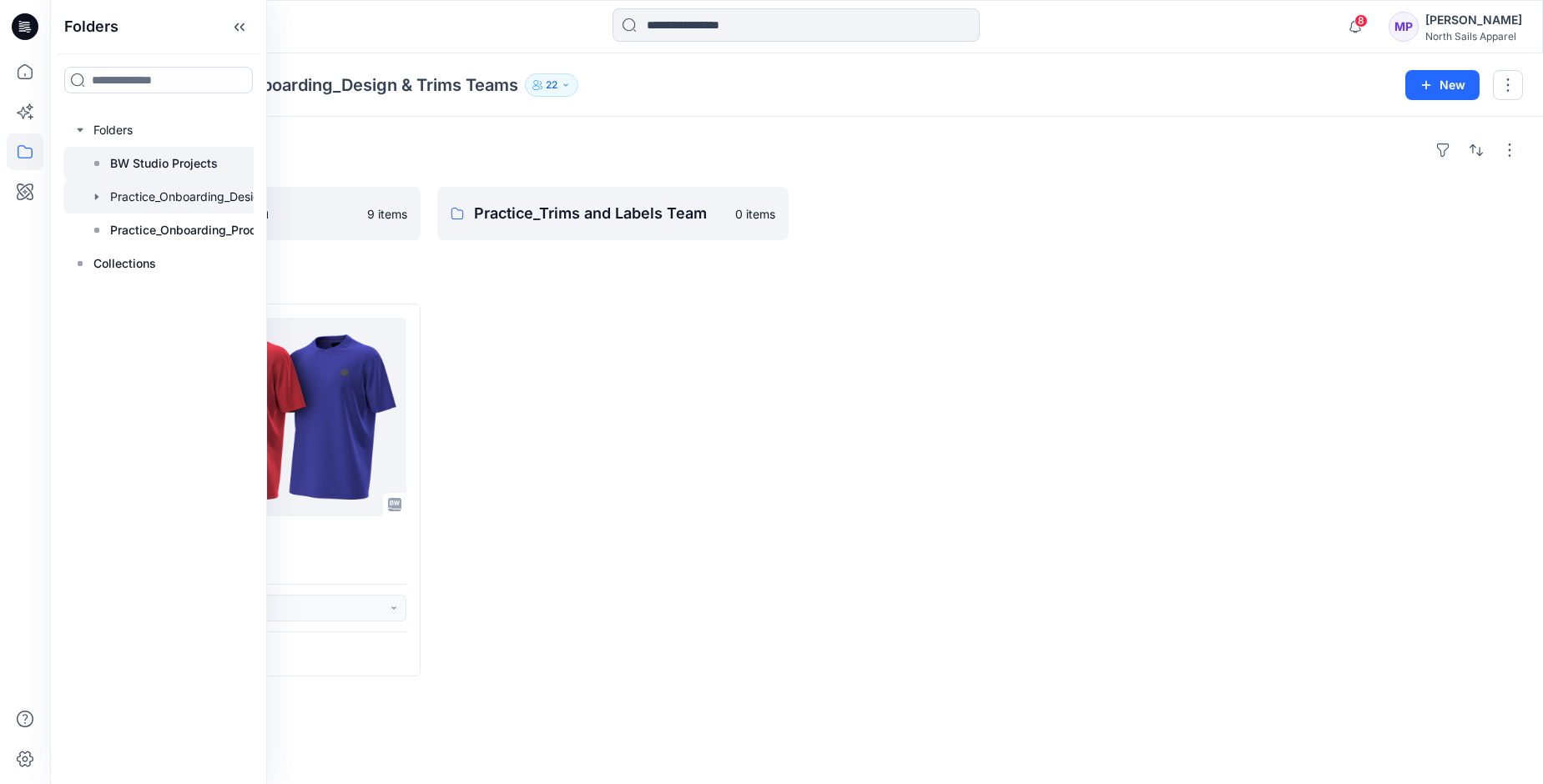
click at [148, 165] on p "BW Studio Projects" at bounding box center [163, 163] width 108 height 20
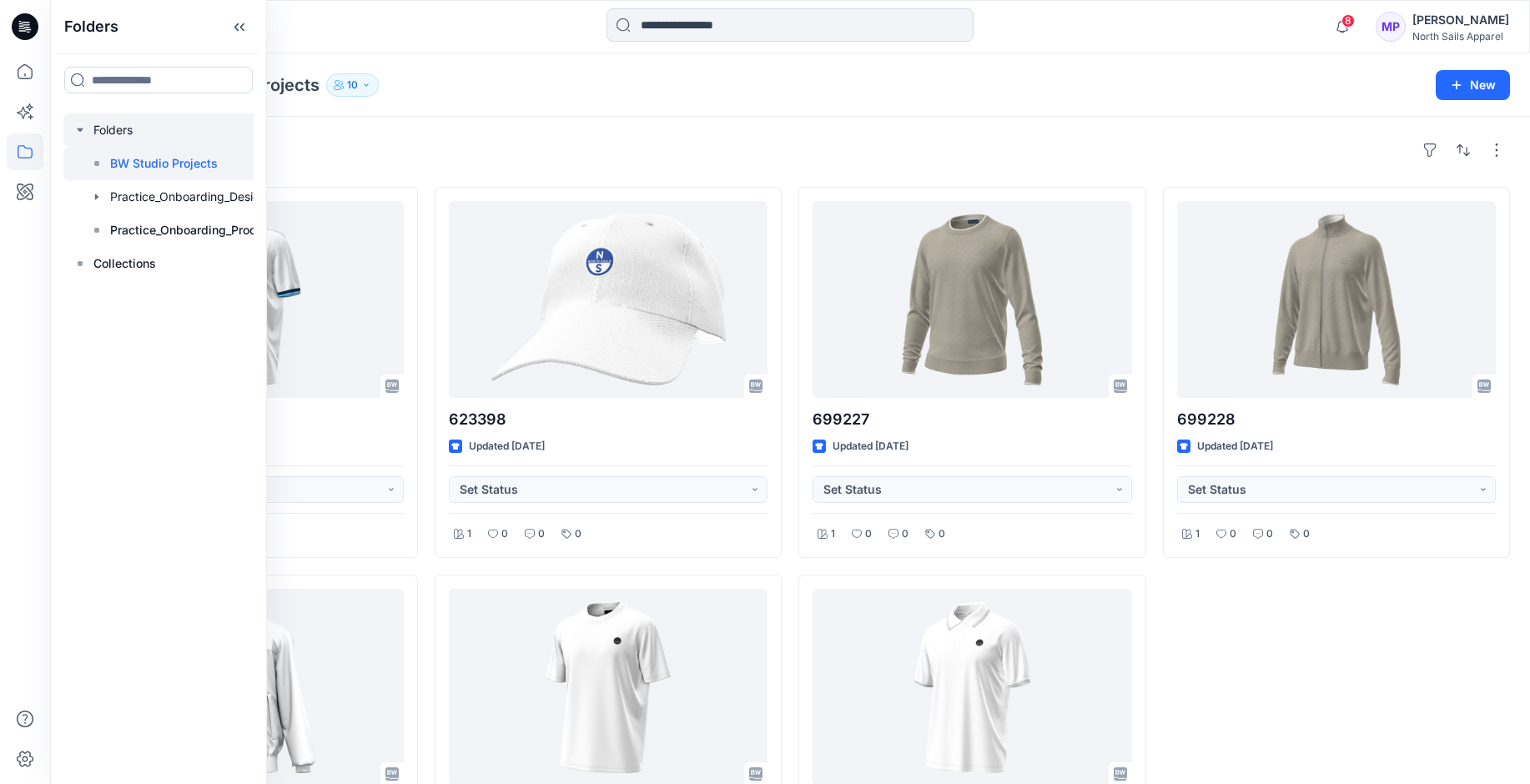
click at [132, 134] on div at bounding box center [180, 131] width 233 height 34
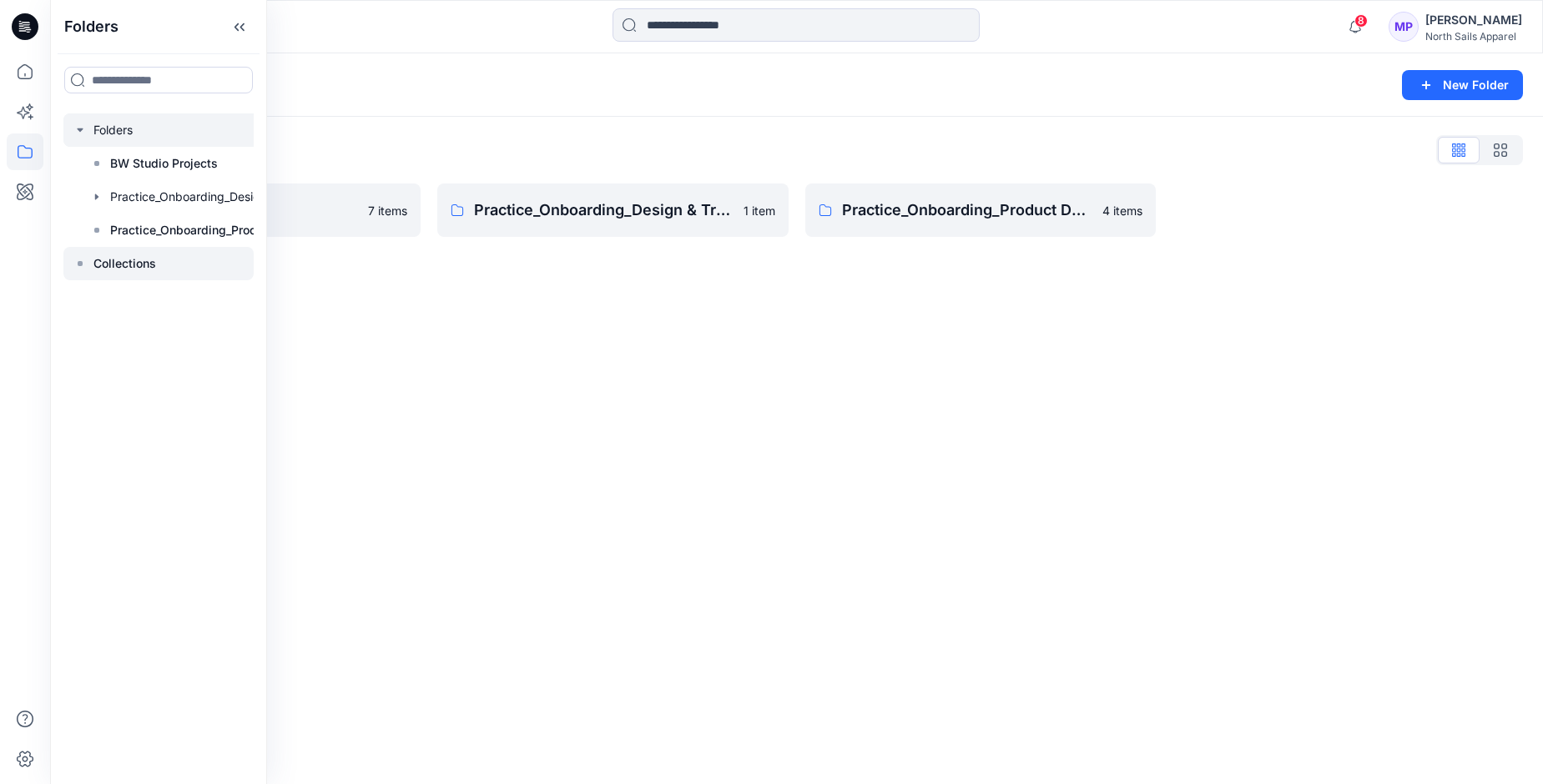
click at [117, 259] on p "Collections" at bounding box center [124, 263] width 62 height 20
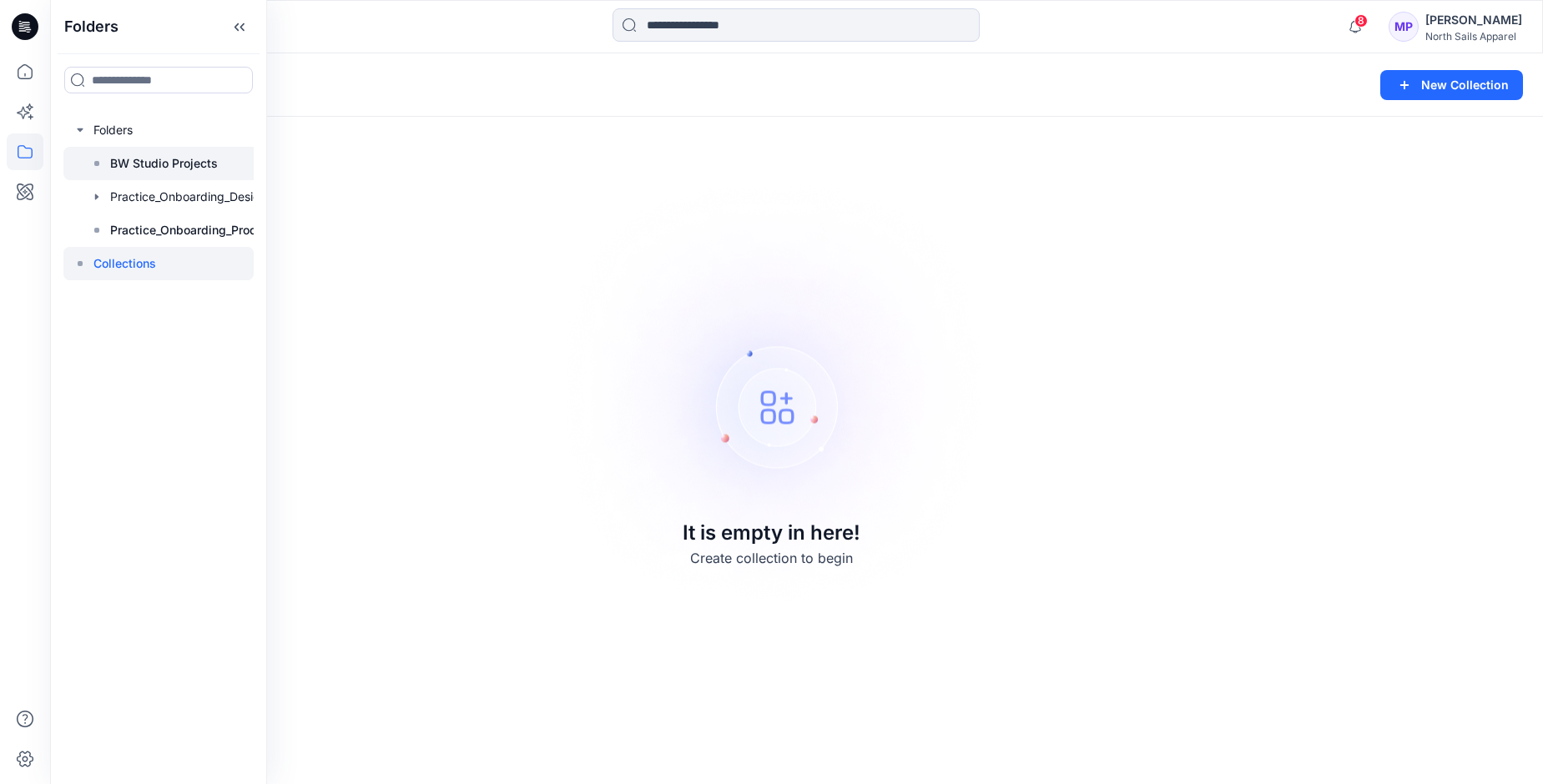
drag, startPoint x: 171, startPoint y: 165, endPoint x: 178, endPoint y: 171, distance: 9.2
click at [170, 165] on p "BW Studio Projects" at bounding box center [163, 163] width 108 height 20
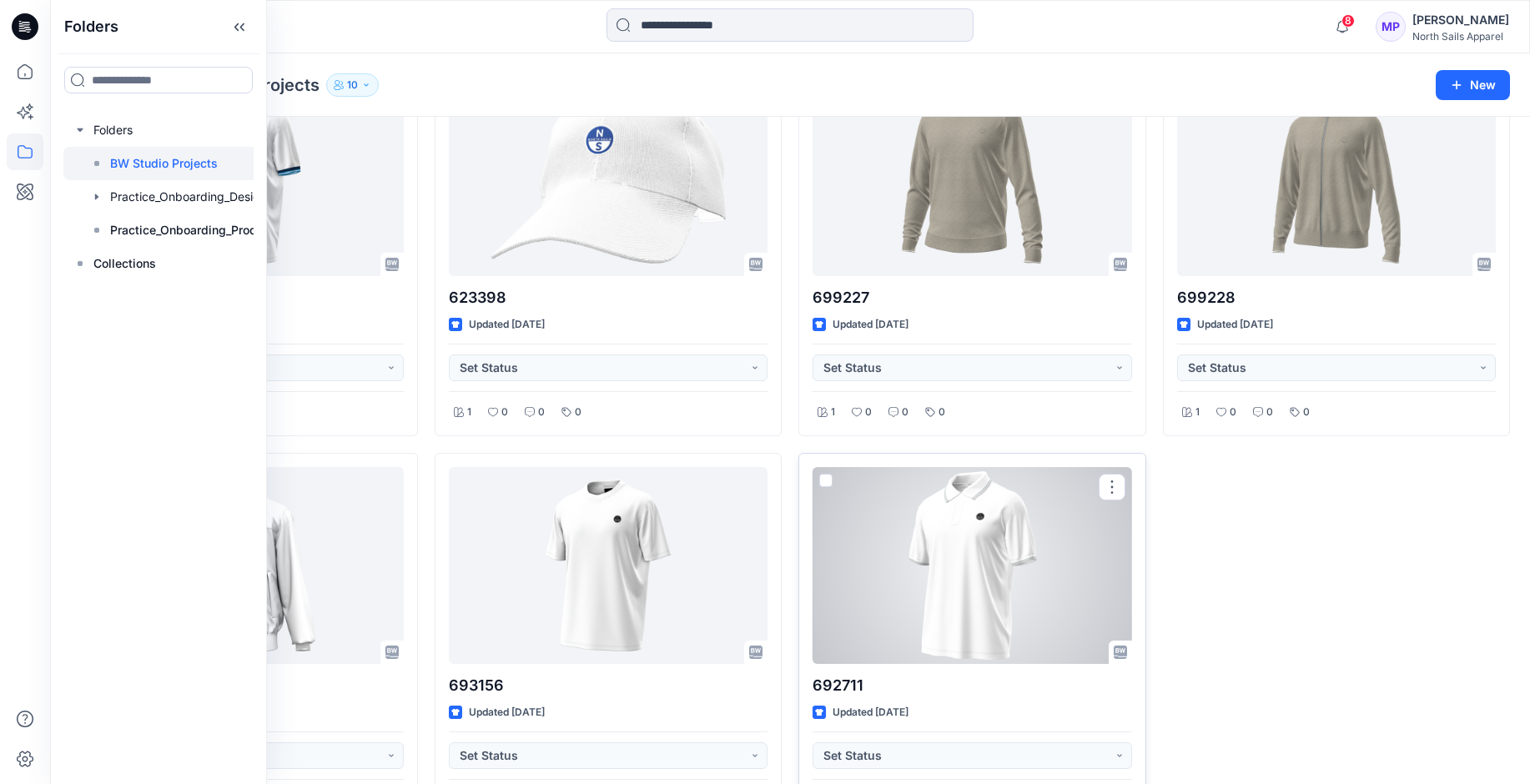
scroll to position [167, 0]
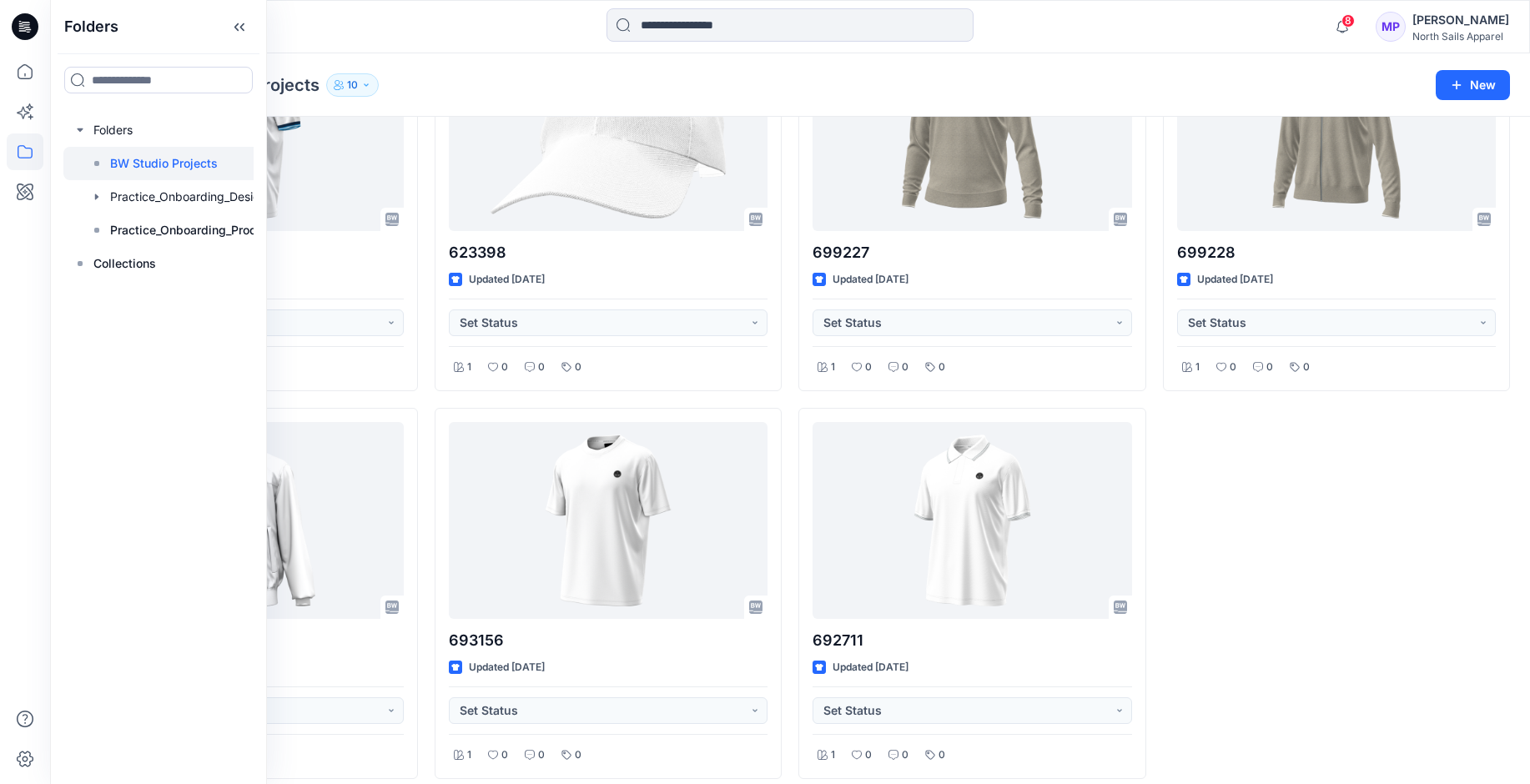
click at [622, 97] on div "Folders BW Studio Projects 10 New" at bounding box center [790, 85] width 1481 height 63
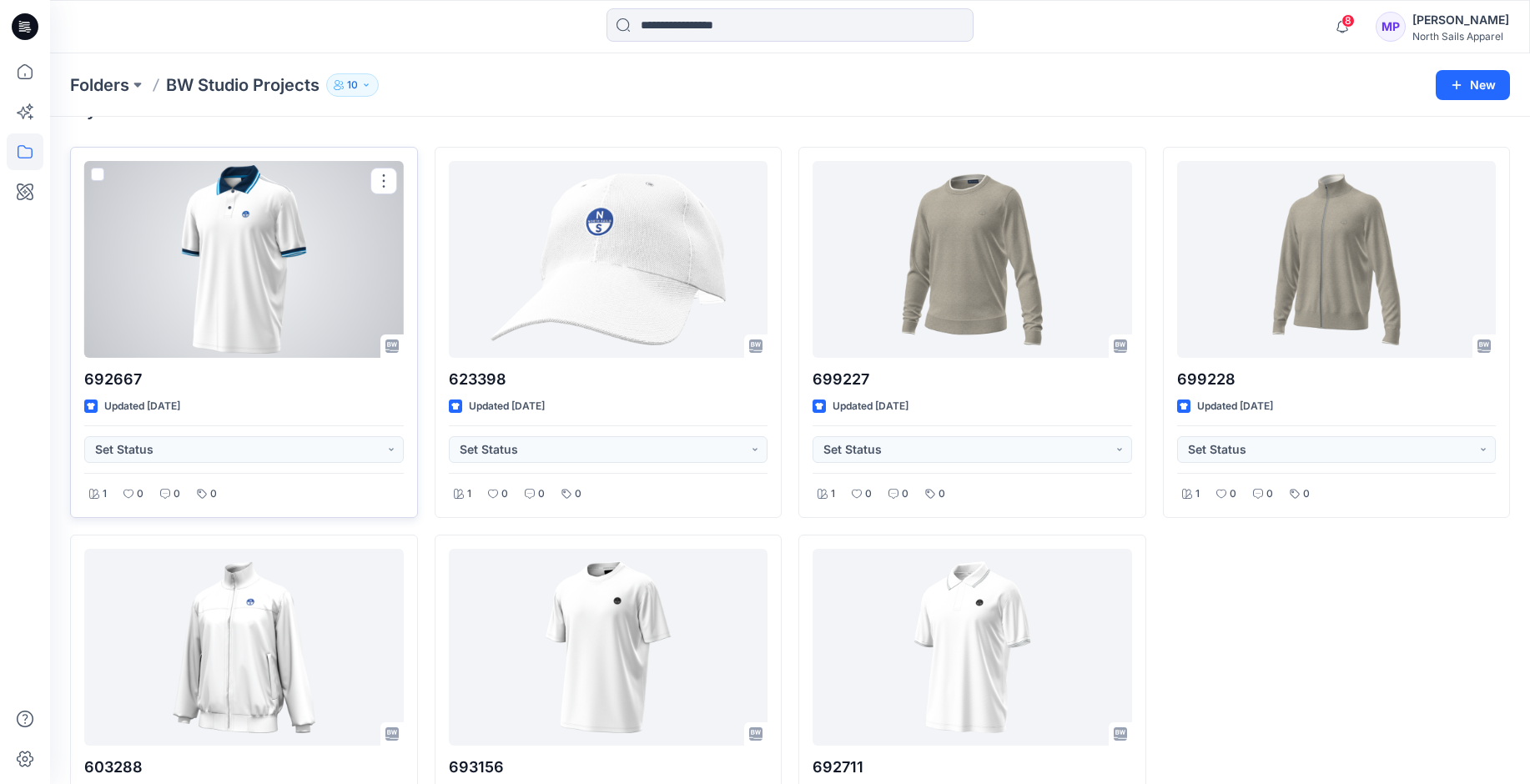
scroll to position [0, 0]
